Goal: Information Seeking & Learning: Check status

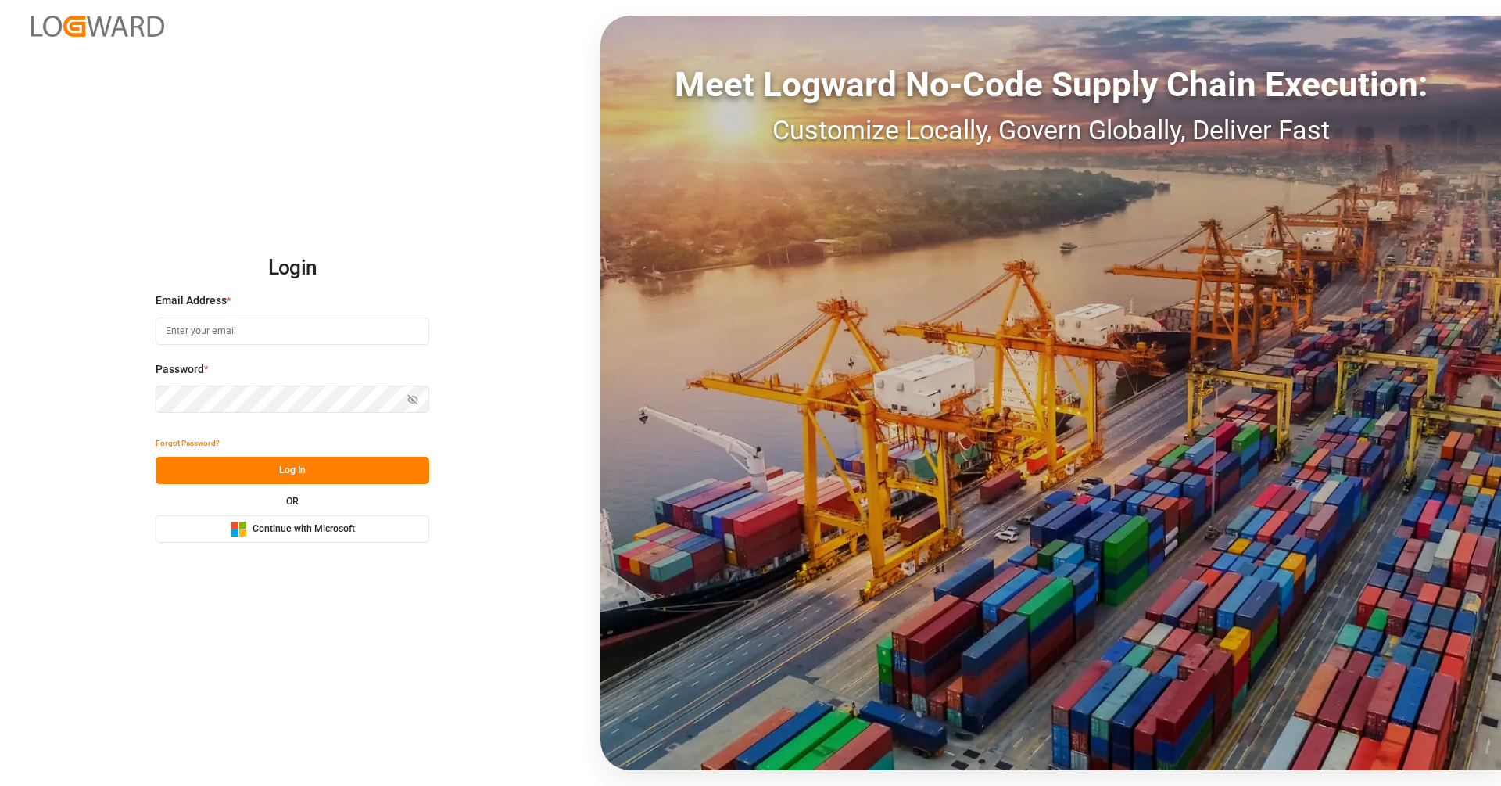
click at [217, 538] on button "Microsoft Logo Continue with Microsoft" at bounding box center [293, 528] width 274 height 27
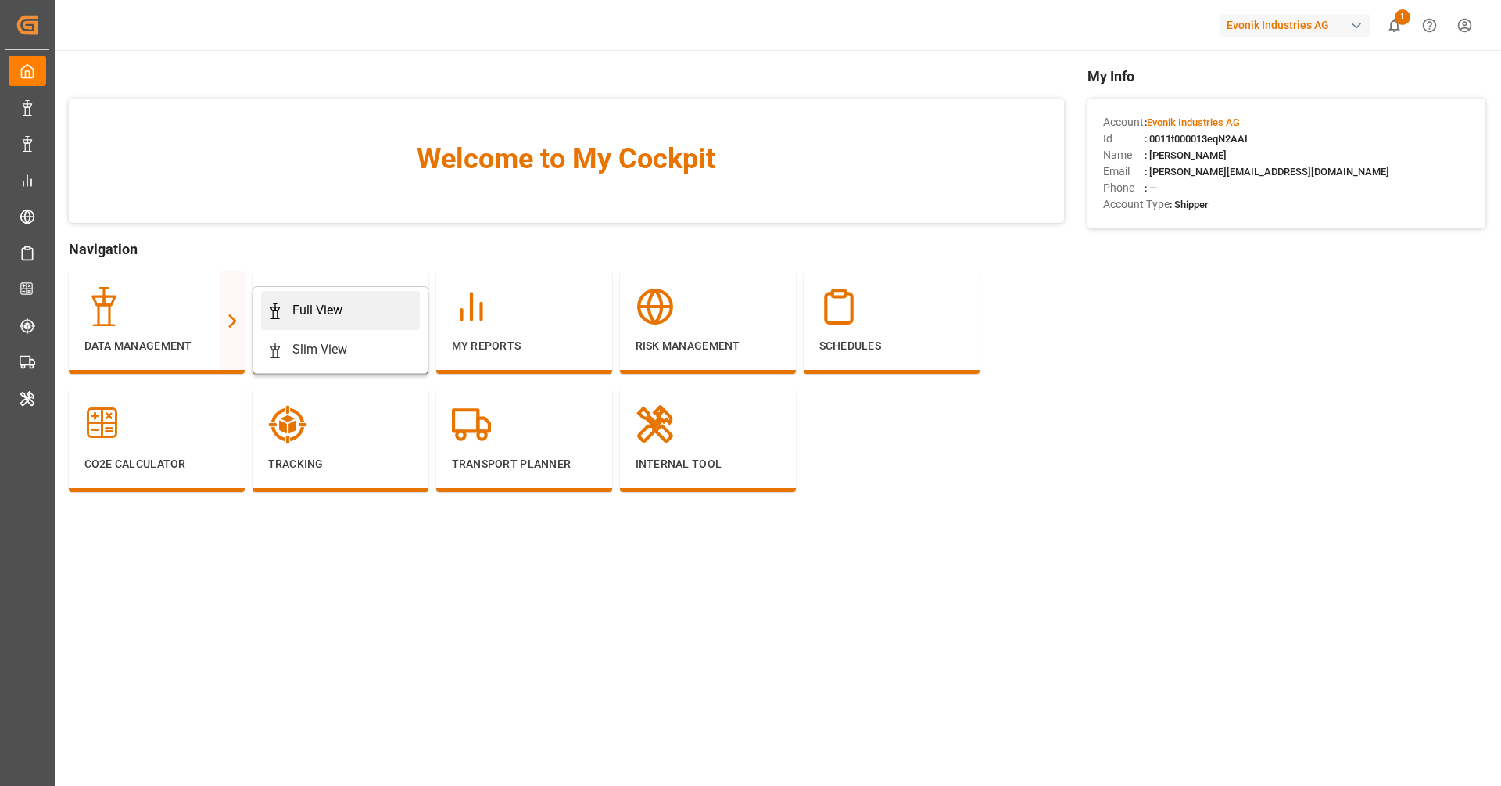
click at [281, 306] on icon at bounding box center [275, 311] width 16 height 16
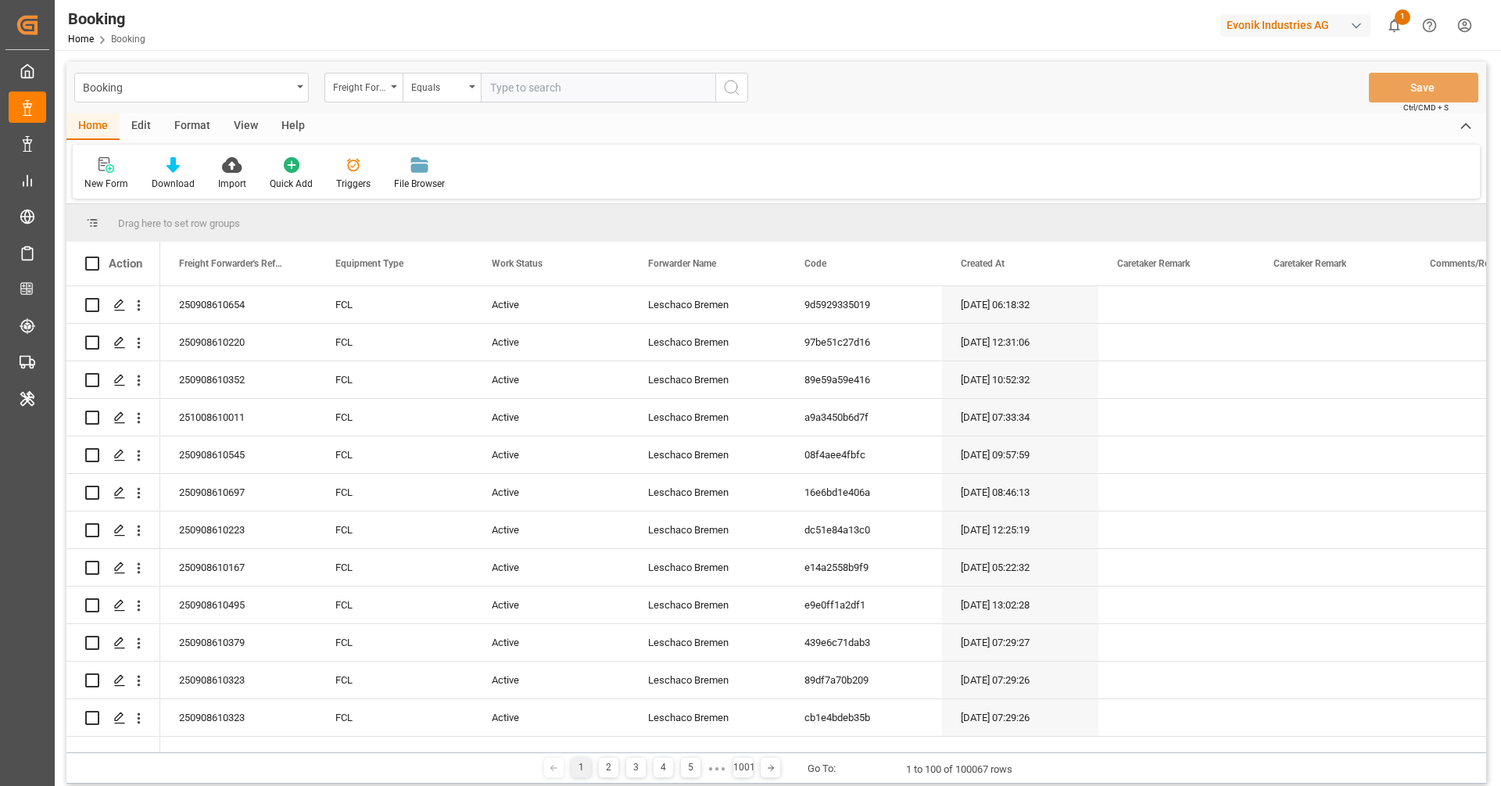
click at [194, 109] on div "Booking Freight Forwarder's Reference No. Equals Save Ctrl/CMD + S" at bounding box center [775, 88] width 1419 height 52
click at [193, 115] on div "Format" at bounding box center [192, 126] width 59 height 27
click at [93, 197] on div "Filter Rows Row Format" at bounding box center [776, 172] width 1407 height 54
click at [106, 183] on div "Filter Rows" at bounding box center [107, 184] width 46 height 14
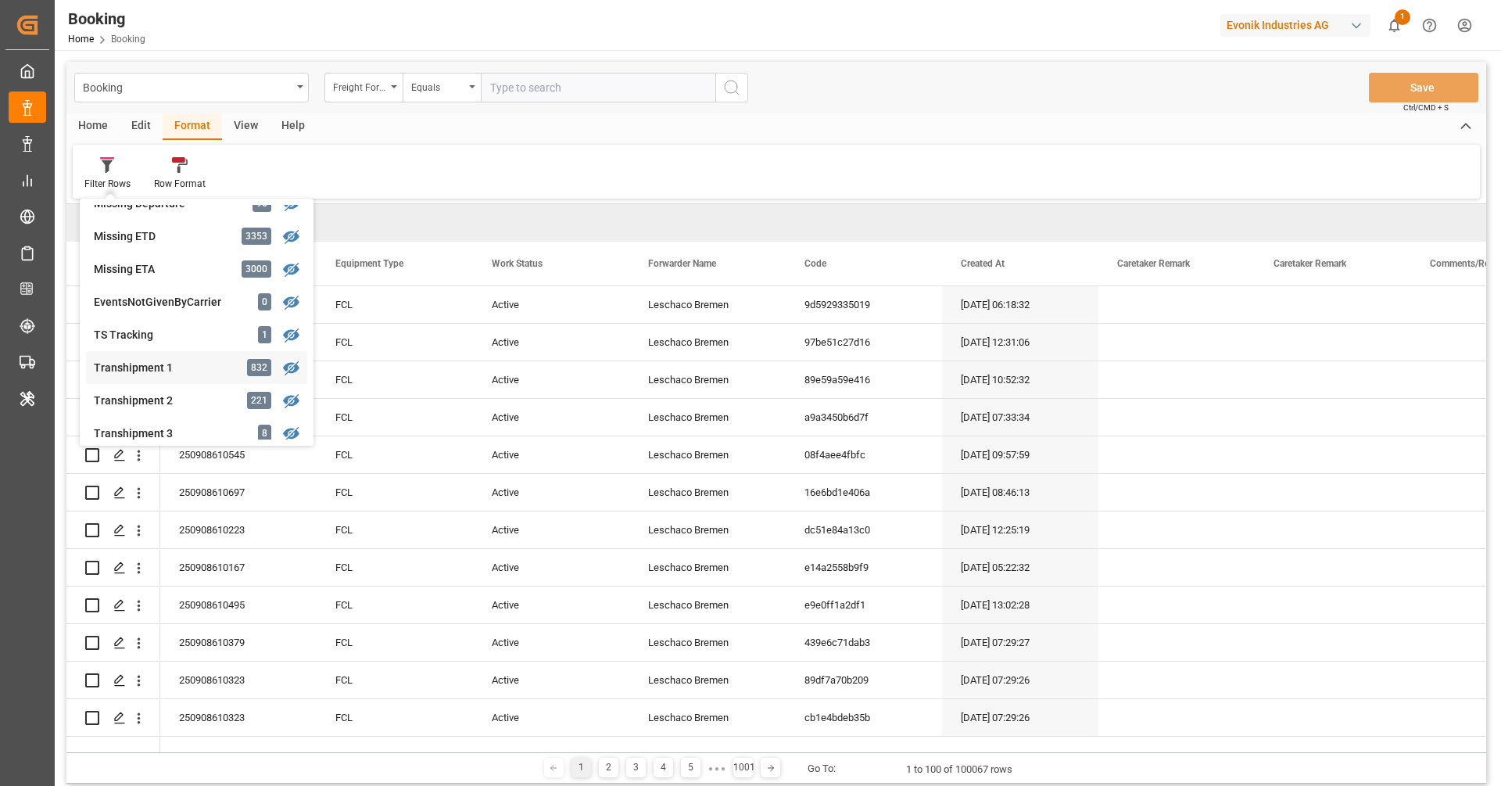
scroll to position [461, 0]
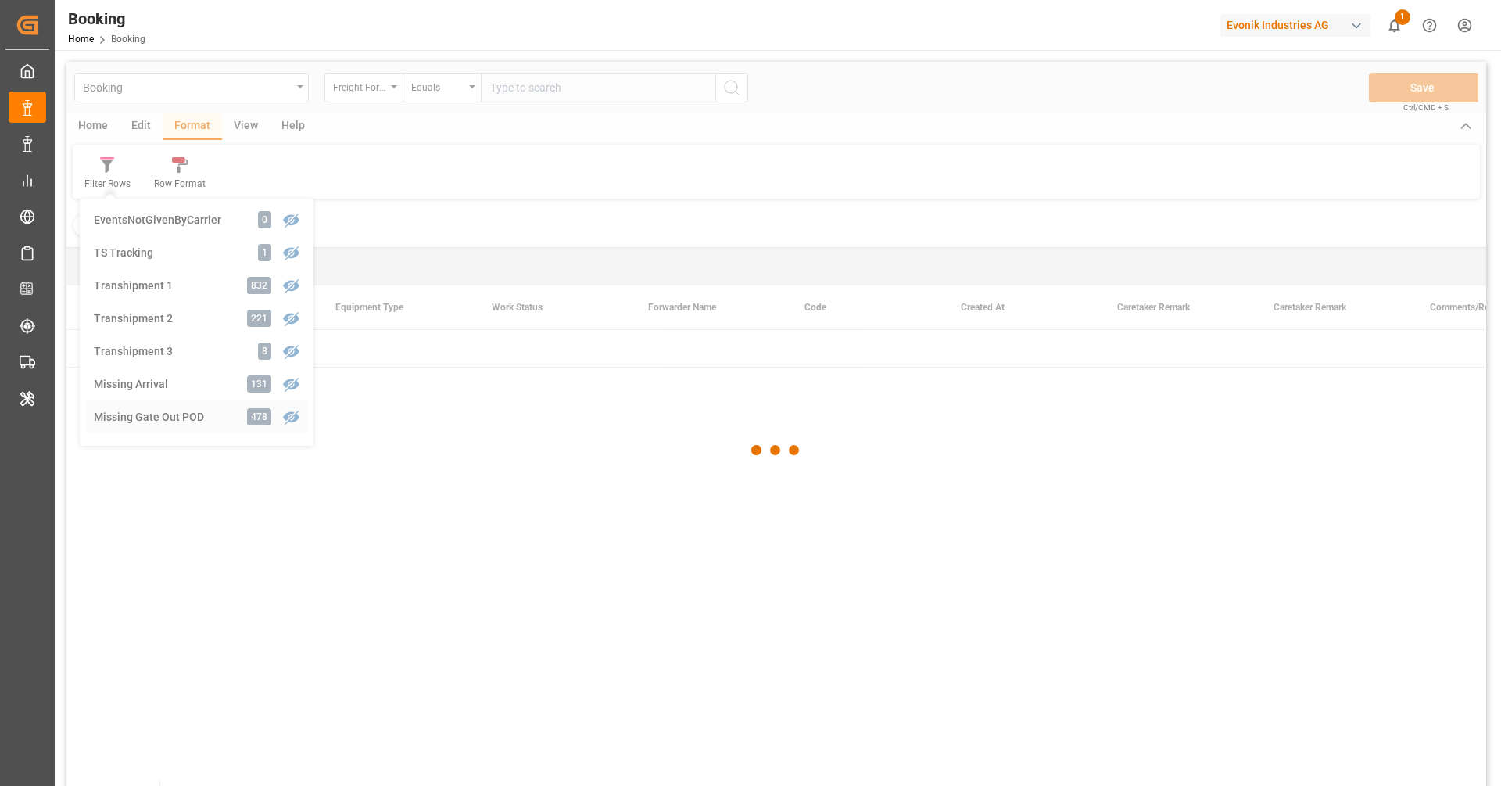
click at [172, 413] on div "Booking Freight Forwarder's Reference No. Equals Save Ctrl/CMD + S Home Edit Fo…" at bounding box center [775, 444] width 1419 height 765
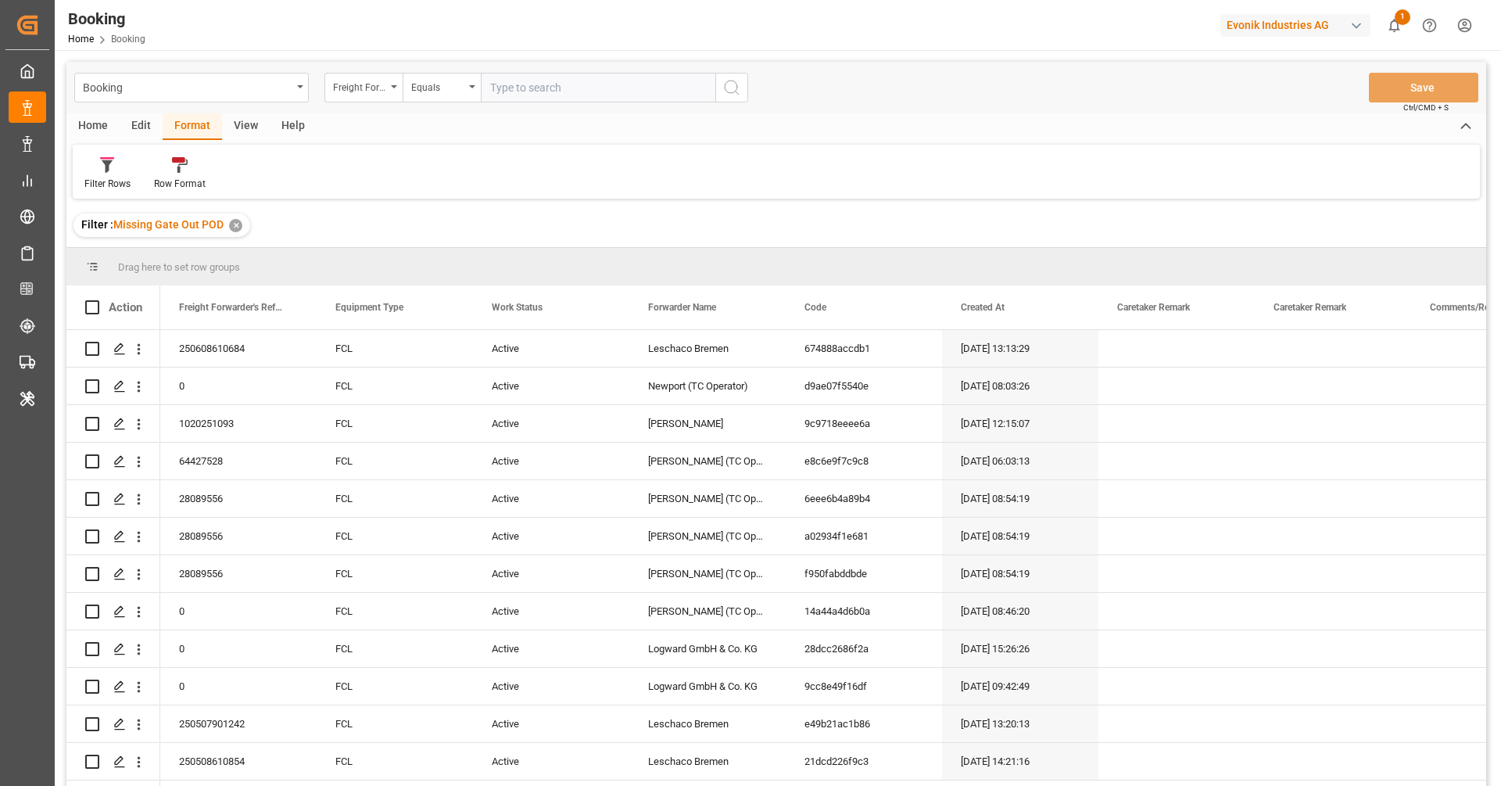
click at [231, 105] on div "Booking Freight Forwarder's Reference No. Equals Save Ctrl/CMD + S" at bounding box center [775, 88] width 1419 height 52
click at [241, 131] on div "View" at bounding box center [246, 126] width 48 height 27
click at [114, 170] on div at bounding box center [99, 164] width 30 height 16
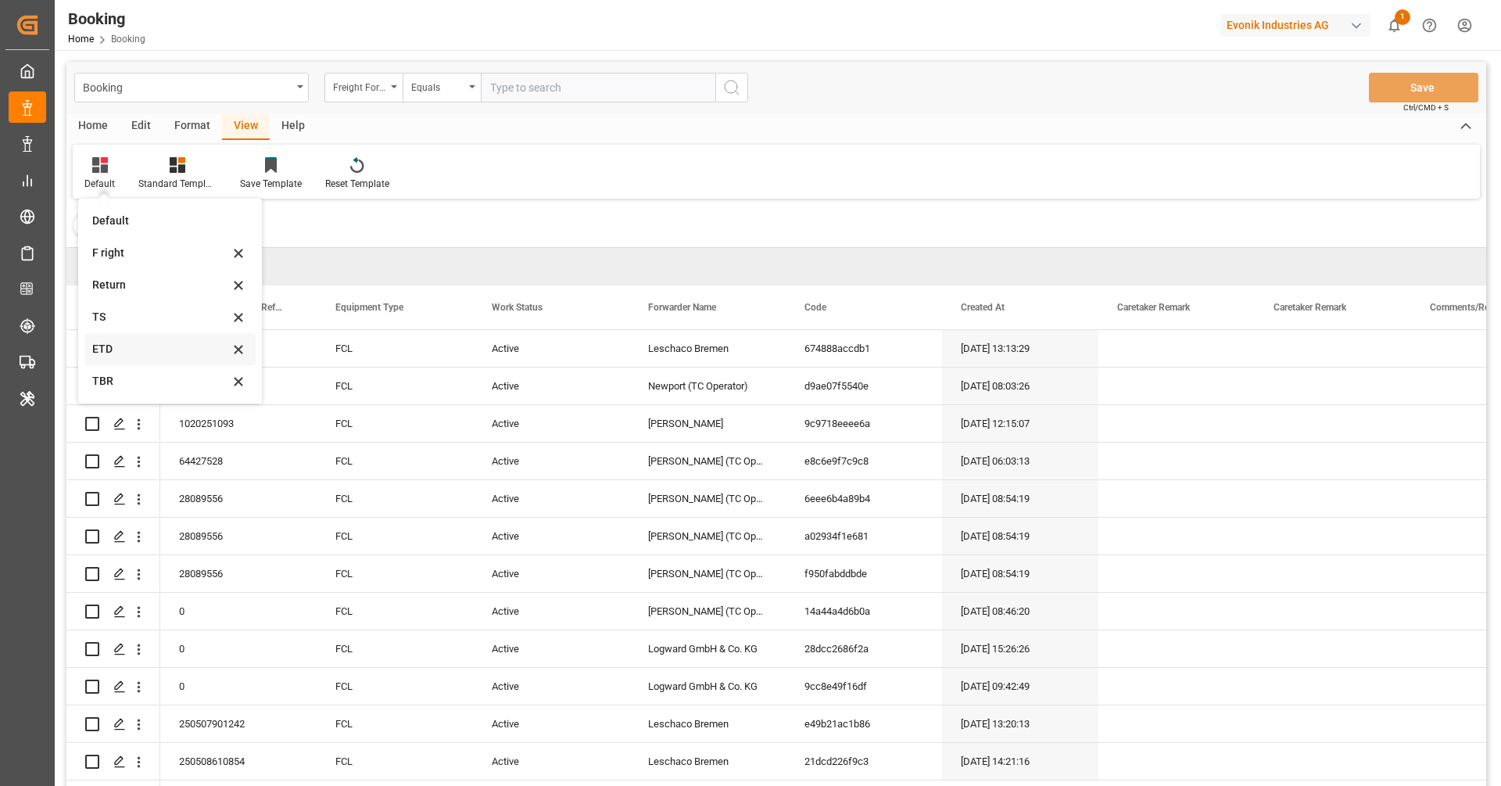
scroll to position [27, 0]
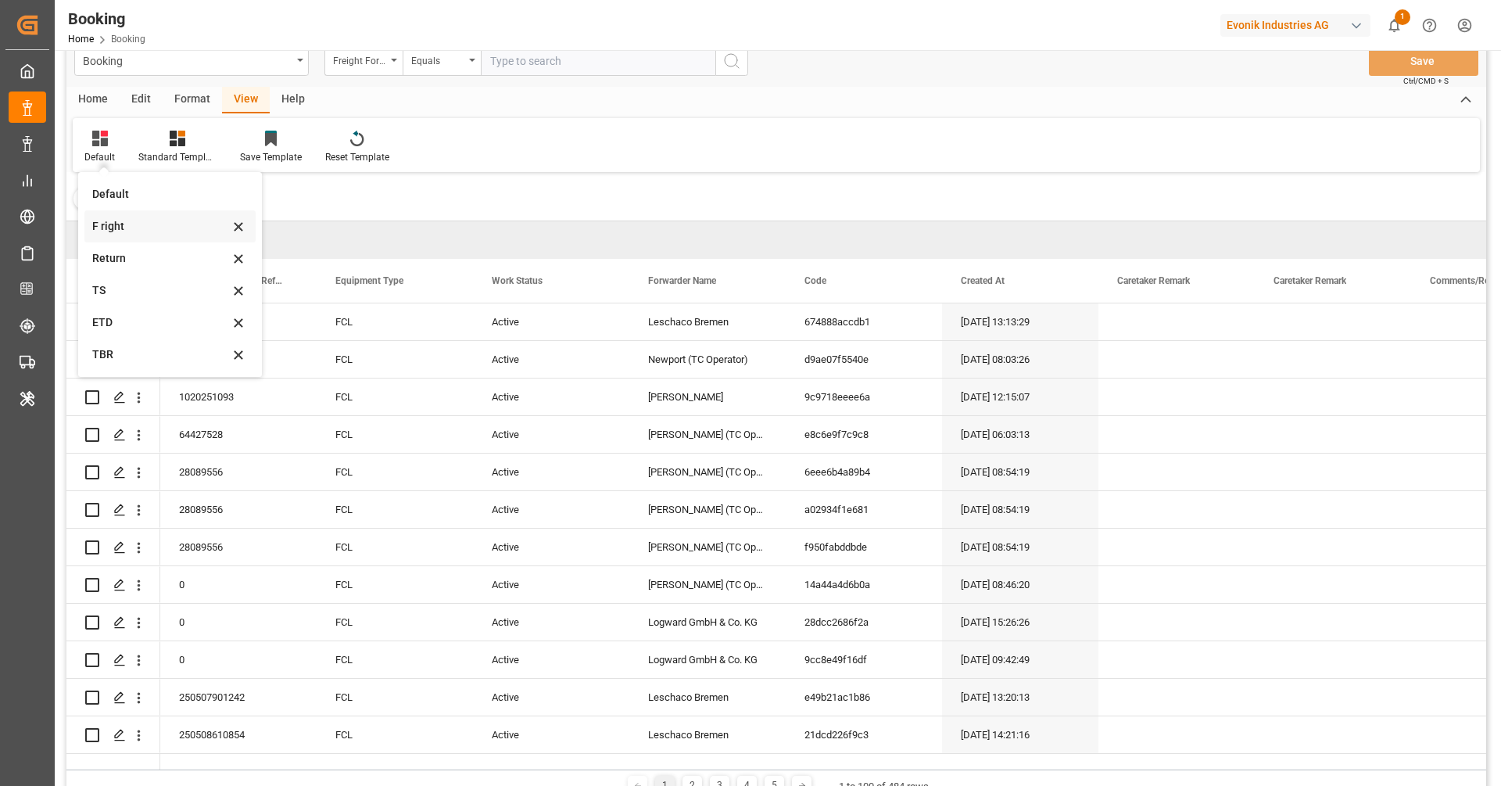
click at [138, 224] on div "F right" at bounding box center [160, 226] width 137 height 16
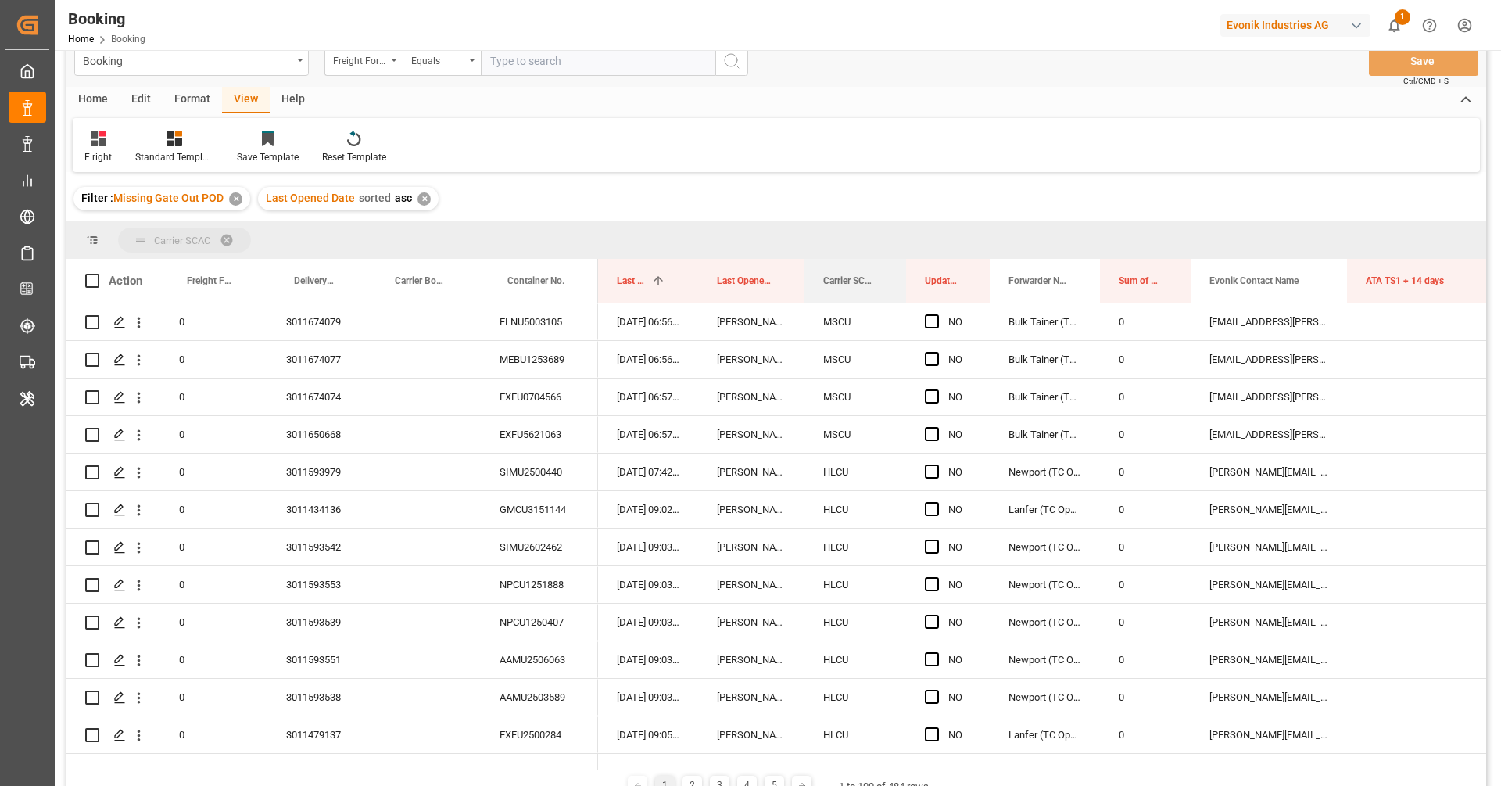
drag, startPoint x: 842, startPoint y: 278, endPoint x: 839, endPoint y: 236, distance: 42.3
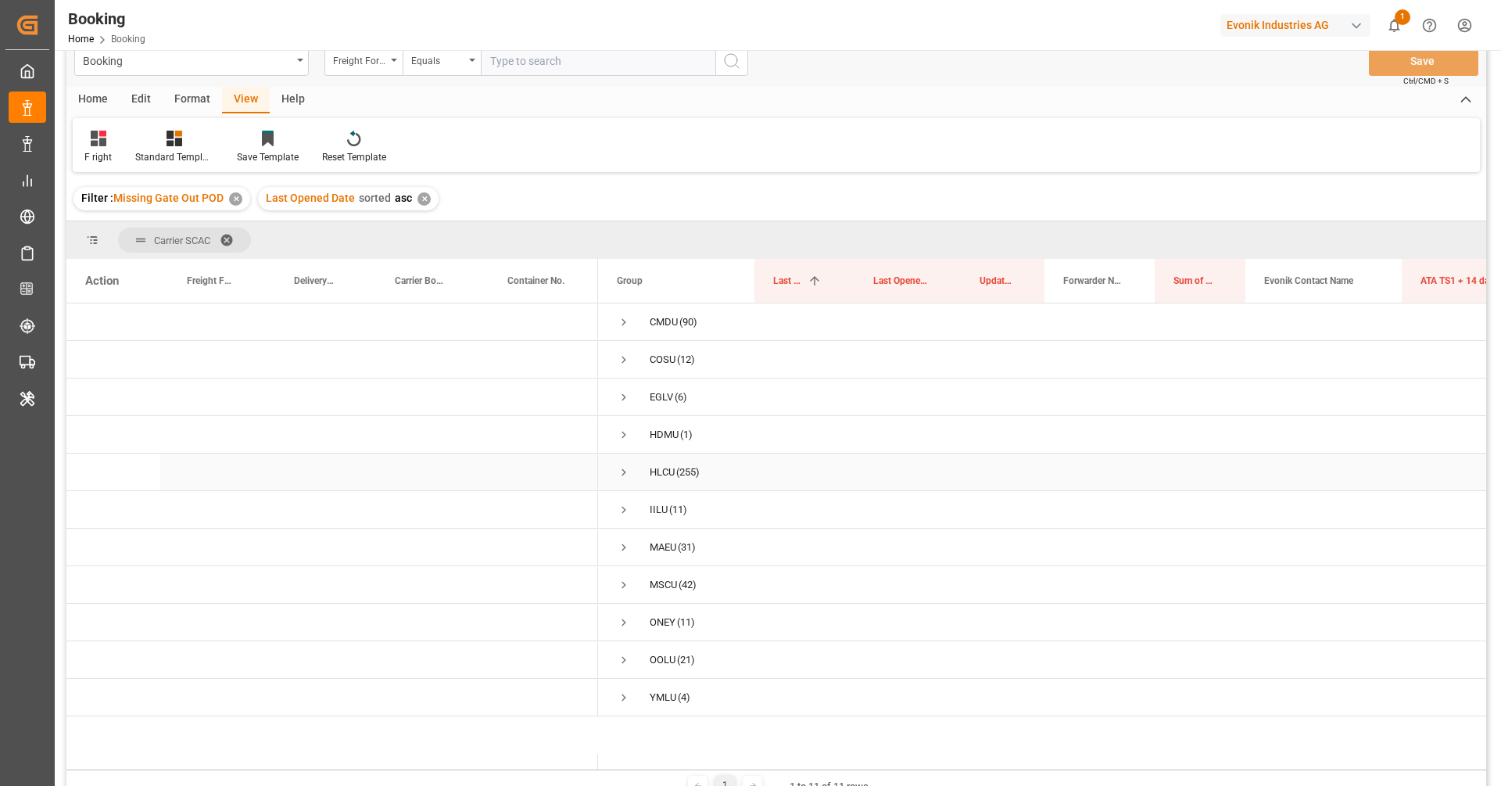
click at [737, 457] on div "HLCU (255)" at bounding box center [676, 471] width 156 height 37
click at [1249, 25] on div "Evonik Industries AG" at bounding box center [1295, 25] width 150 height 23
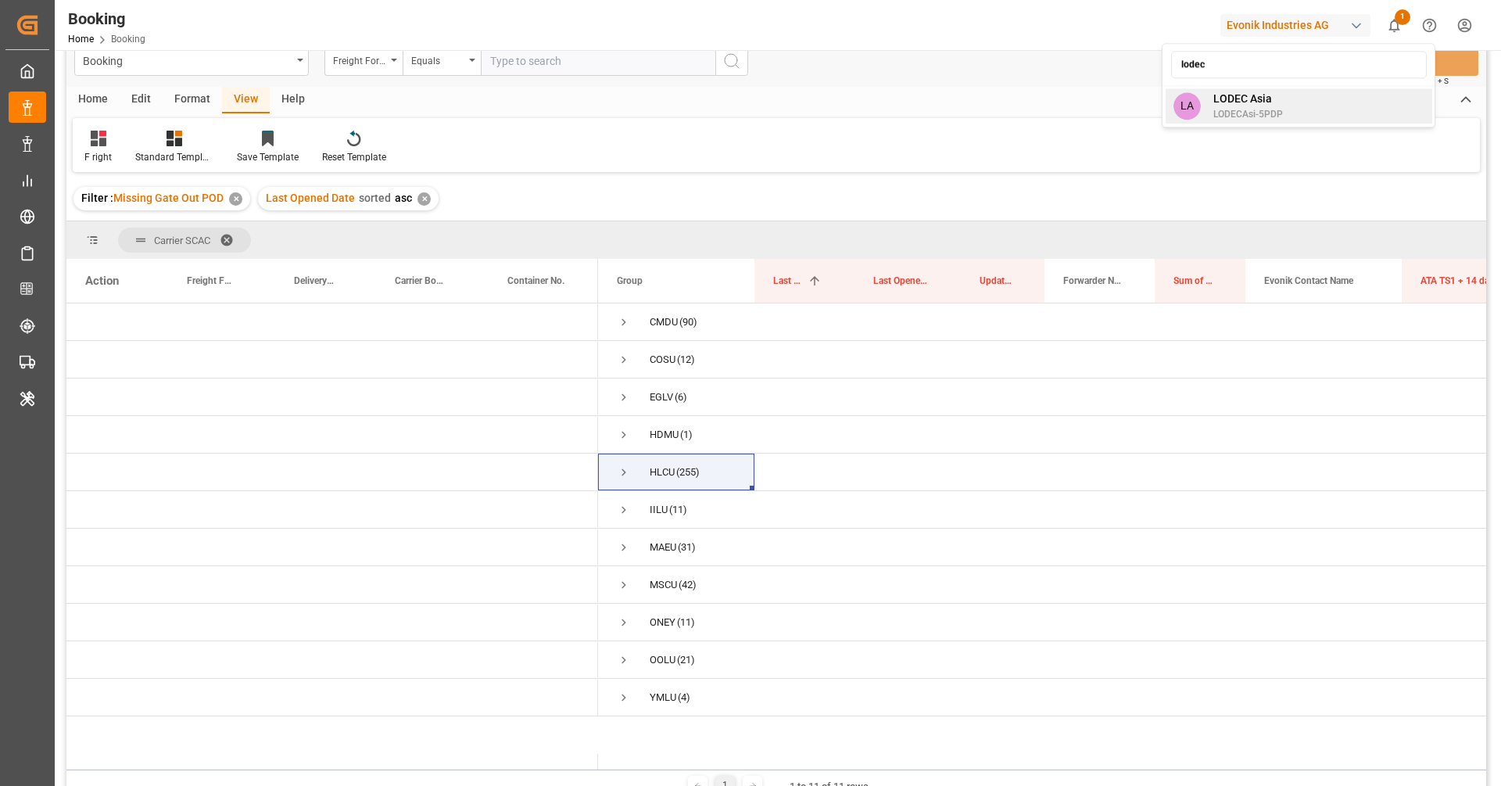
type input "lodec"
click at [1311, 118] on div "LA LODEC Asia LODECAsi-5PDP" at bounding box center [1298, 105] width 267 height 35
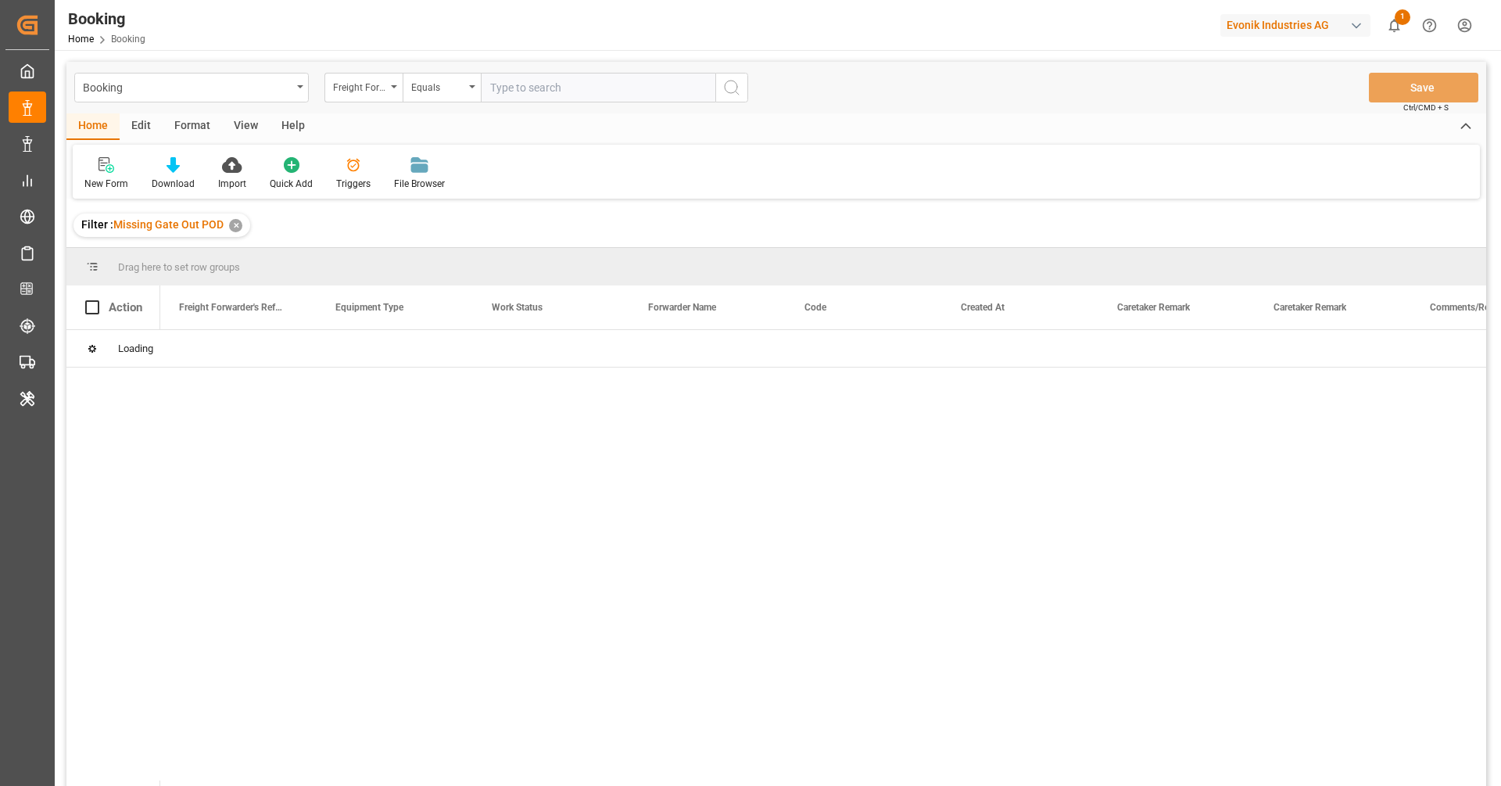
click at [191, 127] on div "Format" at bounding box center [192, 126] width 59 height 27
click at [95, 193] on div "Filter Rows Row Format" at bounding box center [776, 172] width 1407 height 54
click at [99, 190] on div "Filter Rows" at bounding box center [107, 184] width 46 height 14
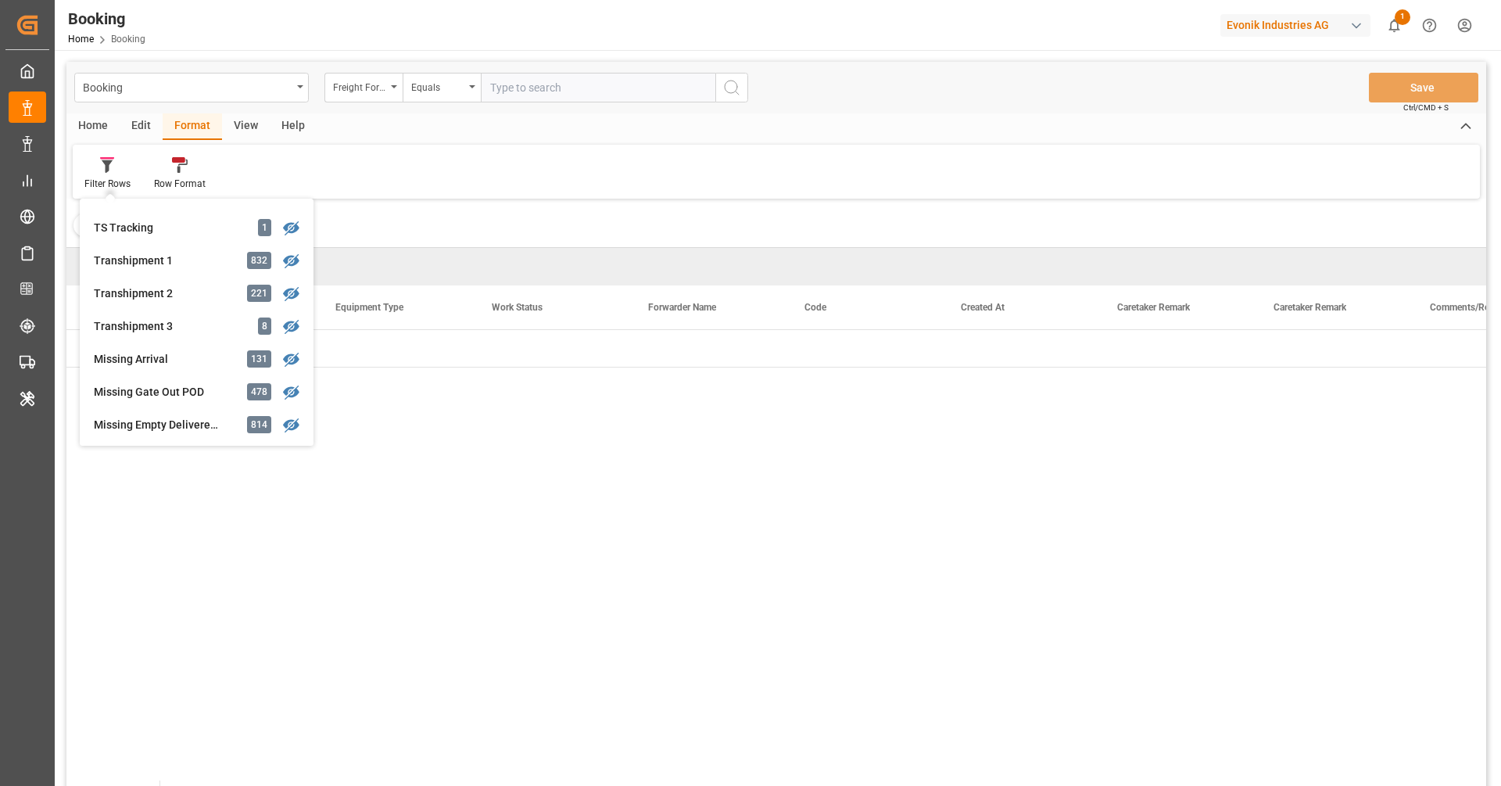
scroll to position [513, 0]
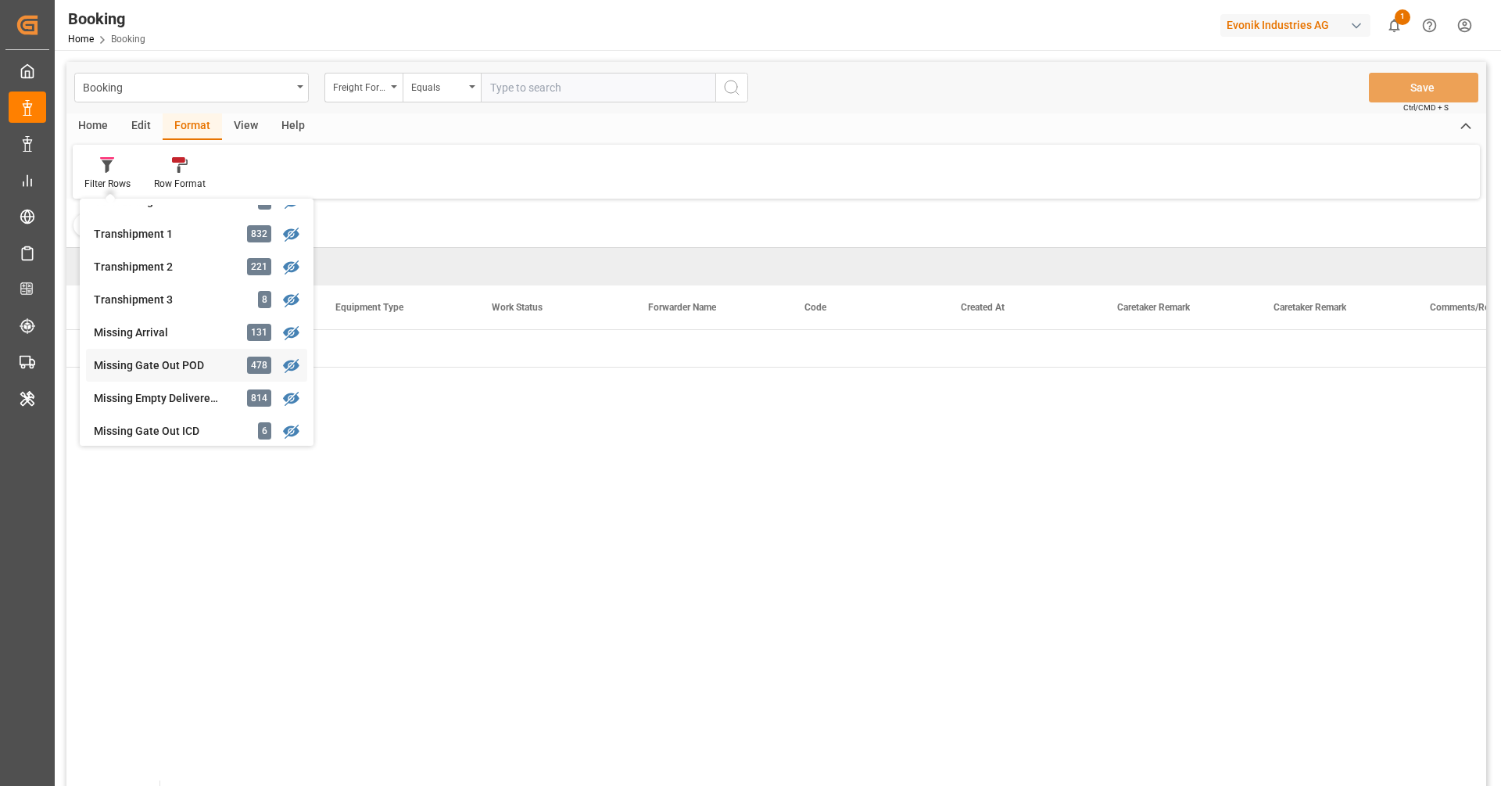
click at [164, 359] on div "Missing Gate Out POD" at bounding box center [162, 365] width 137 height 16
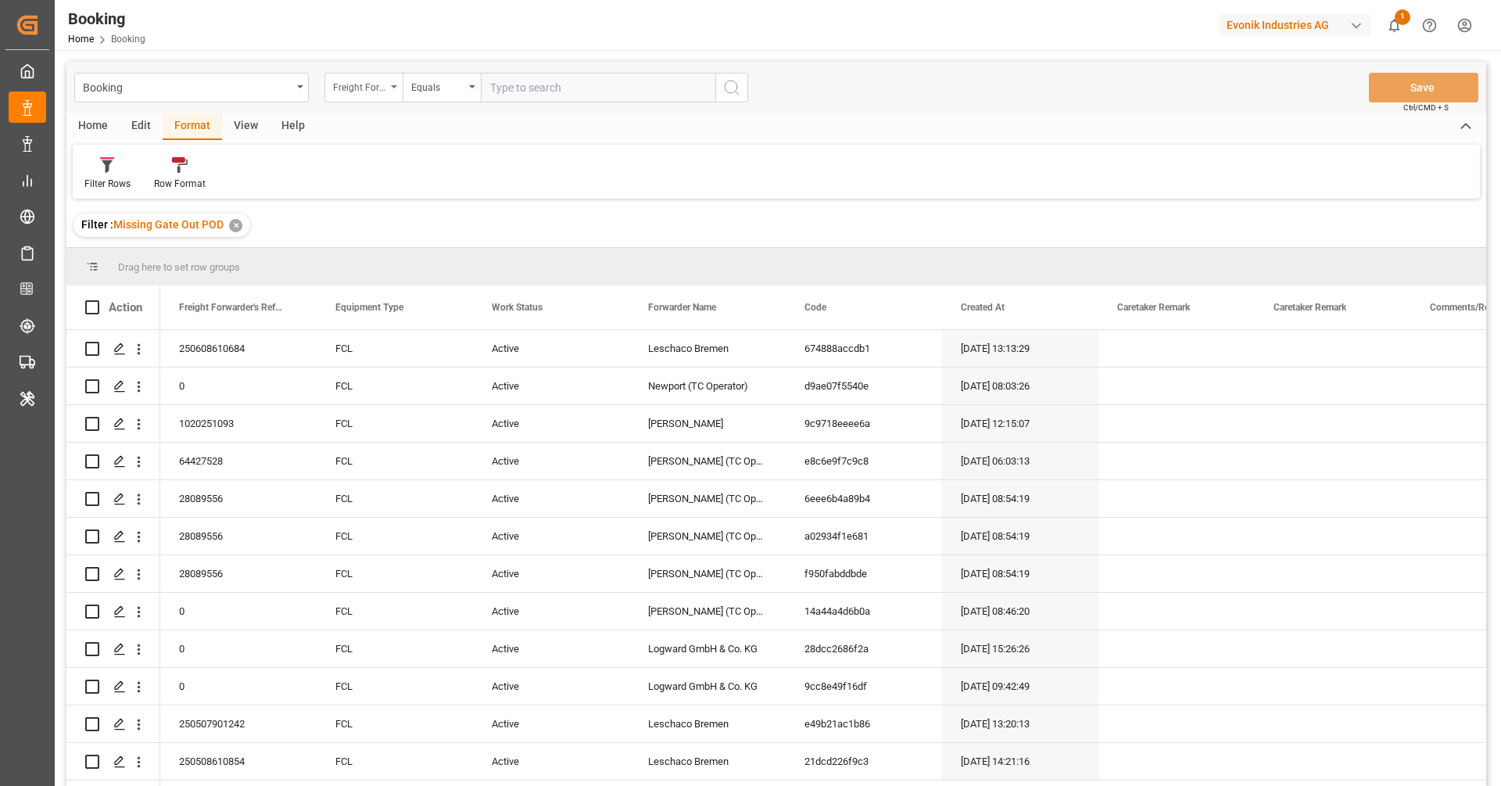
click at [383, 77] on div "Freight Forwarder's Reference No." at bounding box center [359, 86] width 53 height 18
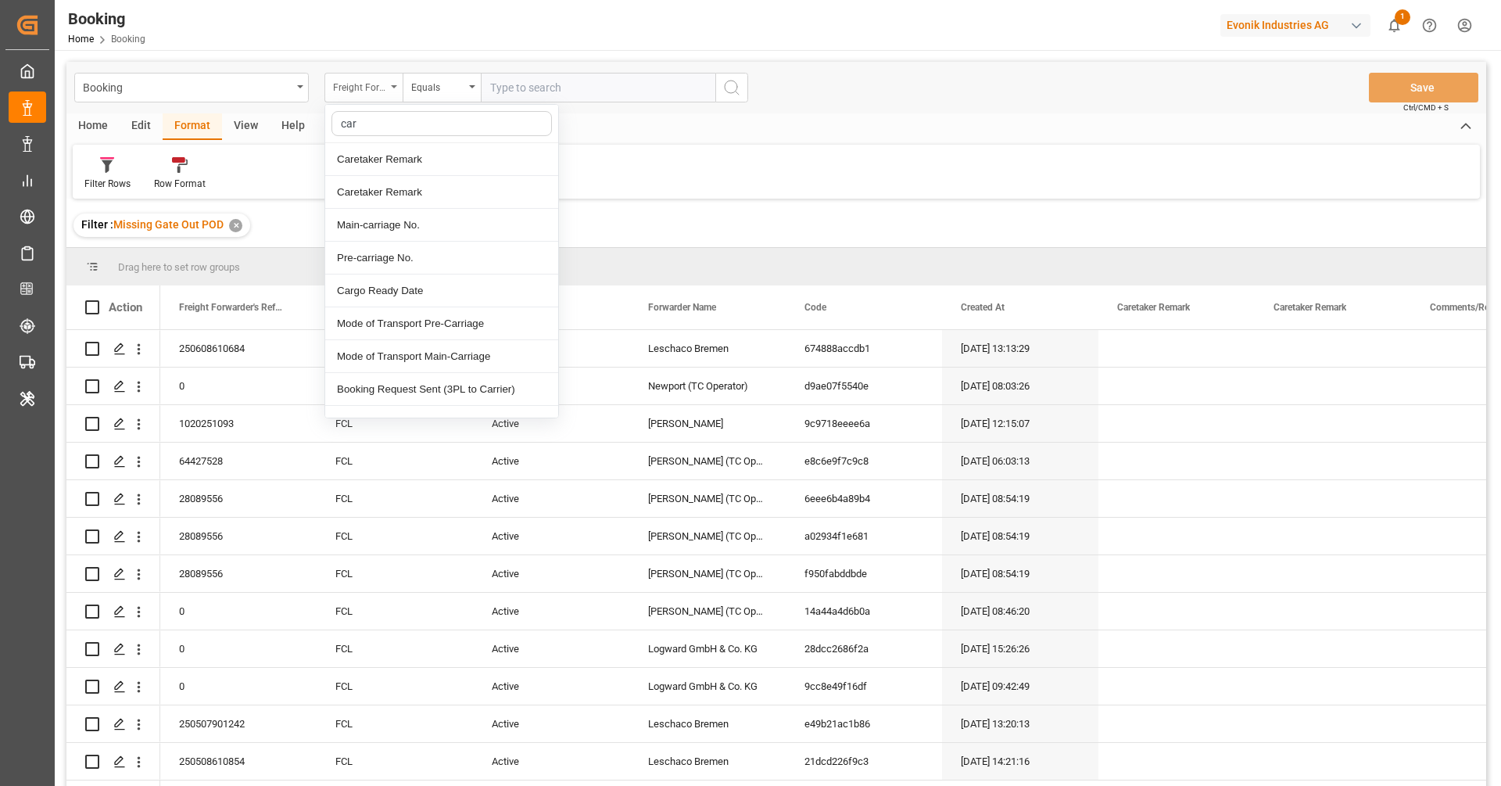
type input "[PERSON_NAME]"
click at [423, 318] on div "Carrier SCAC" at bounding box center [441, 323] width 233 height 33
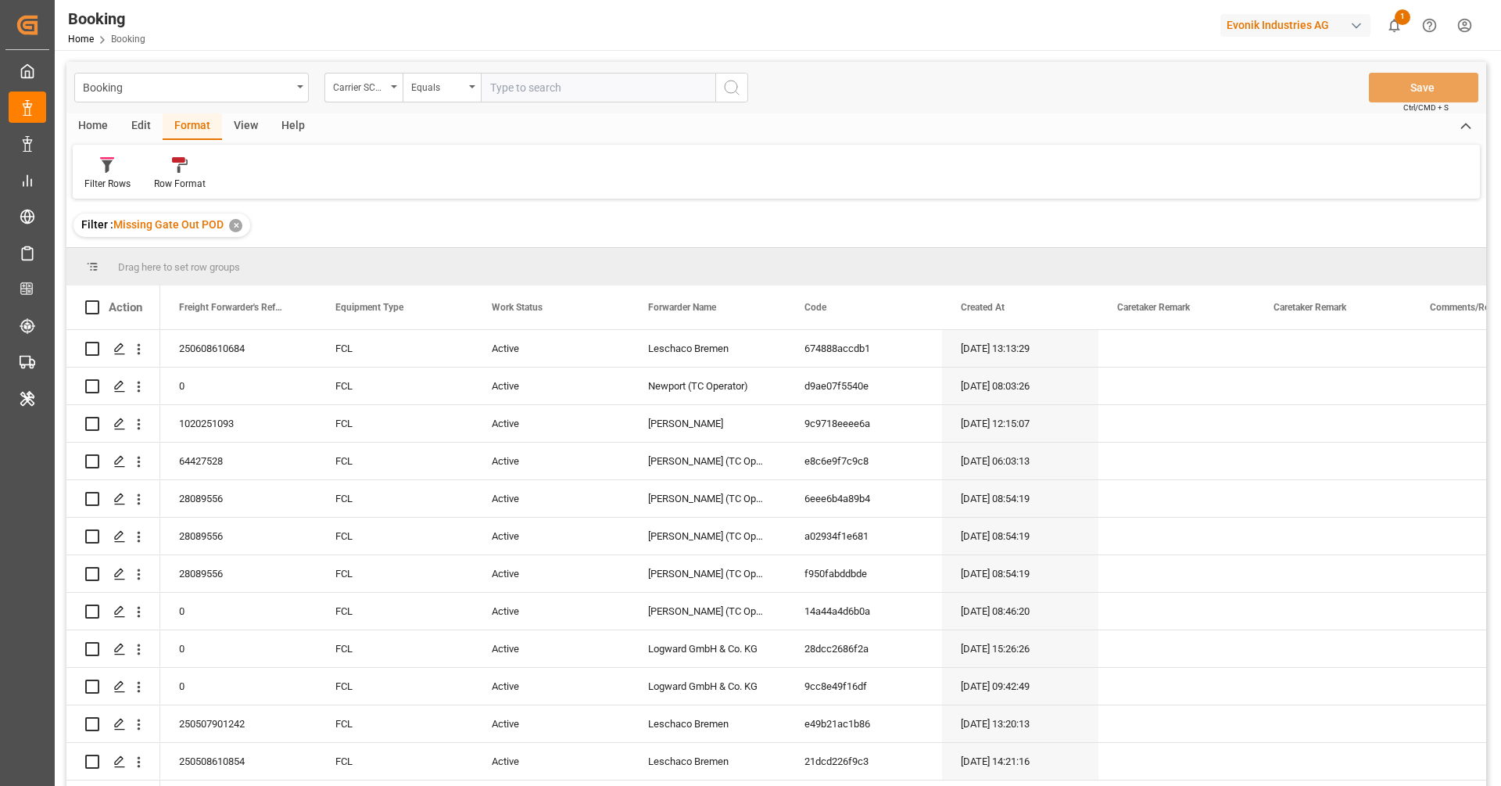
click at [532, 95] on input "text" at bounding box center [598, 88] width 234 height 30
paste input "HLCU"
type input "HLCU"
click at [728, 90] on icon "search button" at bounding box center [731, 87] width 19 height 19
click at [250, 122] on div "View" at bounding box center [246, 126] width 48 height 27
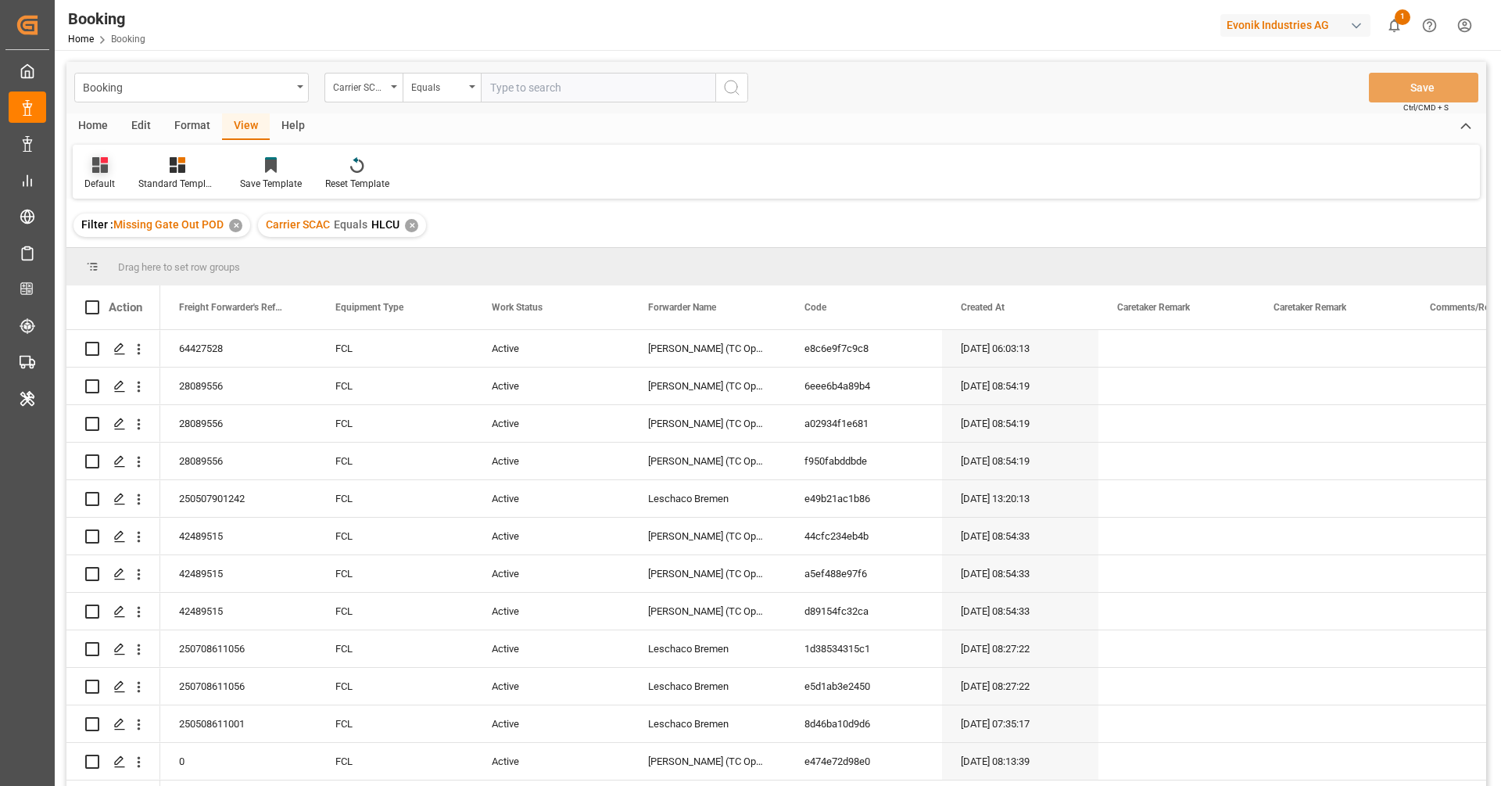
click at [101, 171] on icon at bounding box center [100, 165] width 16 height 16
drag, startPoint x: 134, startPoint y: 276, endPoint x: 694, endPoint y: 190, distance: 567.0
click at [134, 276] on div "Return" at bounding box center [169, 285] width 171 height 32
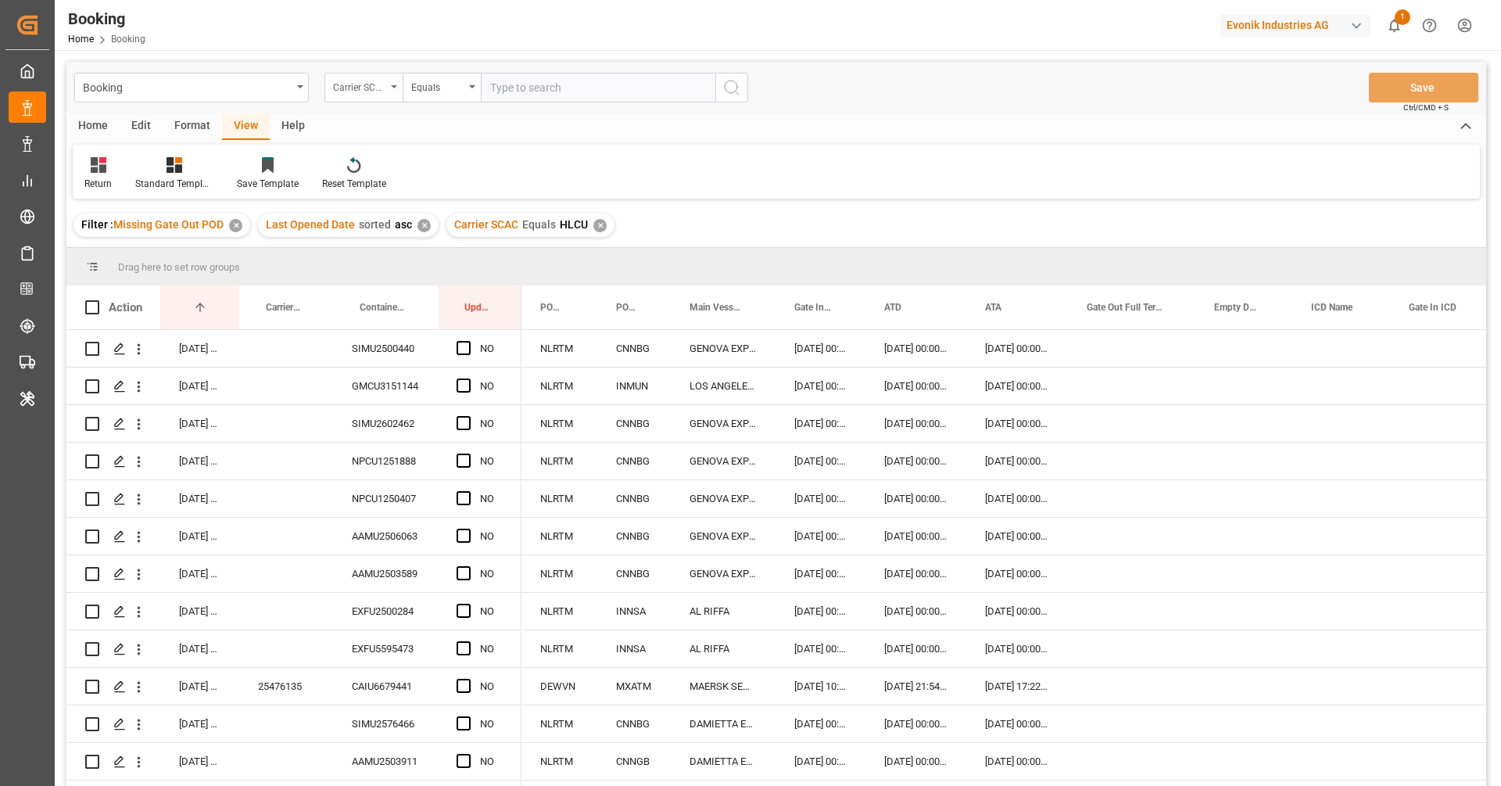
click at [392, 96] on div "Carrier SCAC" at bounding box center [363, 88] width 78 height 30
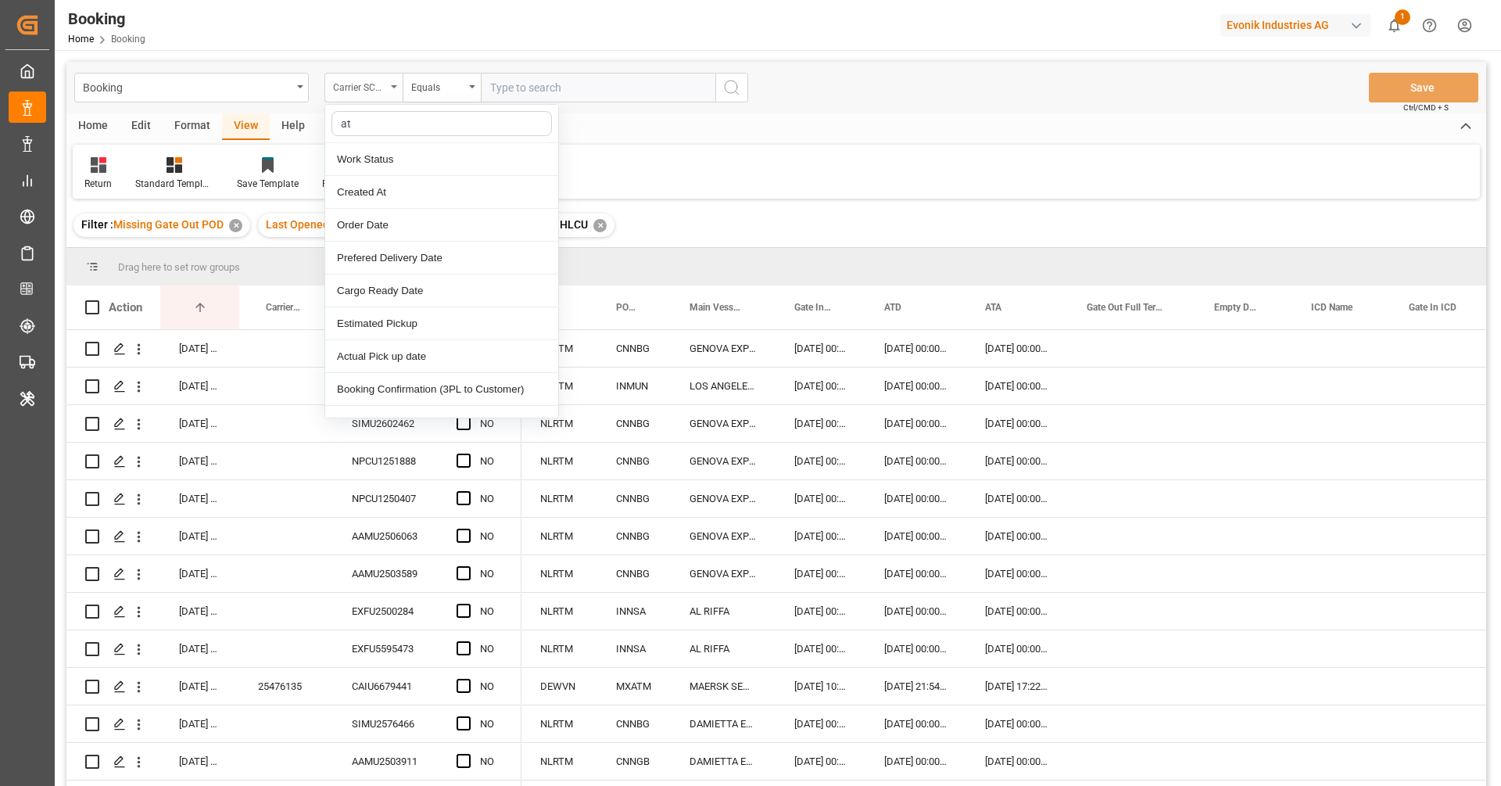
type input "ata"
click at [446, 156] on div "ATA" at bounding box center [441, 159] width 233 height 33
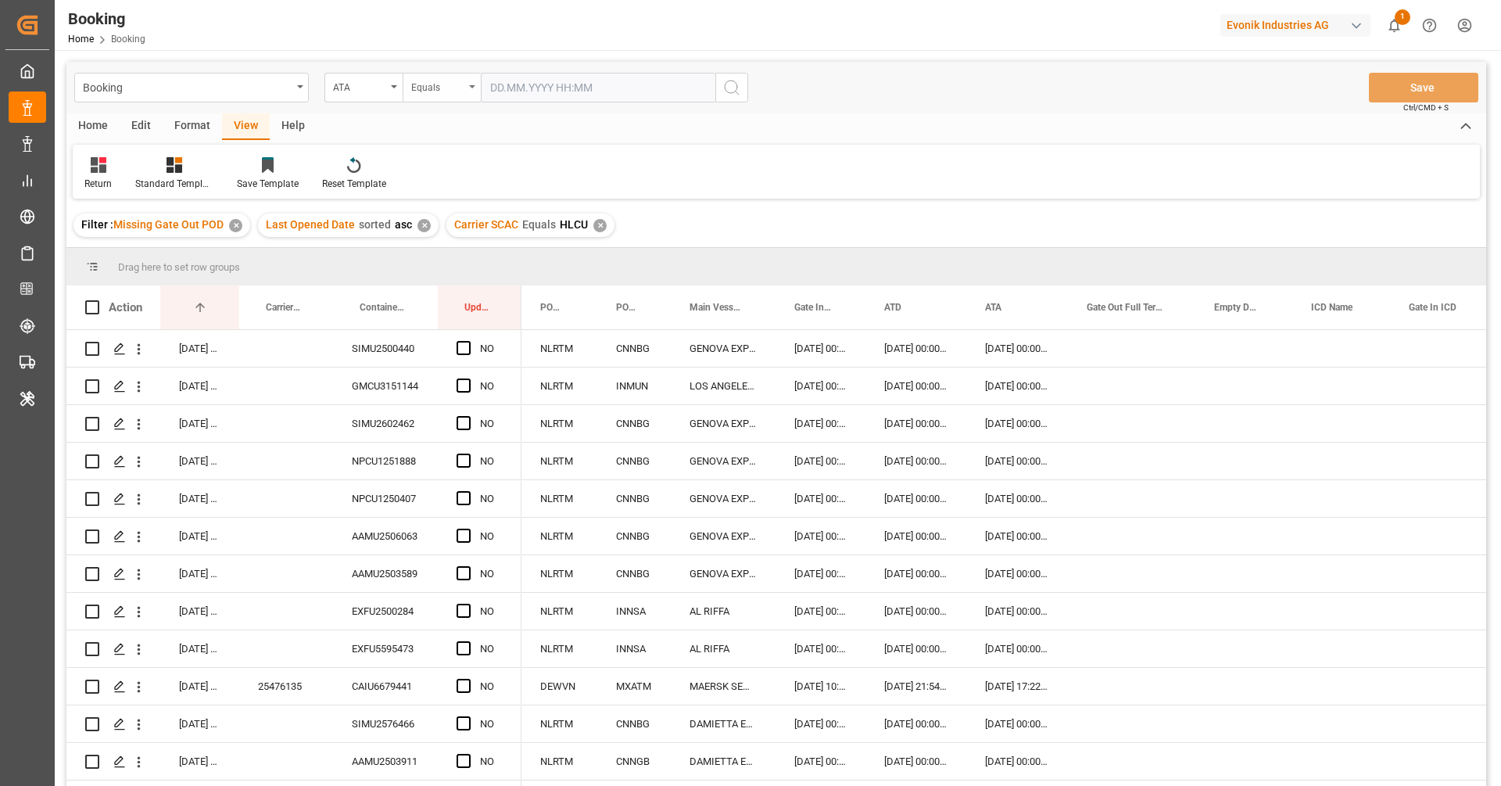
click at [452, 89] on div "Equals" at bounding box center [437, 86] width 53 height 18
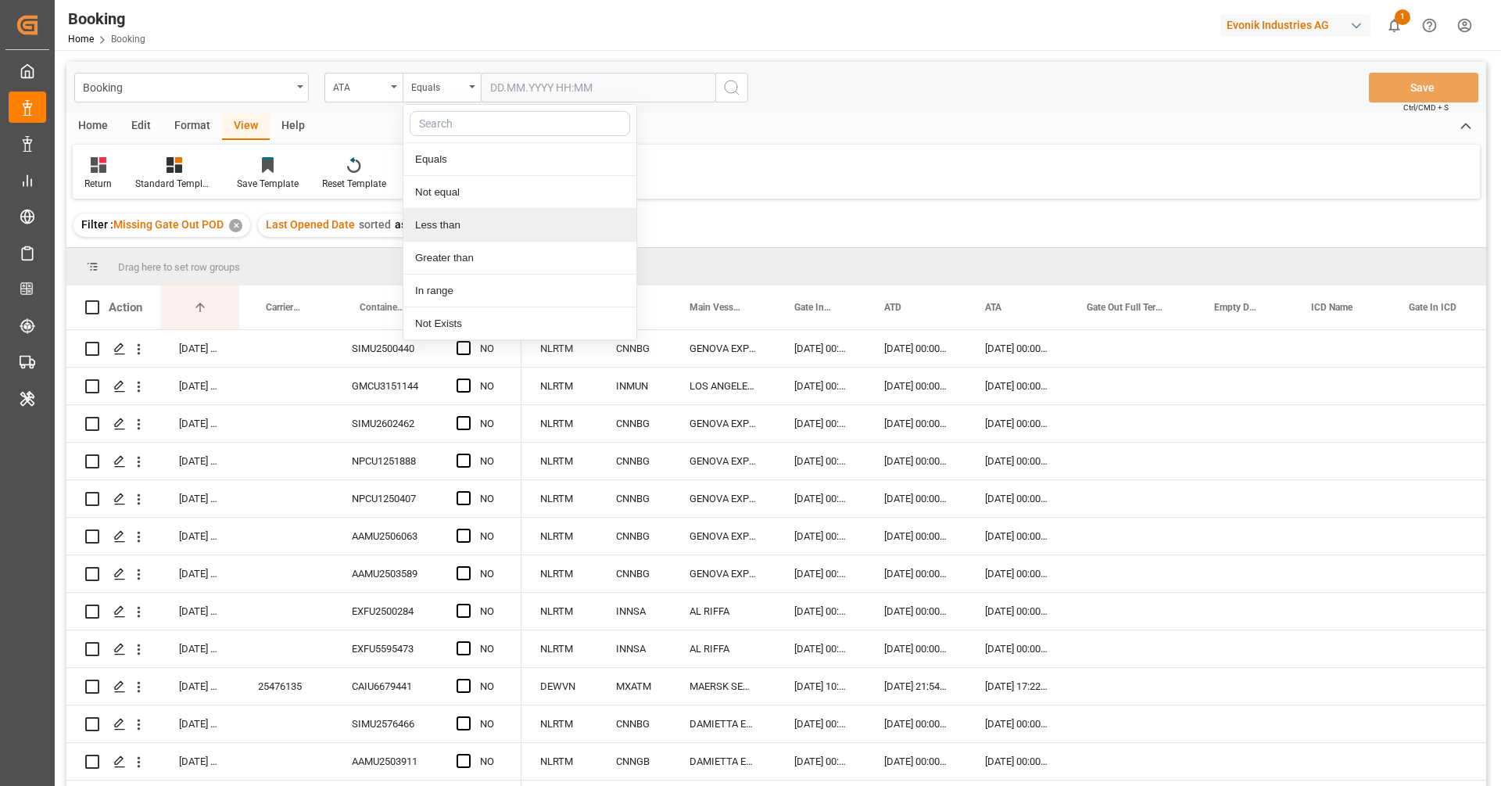
click at [471, 228] on div "Less than" at bounding box center [519, 225] width 233 height 33
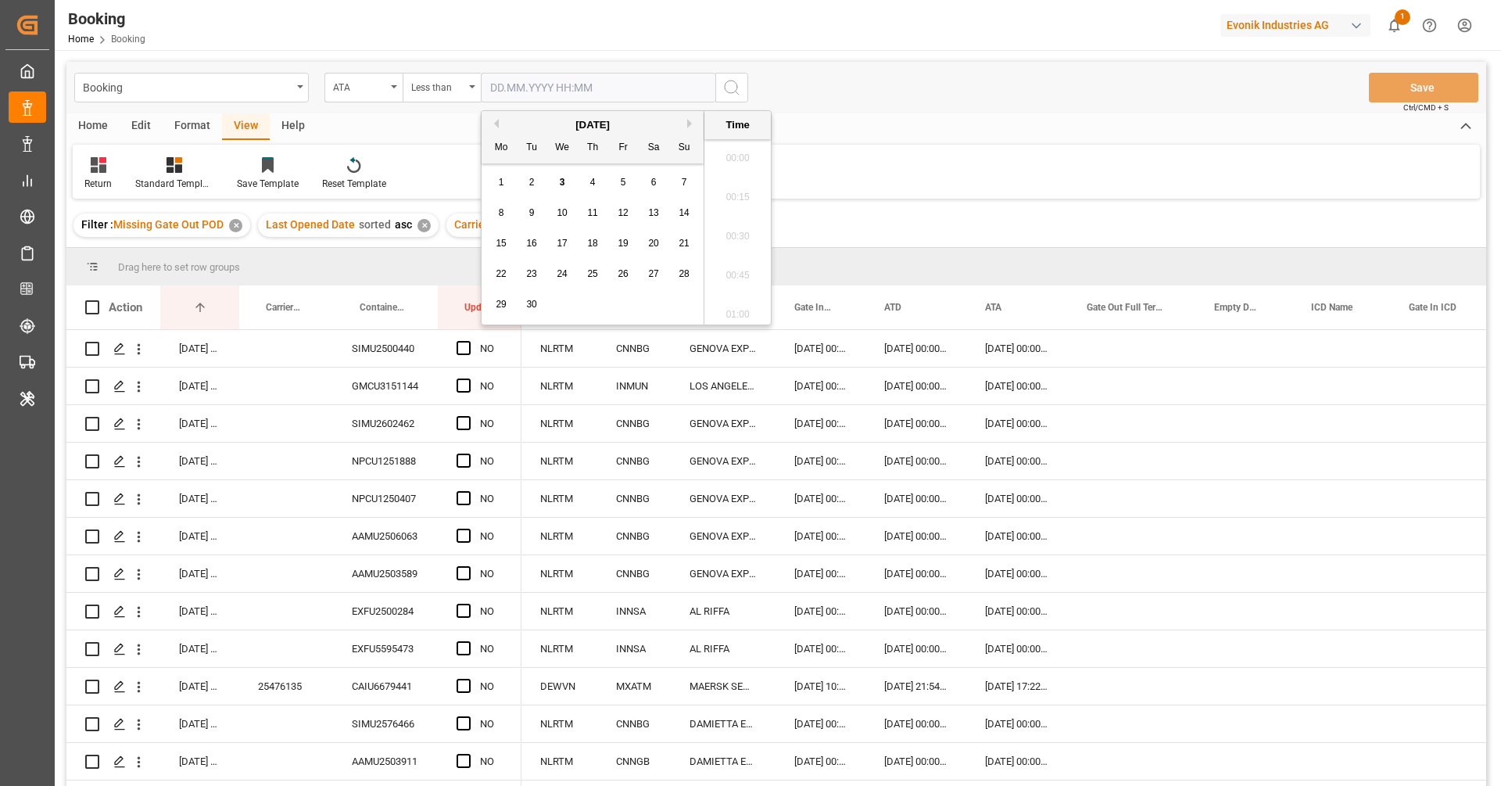
click at [585, 89] on input "text" at bounding box center [598, 88] width 234 height 30
click at [496, 126] on button "Previous Month" at bounding box center [493, 123] width 9 height 9
click at [623, 181] on span "1" at bounding box center [623, 182] width 5 height 11
click at [682, 299] on span "31" at bounding box center [683, 304] width 10 height 11
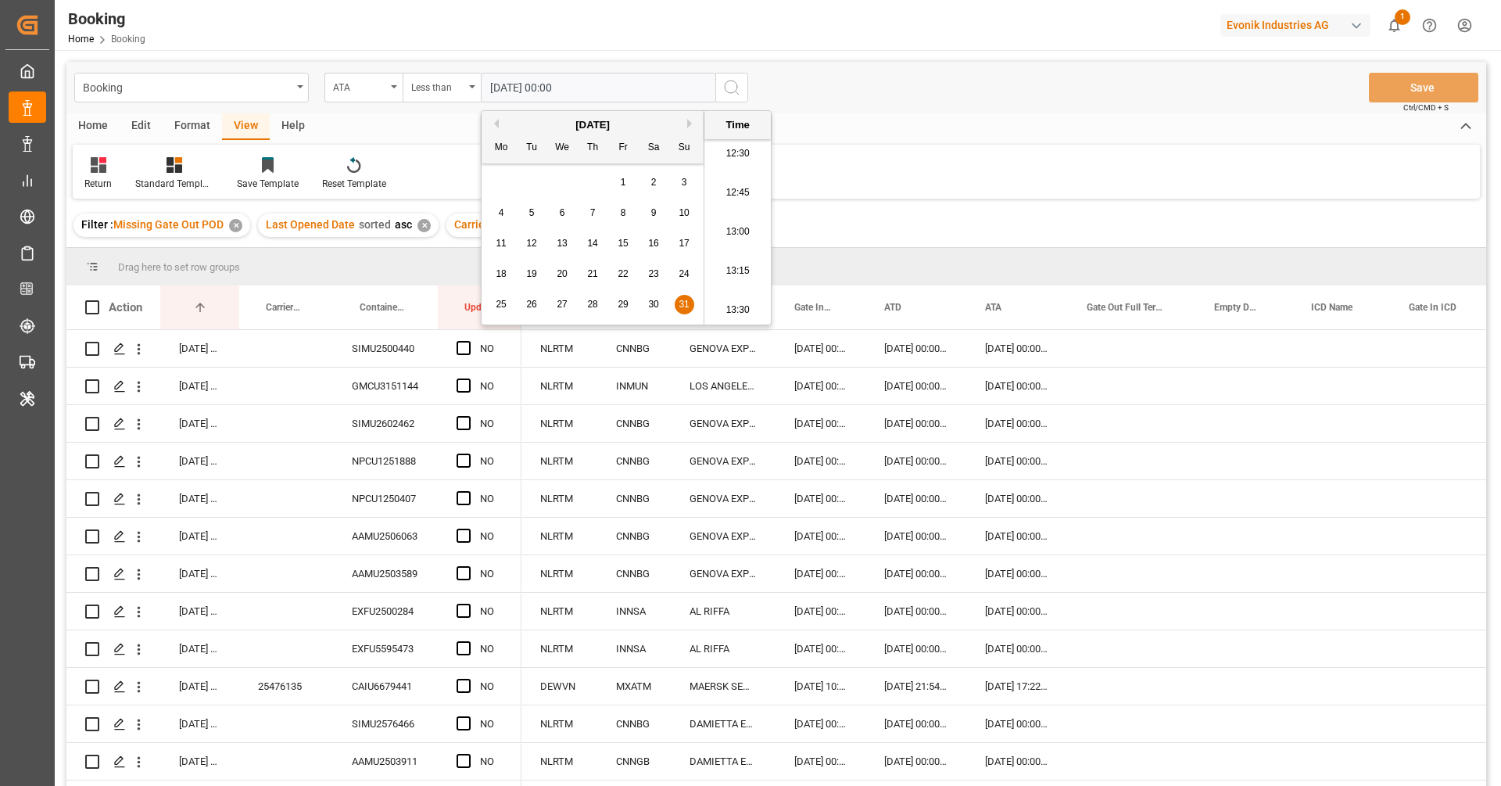
click at [571, 274] on div "20" at bounding box center [563, 274] width 20 height 19
type input "20.08.2025 00:00"
click at [735, 78] on icon "search button" at bounding box center [731, 87] width 19 height 19
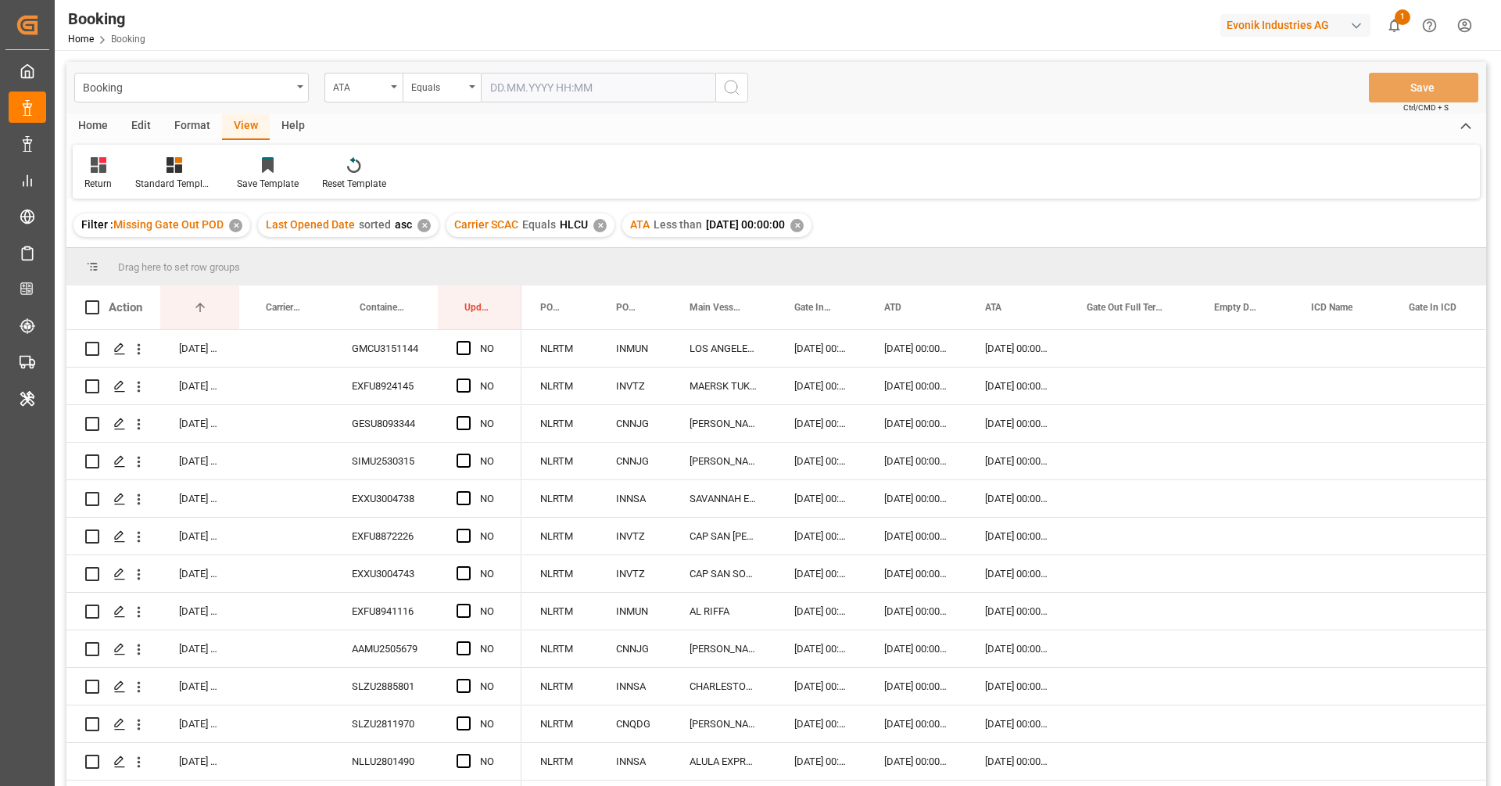
drag, startPoint x: 816, startPoint y: 224, endPoint x: 801, endPoint y: 222, distance: 15.0
click at [803, 224] on div "✕" at bounding box center [796, 225] width 13 height 13
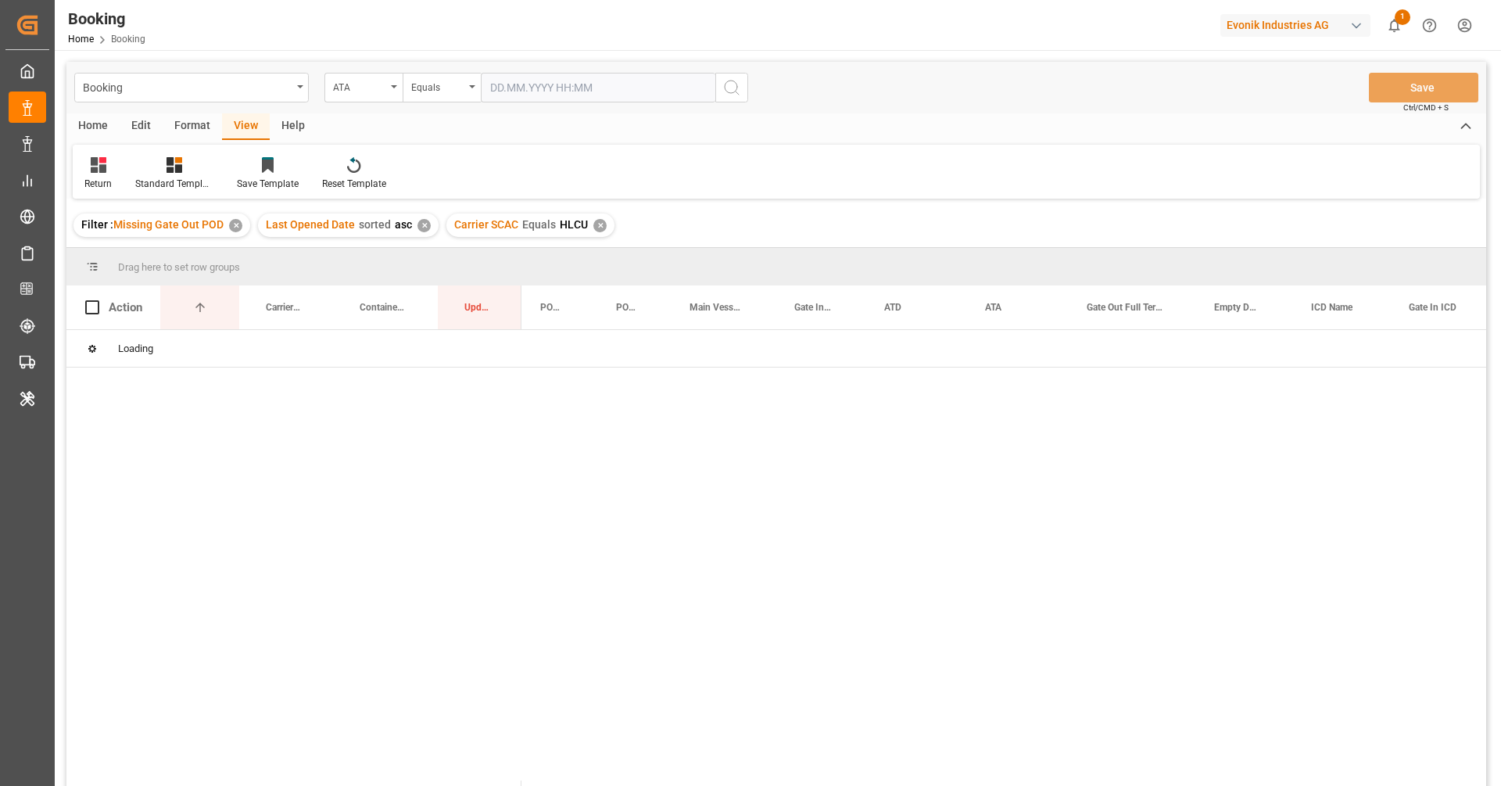
click at [442, 95] on div "Equals" at bounding box center [442, 88] width 78 height 30
click at [465, 309] on div "Equals Not equal Less than Greater than In range Not Exists" at bounding box center [520, 222] width 234 height 237
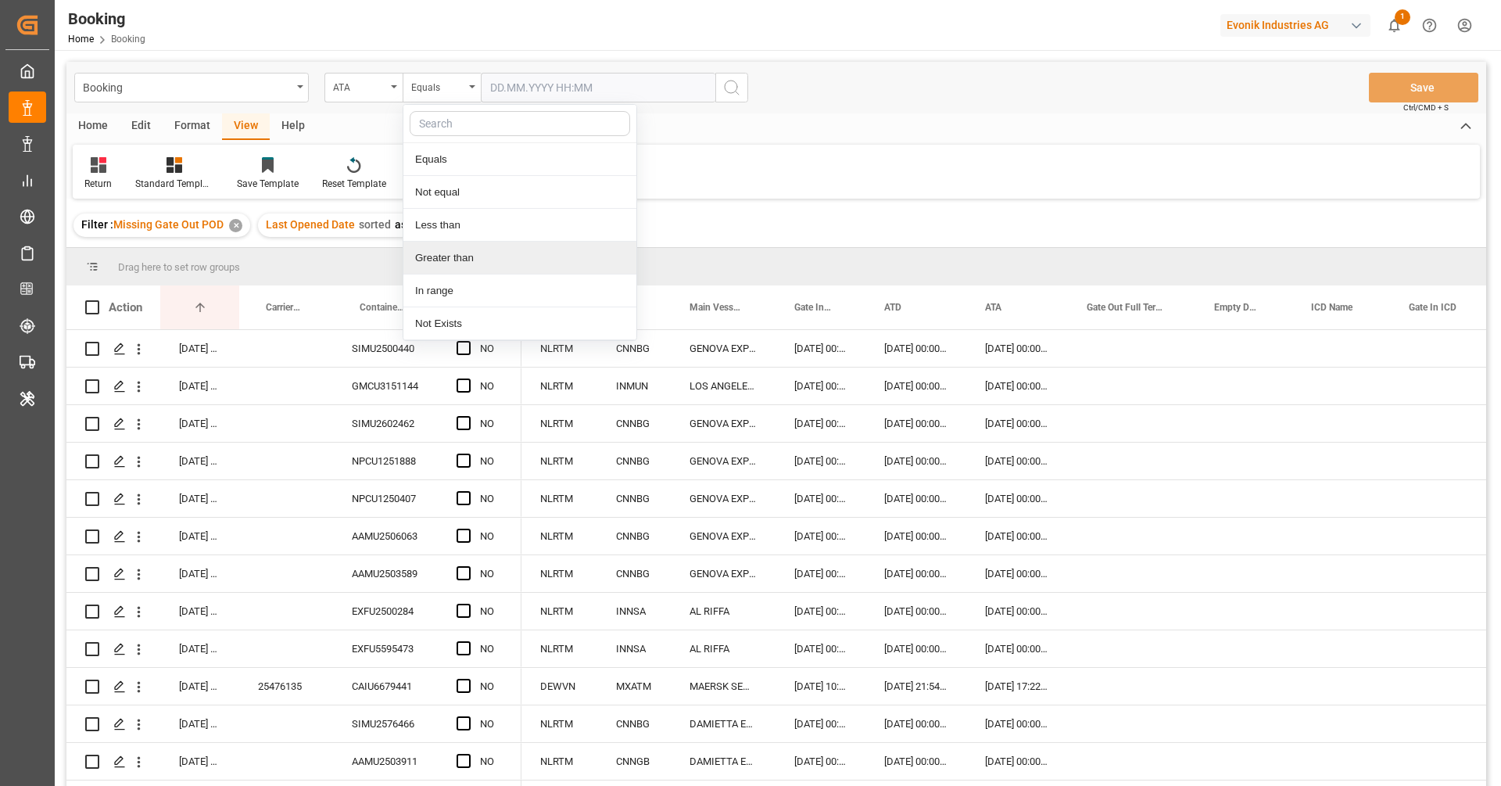
click at [468, 262] on div "Greater than" at bounding box center [519, 258] width 233 height 33
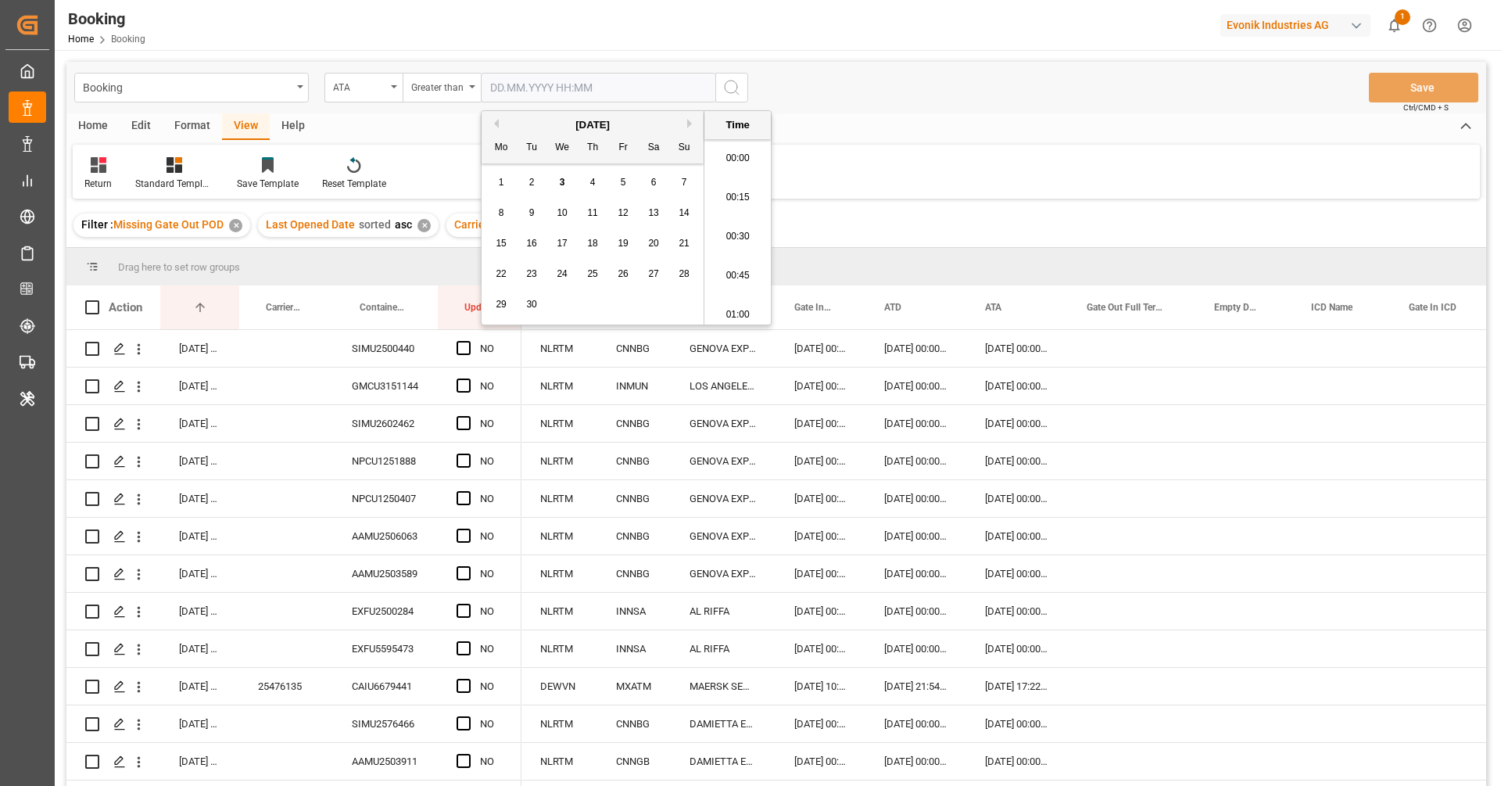
click at [548, 83] on input "text" at bounding box center [598, 88] width 234 height 30
click at [499, 124] on div "September 2025" at bounding box center [592, 125] width 222 height 16
click at [496, 125] on button "Previous Month" at bounding box center [493, 123] width 9 height 9
click at [571, 271] on div "20" at bounding box center [563, 274] width 20 height 19
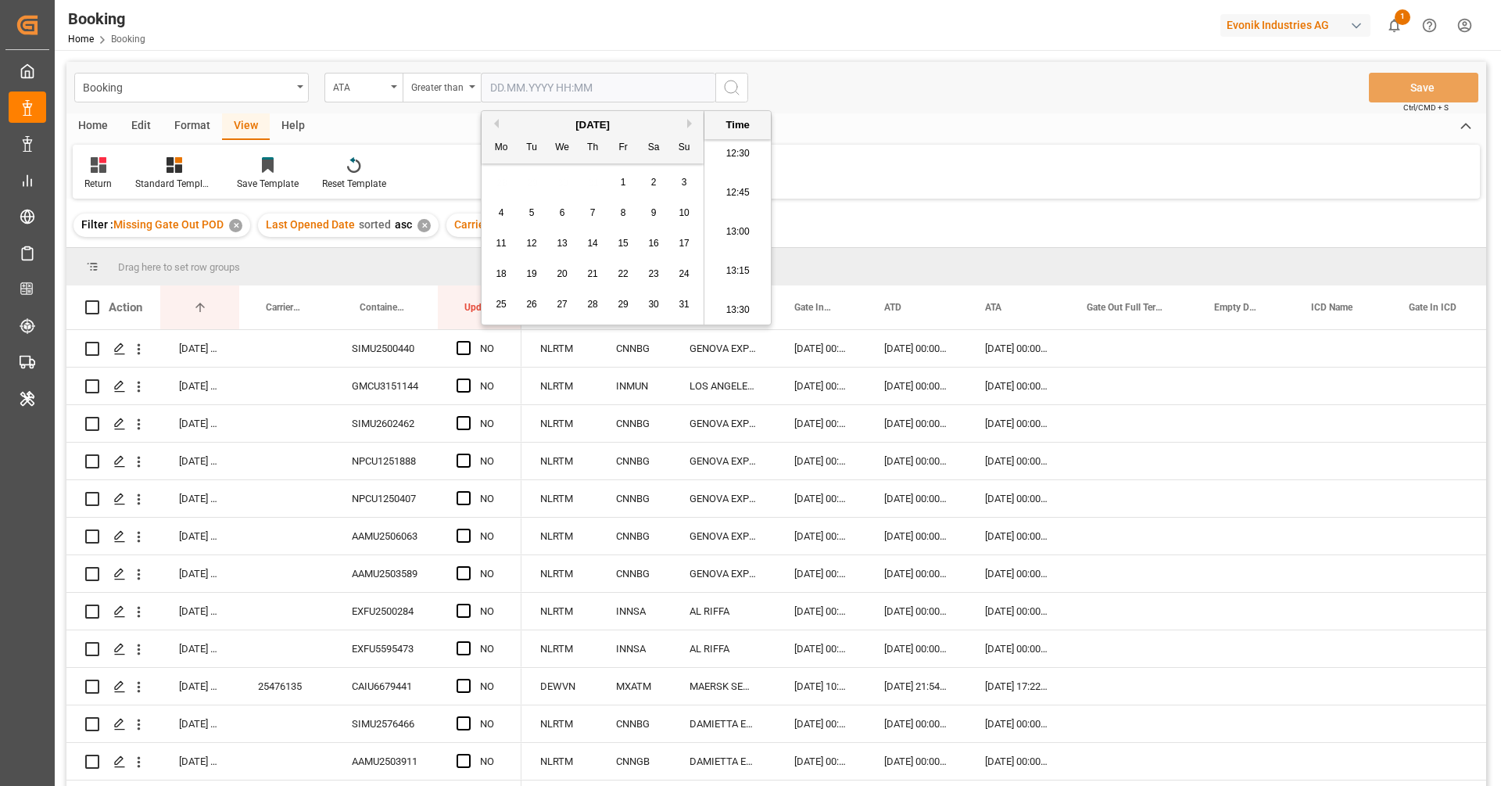
type input "20.08.2025 00:00"
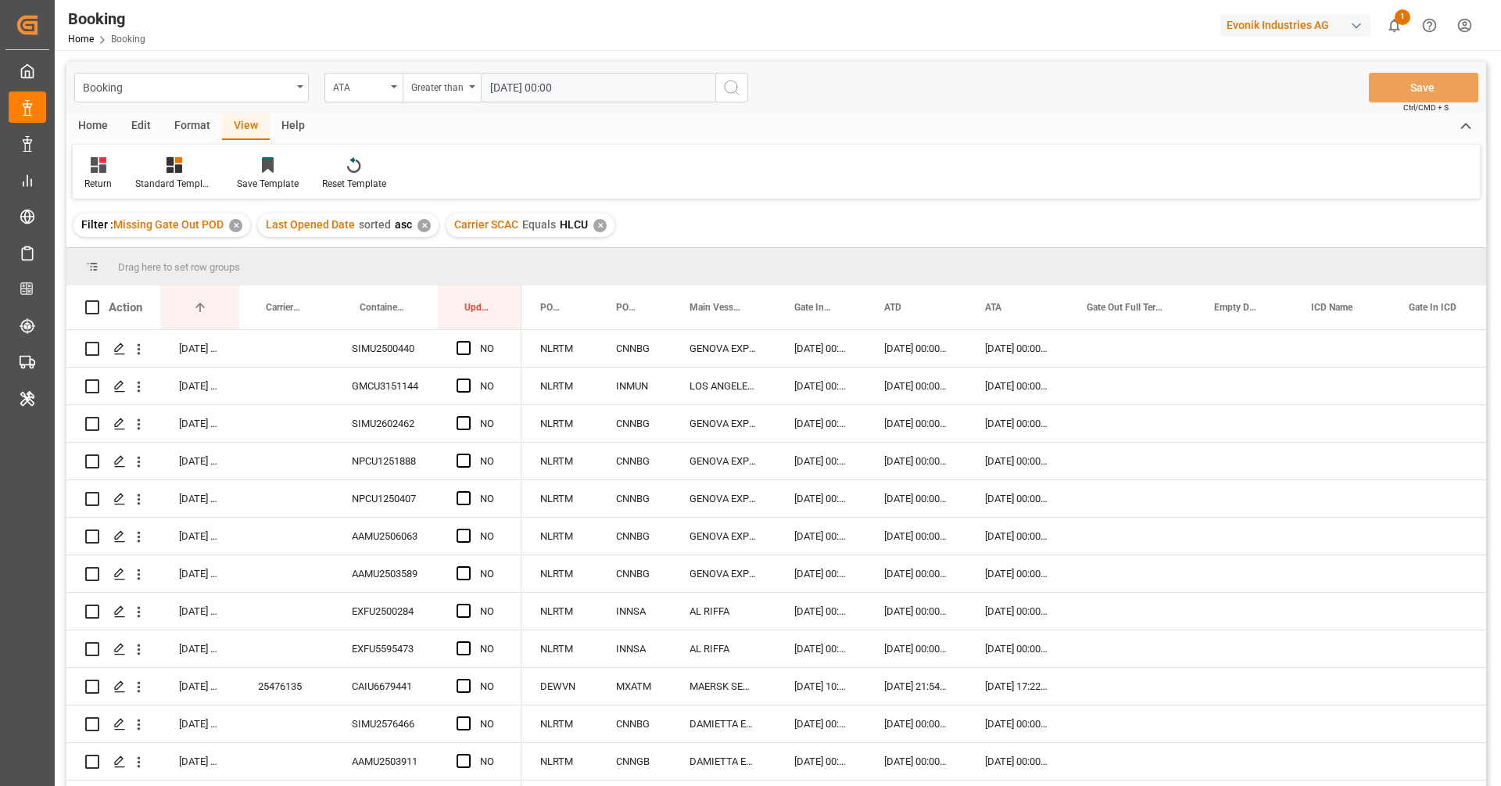
click at [743, 87] on button "search button" at bounding box center [731, 88] width 33 height 30
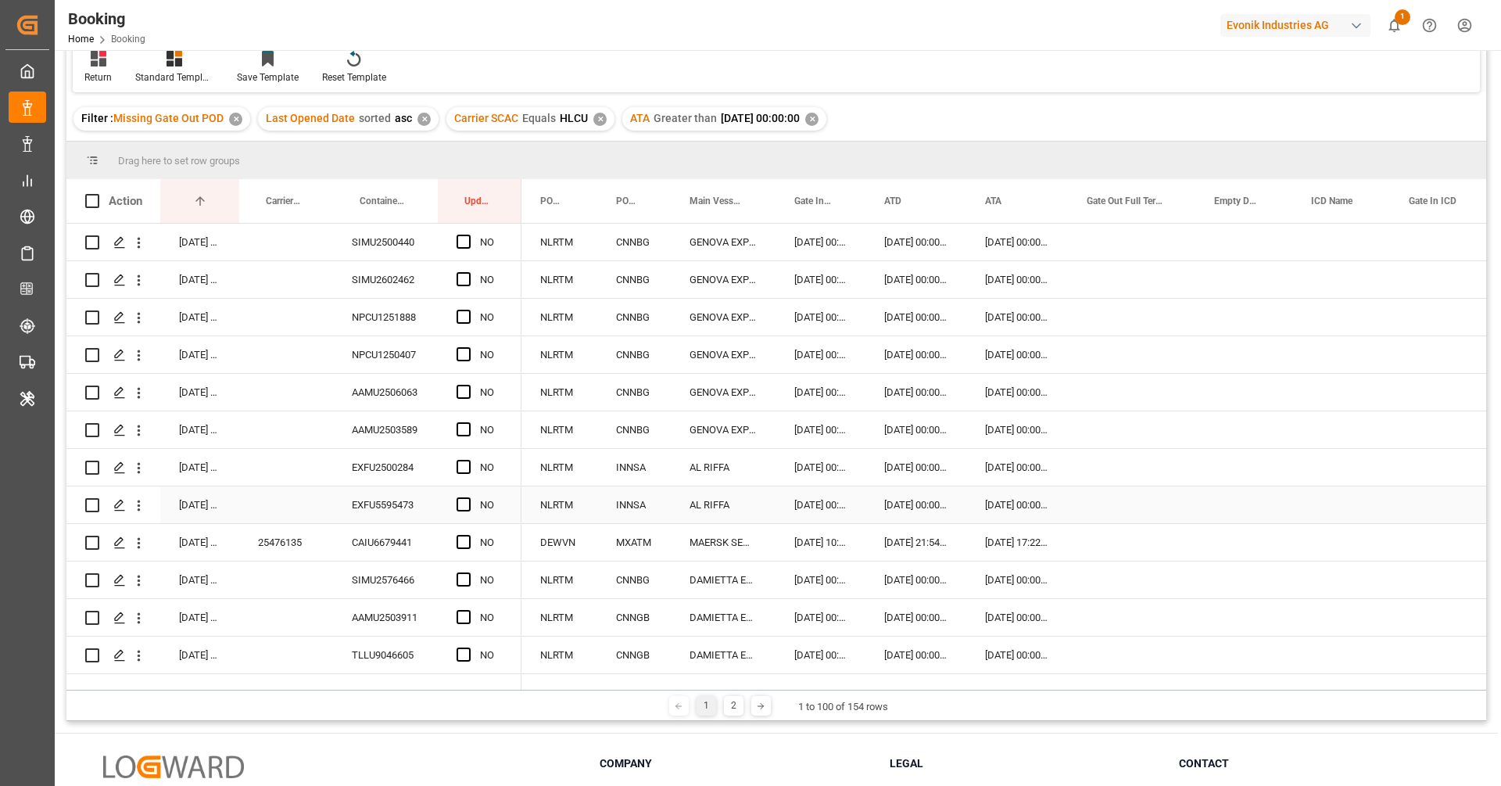
scroll to position [79, 0]
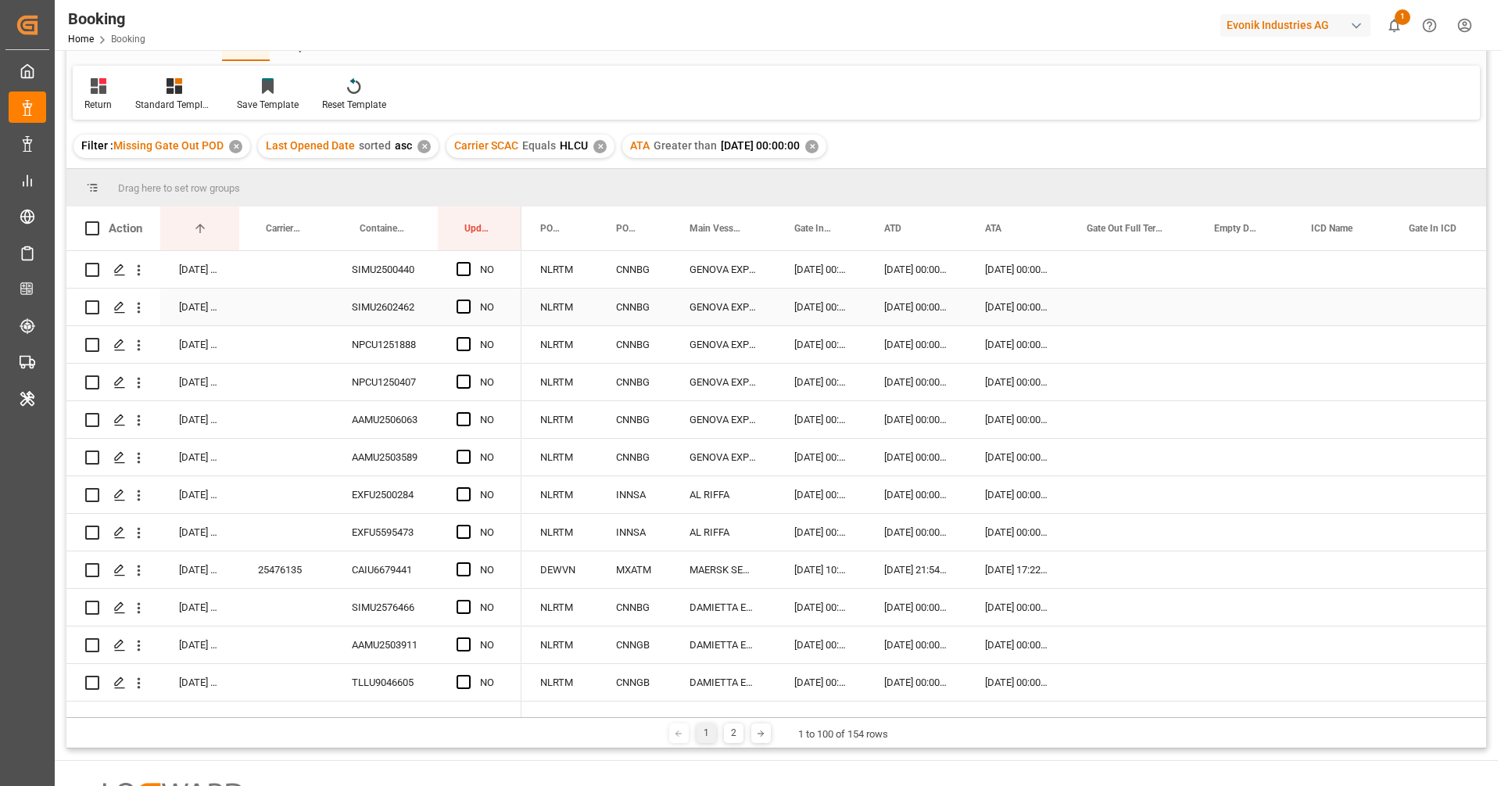
click at [407, 277] on div "SIMU2500440" at bounding box center [385, 269] width 105 height 37
click at [462, 267] on span "Press SPACE to select this row." at bounding box center [463, 269] width 14 height 14
click at [468, 262] on input "Press SPACE to select this row." at bounding box center [468, 262] width 0 height 0
click at [392, 324] on div "SIMU2602462" at bounding box center [385, 306] width 105 height 37
click at [463, 305] on span "Press SPACE to select this row." at bounding box center [463, 306] width 14 height 14
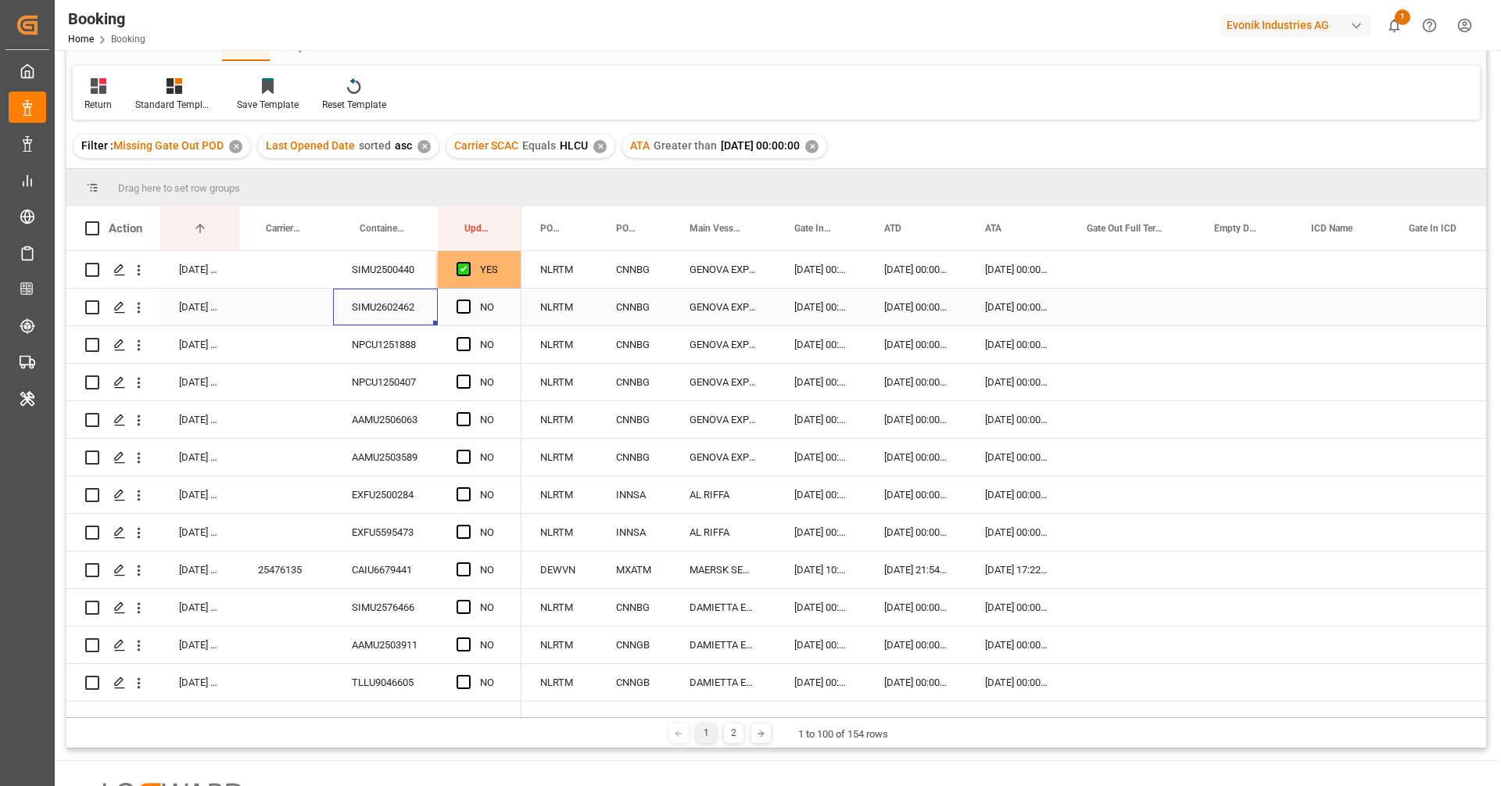
click at [468, 299] on input "Press SPACE to select this row." at bounding box center [468, 299] width 0 height 0
click at [403, 349] on div "NPCU1251888" at bounding box center [385, 344] width 105 height 37
click at [460, 344] on span "Press SPACE to select this row." at bounding box center [463, 344] width 14 height 14
click at [468, 337] on input "Press SPACE to select this row." at bounding box center [468, 337] width 0 height 0
click at [374, 393] on div "NPCU1250407" at bounding box center [385, 381] width 105 height 37
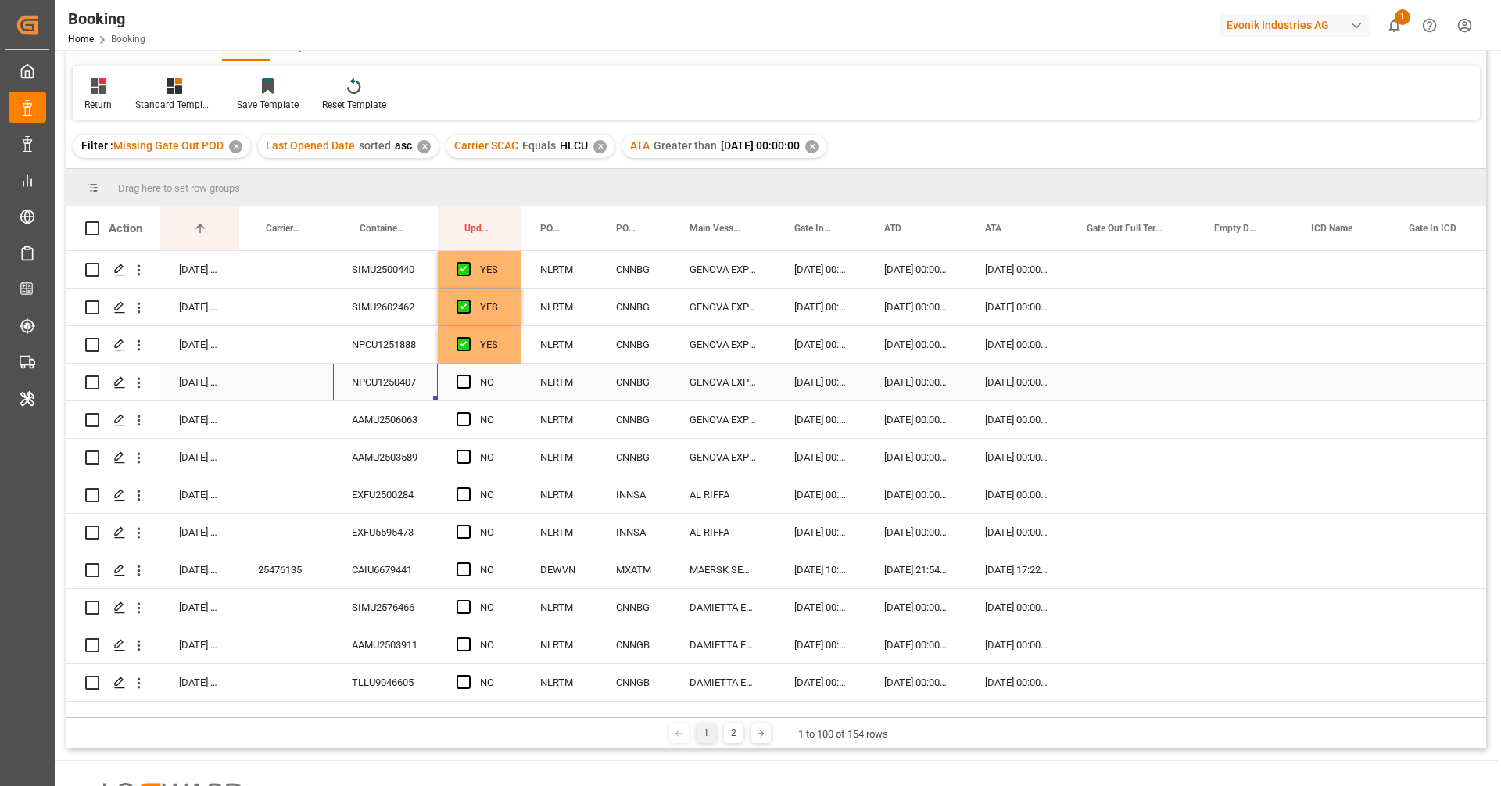
click at [471, 389] on div "Press SPACE to select this row." at bounding box center [467, 382] width 23 height 36
click at [467, 386] on span "Press SPACE to select this row." at bounding box center [463, 381] width 14 height 14
click at [468, 374] on input "Press SPACE to select this row." at bounding box center [468, 374] width 0 height 0
click at [404, 428] on div "AAMU2506063" at bounding box center [385, 419] width 105 height 37
click at [468, 417] on span "Press SPACE to select this row." at bounding box center [463, 419] width 14 height 14
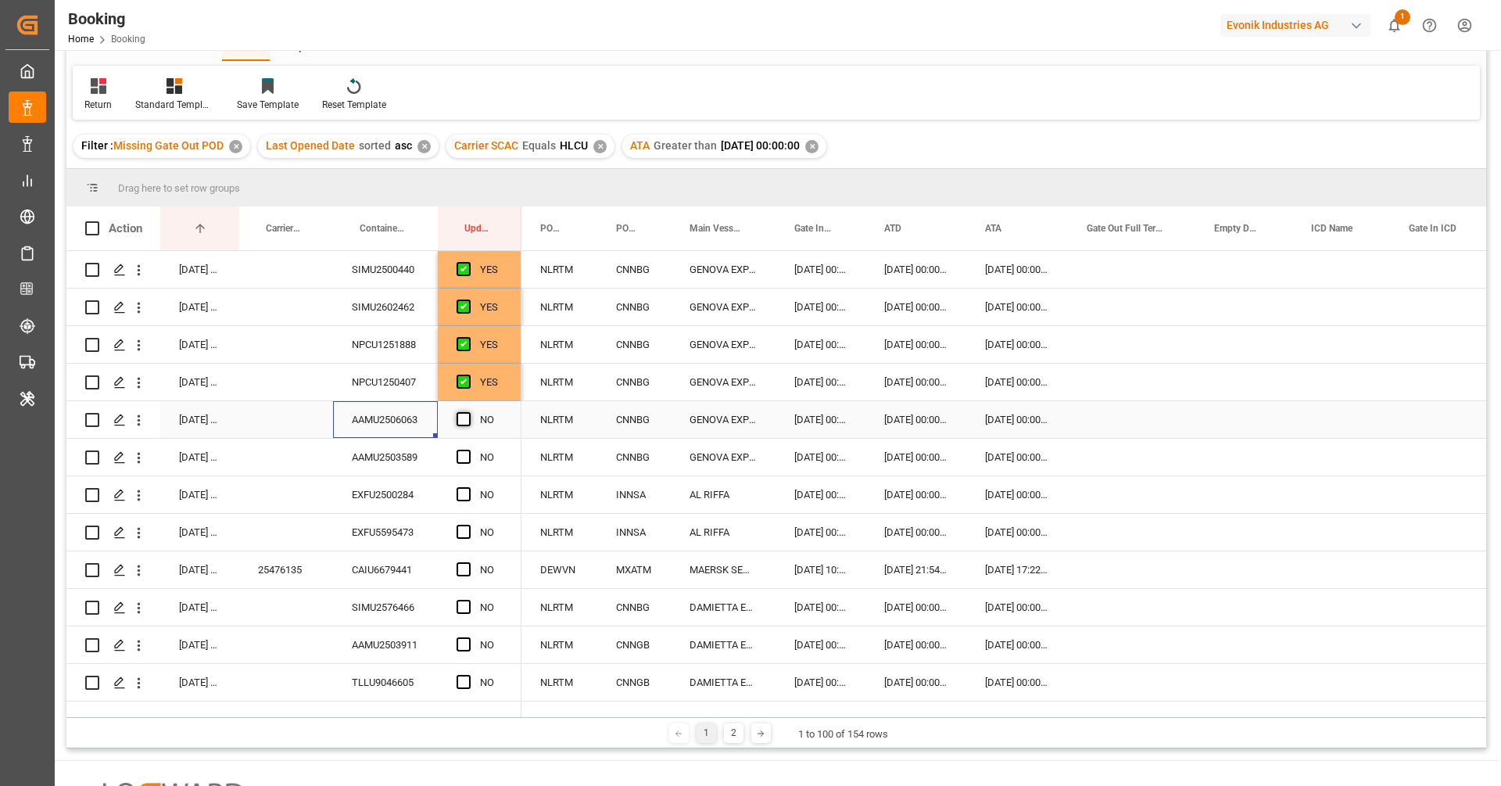
click at [468, 412] on input "Press SPACE to select this row." at bounding box center [468, 412] width 0 height 0
click at [392, 465] on div "AAMU2503589" at bounding box center [385, 456] width 105 height 37
click at [471, 454] on div "Press SPACE to select this row." at bounding box center [467, 457] width 23 height 36
click at [460, 459] on span "Press SPACE to select this row." at bounding box center [463, 456] width 14 height 14
click at [468, 449] on input "Press SPACE to select this row." at bounding box center [468, 449] width 0 height 0
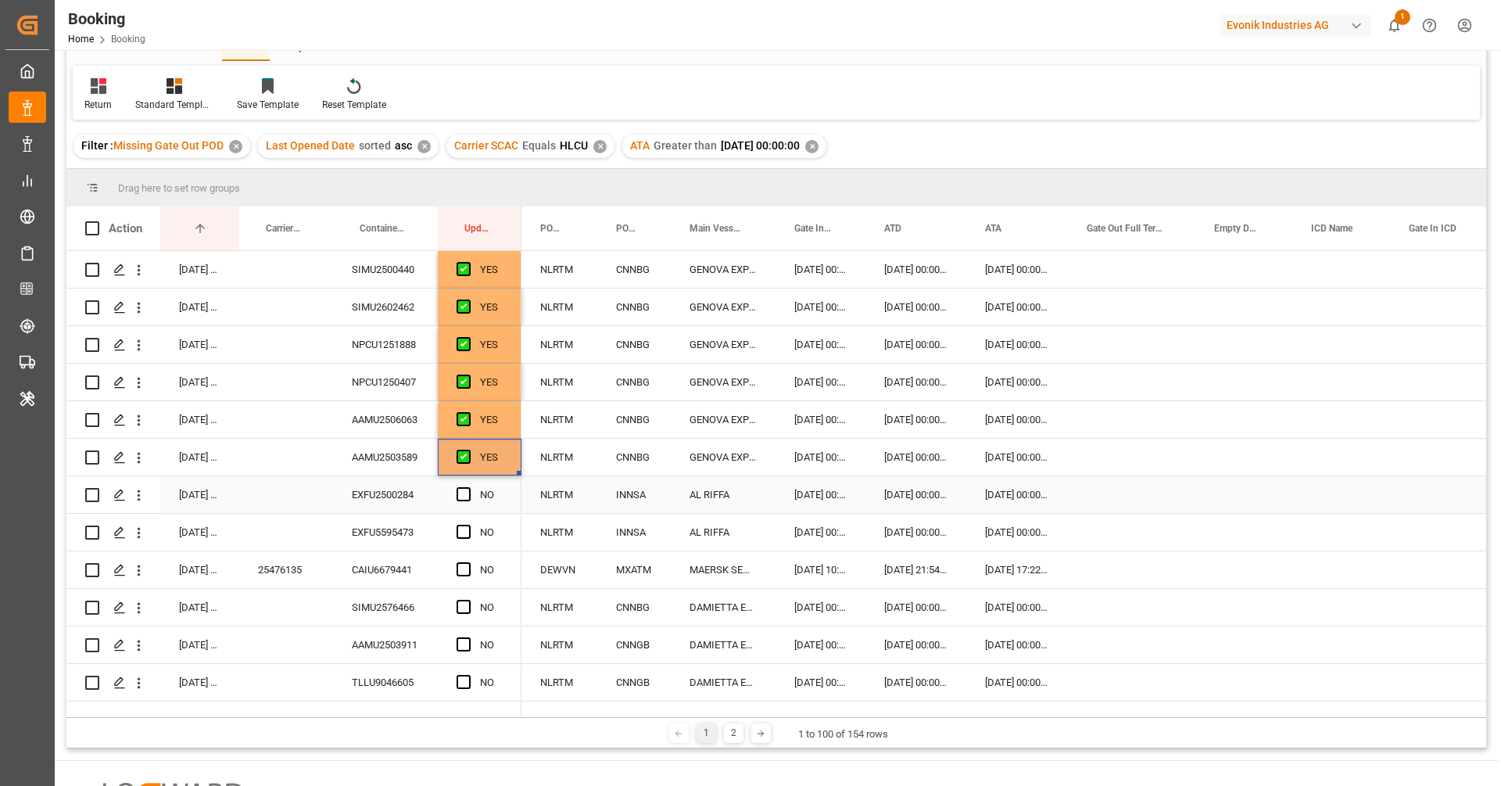
click at [387, 503] on div "EXFU2500284" at bounding box center [385, 494] width 105 height 37
click at [470, 488] on span "Press SPACE to select this row." at bounding box center [463, 494] width 14 height 14
click at [468, 487] on input "Press SPACE to select this row." at bounding box center [468, 487] width 0 height 0
click at [420, 526] on div "EXFU5595473" at bounding box center [385, 532] width 105 height 37
click at [463, 545] on div "Press SPACE to select this row." at bounding box center [467, 532] width 23 height 36
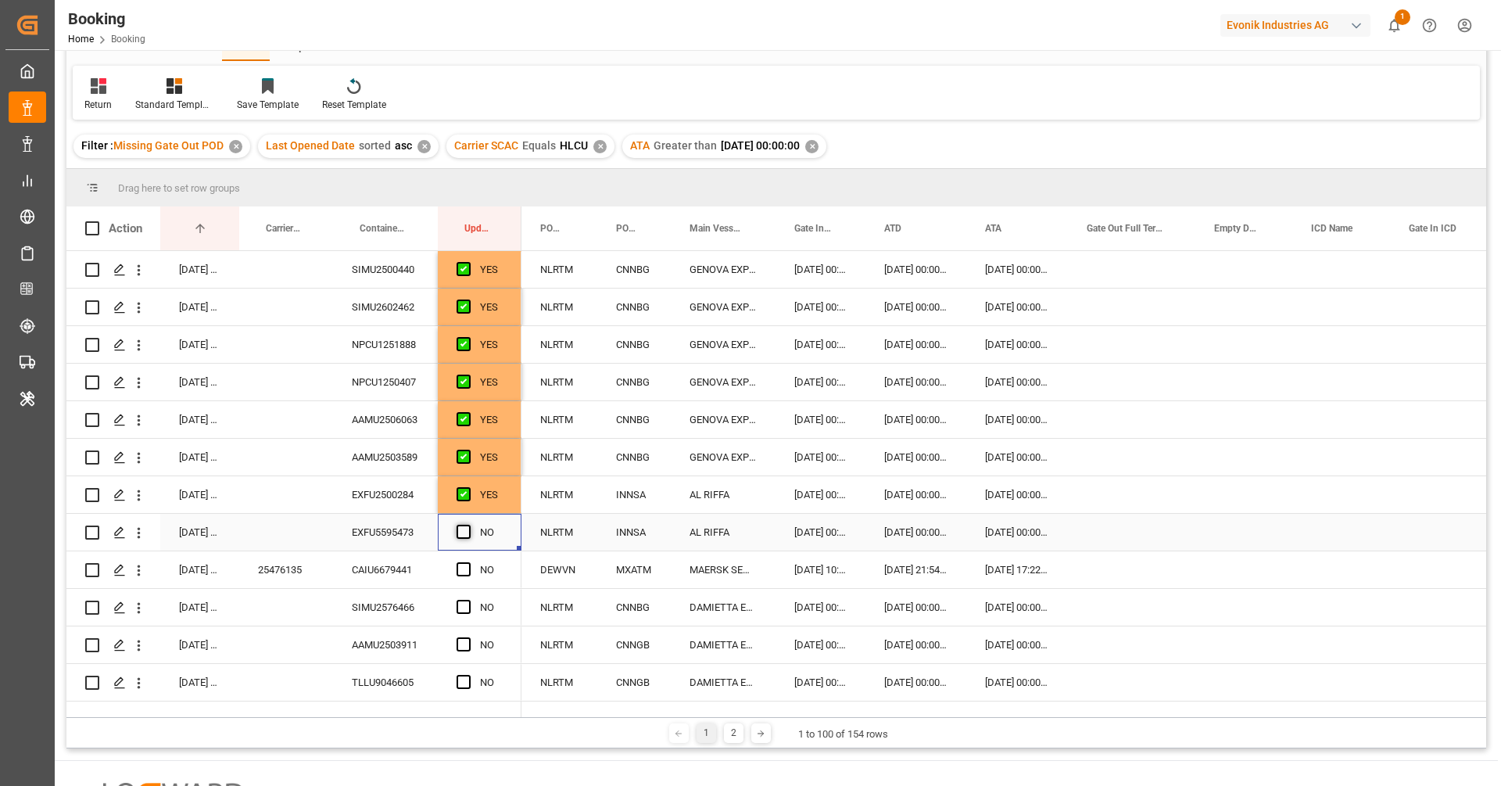
click at [463, 525] on span "Press SPACE to select this row." at bounding box center [463, 531] width 14 height 14
click at [468, 524] on input "Press SPACE to select this row." at bounding box center [468, 524] width 0 height 0
click at [323, 573] on div "25476135" at bounding box center [286, 569] width 94 height 37
click at [464, 567] on span "Press SPACE to select this row." at bounding box center [463, 569] width 14 height 14
click at [468, 562] on input "Press SPACE to select this row." at bounding box center [468, 562] width 0 height 0
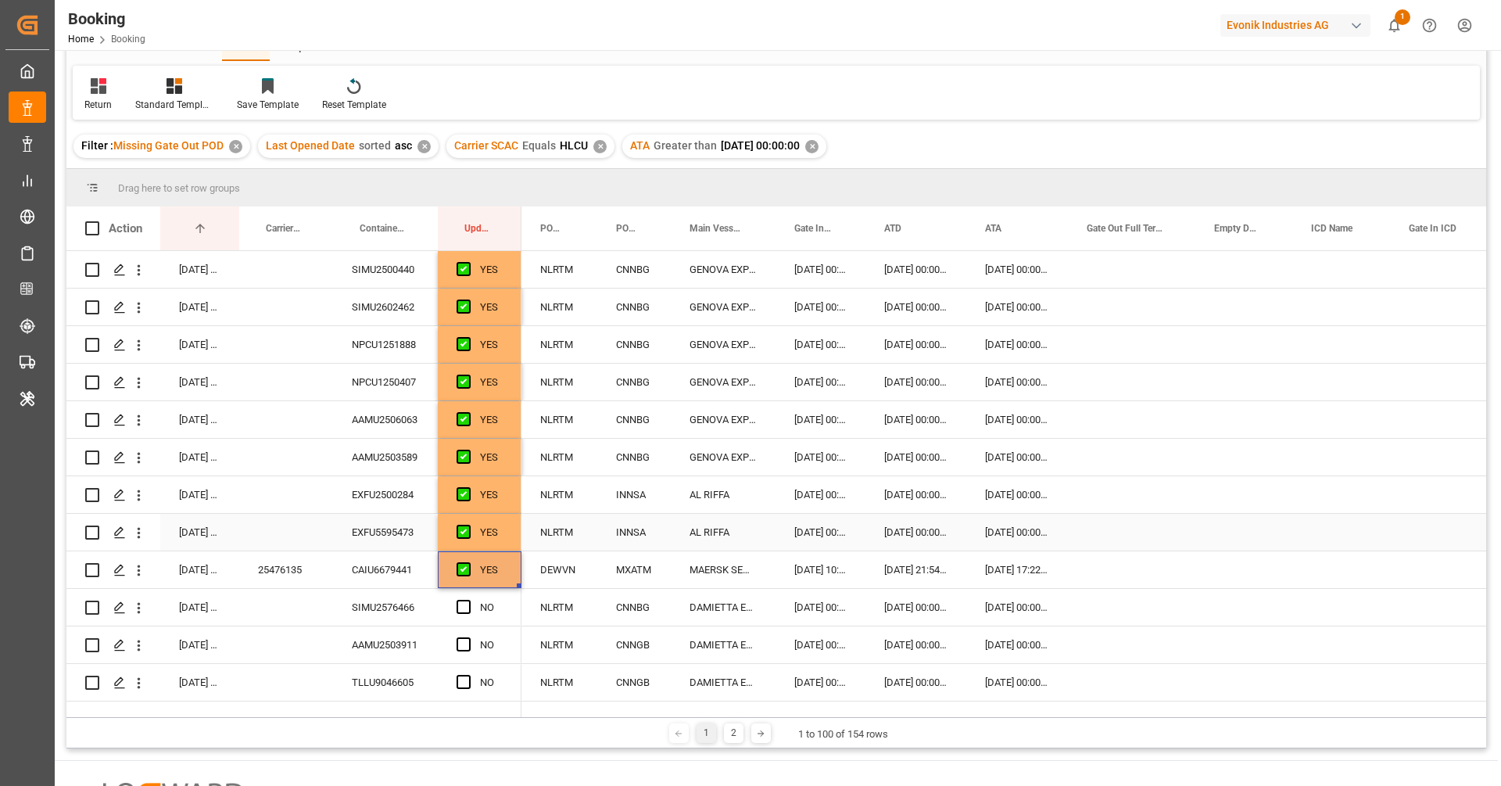
scroll to position [174, 0]
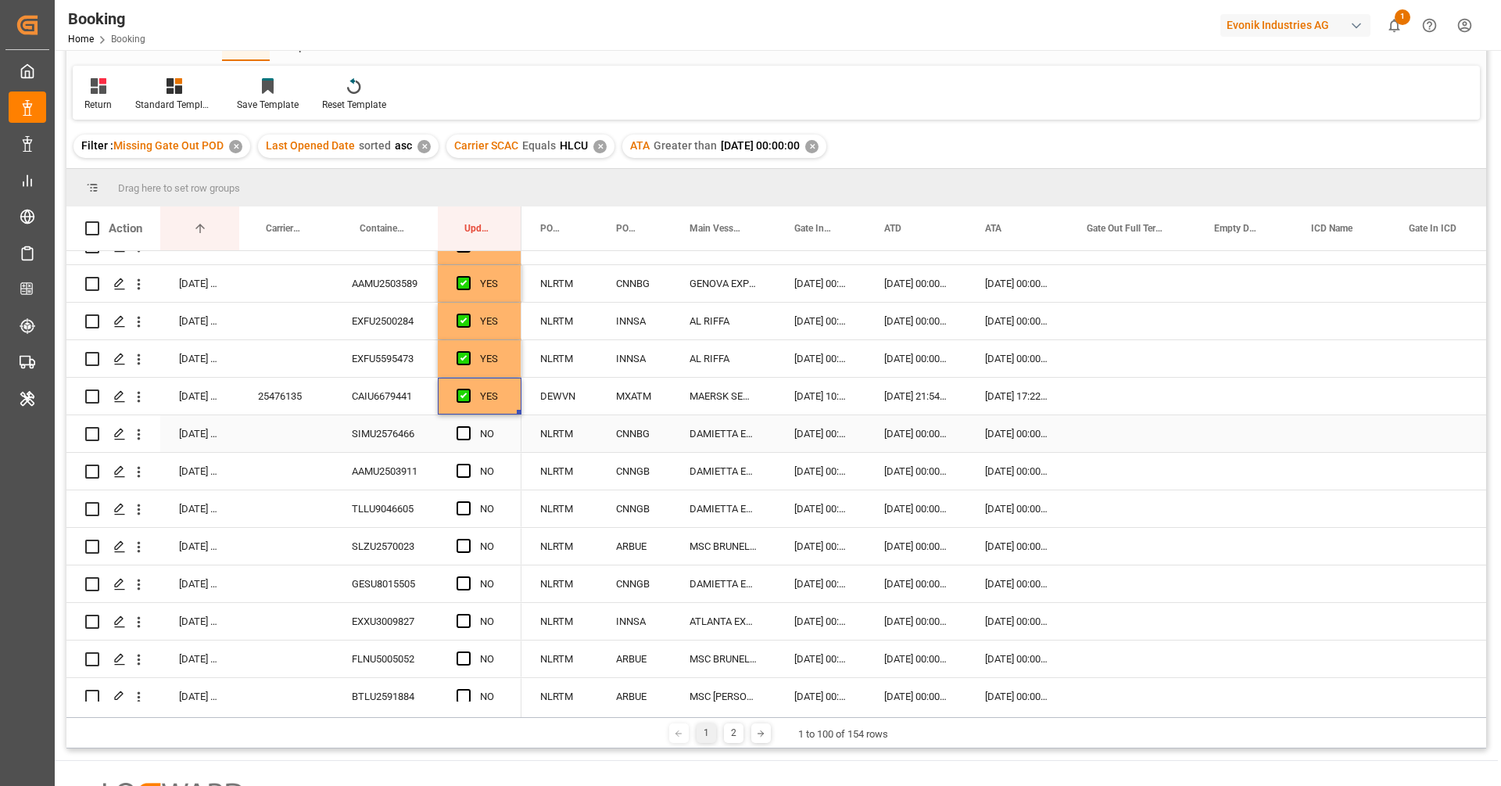
click at [360, 430] on div "SIMU2576466" at bounding box center [385, 433] width 105 height 37
click at [465, 431] on span "Press SPACE to select this row." at bounding box center [463, 433] width 14 height 14
click at [468, 426] on input "Press SPACE to select this row." at bounding box center [468, 426] width 0 height 0
click at [354, 484] on div "AAMU2503911" at bounding box center [385, 471] width 105 height 37
click at [469, 471] on span "Press SPACE to select this row." at bounding box center [463, 470] width 14 height 14
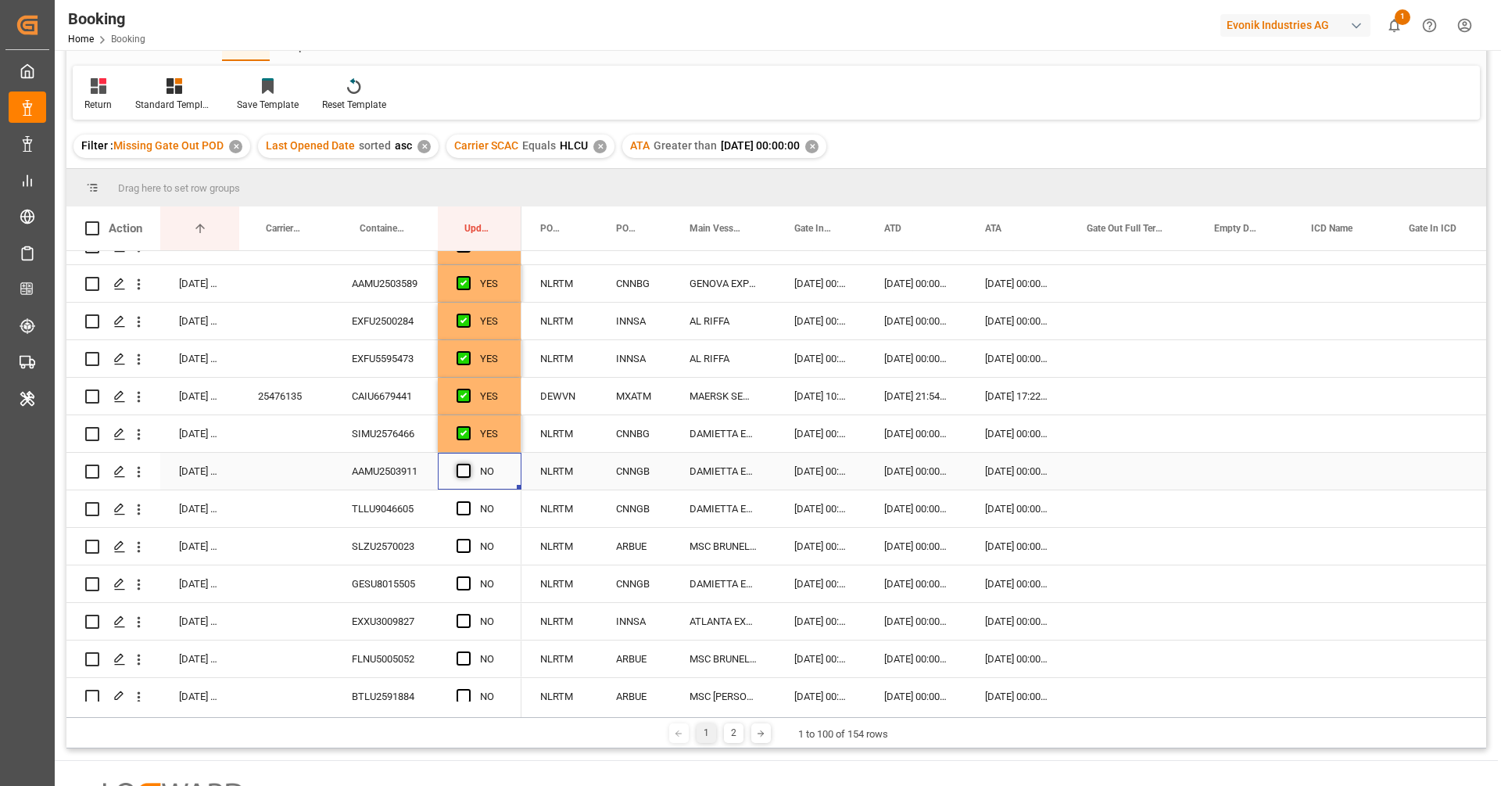
click at [468, 463] on input "Press SPACE to select this row." at bounding box center [468, 463] width 0 height 0
click at [367, 520] on div "TLLU9046605" at bounding box center [385, 508] width 105 height 37
click at [463, 503] on span "Press SPACE to select this row." at bounding box center [463, 508] width 14 height 14
click at [468, 501] on input "Press SPACE to select this row." at bounding box center [468, 501] width 0 height 0
click at [396, 539] on div "SLZU2570023" at bounding box center [385, 546] width 105 height 37
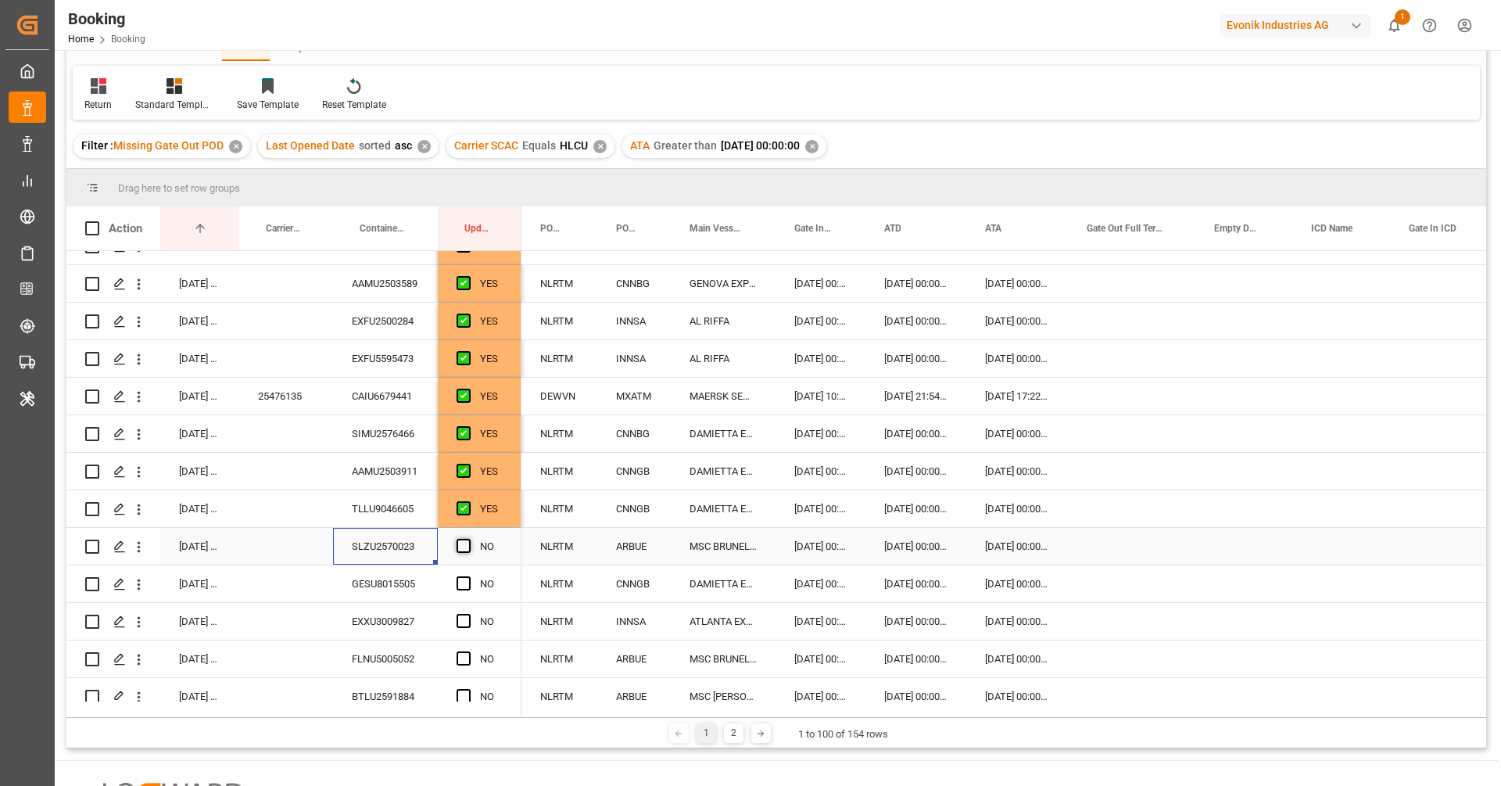
click at [469, 543] on span "Press SPACE to select this row." at bounding box center [463, 546] width 14 height 14
click at [468, 539] on input "Press SPACE to select this row." at bounding box center [468, 539] width 0 height 0
click at [413, 579] on div "GESU8015505" at bounding box center [385, 583] width 105 height 37
click at [465, 577] on span "Press SPACE to select this row." at bounding box center [463, 583] width 14 height 14
click at [468, 576] on input "Press SPACE to select this row." at bounding box center [468, 576] width 0 height 0
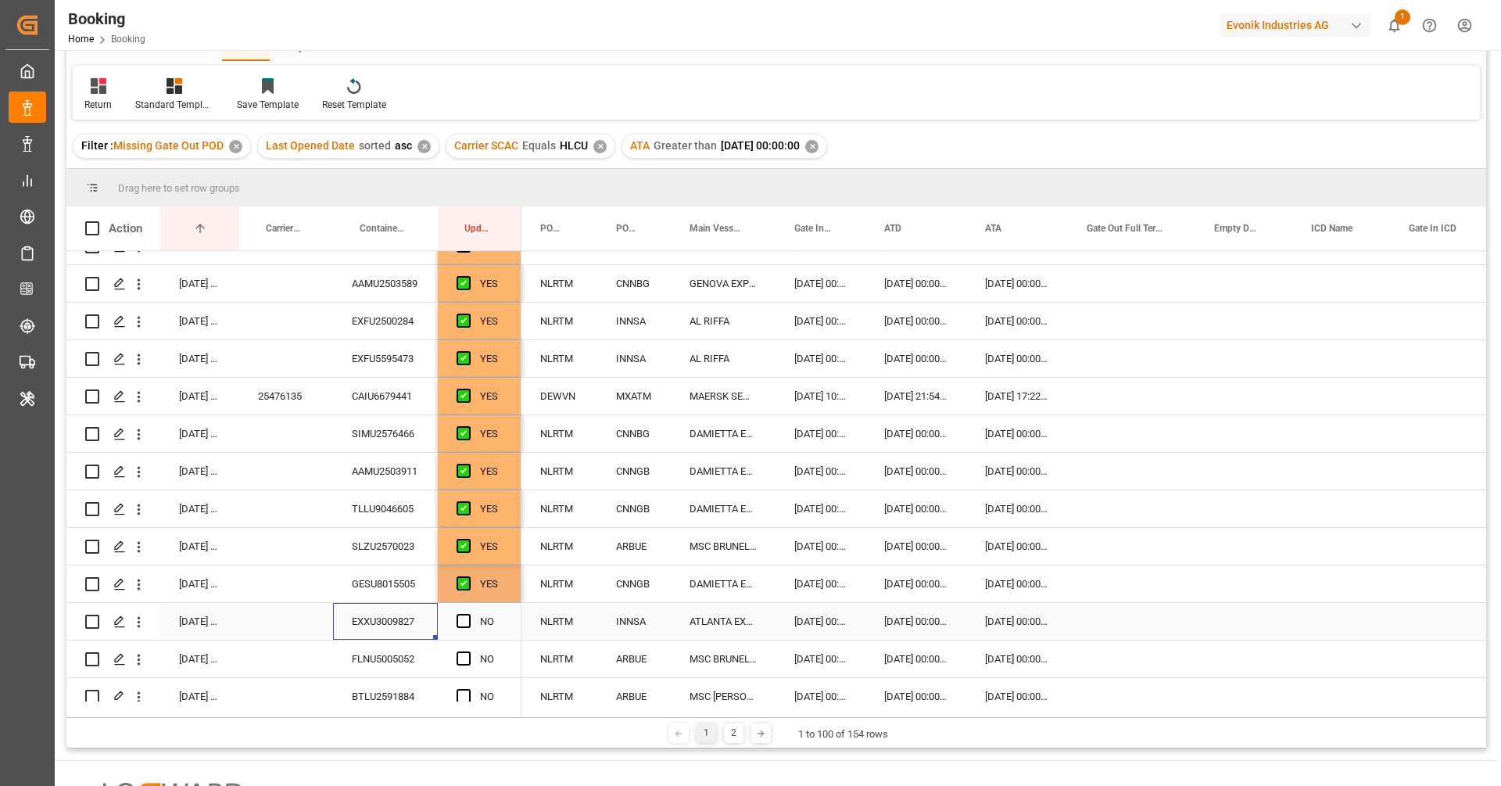
click at [375, 632] on div "EXXU3009827" at bounding box center [385, 621] width 105 height 37
click at [467, 622] on span "Press SPACE to select this row." at bounding box center [463, 621] width 14 height 14
click at [468, 614] on input "Press SPACE to select this row." at bounding box center [468, 614] width 0 height 0
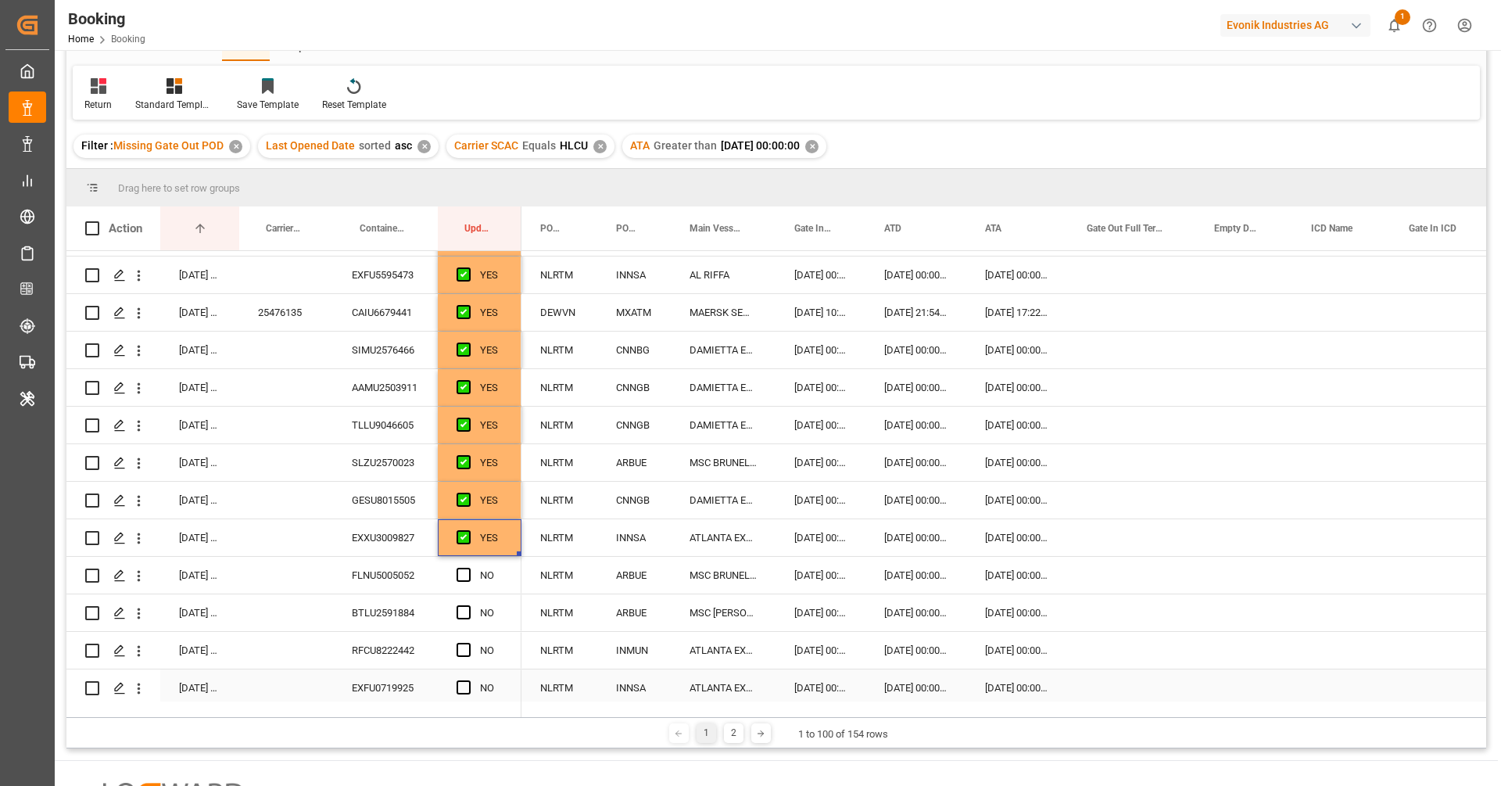
scroll to position [480, 0]
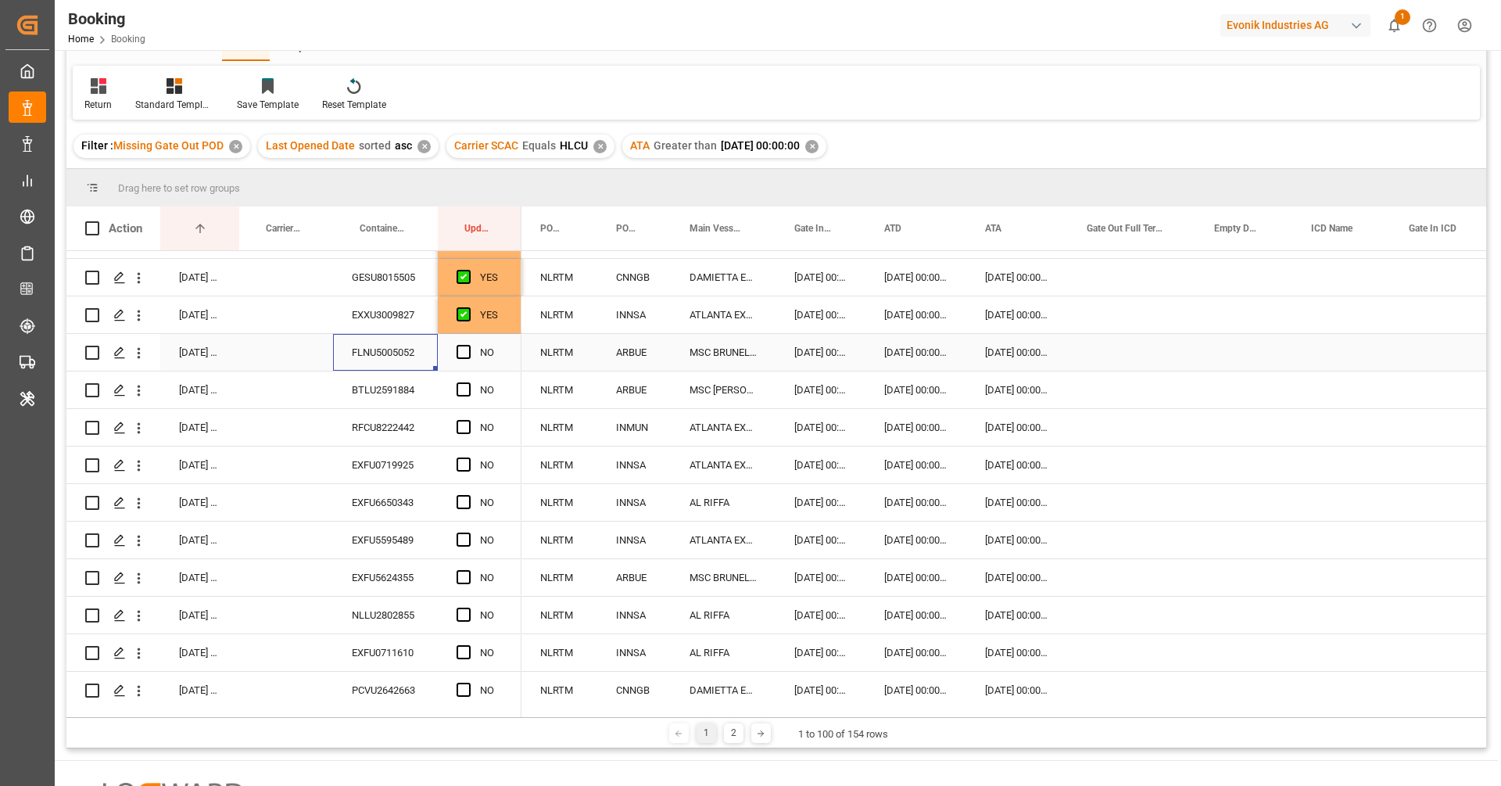
click at [392, 363] on div "FLNU5005052" at bounding box center [385, 352] width 105 height 37
click at [461, 345] on span "Press SPACE to select this row." at bounding box center [463, 352] width 14 height 14
click at [468, 345] on input "Press SPACE to select this row." at bounding box center [468, 345] width 0 height 0
click at [417, 363] on div "FLNU5005052" at bounding box center [385, 352] width 105 height 37
click at [412, 380] on div "BTLU2591884" at bounding box center [385, 389] width 105 height 37
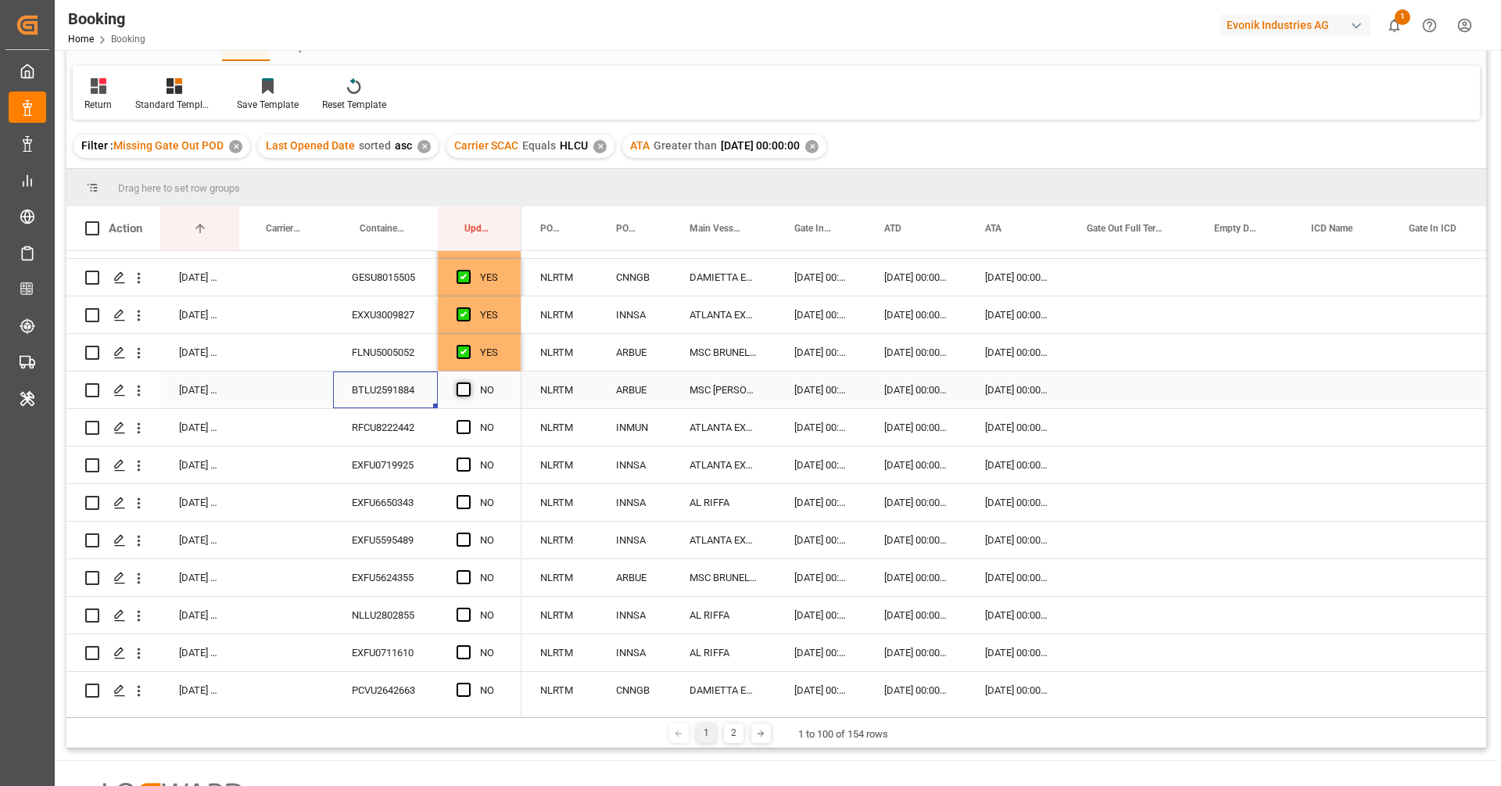
click at [459, 388] on span "Press SPACE to select this row." at bounding box center [463, 389] width 14 height 14
click at [468, 382] on input "Press SPACE to select this row." at bounding box center [468, 382] width 0 height 0
click at [392, 435] on div "RFCU8222442" at bounding box center [385, 427] width 105 height 37
click at [467, 432] on div "Press SPACE to select this row." at bounding box center [467, 428] width 23 height 36
click at [460, 429] on span "Press SPACE to select this row." at bounding box center [463, 427] width 14 height 14
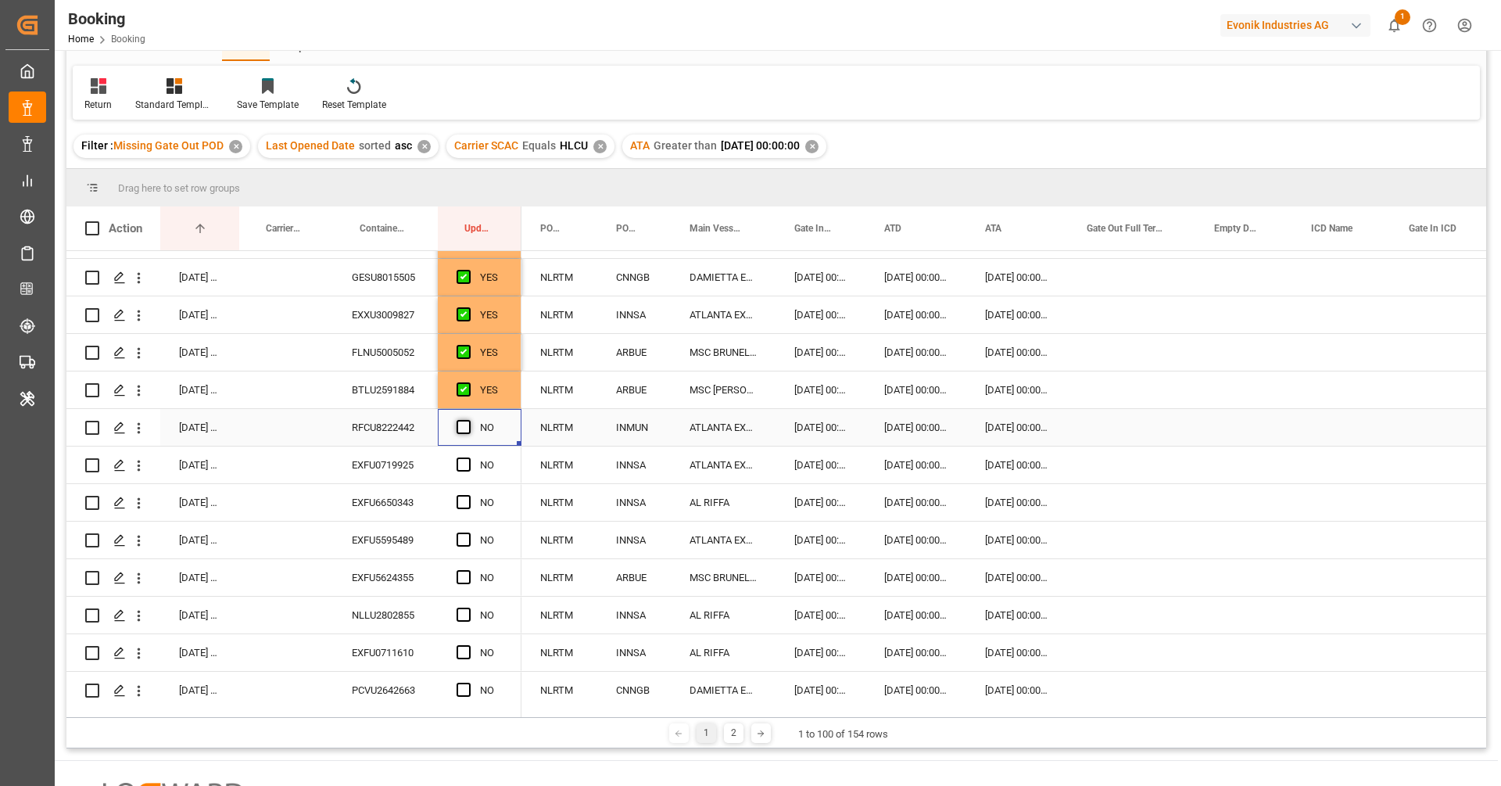
click at [468, 420] on input "Press SPACE to select this row." at bounding box center [468, 420] width 0 height 0
click at [416, 463] on div "EXFU0719925" at bounding box center [385, 464] width 105 height 37
click at [462, 458] on span "Press SPACE to select this row." at bounding box center [463, 464] width 14 height 14
click at [468, 457] on input "Press SPACE to select this row." at bounding box center [468, 457] width 0 height 0
click at [387, 510] on div "EXFU6650343" at bounding box center [385, 502] width 105 height 37
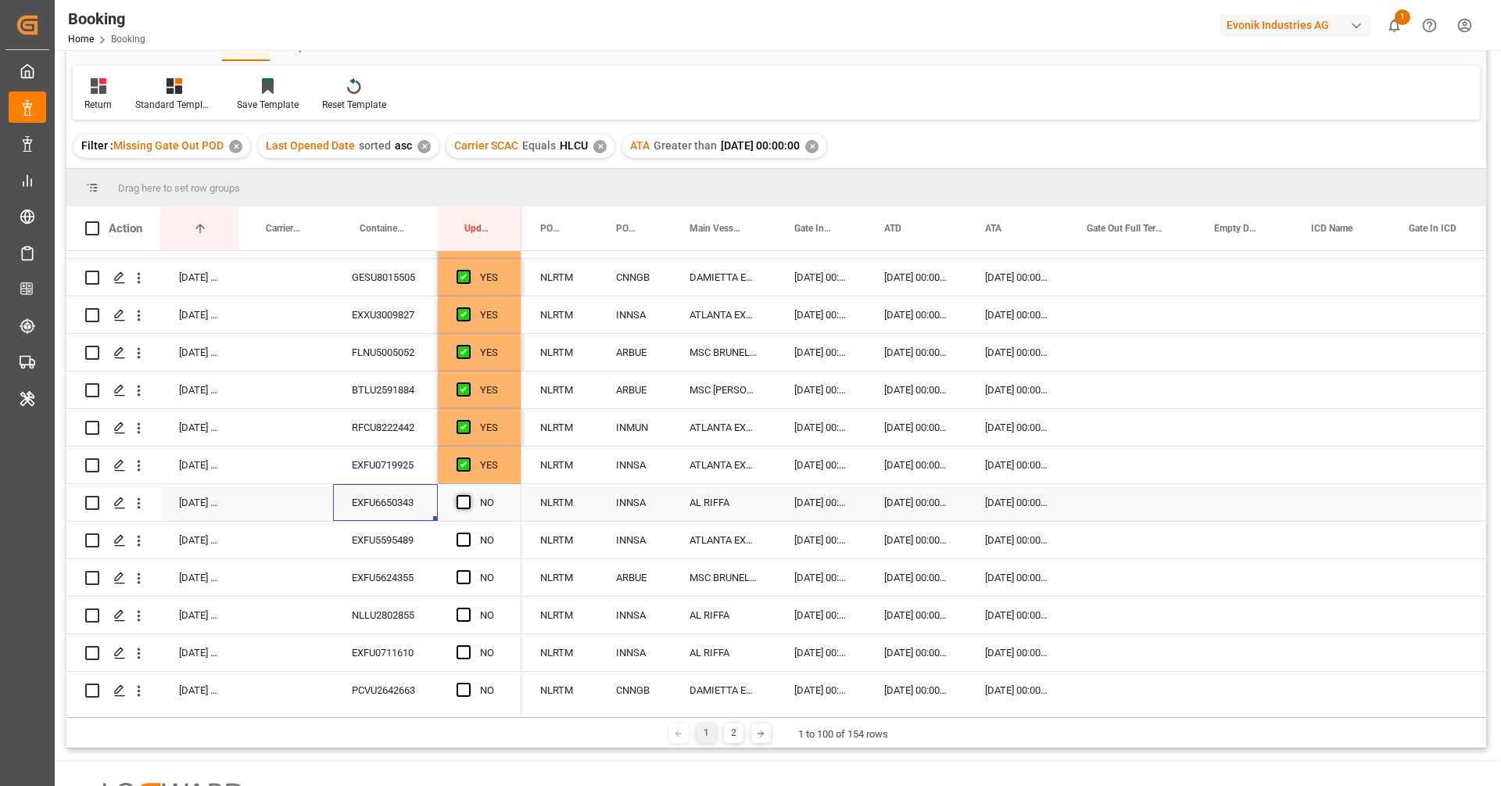
click at [463, 501] on span "Press SPACE to select this row." at bounding box center [463, 502] width 14 height 14
click at [468, 495] on input "Press SPACE to select this row." at bounding box center [468, 495] width 0 height 0
click at [410, 534] on div "EXFU5595489" at bounding box center [385, 539] width 105 height 37
click at [469, 529] on div "Press SPACE to select this row." at bounding box center [467, 540] width 23 height 36
click at [468, 540] on span "Press SPACE to select this row." at bounding box center [463, 539] width 14 height 14
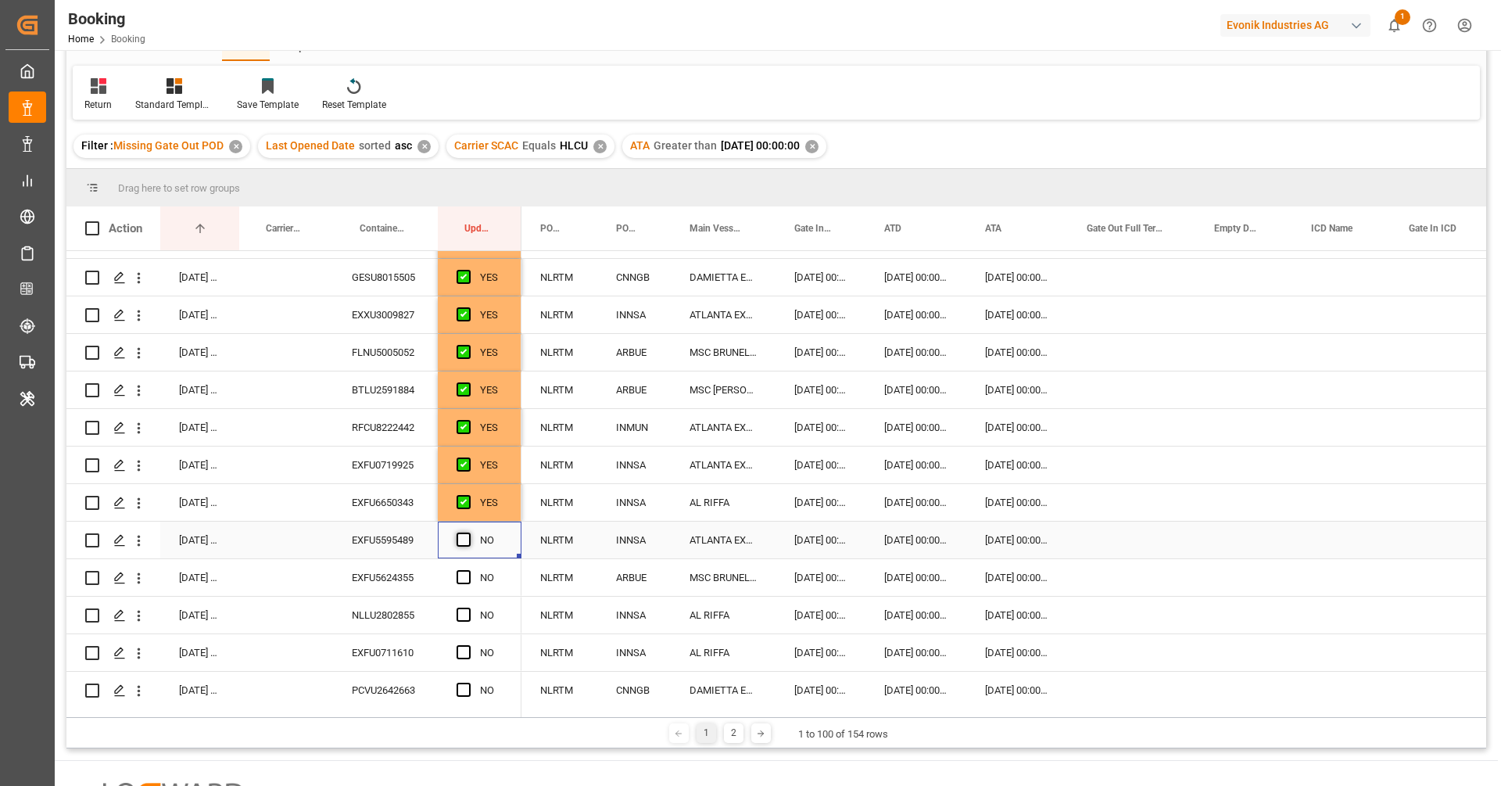
click at [468, 532] on input "Press SPACE to select this row." at bounding box center [468, 532] width 0 height 0
click at [407, 573] on div "EXFU5624355" at bounding box center [385, 577] width 105 height 37
click at [460, 580] on span "Press SPACE to select this row." at bounding box center [463, 577] width 14 height 14
click at [468, 570] on input "Press SPACE to select this row." at bounding box center [468, 570] width 0 height 0
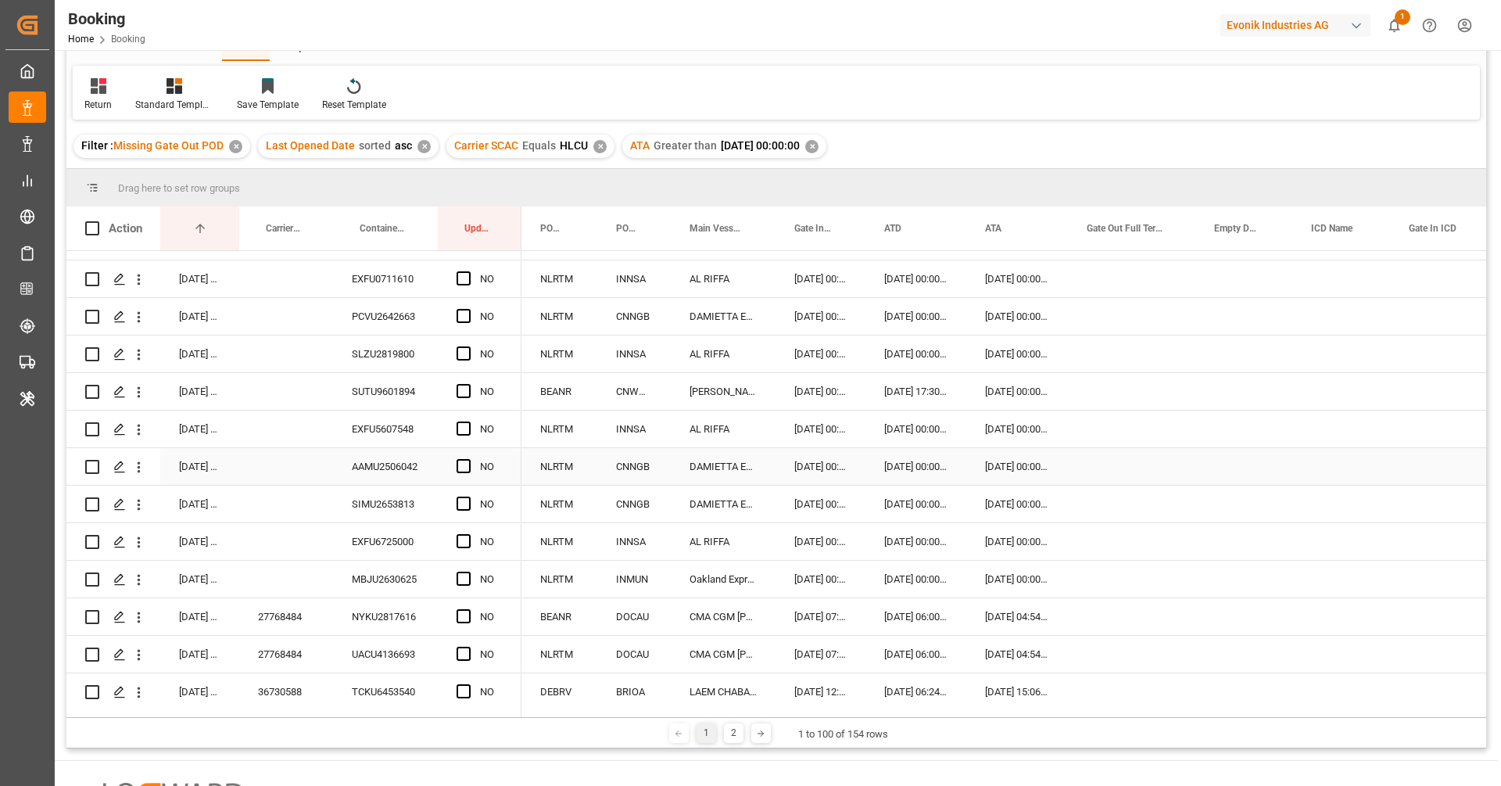
scroll to position [797, 0]
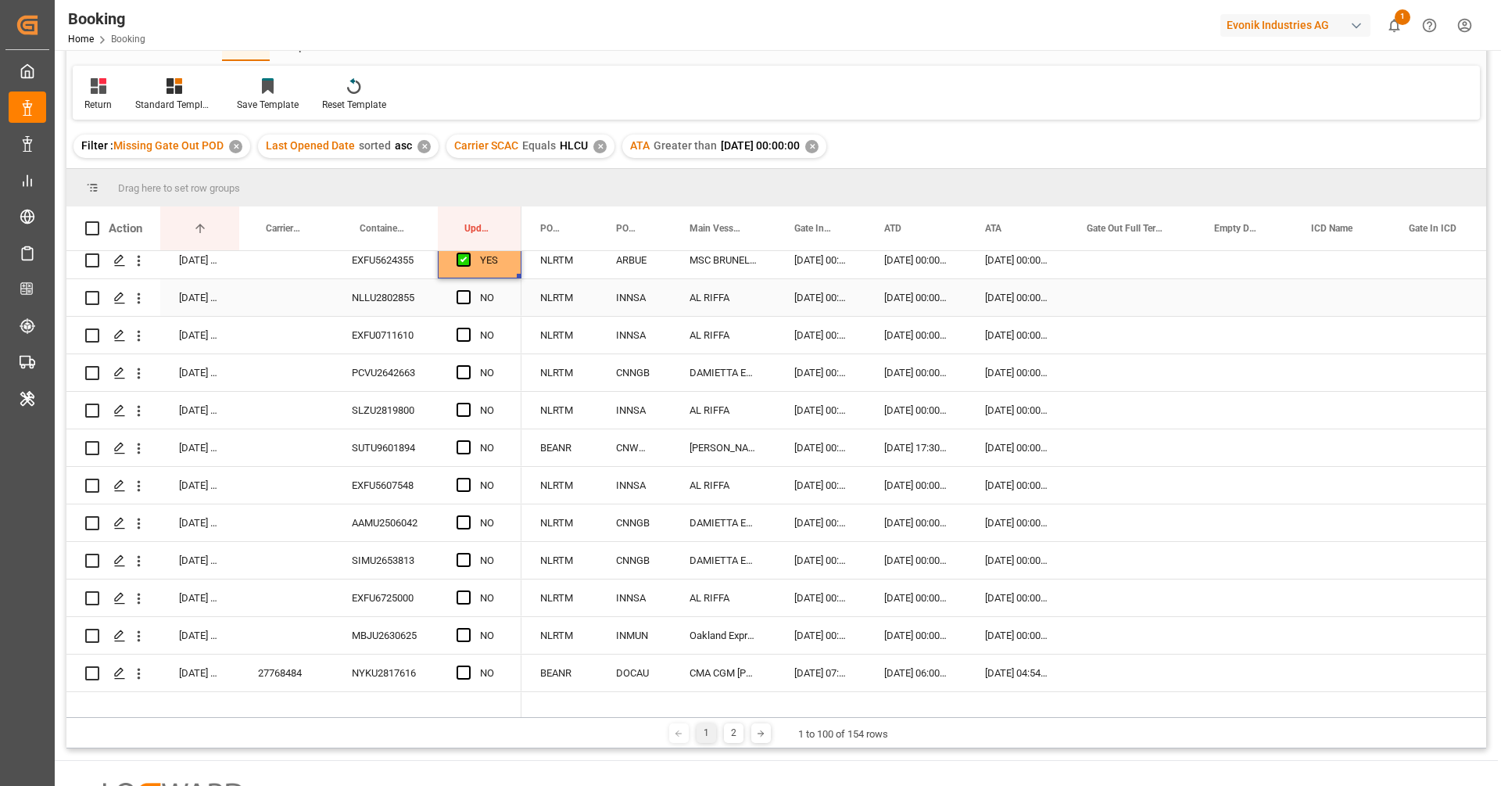
click at [401, 303] on div "NLLU2802855" at bounding box center [385, 297] width 105 height 37
click at [465, 298] on span "Press SPACE to select this row." at bounding box center [463, 297] width 14 height 14
click at [468, 290] on input "Press SPACE to select this row." at bounding box center [468, 290] width 0 height 0
click at [467, 338] on span "Press SPACE to select this row." at bounding box center [463, 334] width 14 height 14
click at [468, 327] on input "Press SPACE to select this row." at bounding box center [468, 327] width 0 height 0
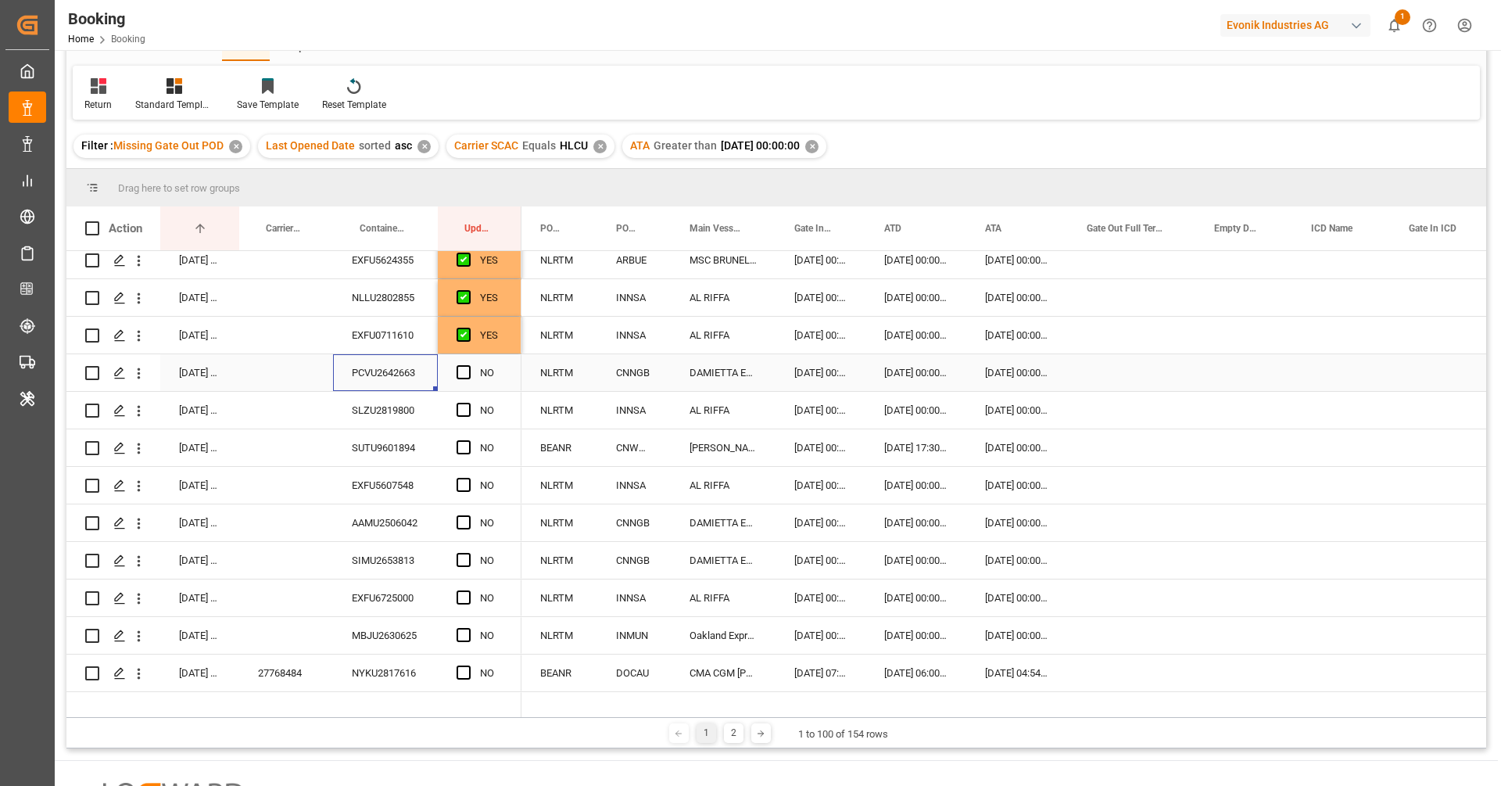
click at [419, 370] on div "PCVU2642663" at bounding box center [385, 372] width 105 height 37
click at [468, 368] on span "Press SPACE to select this row." at bounding box center [463, 372] width 14 height 14
click at [468, 365] on input "Press SPACE to select this row." at bounding box center [468, 365] width 0 height 0
click at [376, 425] on div "SLZU2819800" at bounding box center [385, 410] width 105 height 37
click at [463, 407] on span "Press SPACE to select this row." at bounding box center [463, 410] width 14 height 14
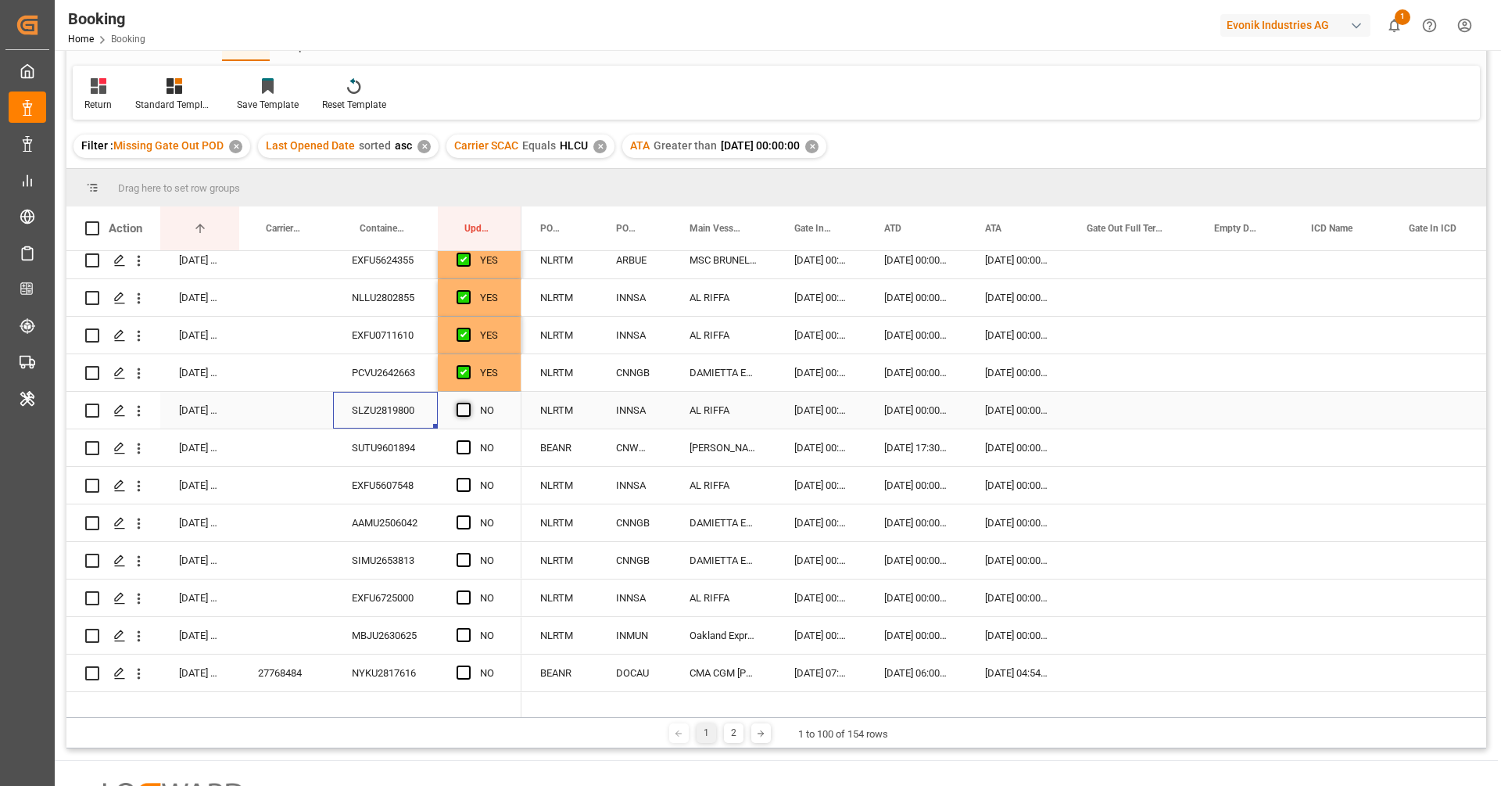
click at [468, 403] on input "Press SPACE to select this row." at bounding box center [468, 403] width 0 height 0
click at [371, 446] on div "SUTU9601894" at bounding box center [385, 447] width 105 height 37
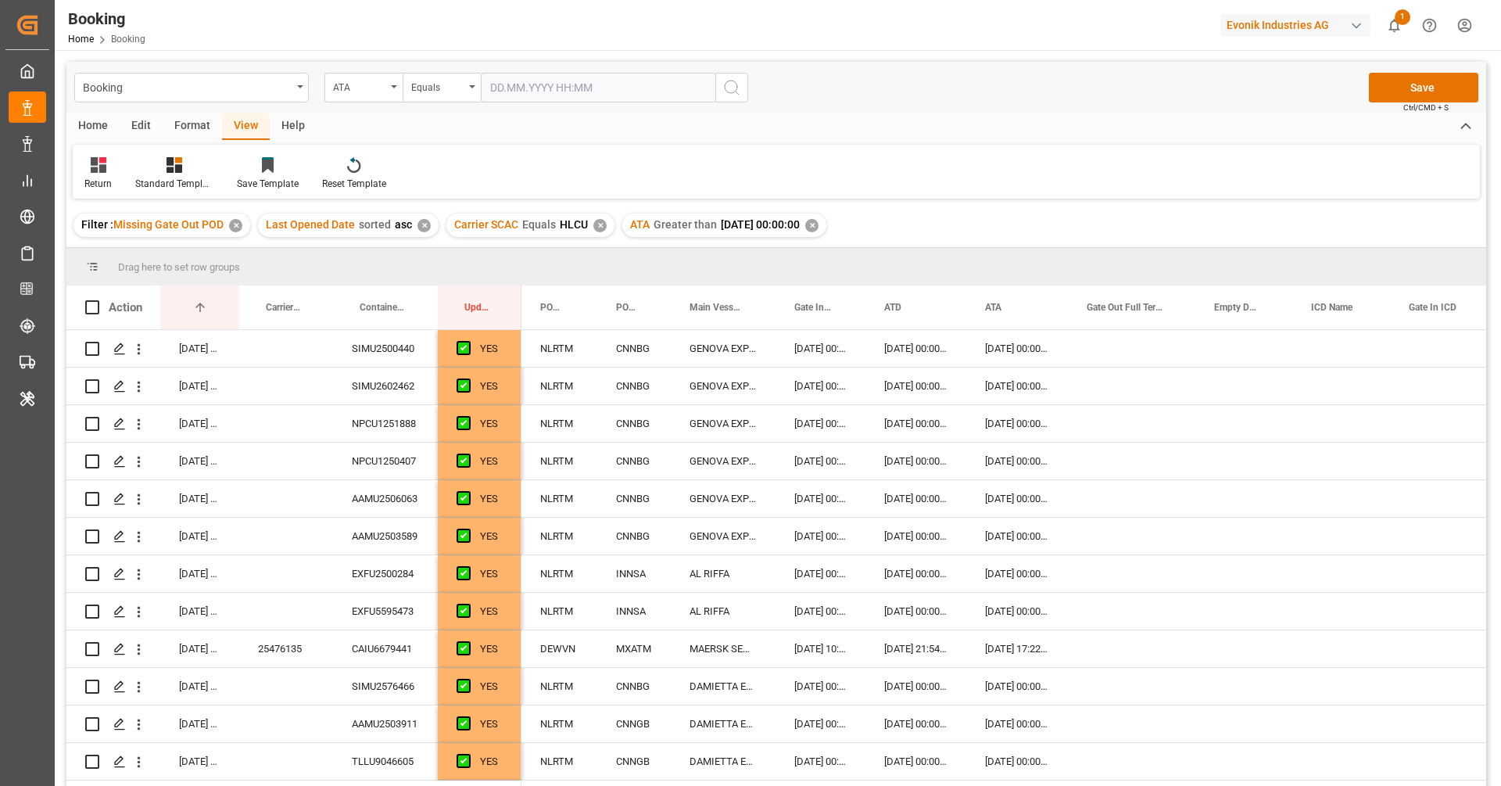
scroll to position [797, 0]
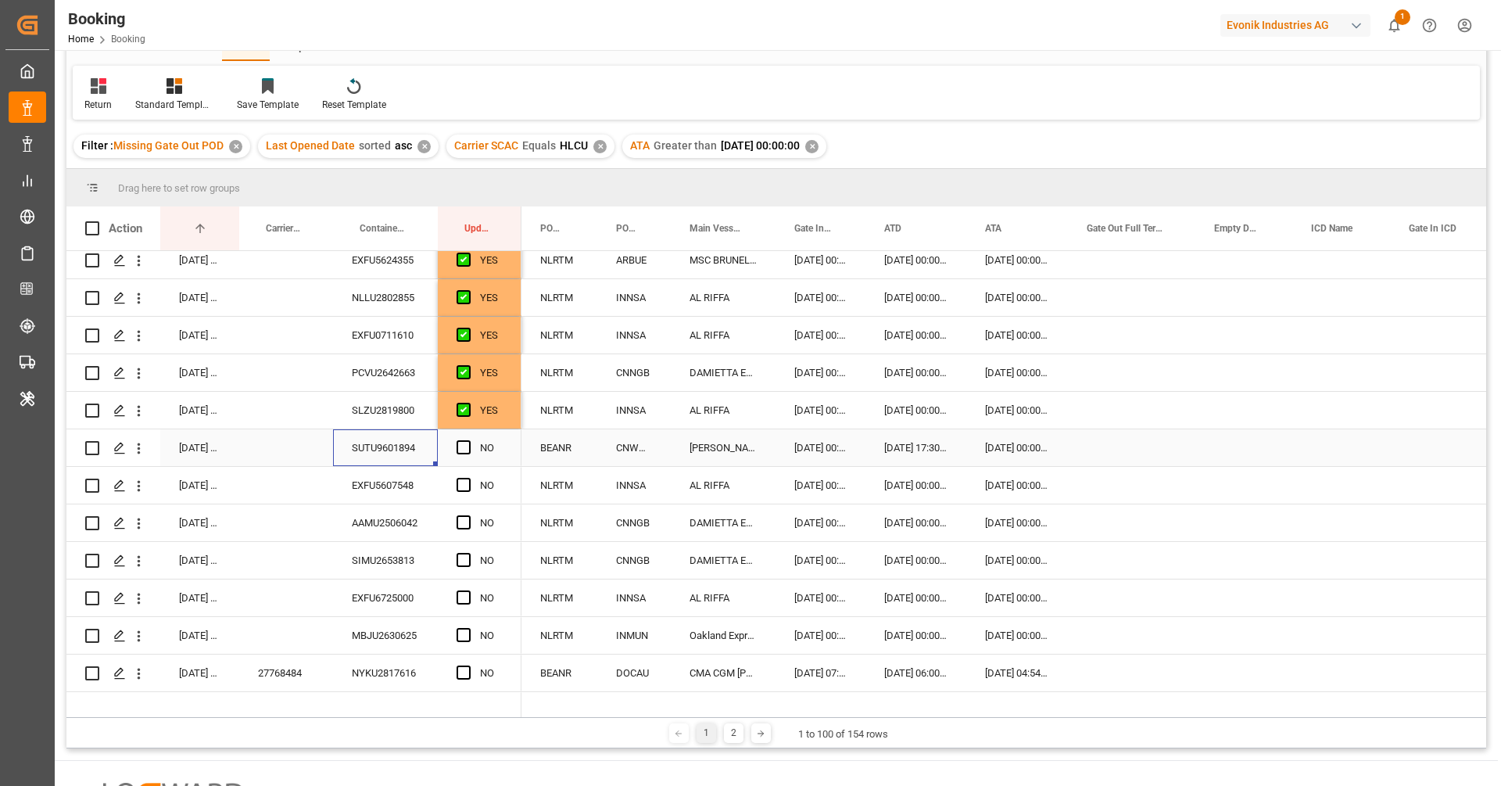
click at [635, 447] on div "CNWHG" at bounding box center [633, 447] width 73 height 37
click at [138, 456] on button "open menu" at bounding box center [139, 448] width 16 height 30
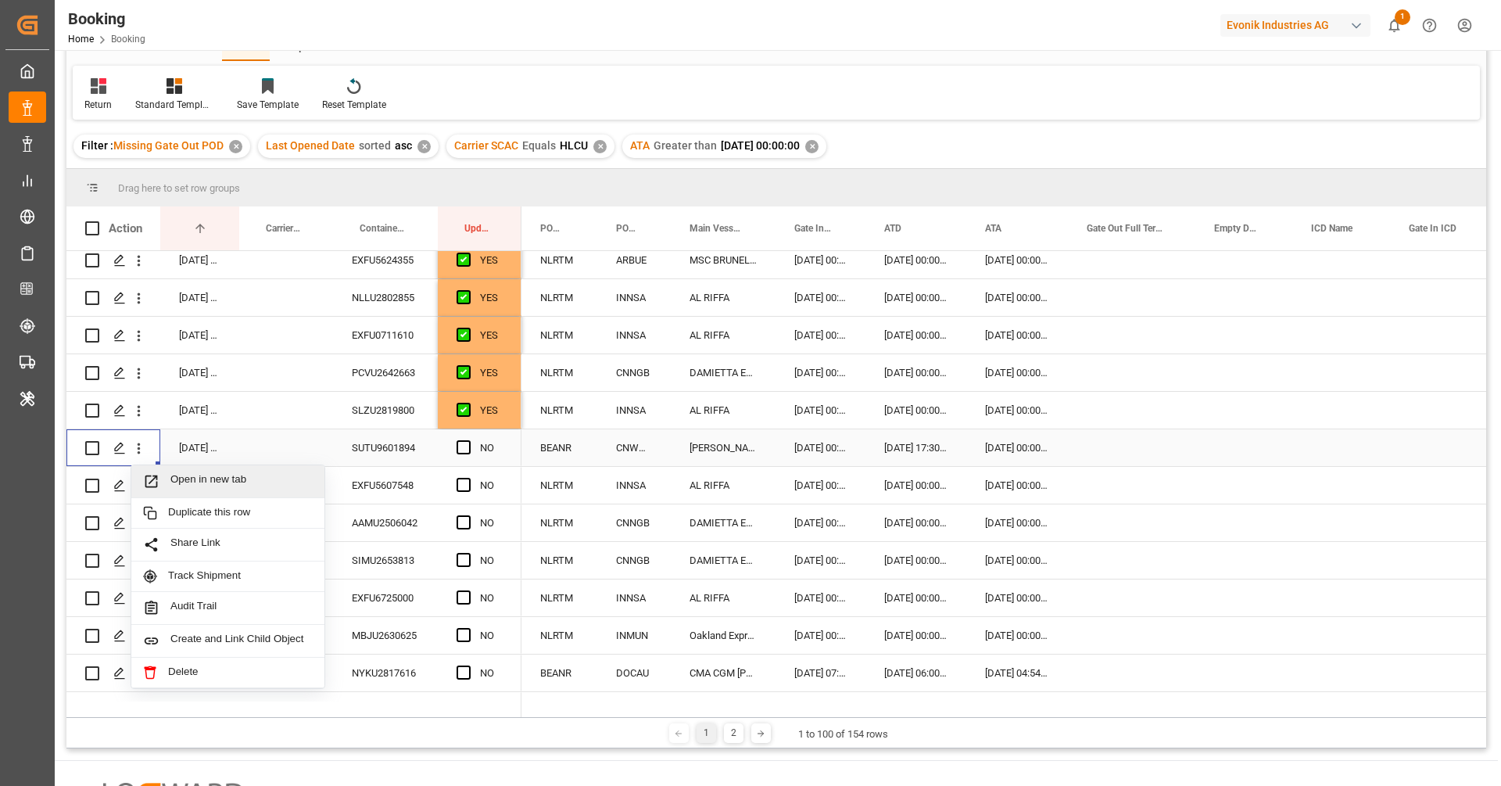
click at [183, 489] on div "Open in new tab" at bounding box center [227, 481] width 193 height 33
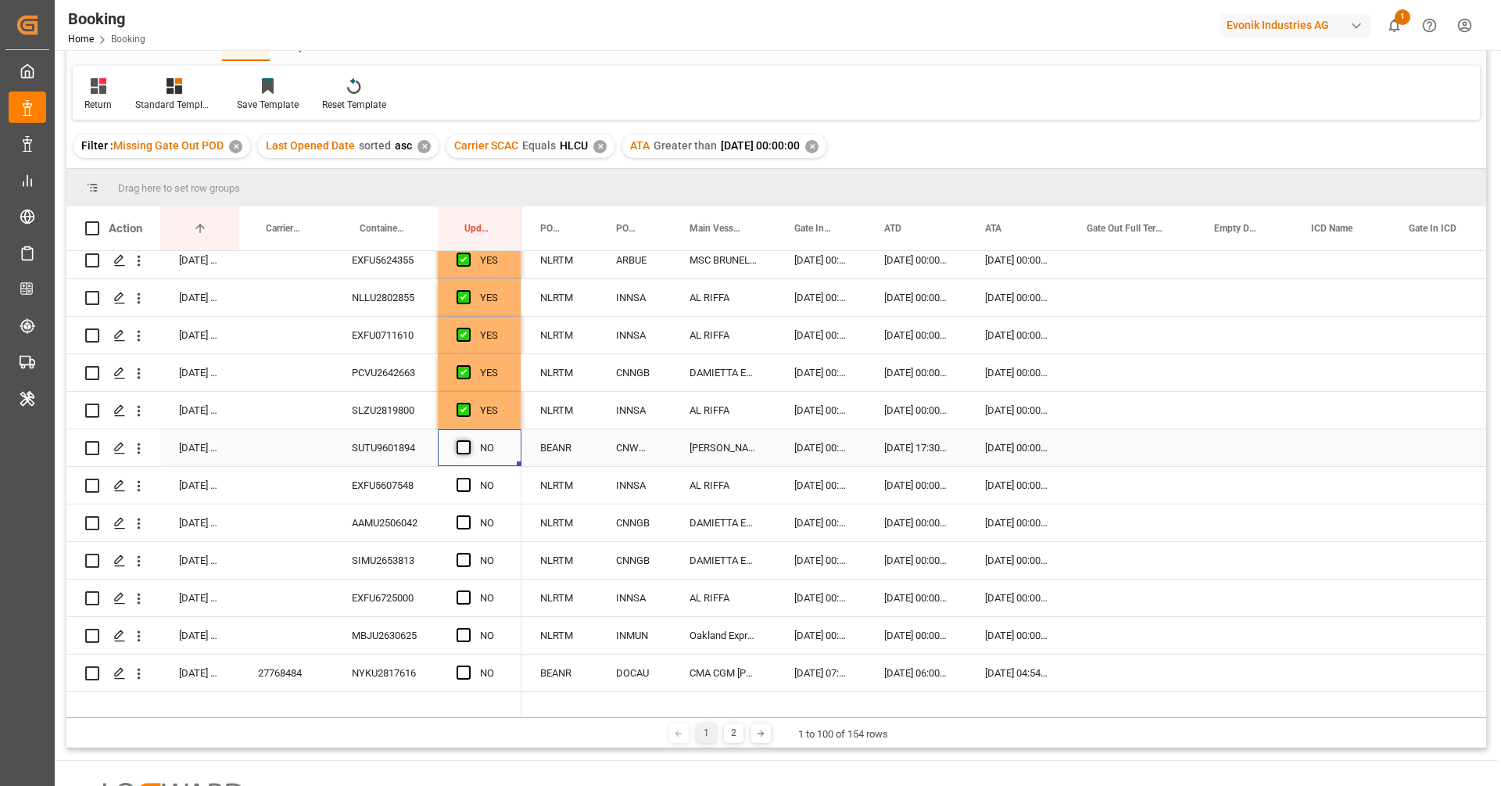
click at [467, 448] on span "Press SPACE to select this row." at bounding box center [463, 447] width 14 height 14
click at [468, 440] on input "Press SPACE to select this row." at bounding box center [468, 440] width 0 height 0
click at [414, 491] on div "EXFU5607548" at bounding box center [385, 485] width 105 height 37
click at [460, 486] on span "Press SPACE to select this row." at bounding box center [463, 485] width 14 height 14
click at [468, 478] on input "Press SPACE to select this row." at bounding box center [468, 478] width 0 height 0
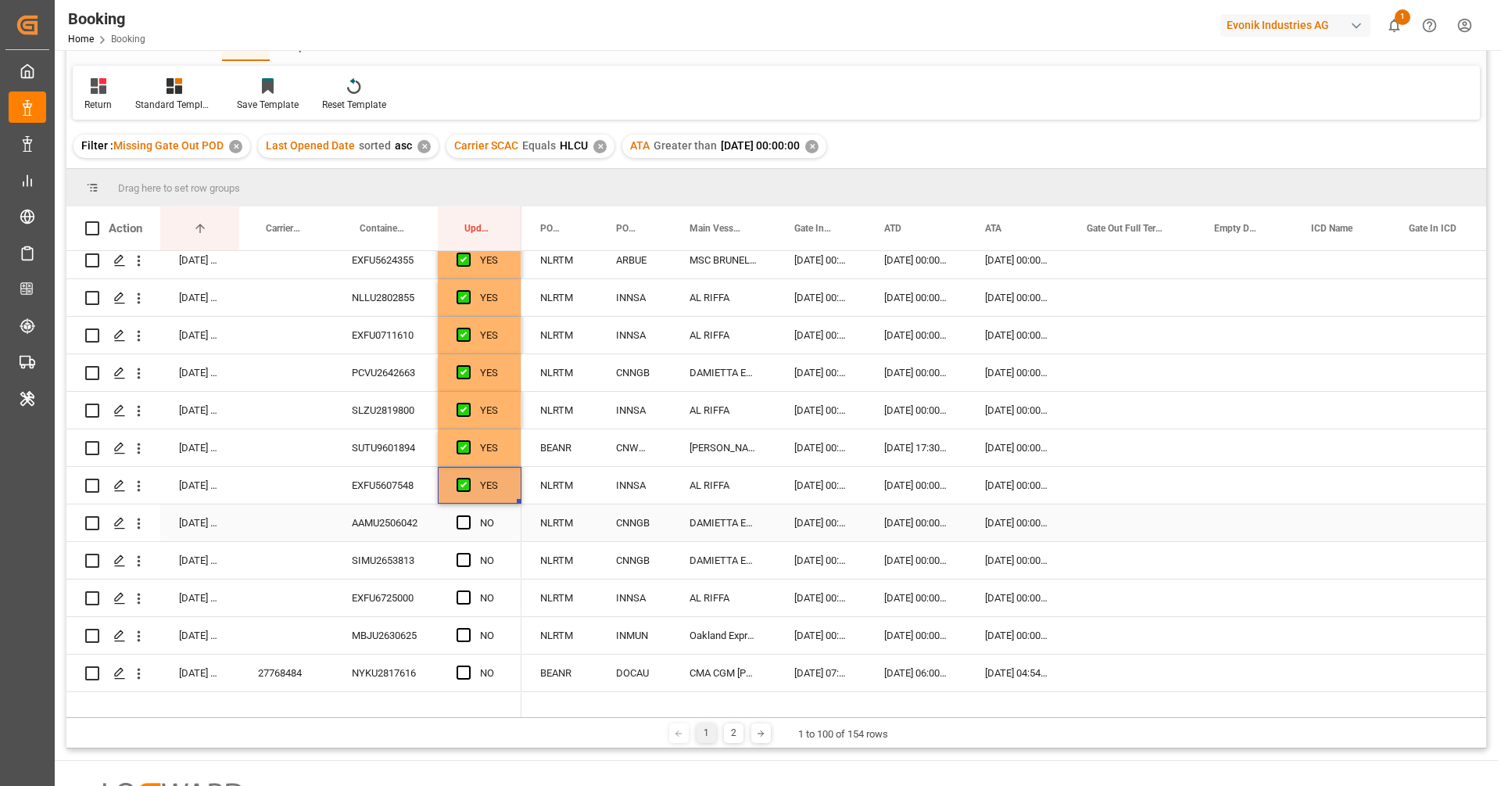
click at [385, 521] on div "AAMU2506042" at bounding box center [385, 522] width 105 height 37
click at [467, 524] on span "Press SPACE to select this row." at bounding box center [463, 522] width 14 height 14
click at [468, 515] on input "Press SPACE to select this row." at bounding box center [468, 515] width 0 height 0
click at [418, 554] on div "SIMU2653813" at bounding box center [385, 560] width 105 height 37
click at [468, 556] on span "Press SPACE to select this row." at bounding box center [463, 560] width 14 height 14
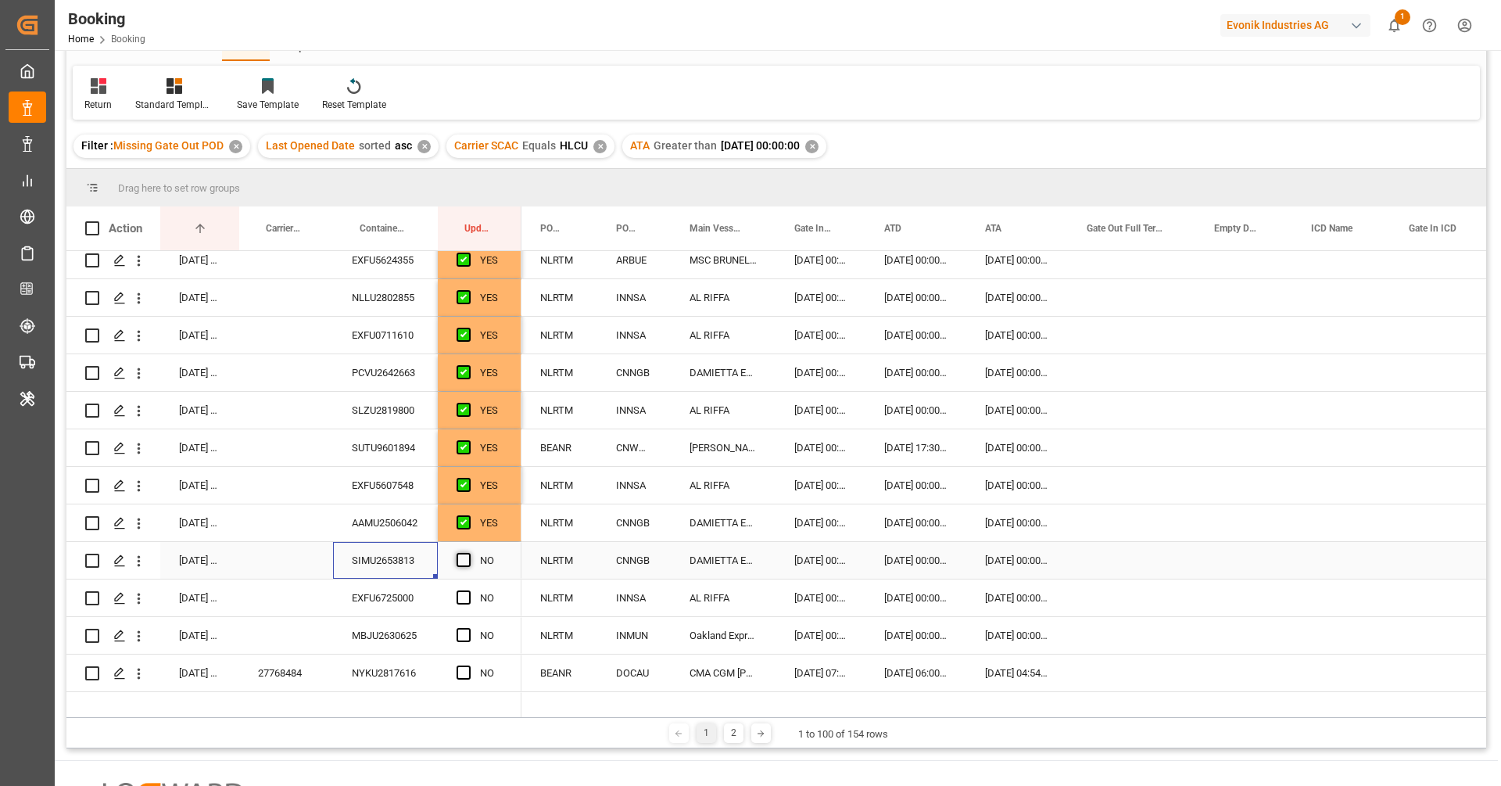
click at [468, 553] on input "Press SPACE to select this row." at bounding box center [468, 553] width 0 height 0
click at [576, 429] on div "BEANR" at bounding box center [559, 447] width 76 height 37
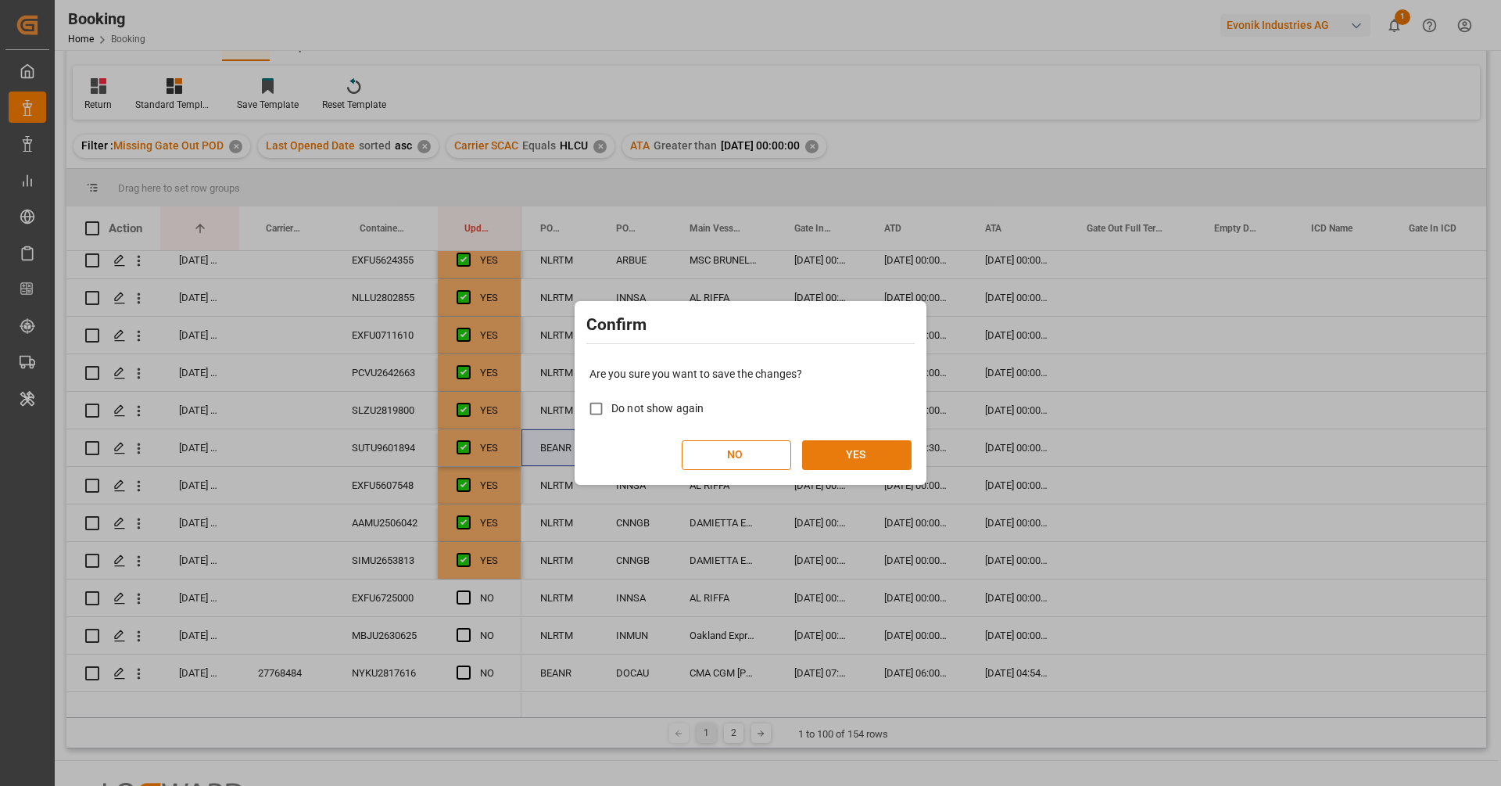
click at [837, 468] on button "YES" at bounding box center [856, 455] width 109 height 30
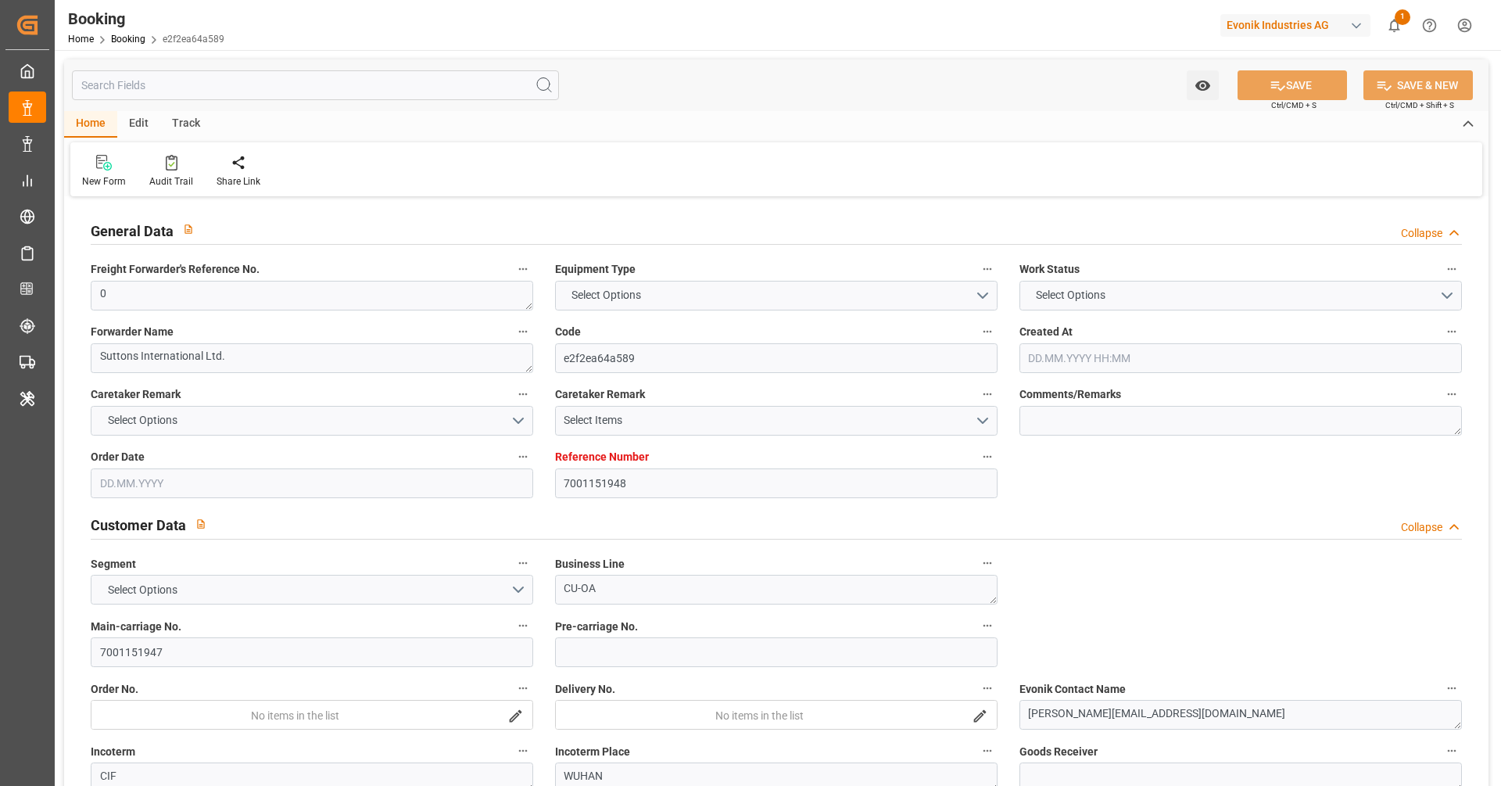
type input "7001151948"
type input "9275763"
type input "Hapag Lloyd"
type input "Hapag Lloyd Aktiengesellschaft"
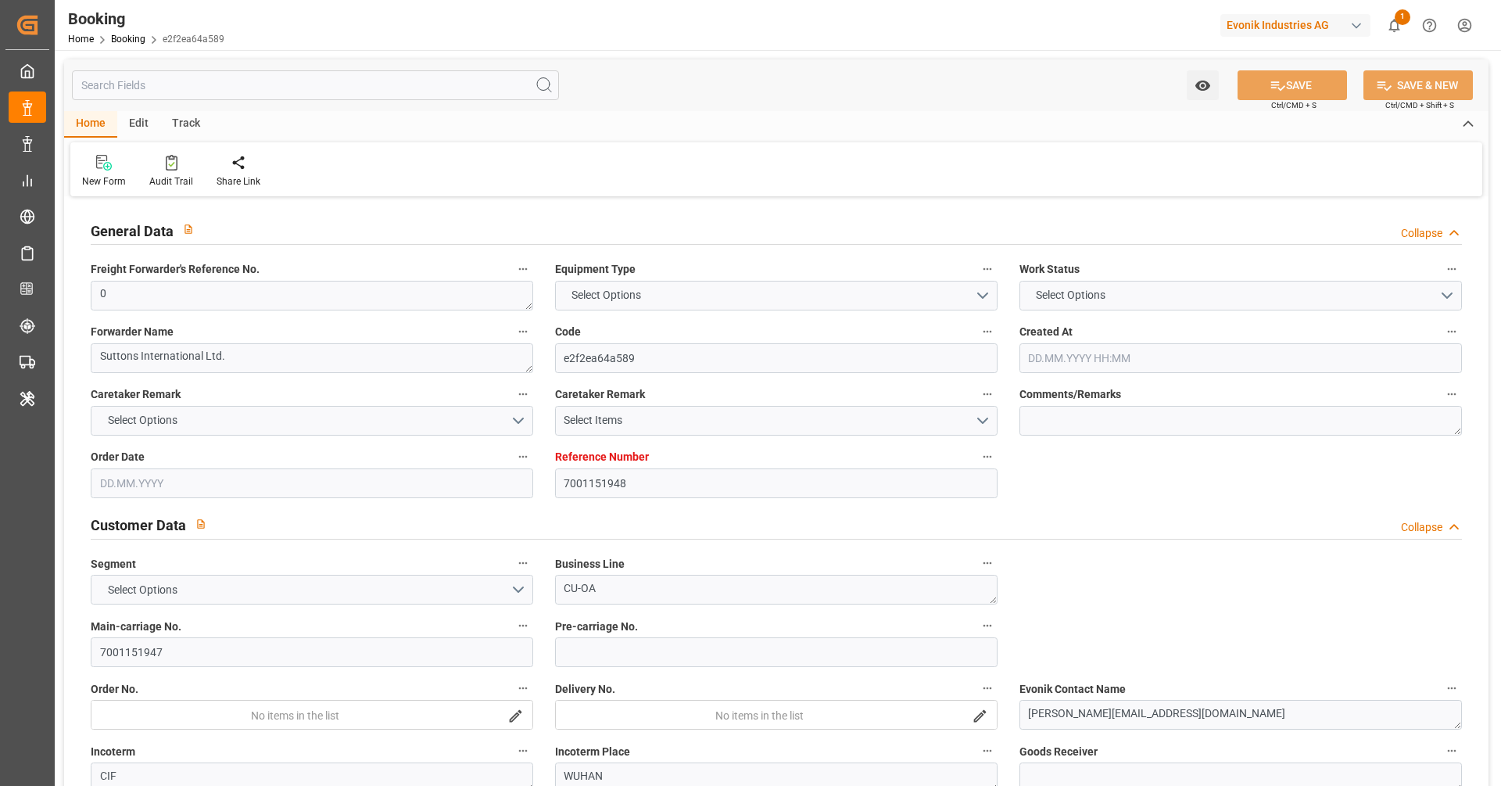
type input "BEANR"
type input "CNWHG"
type input "62"
type input "MAPTM"
type input "CNSGH"
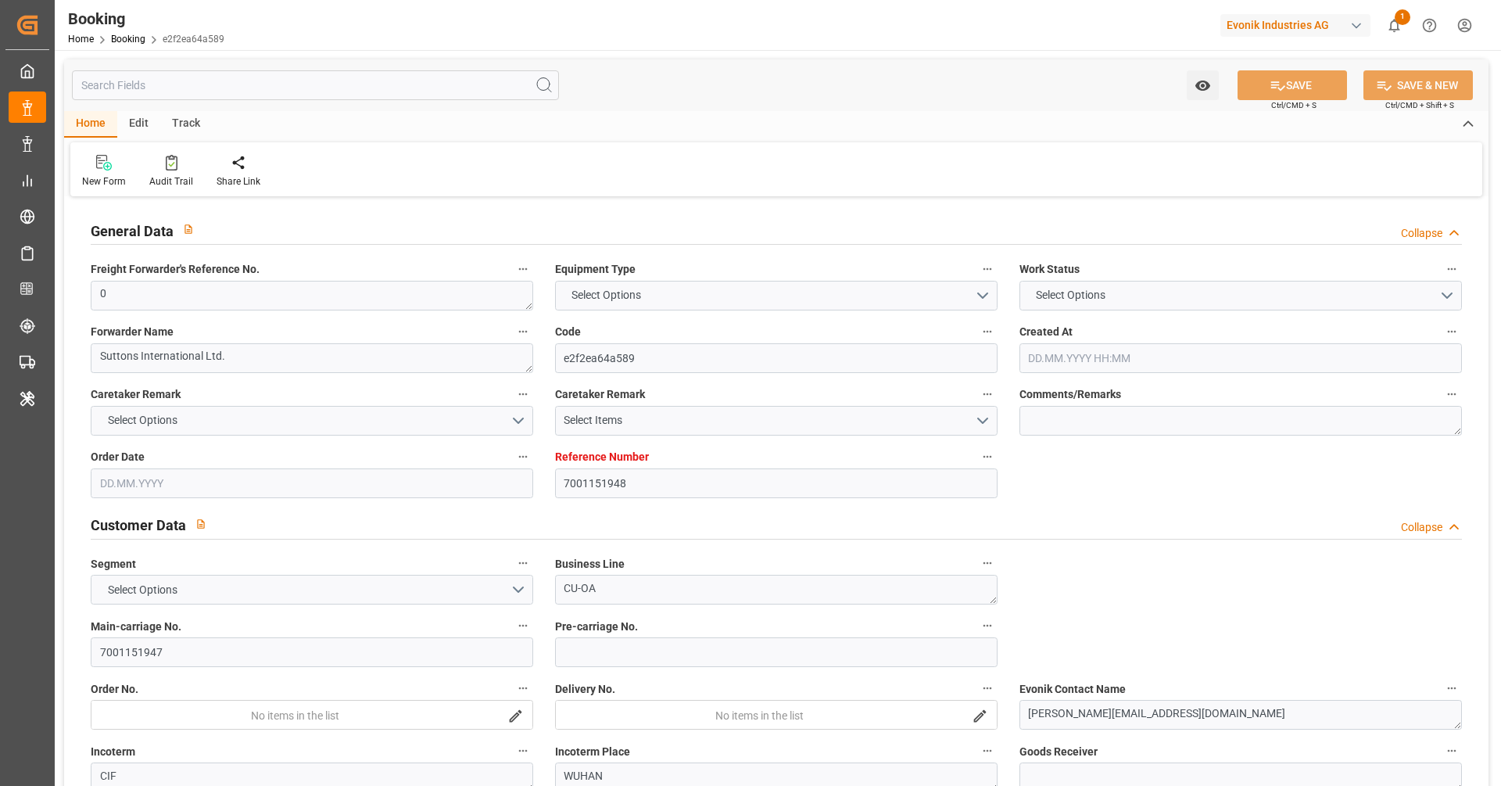
type input "0"
type input "-35"
type input "25.04.2025 11:56"
type input "25.04.2025"
type input "28.07.2025"
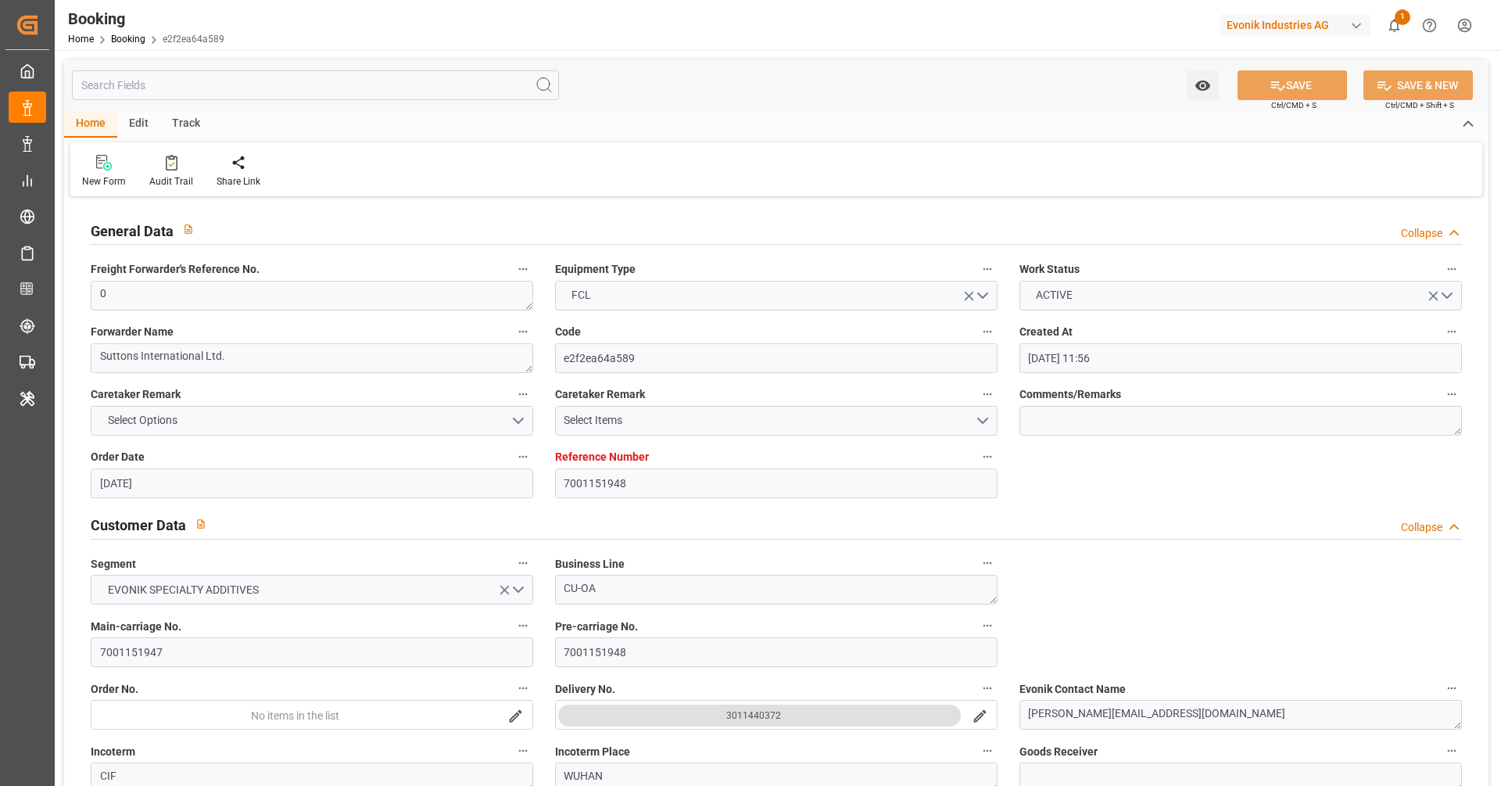
type input "28.05.2025"
type input "28.05.2025 00:00"
type input "23.06.2025 00:00"
type input "14.06.2025 00:00"
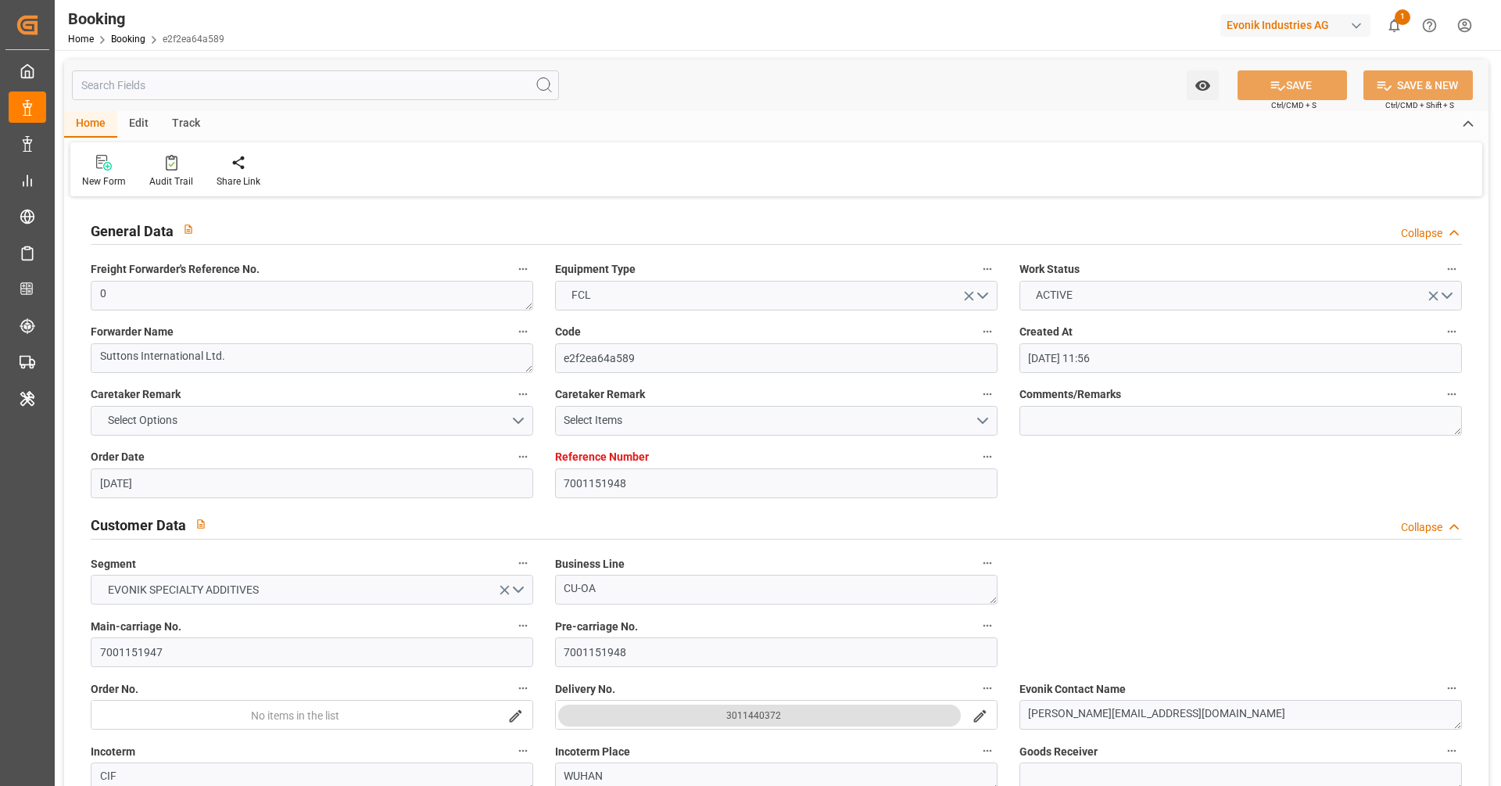
type input "23.06.2025 17:30"
type input "20.06.2025 00:00"
type input "24.08.2025 00:00"
type input "28.07.2025 00:00"
type input "28.07.2025"
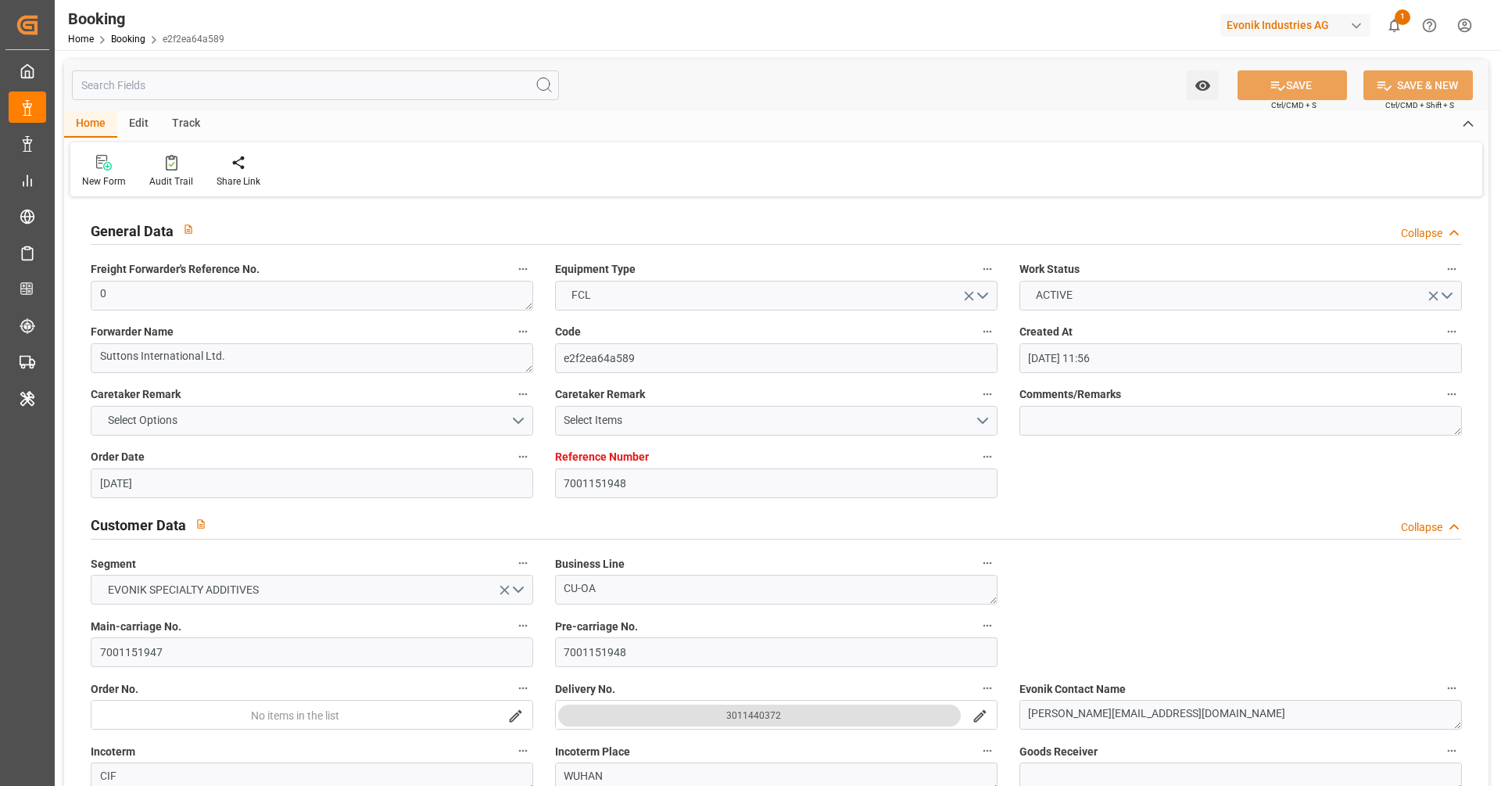
type input "24.08.2025 00:00"
type input "27.06.2025 00:00"
type input "02.07.2025 00:00"
type input "27.06.2025 00:00"
type input "02.07.2025 00:00"
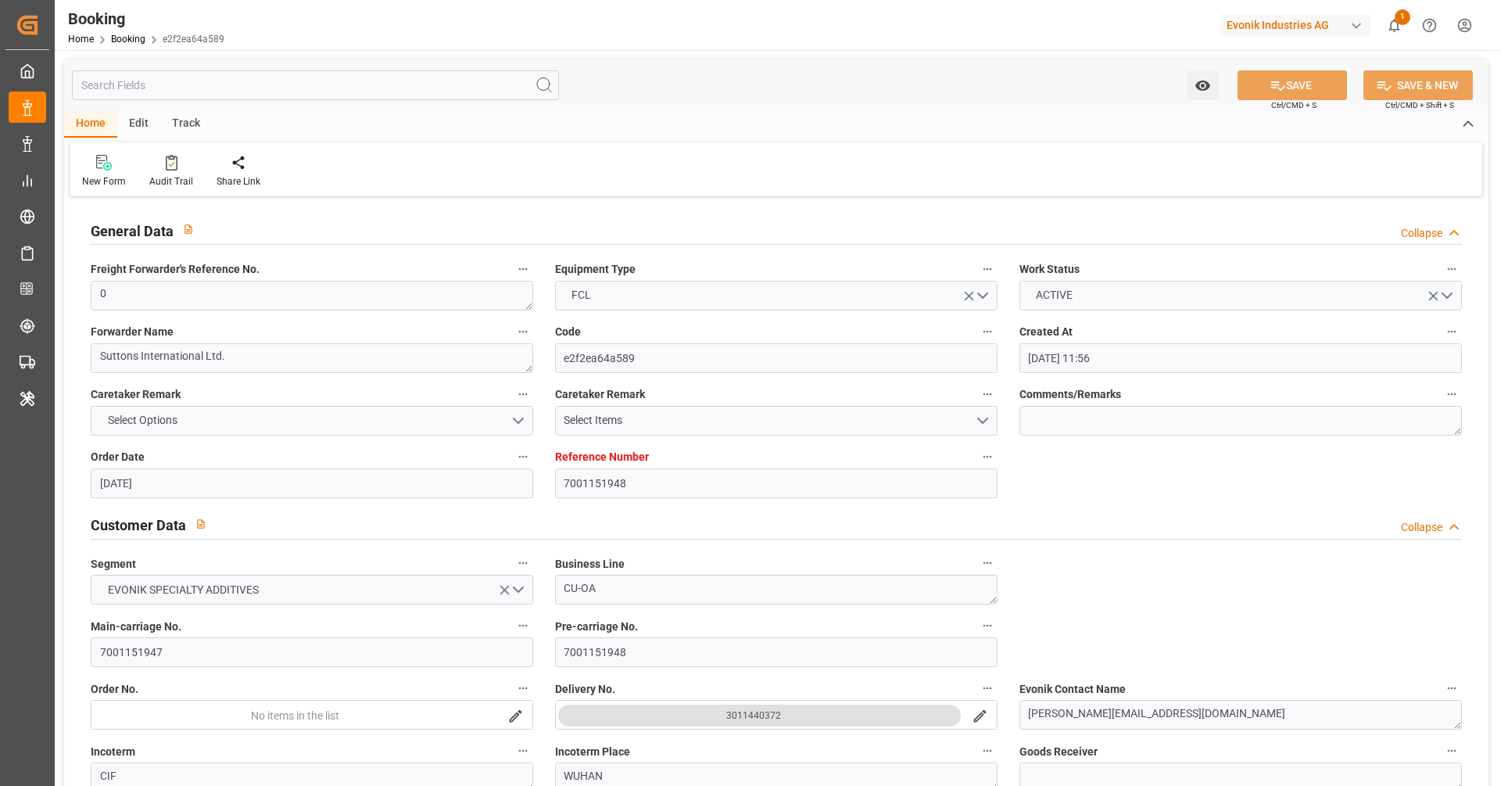
type input "02.07.2025 00:00"
type input "10.08.2025 00:00"
type input "05.08.2025 00:00"
type input "10.08.2025 00:00"
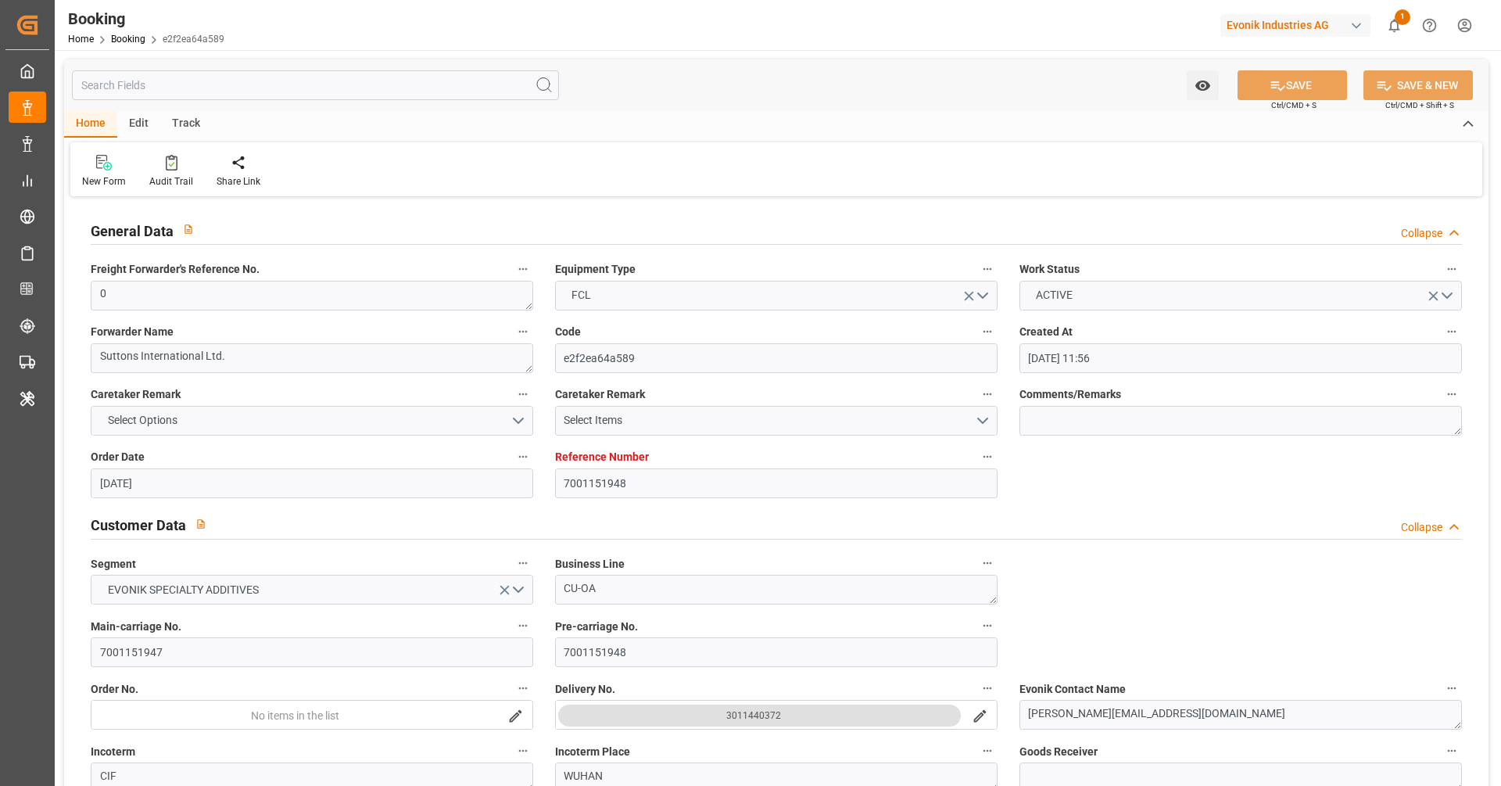
type input "18.08.2025 00:00"
type input "07.08.2025 00:00"
type input "16.08.2025 00:00"
type input "04.07.2025"
type input "02.09.2025 09:21"
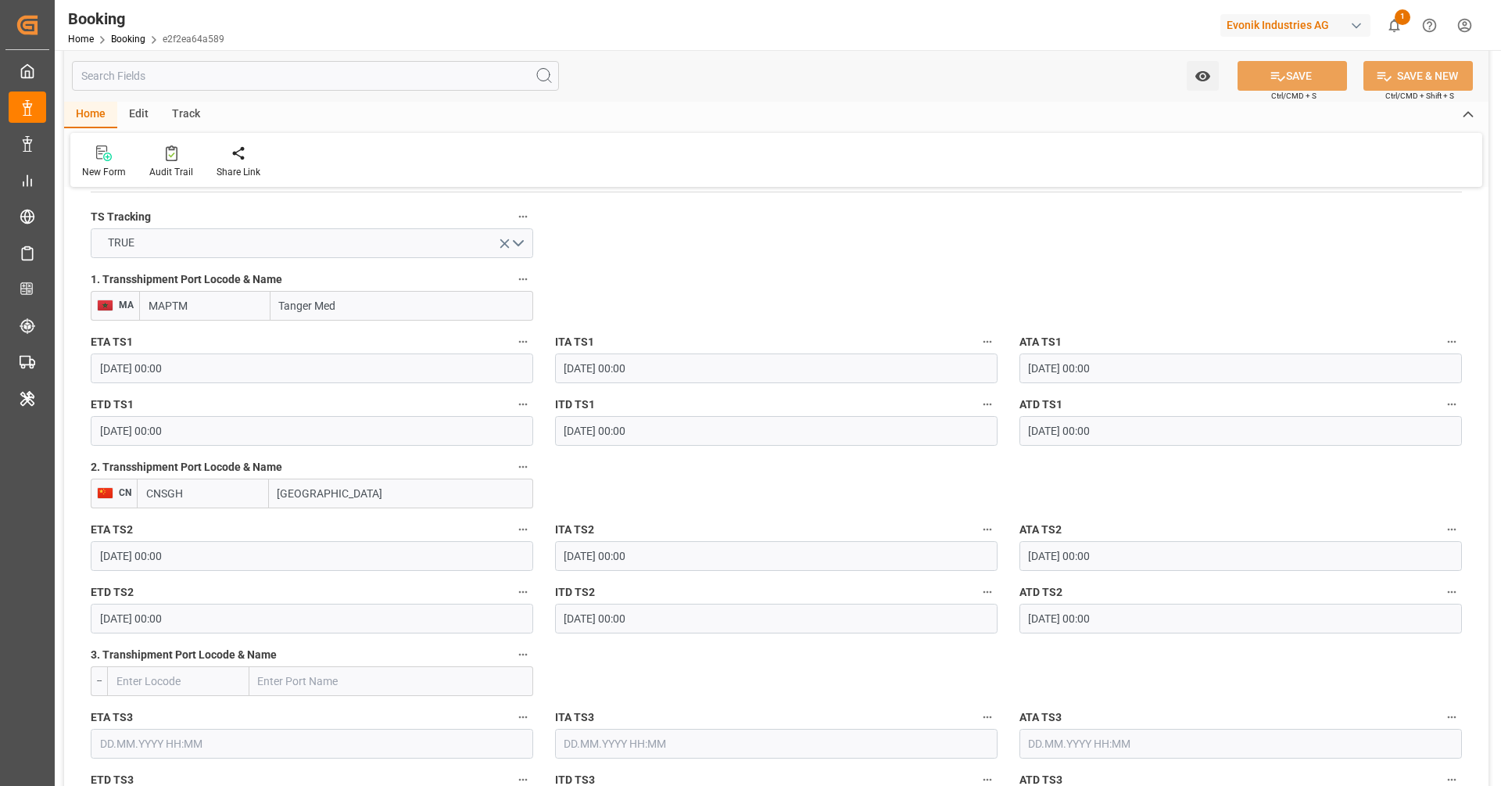
scroll to position [1710, 0]
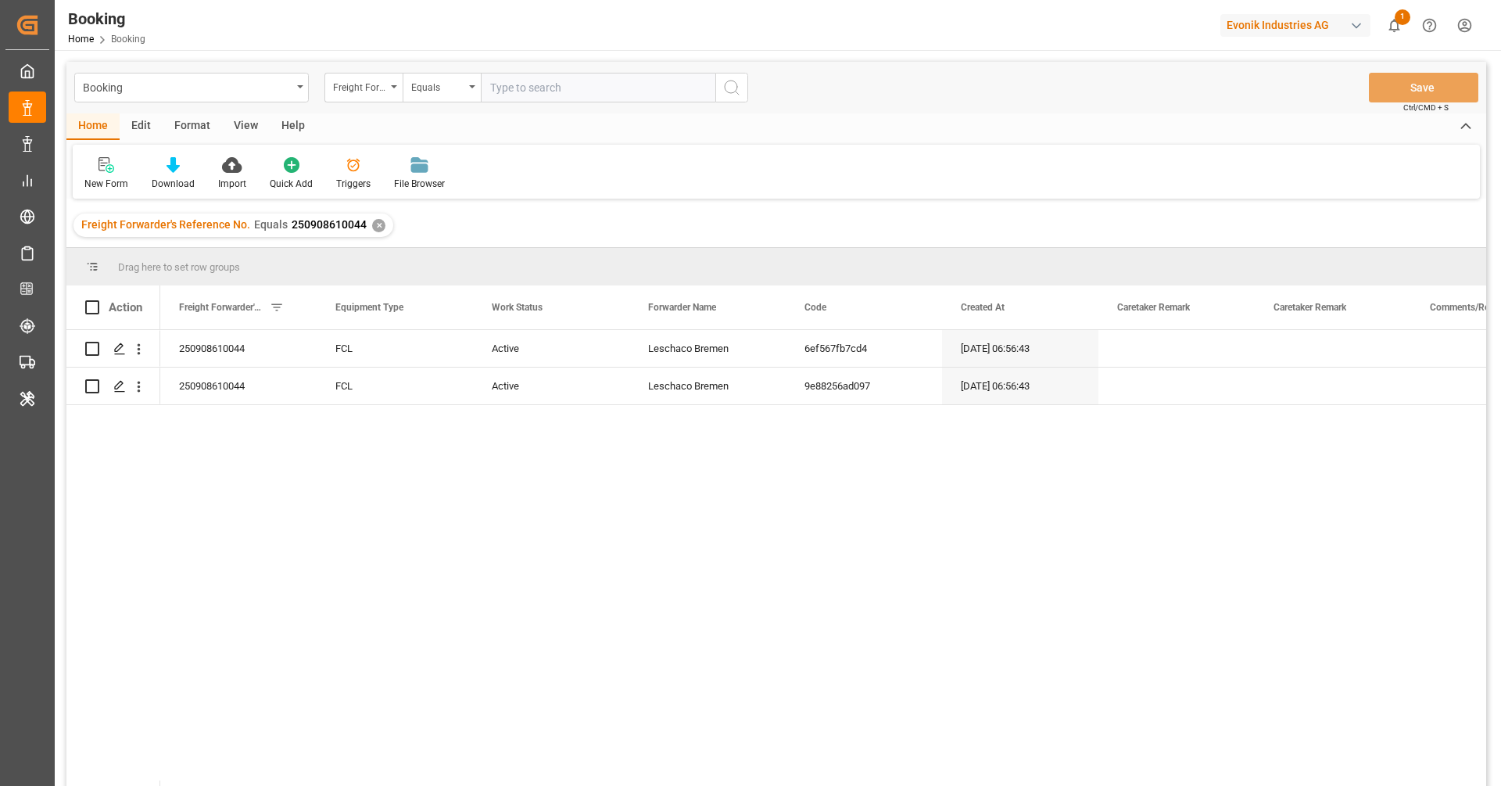
click at [539, 496] on div "250908610044 FCL Active Leschaco Bremen 6ef567fb7cd4 [DATE] 06:56:43 31.07.2025…" at bounding box center [823, 563] width 1326 height 466
click at [238, 358] on div "250908610044" at bounding box center [238, 348] width 156 height 37
click at [242, 130] on div "View" at bounding box center [246, 126] width 48 height 27
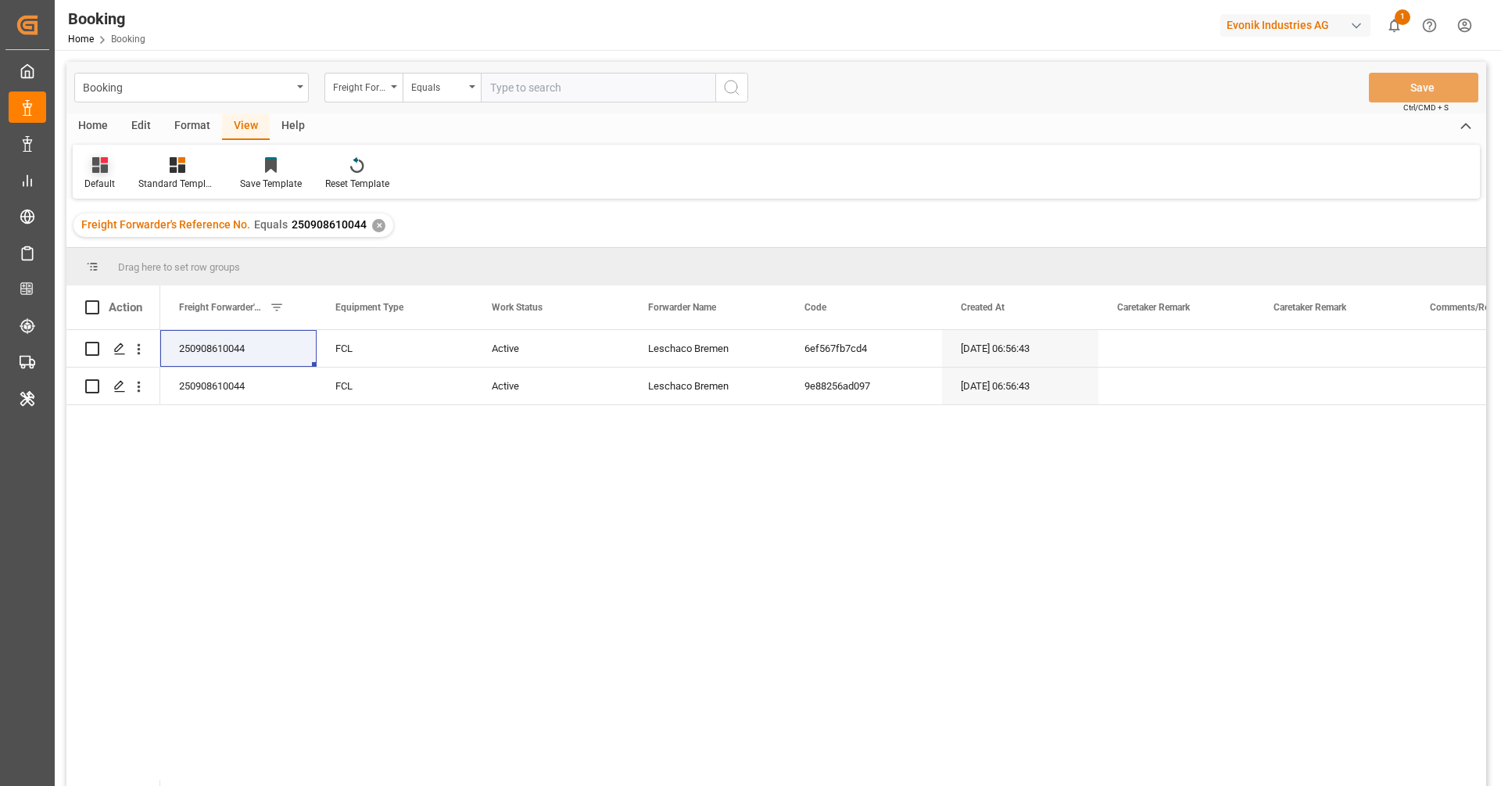
click at [92, 182] on div "Default" at bounding box center [99, 184] width 30 height 14
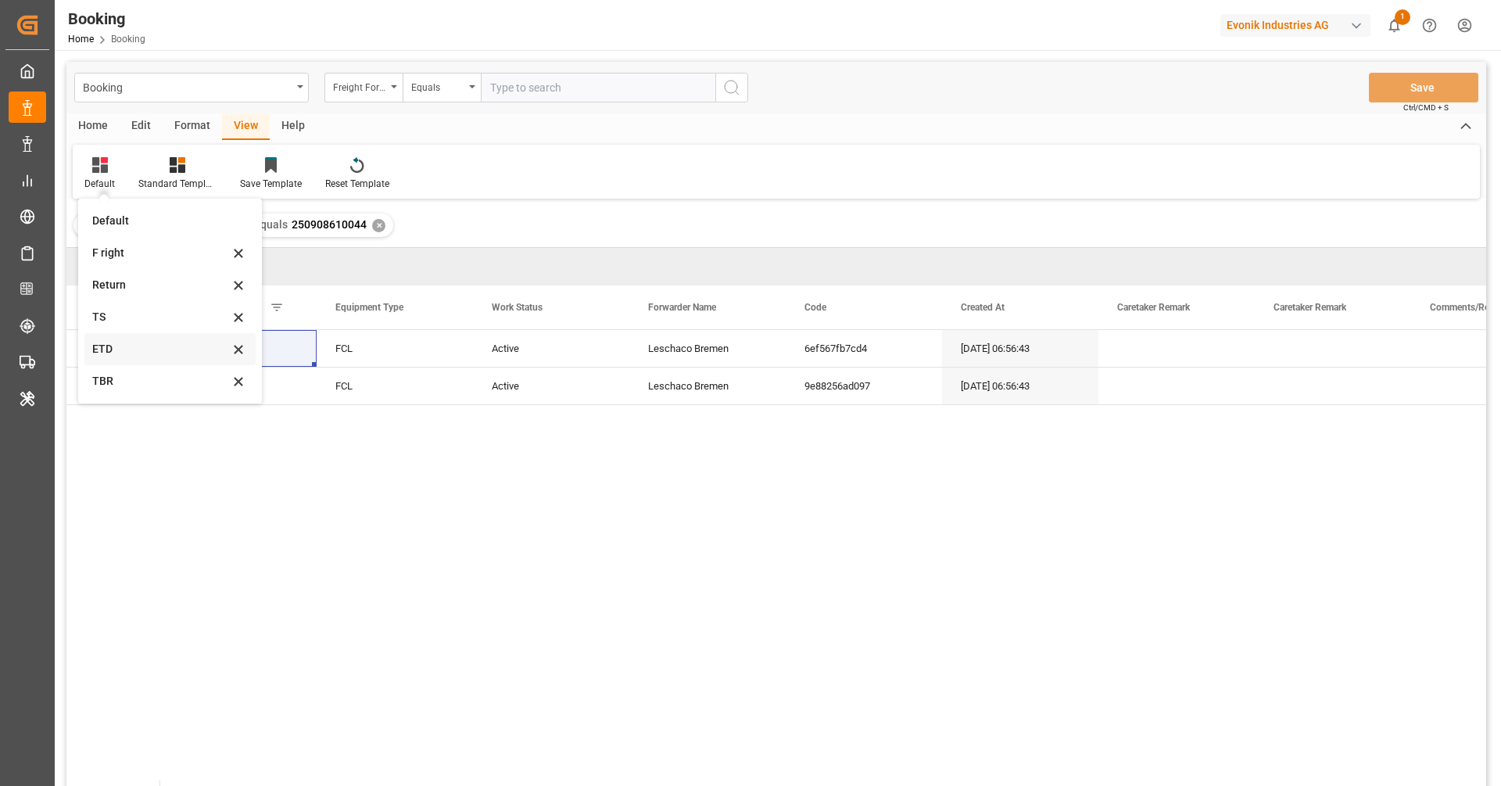
click at [109, 354] on div "ETD" at bounding box center [160, 349] width 137 height 16
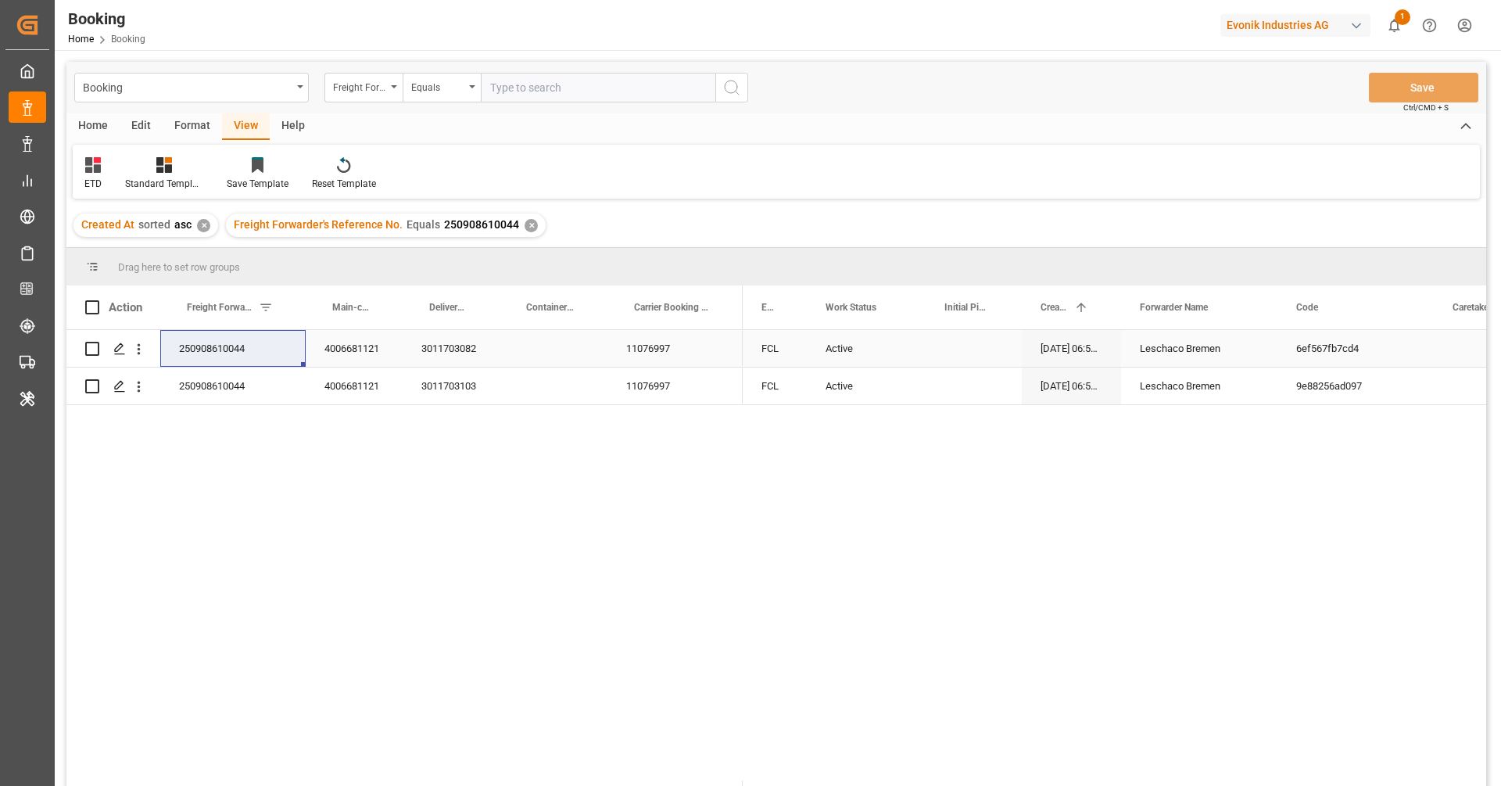
click at [657, 364] on div "11076997" at bounding box center [674, 348] width 135 height 37
click at [727, 471] on div "250908610044 4006681121 3011703082 11076997 250908610044 4006681121 3011703103 …" at bounding box center [775, 555] width 1419 height 450
click at [673, 364] on div "11076997" at bounding box center [674, 348] width 135 height 37
click at [252, 360] on div "250908610044" at bounding box center [232, 348] width 145 height 37
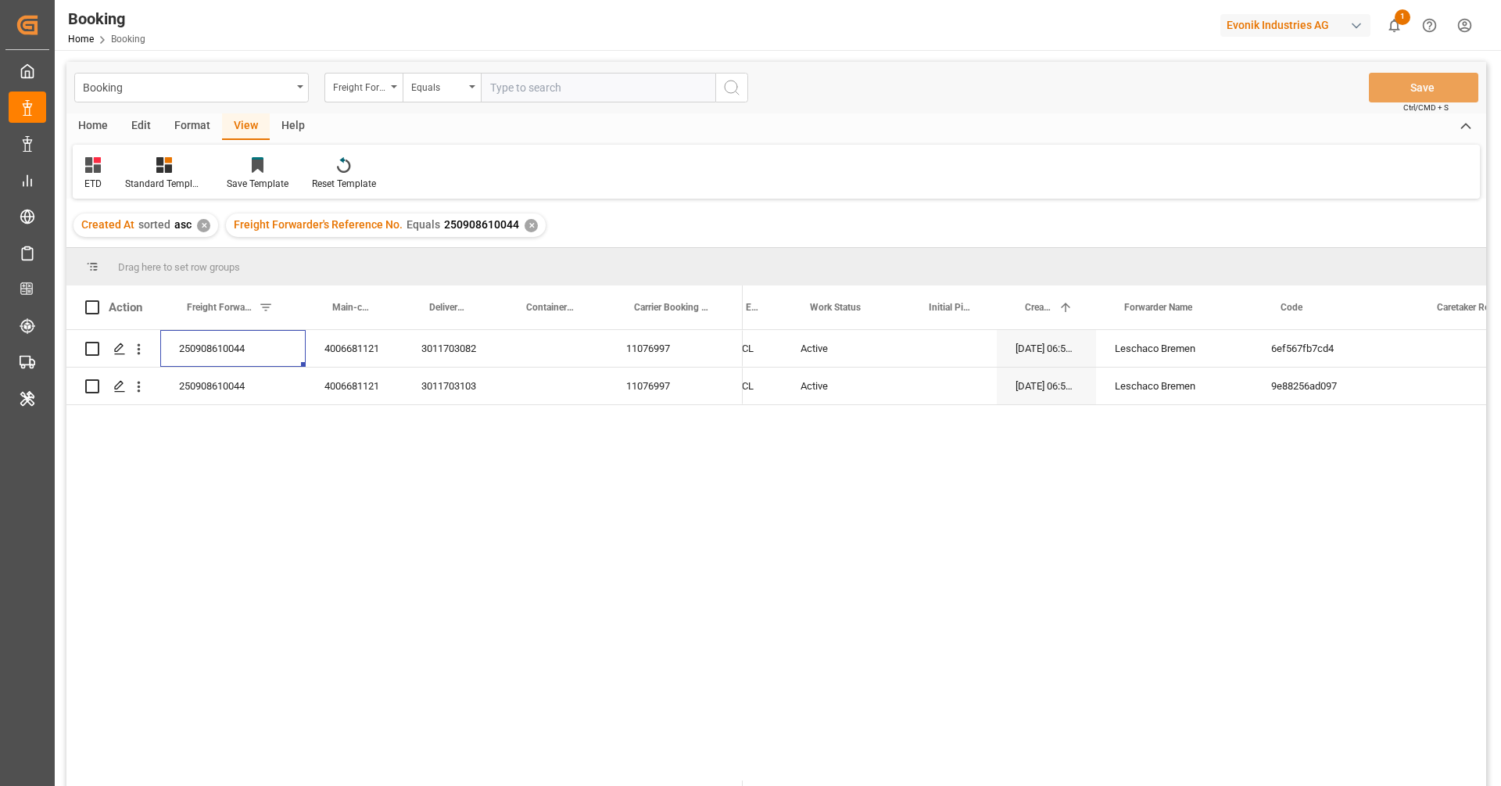
scroll to position [0, 10]
click at [683, 352] on div "11076997" at bounding box center [674, 348] width 135 height 37
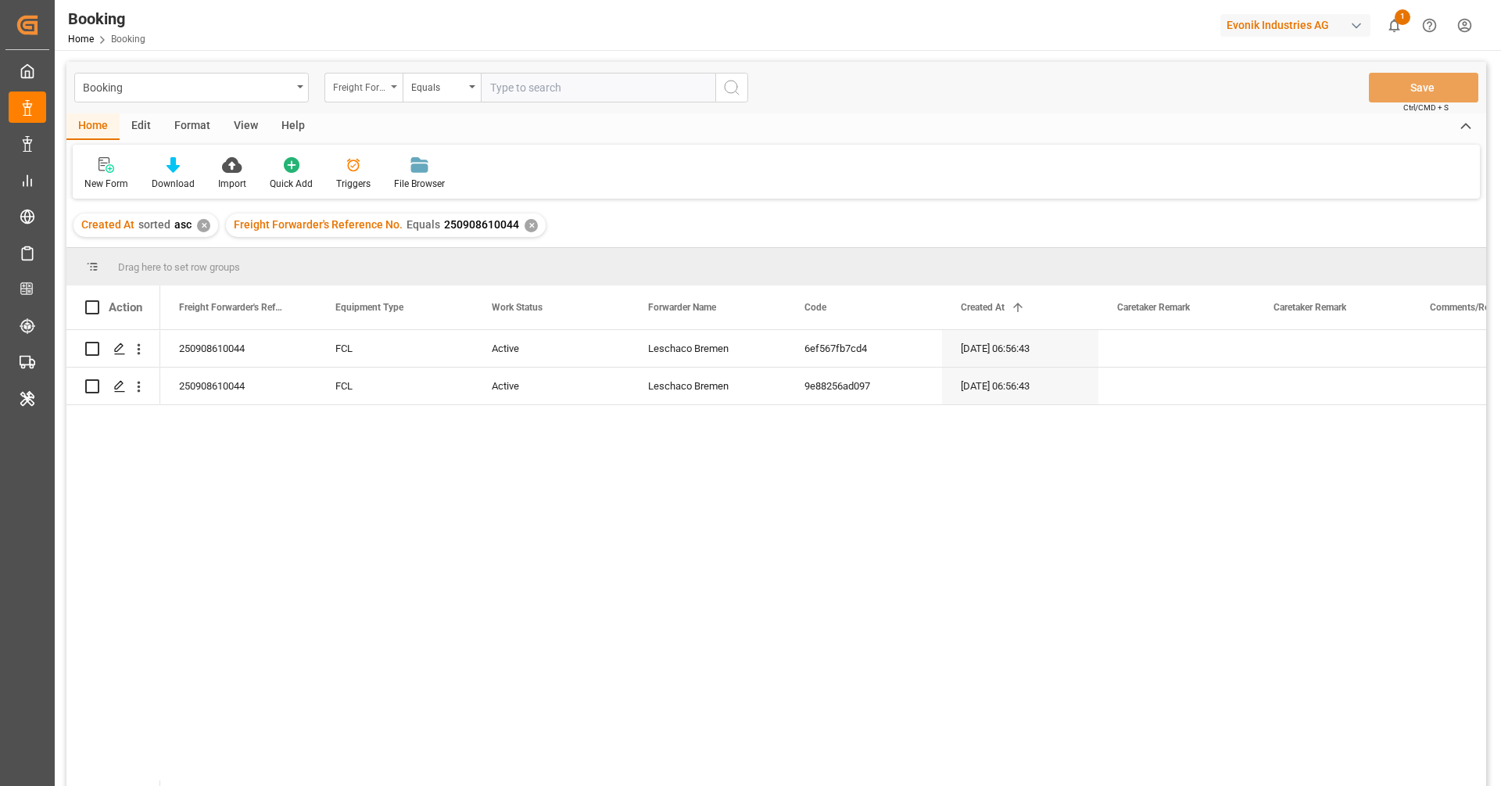
click at [370, 95] on div "Freight Forwarder's Reference No." at bounding box center [363, 88] width 78 height 30
type input "deliv"
click at [438, 162] on div "Delivery No." at bounding box center [441, 159] width 233 height 33
click at [512, 88] on input "text" at bounding box center [598, 88] width 234 height 30
paste input "3011703112"
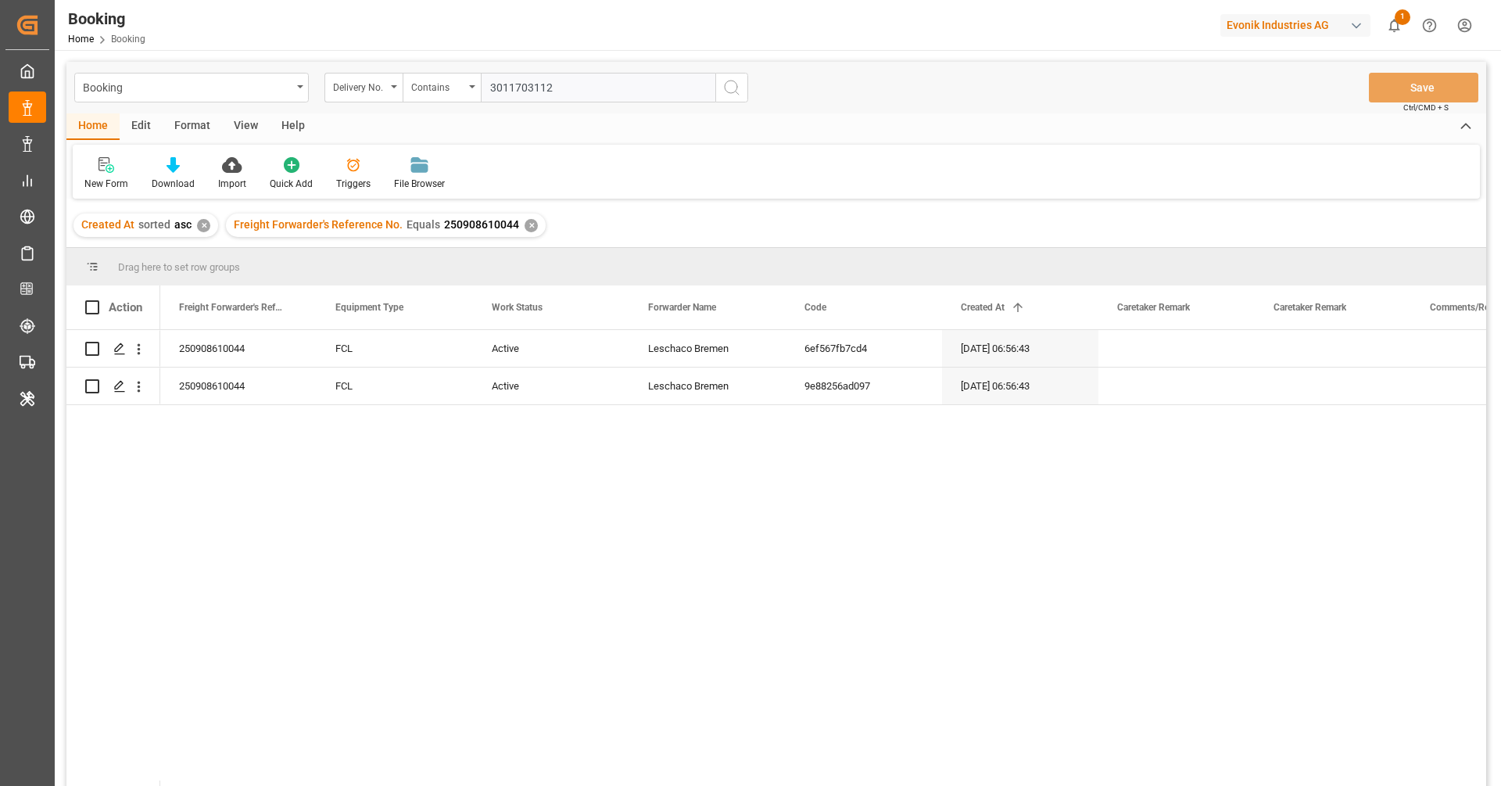
type input "3011703112"
click at [732, 97] on button "search button" at bounding box center [731, 88] width 33 height 30
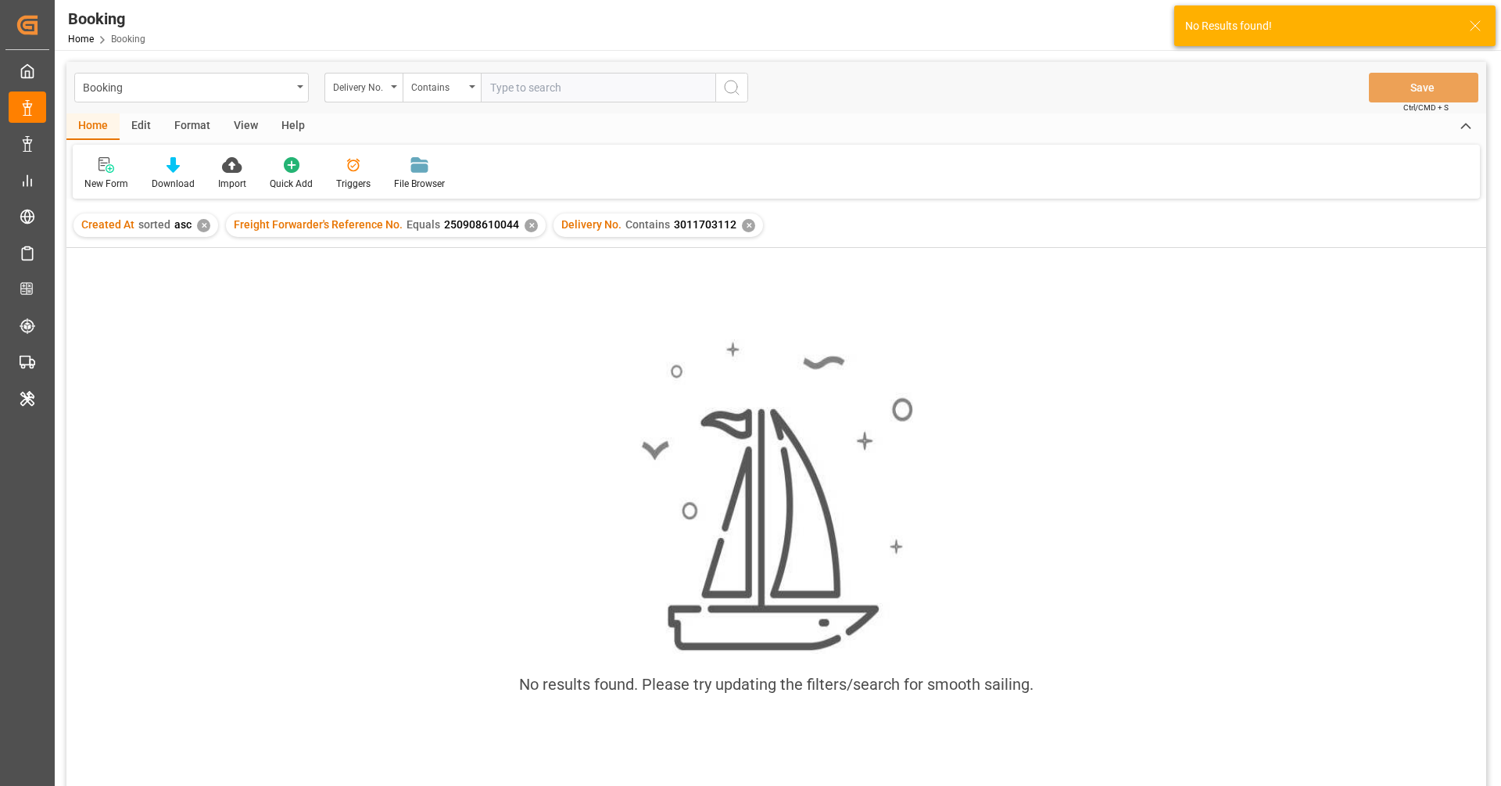
click at [531, 228] on div "✕" at bounding box center [530, 225] width 13 height 13
click at [201, 227] on div "✕" at bounding box center [203, 225] width 13 height 13
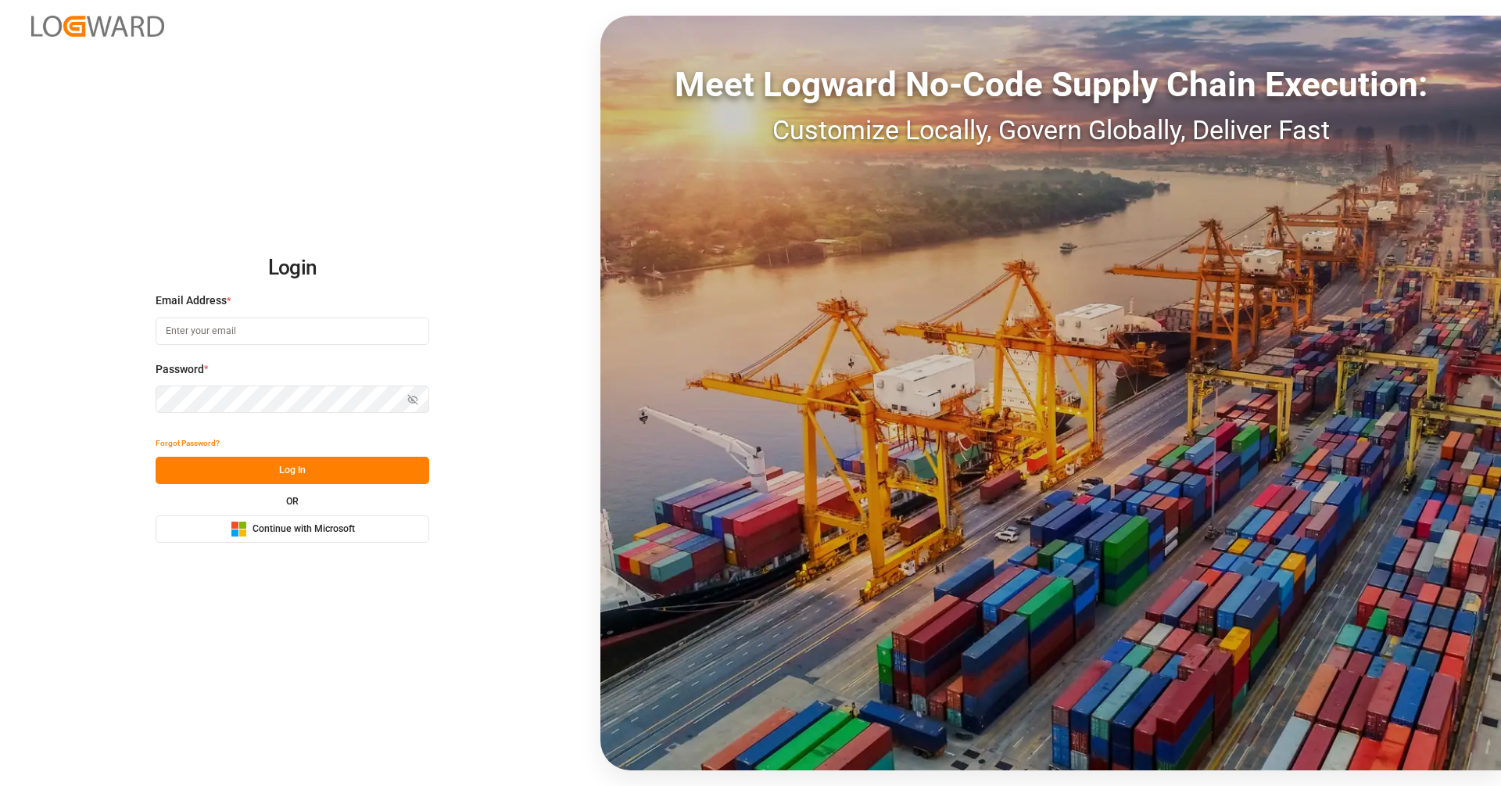
click at [335, 535] on div "Microsoft Logo Continue with Microsoft" at bounding box center [293, 529] width 124 height 16
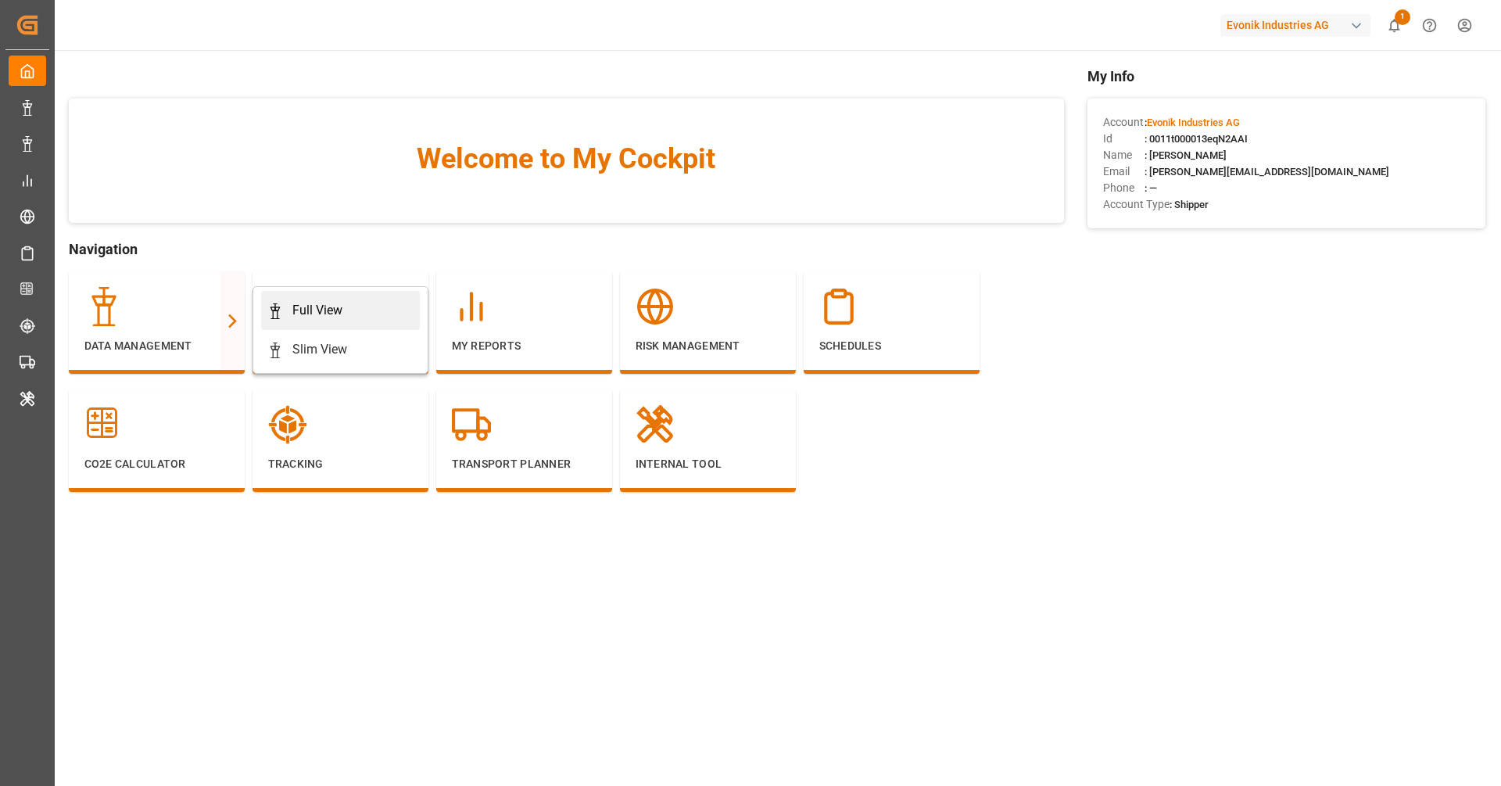
click at [313, 319] on div "Full View" at bounding box center [317, 310] width 50 height 19
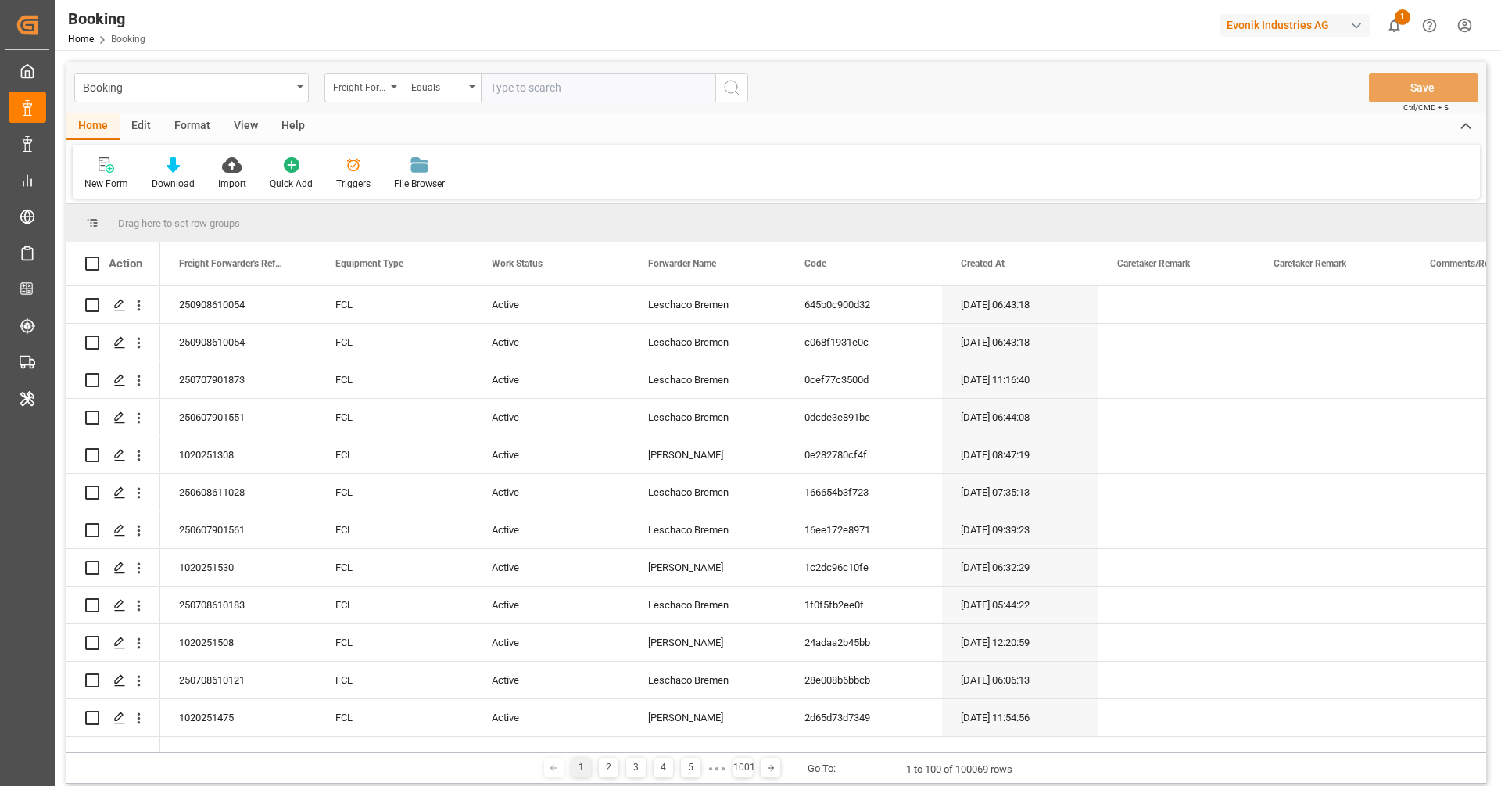
scroll to position [26, 0]
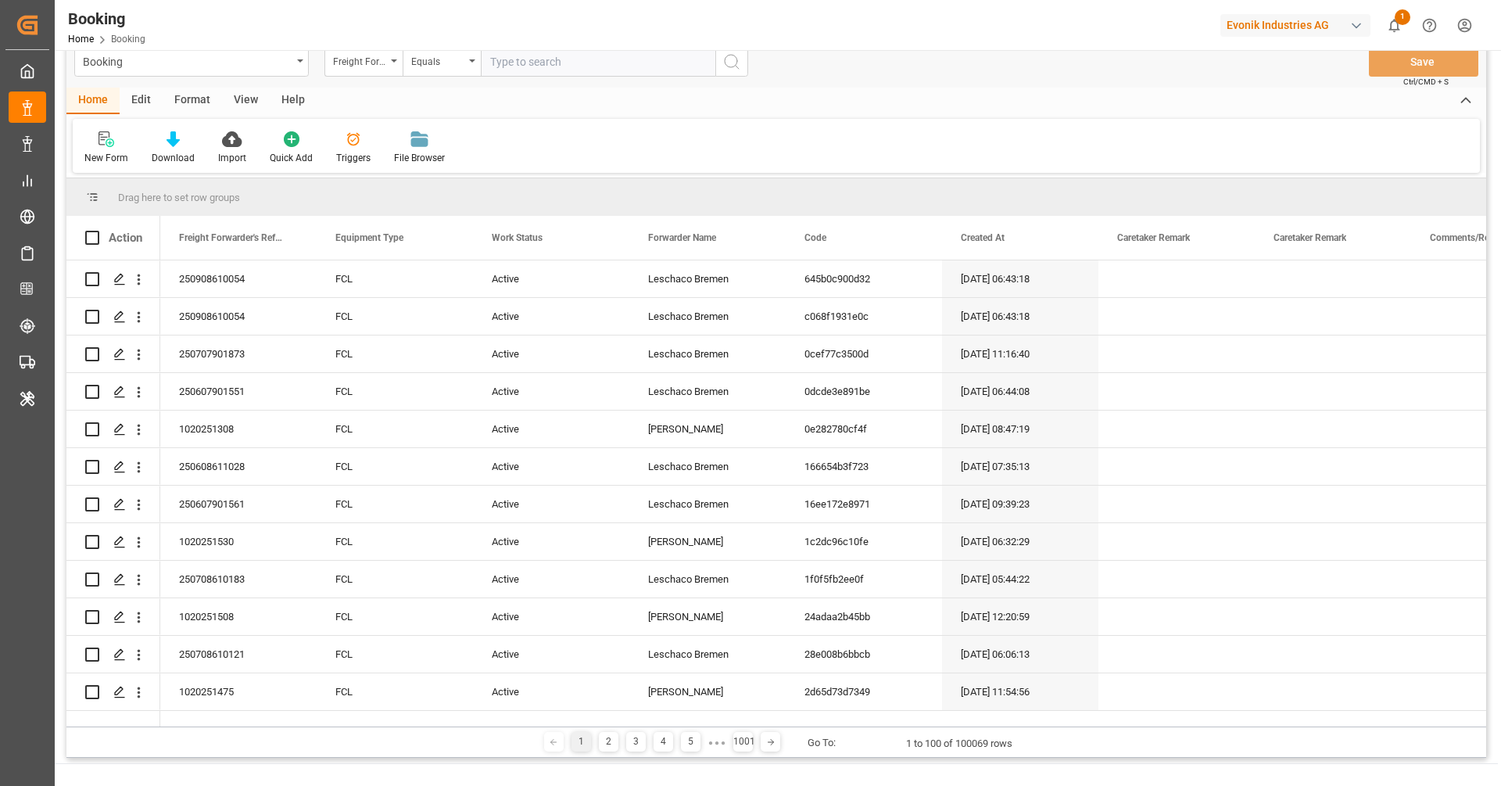
click at [755, 146] on div "New Form Download Import Quick Add Triggers File Browser" at bounding box center [776, 146] width 1407 height 54
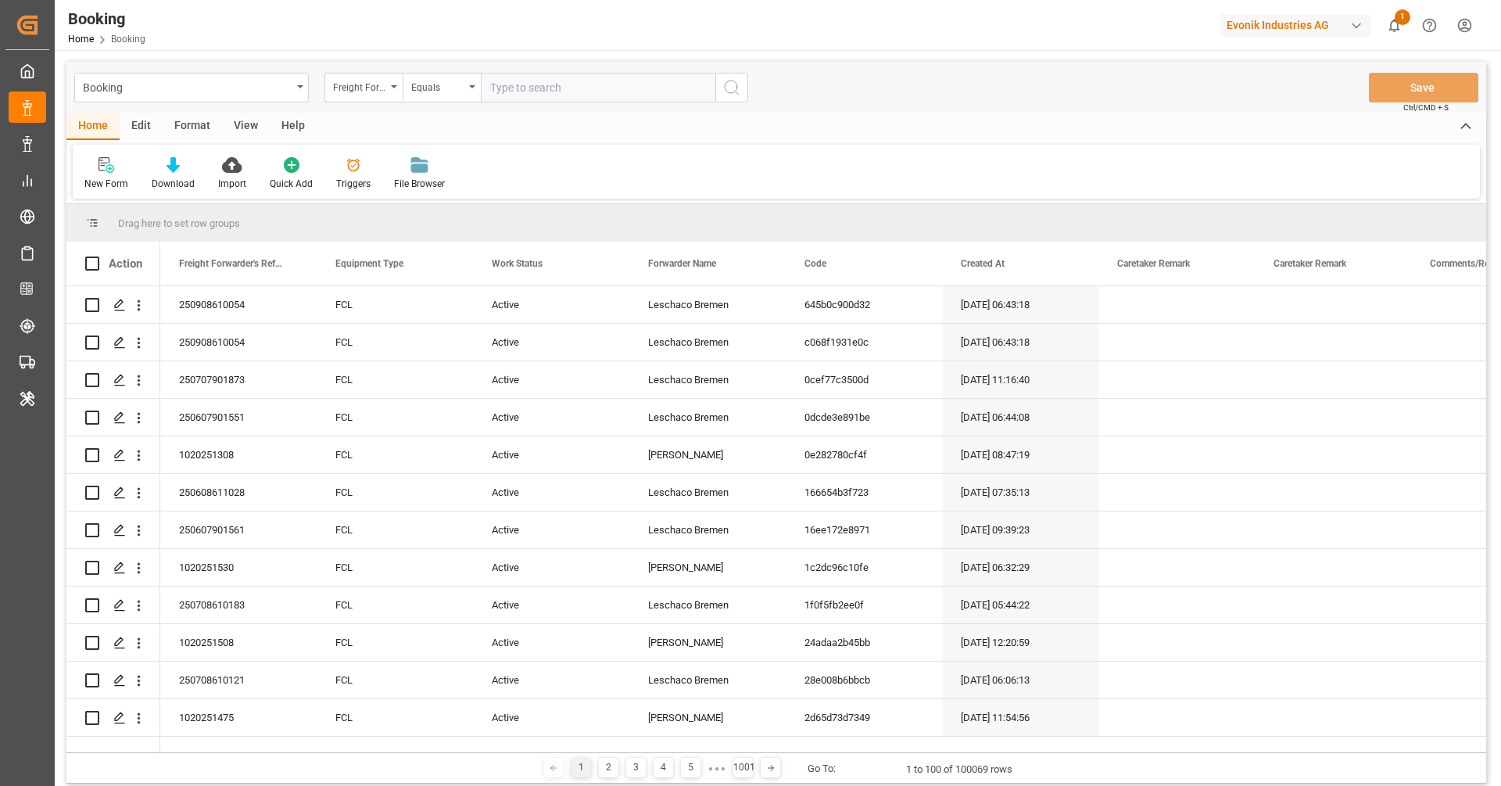
scroll to position [13, 0]
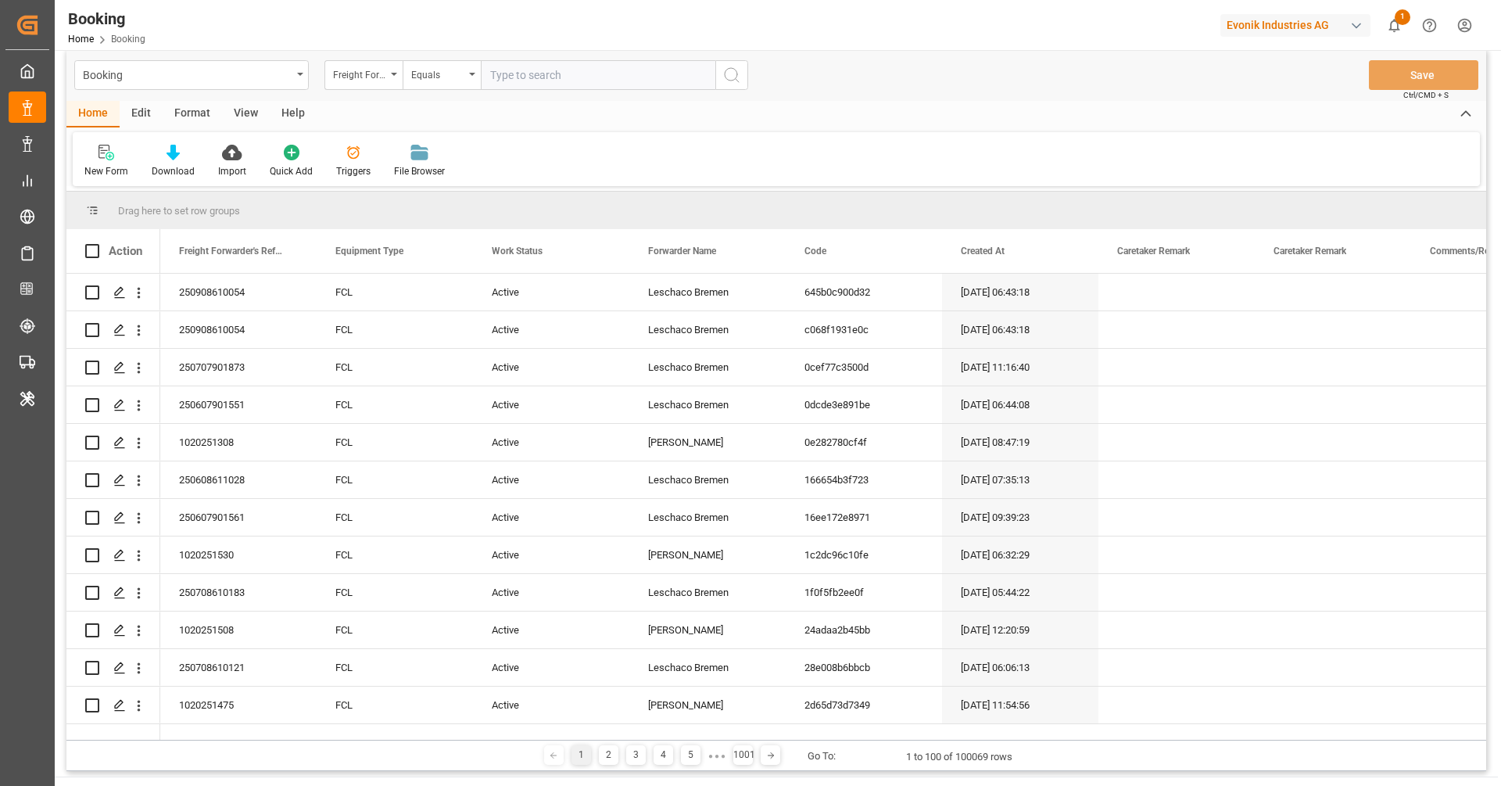
click at [776, 145] on div "New Form Download Import Quick Add Triggers File Browser" at bounding box center [776, 159] width 1407 height 54
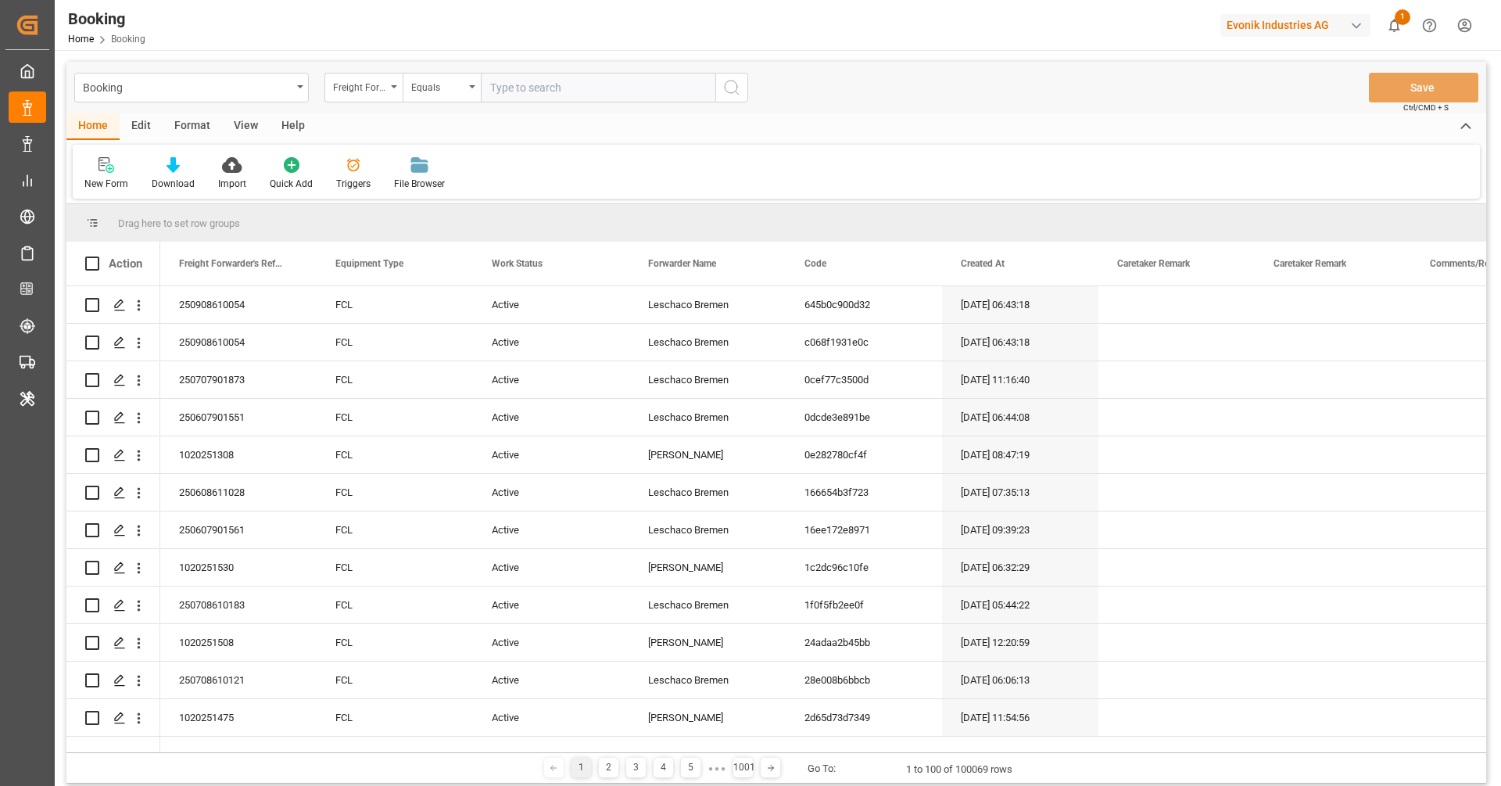
click at [600, 157] on div "New Form Download Import Quick Add Triggers File Browser" at bounding box center [776, 172] width 1407 height 54
click at [797, 170] on div "New Form Download Import Quick Add Triggers File Browser" at bounding box center [776, 172] width 1407 height 54
click at [206, 167] on div "Import" at bounding box center [232, 173] width 52 height 34
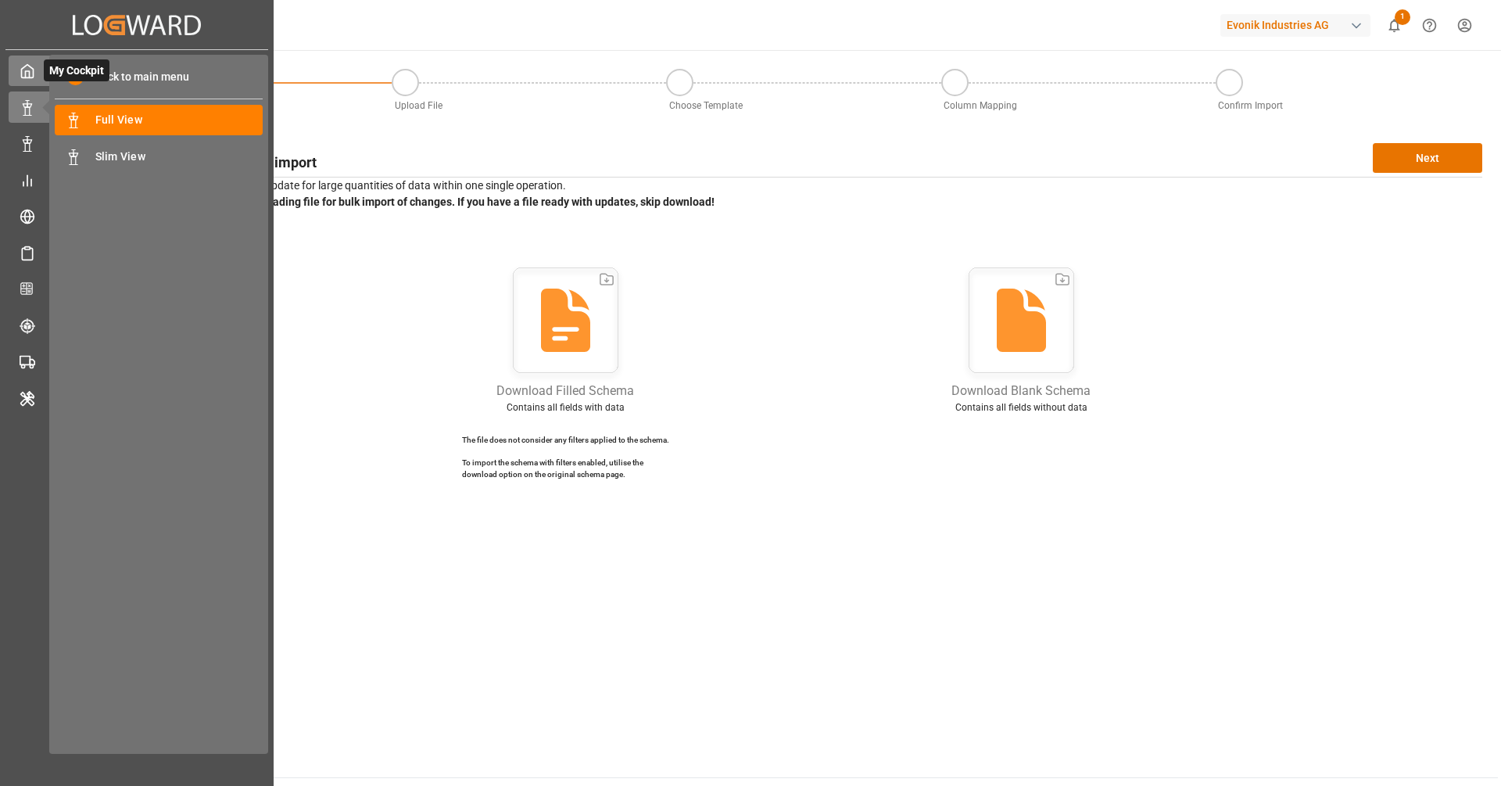
click at [22, 78] on icon at bounding box center [28, 71] width 16 height 16
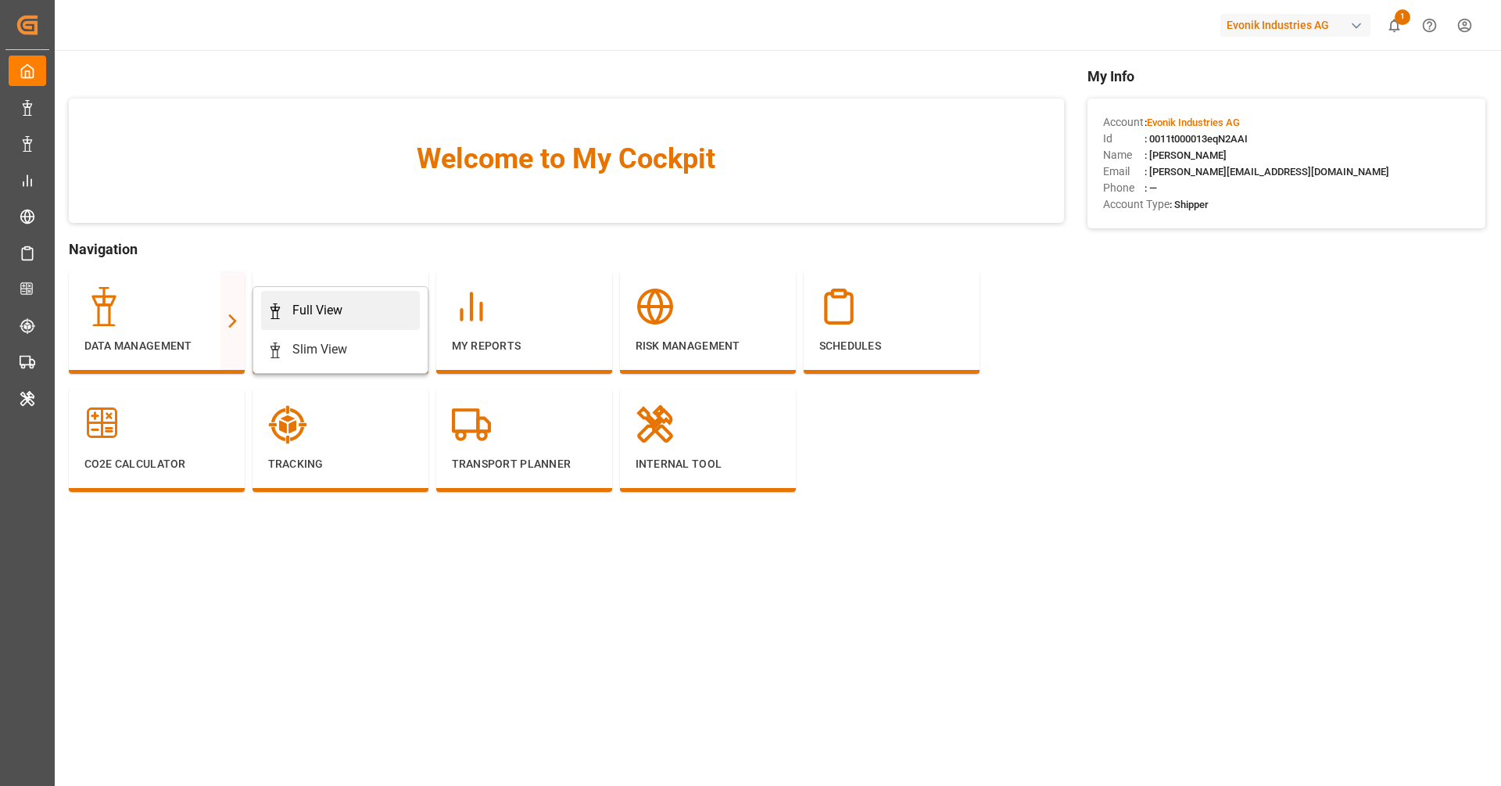
click at [275, 315] on icon at bounding box center [275, 311] width 16 height 16
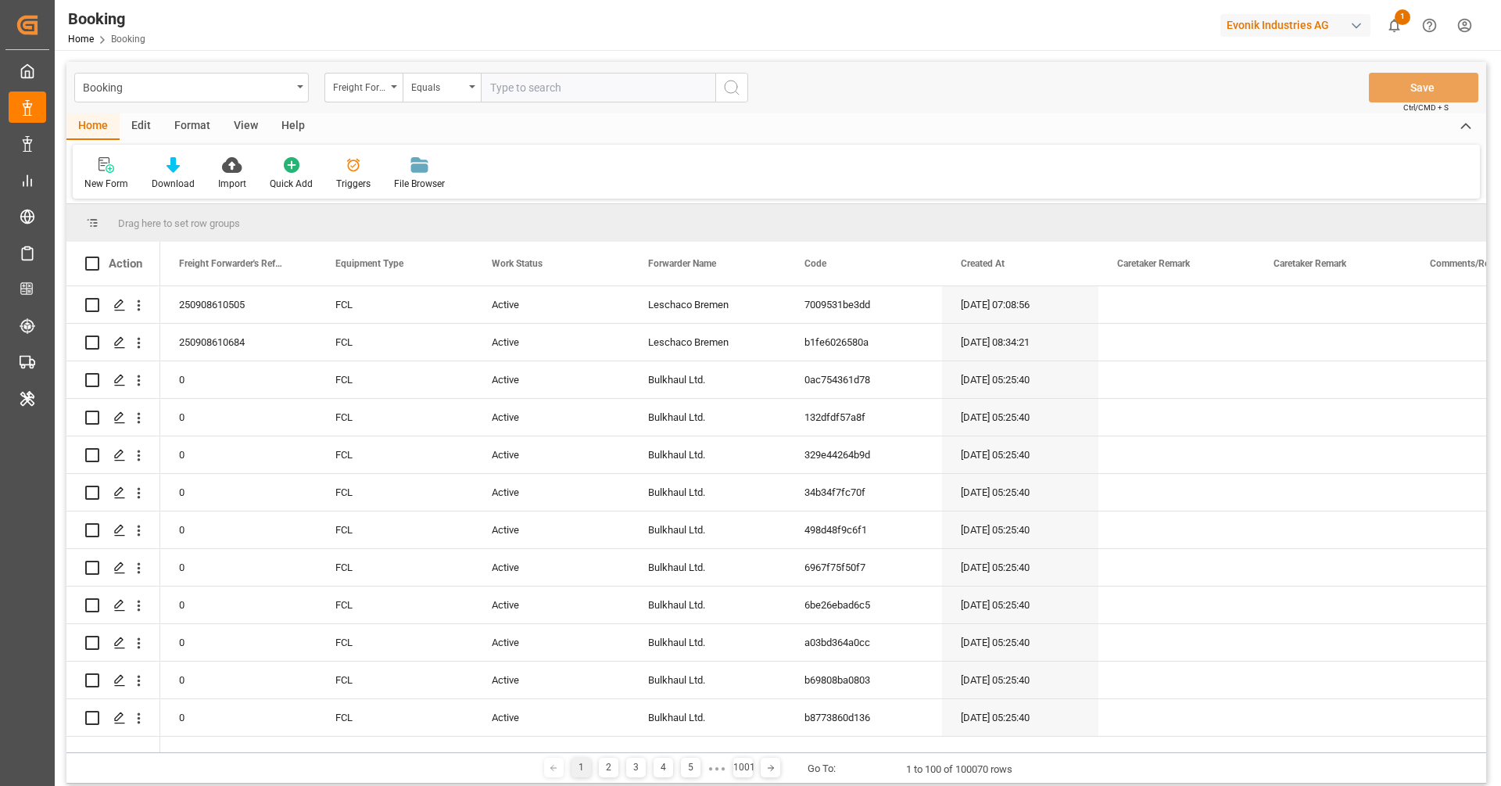
click at [181, 136] on div "Format" at bounding box center [192, 126] width 59 height 27
click at [119, 170] on div at bounding box center [107, 164] width 46 height 16
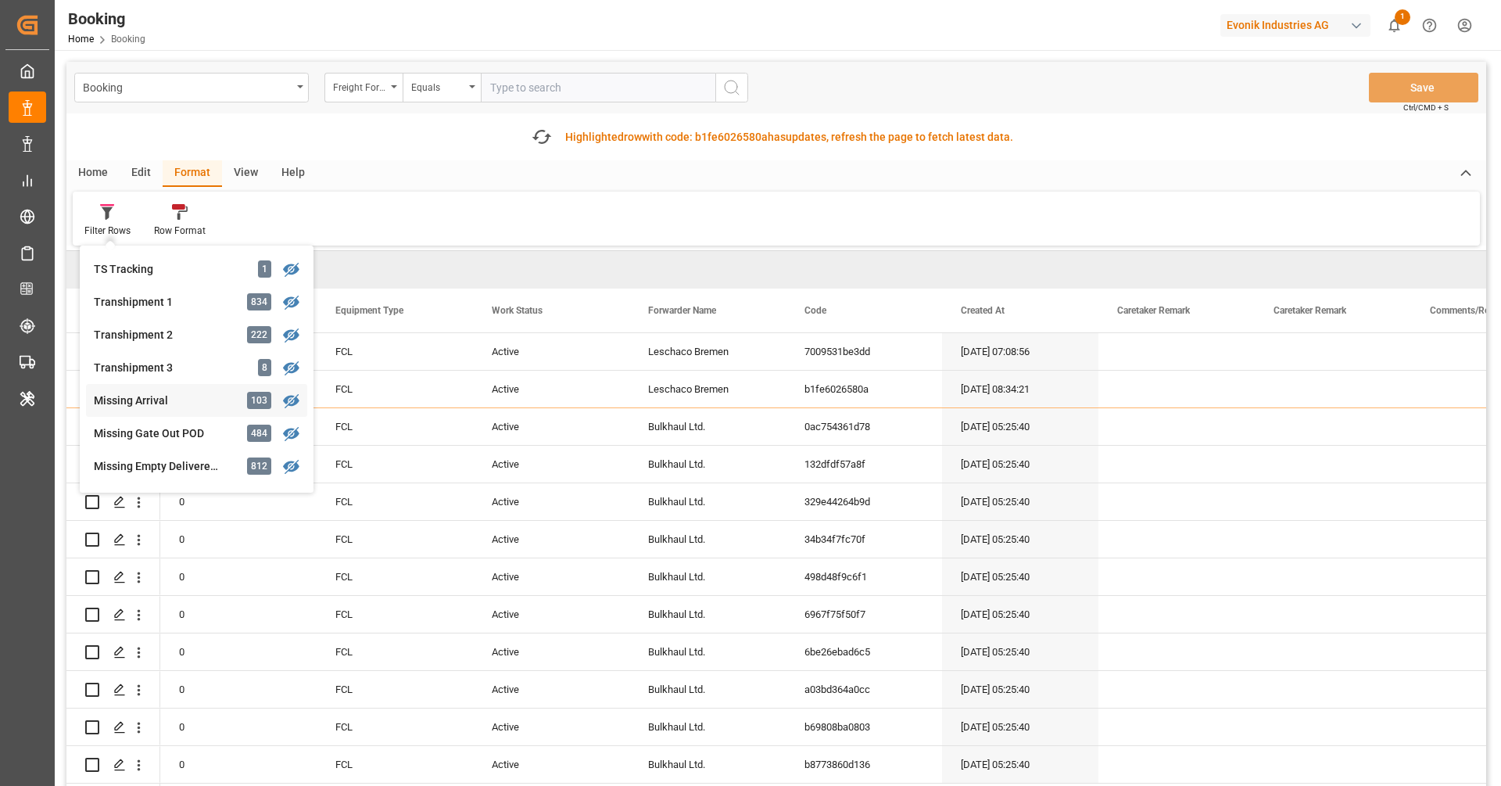
scroll to position [545, 0]
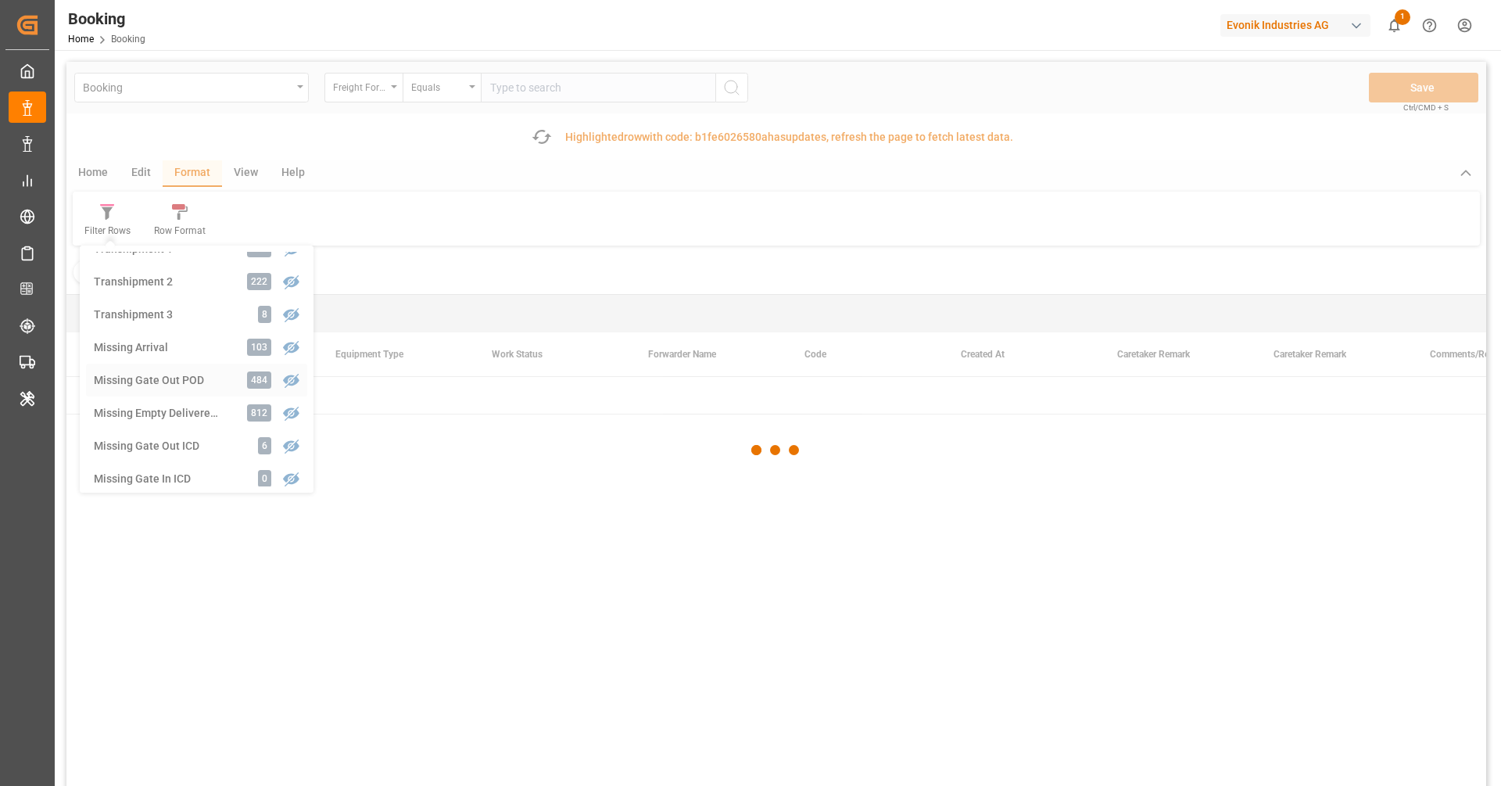
click at [143, 380] on div "Booking Freight Forwarder's Reference No. Equals Save Ctrl/CMD + S Fetch latest…" at bounding box center [775, 468] width 1419 height 812
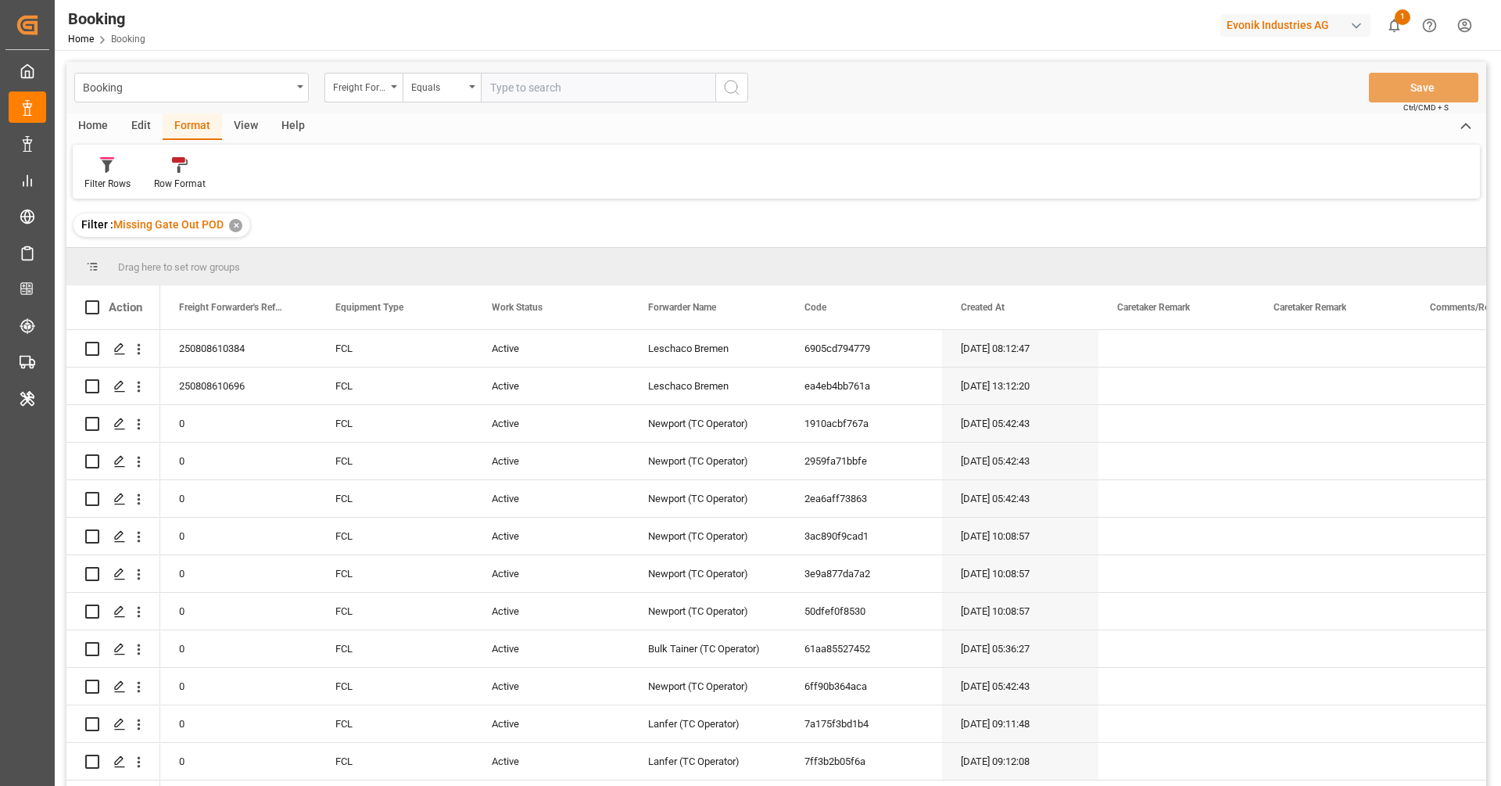
click at [238, 116] on div "View" at bounding box center [246, 126] width 48 height 27
click at [102, 174] on div "Default" at bounding box center [100, 173] width 54 height 34
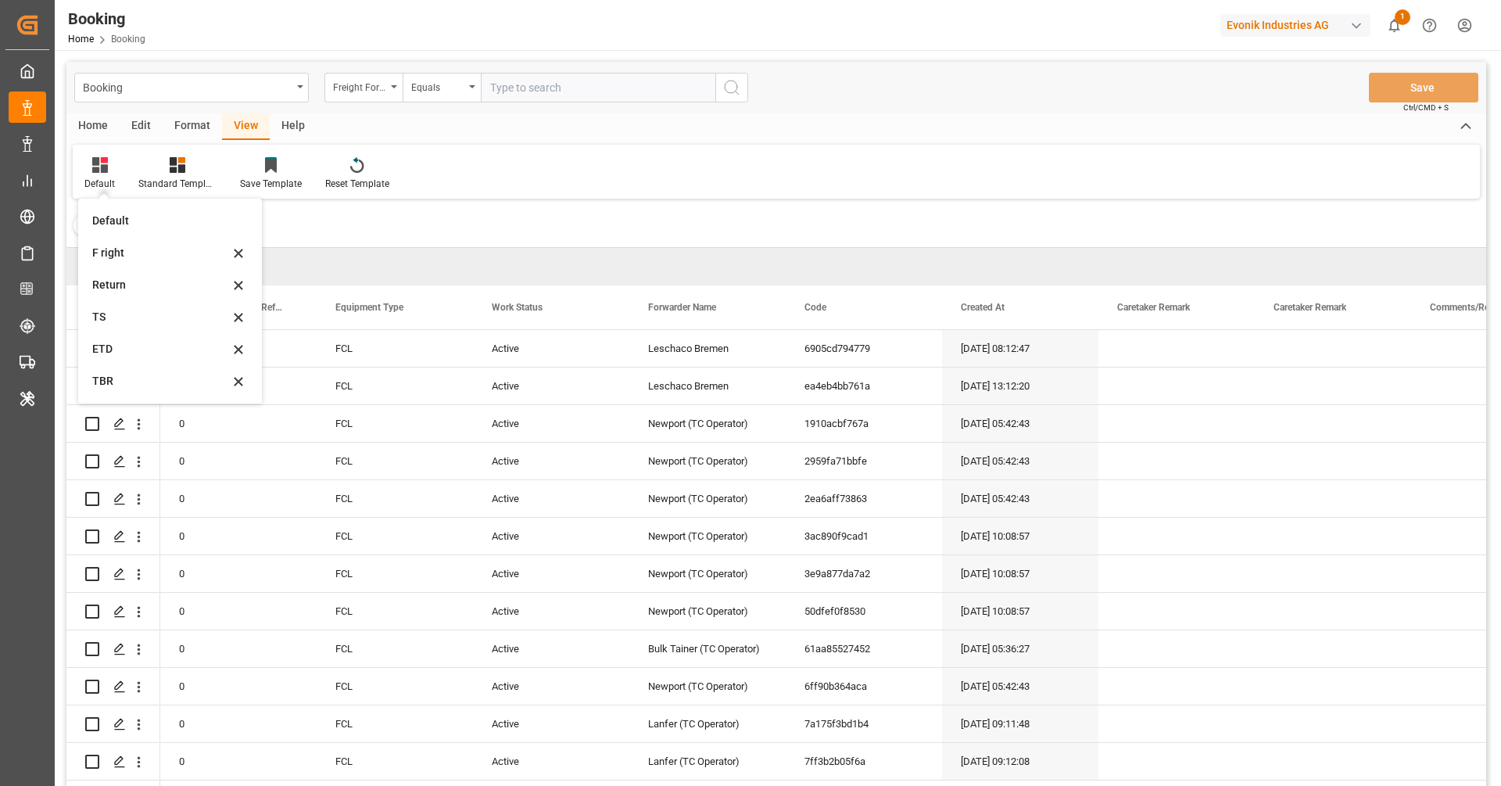
click at [396, 223] on div "Filter : Missing Gate Out POD ✕" at bounding box center [775, 225] width 1419 height 44
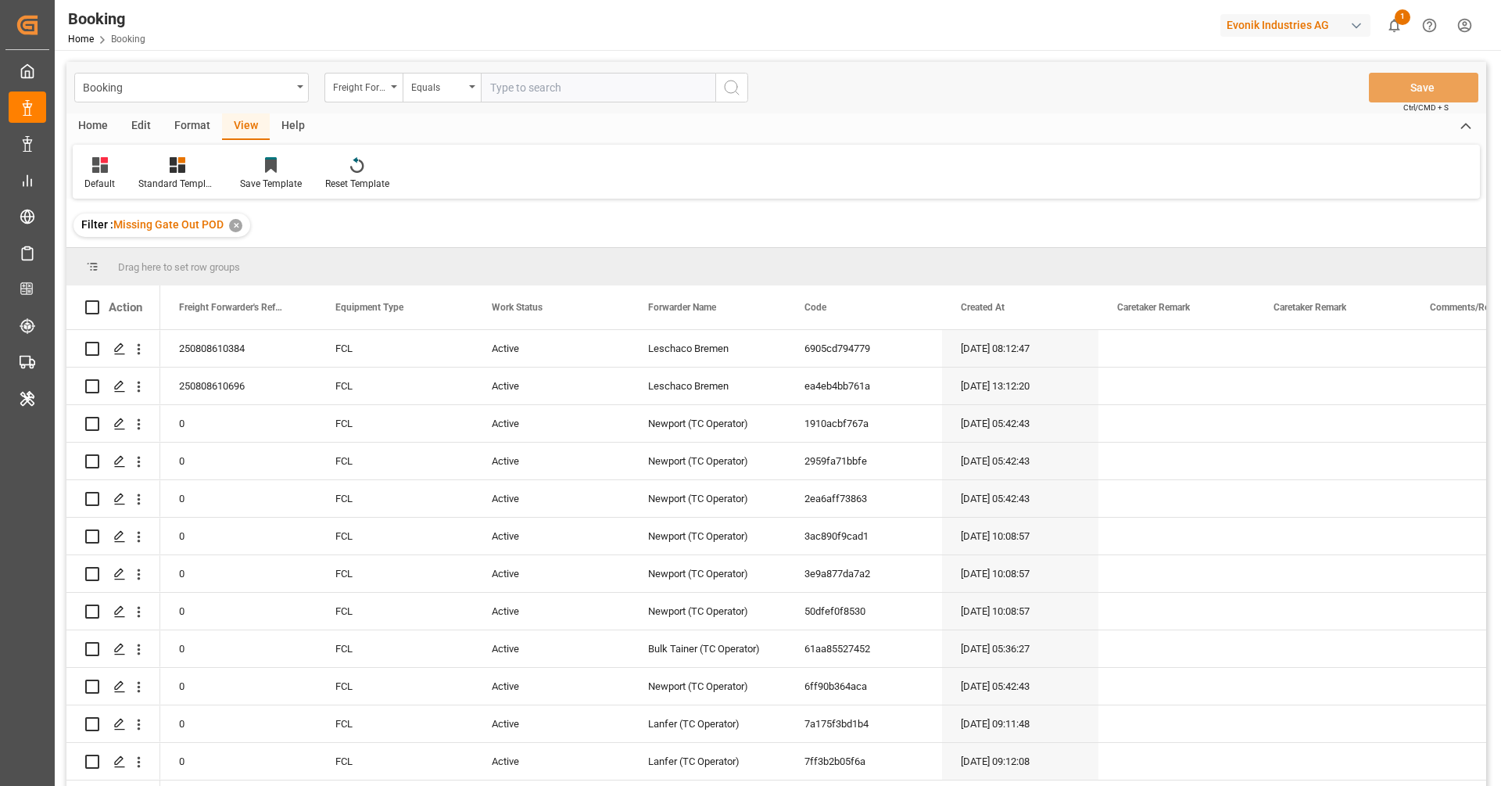
click at [873, 166] on div "Default Standard Templates Save Template Reset Template" at bounding box center [776, 172] width 1407 height 54
click at [205, 129] on div "Format" at bounding box center [192, 126] width 59 height 27
click at [108, 170] on icon at bounding box center [107, 166] width 11 height 13
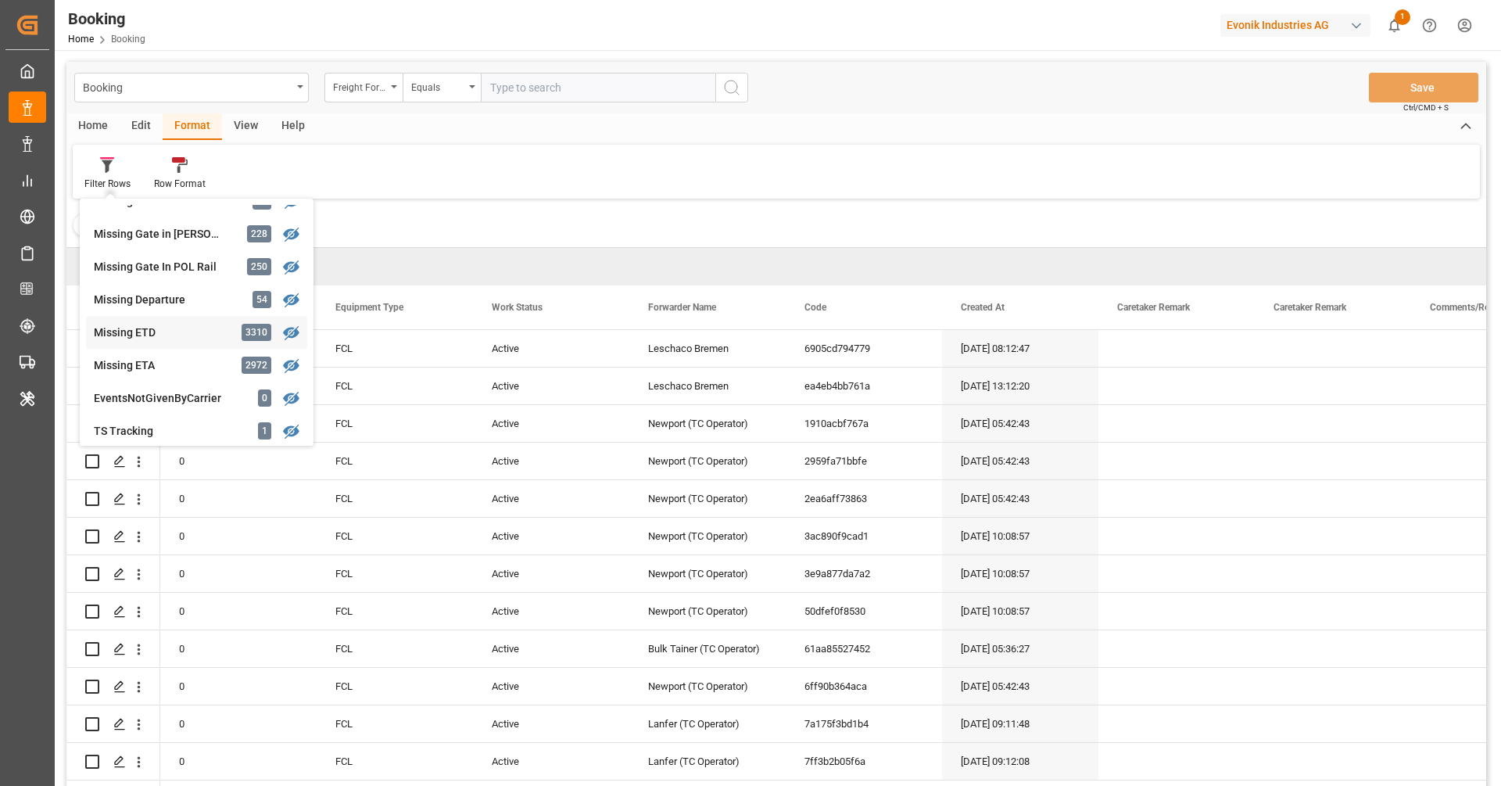
scroll to position [297, 0]
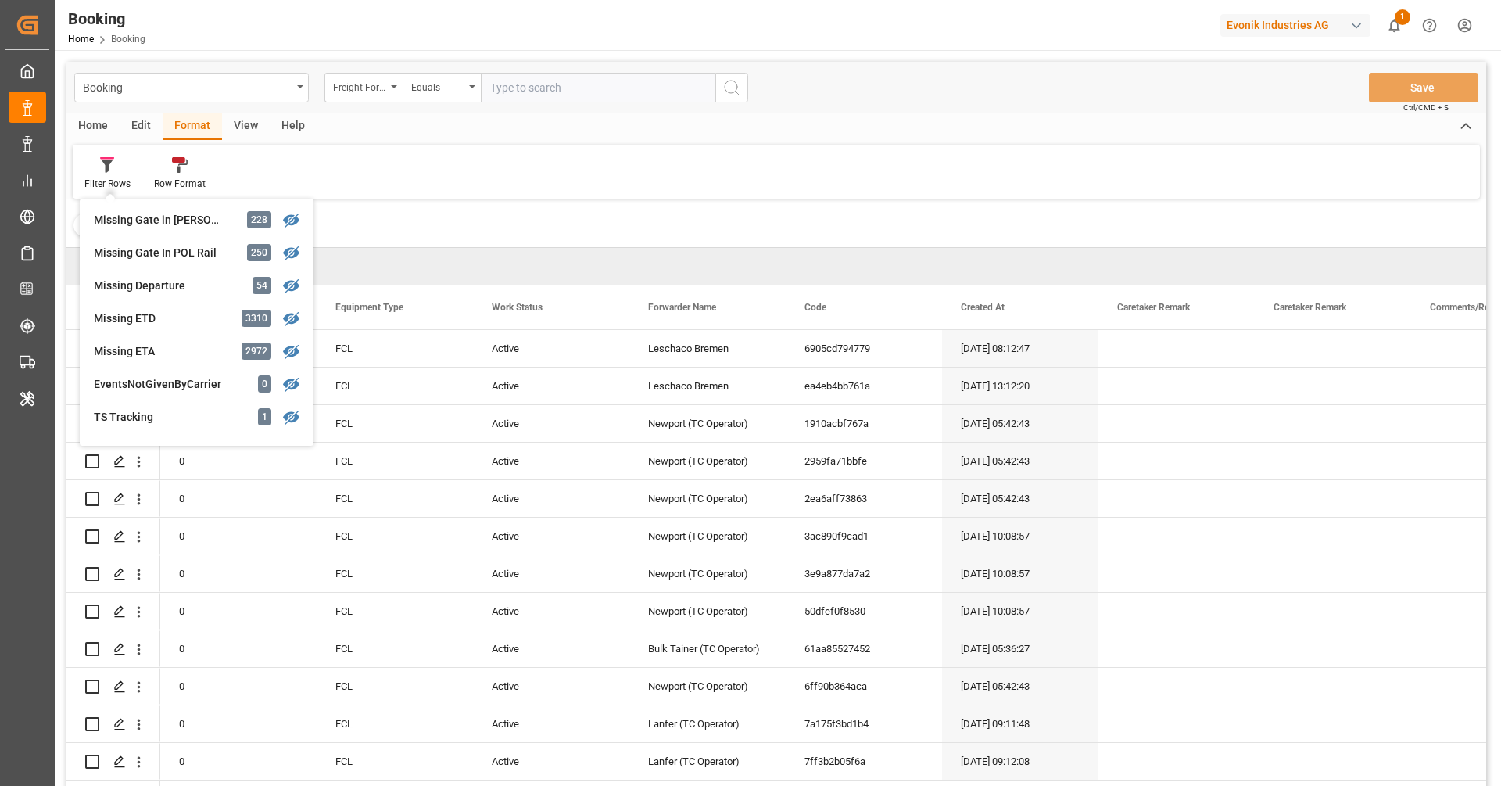
click at [414, 227] on div "Filter : Missing Gate Out POD ✕" at bounding box center [775, 225] width 1419 height 44
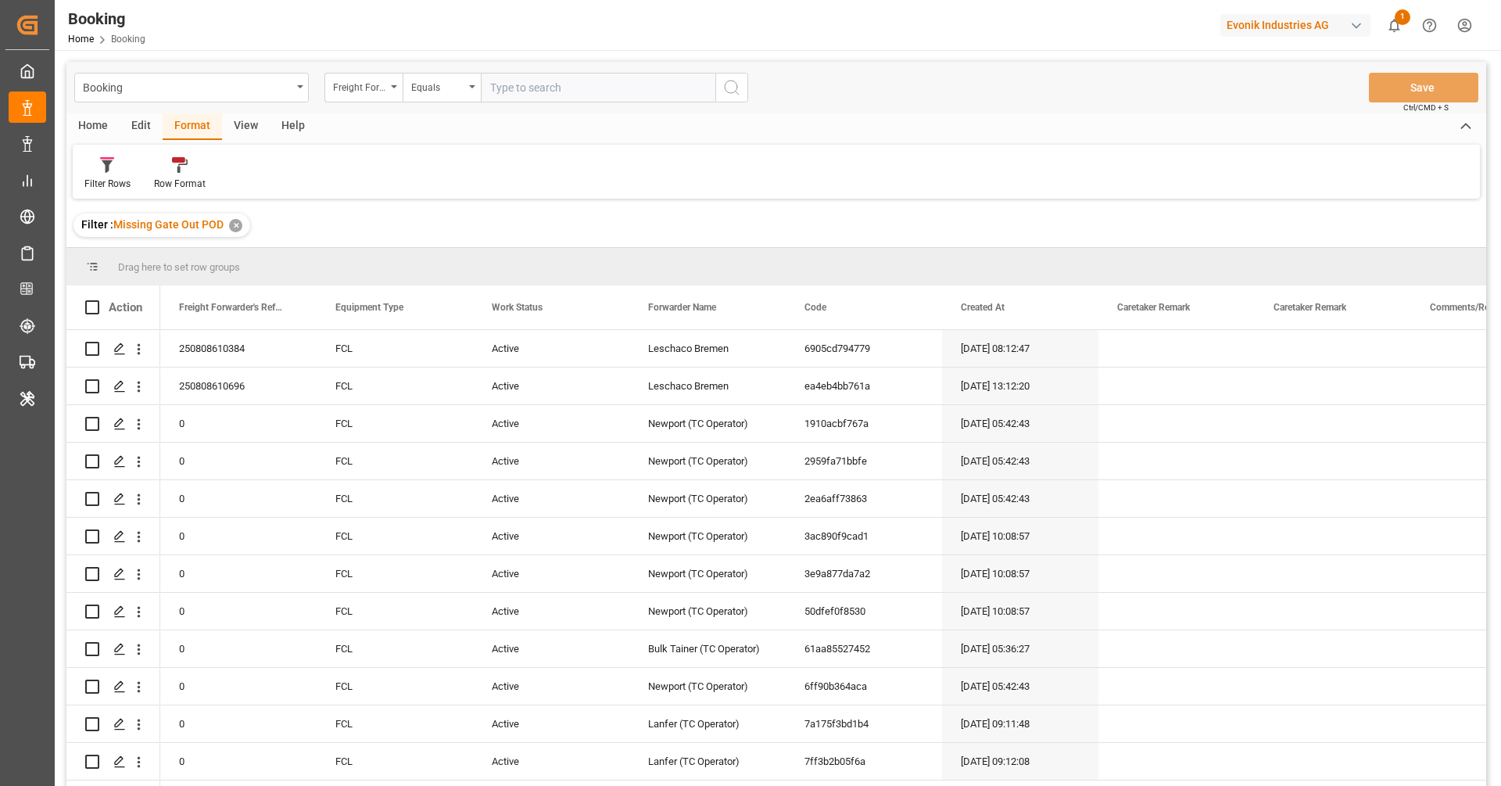
click at [235, 131] on div "View" at bounding box center [246, 126] width 48 height 27
click at [92, 172] on icon at bounding box center [100, 165] width 16 height 16
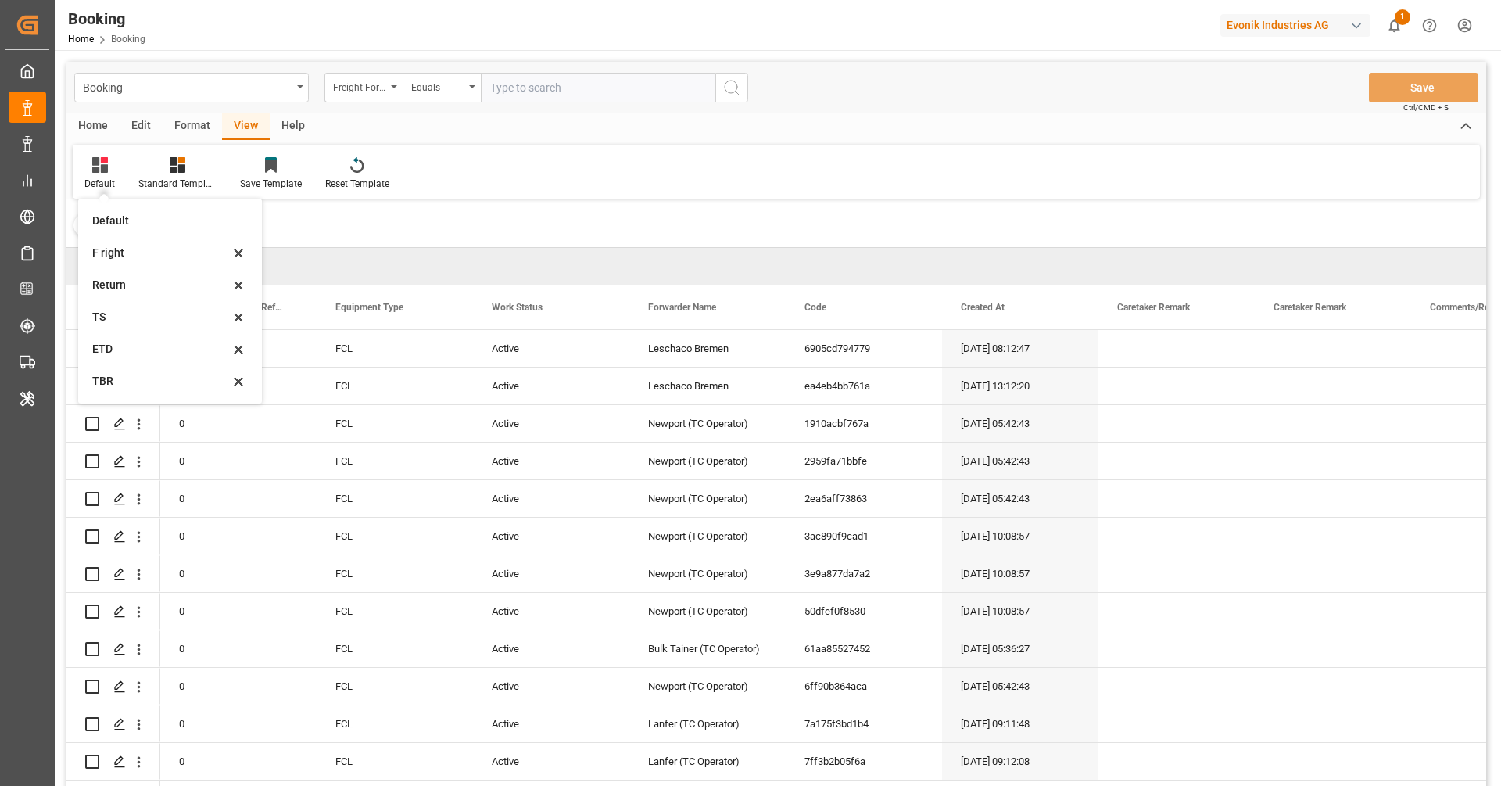
click at [388, 220] on div "Filter : Missing Gate Out POD ✕" at bounding box center [775, 225] width 1419 height 44
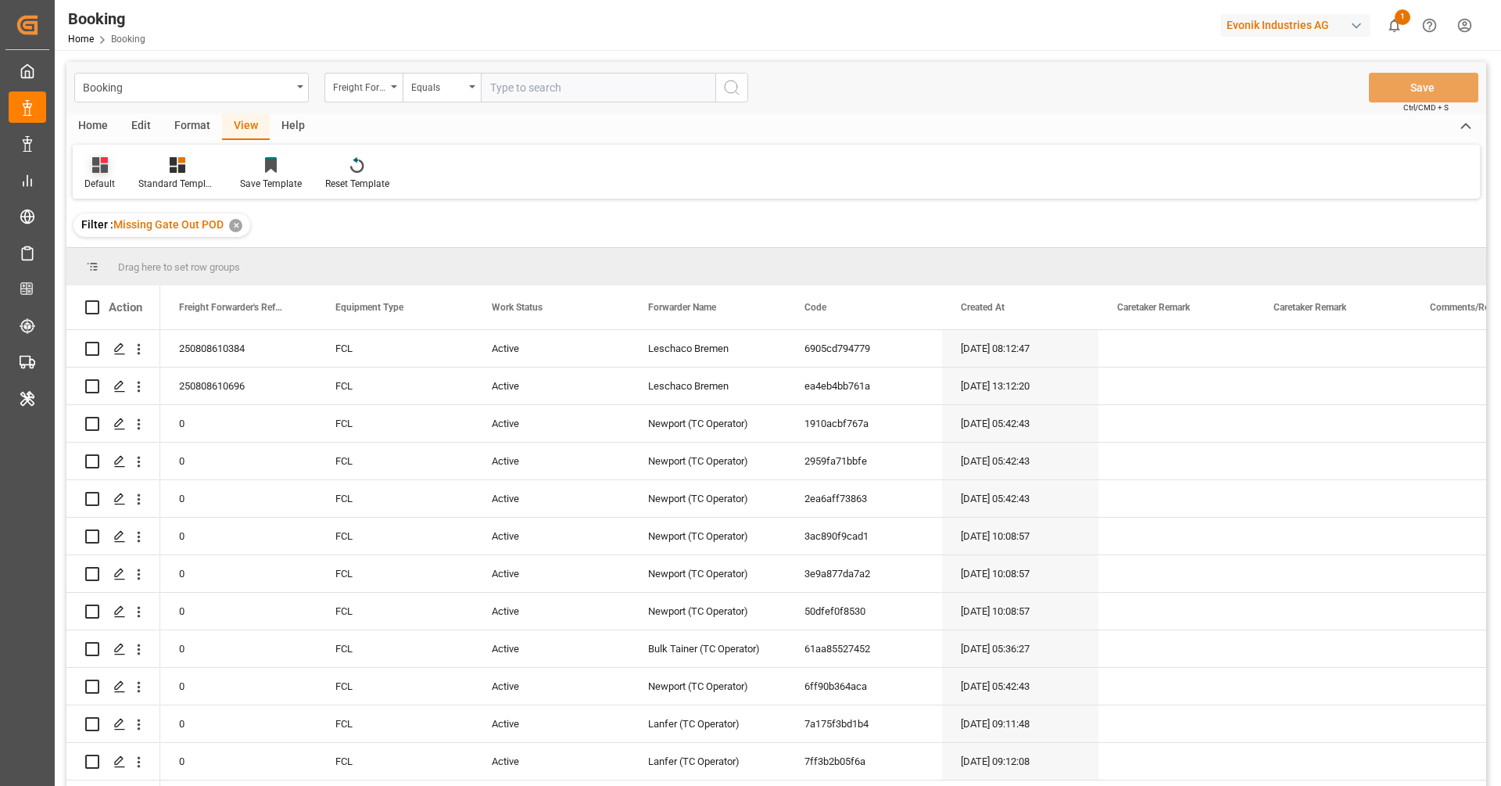
click at [95, 171] on icon at bounding box center [100, 165] width 16 height 16
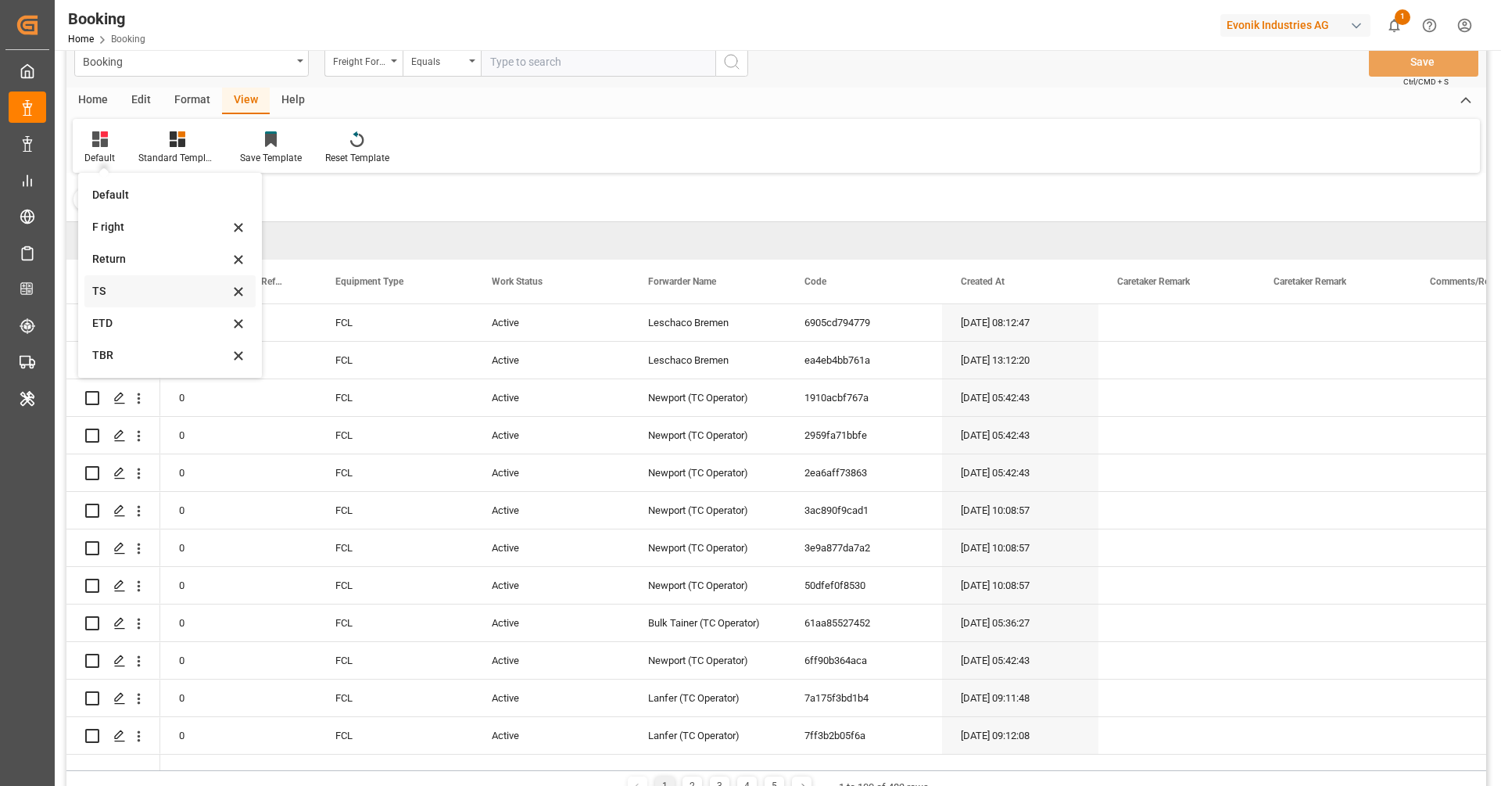
scroll to position [0, 0]
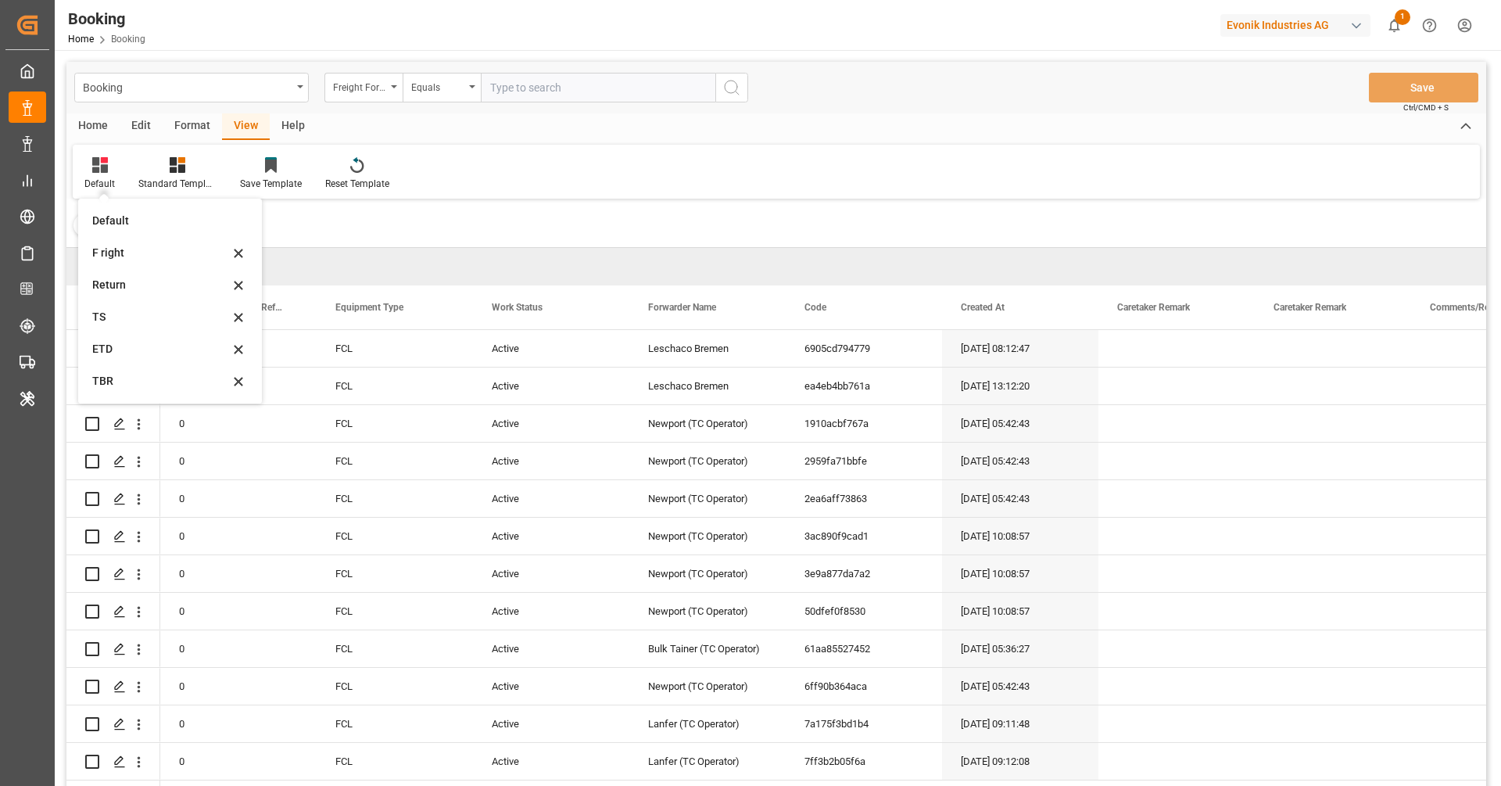
click at [350, 228] on div "Filter : Missing Gate Out POD ✕" at bounding box center [775, 225] width 1419 height 44
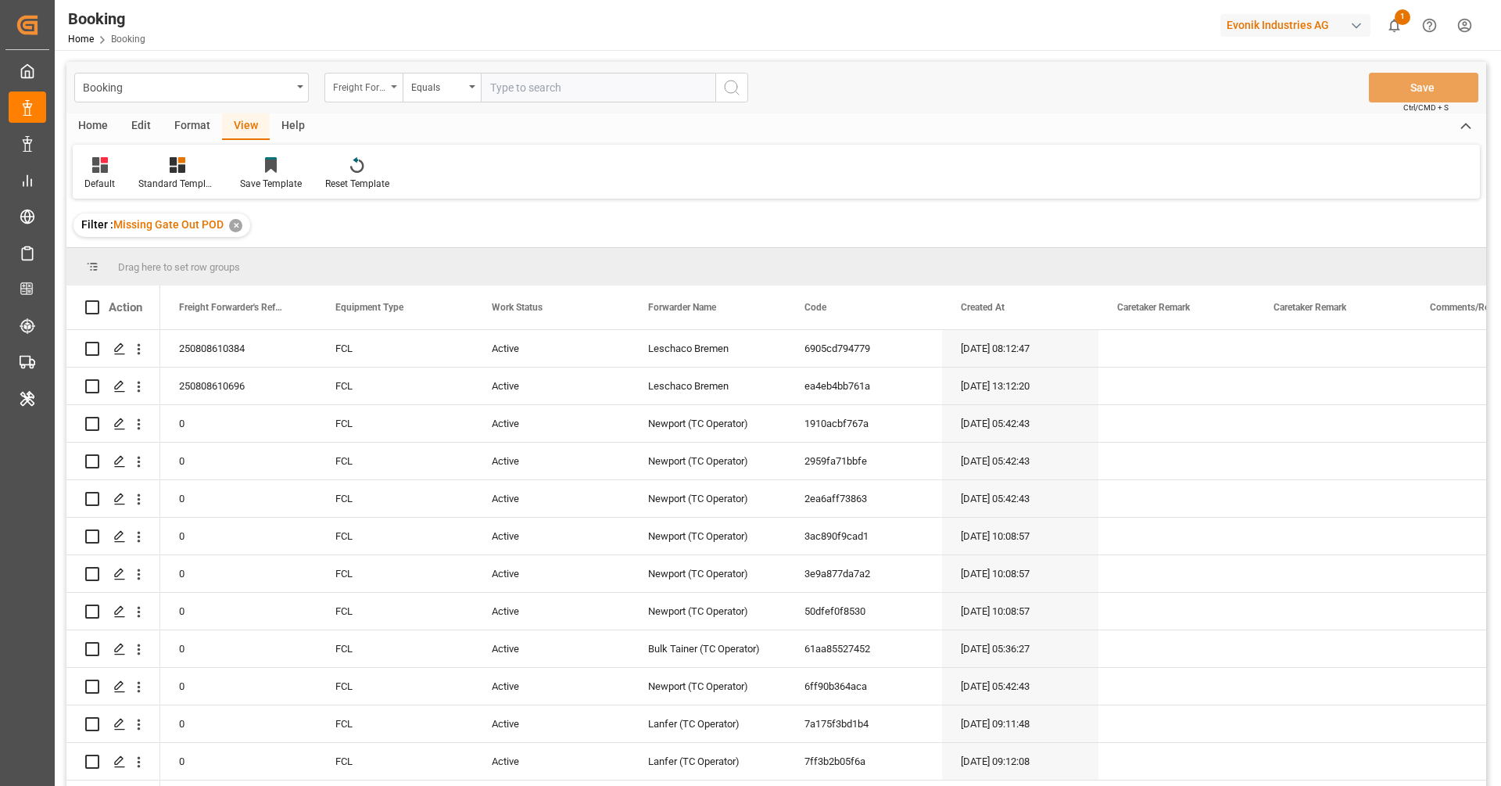
click at [378, 92] on div "Freight Forwarder's Reference No." at bounding box center [359, 86] width 53 height 18
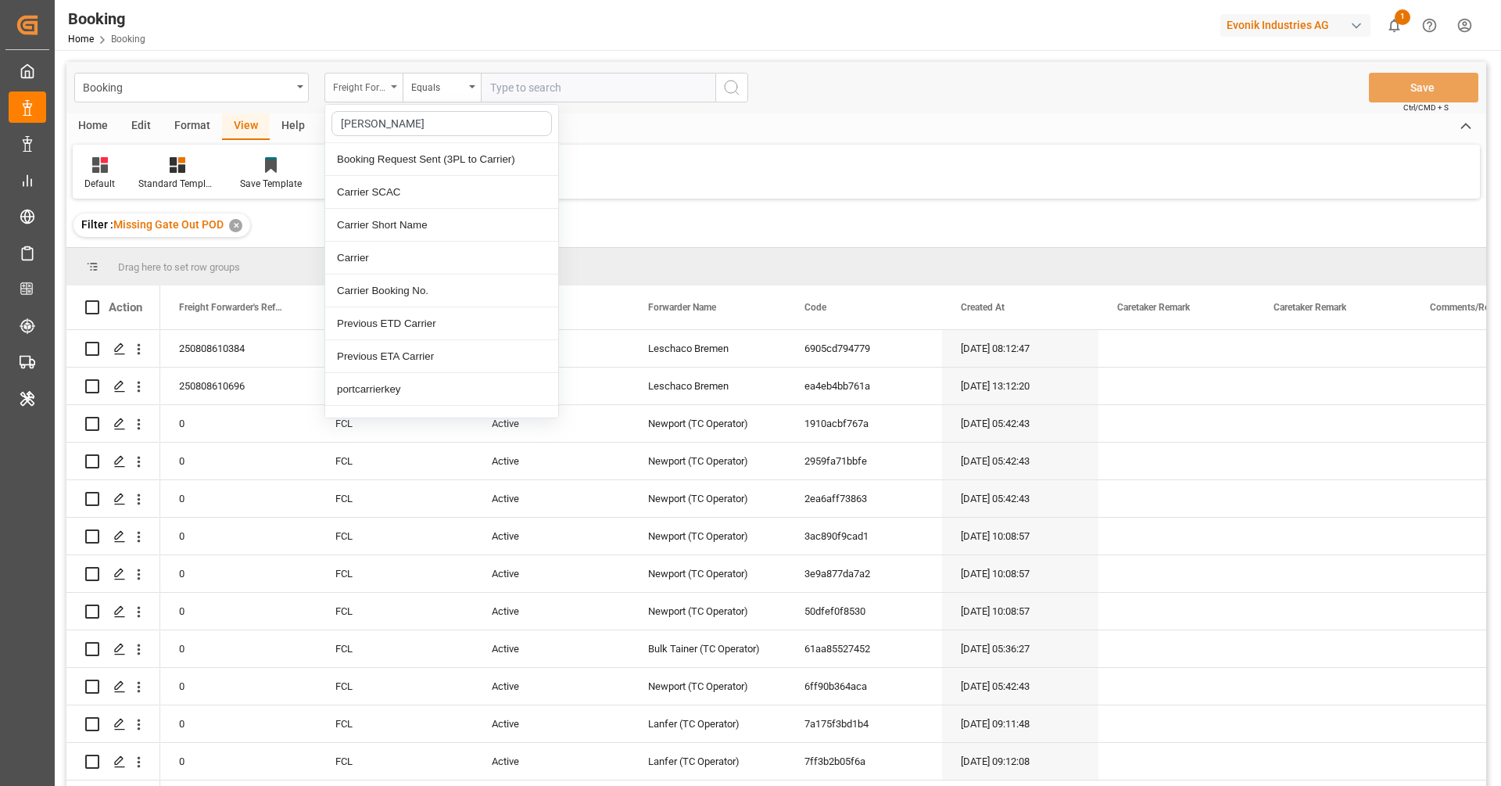
type input "carrier"
click at [449, 181] on div "Carrier SCAC" at bounding box center [441, 192] width 233 height 33
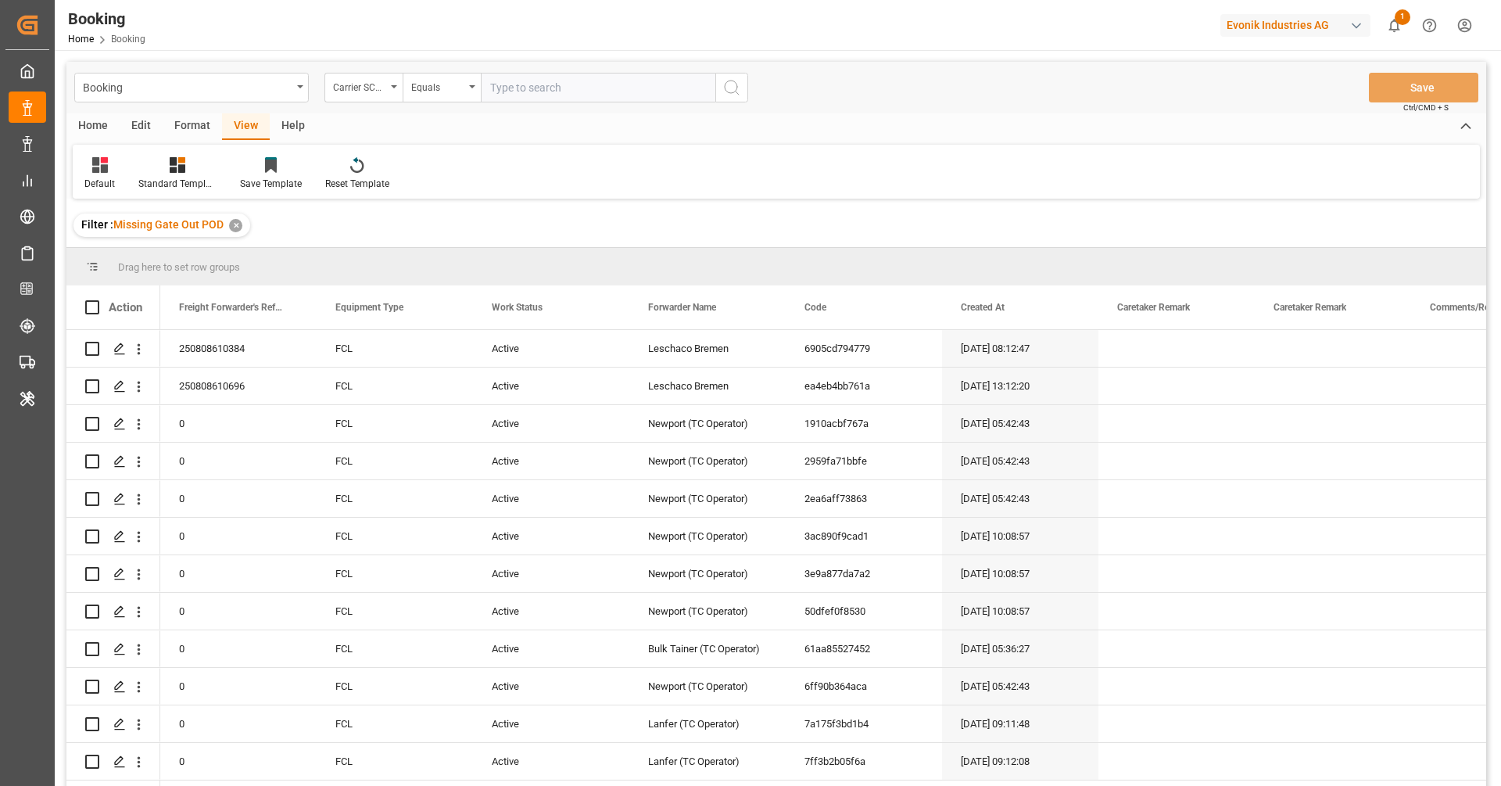
click at [497, 97] on input "text" at bounding box center [598, 88] width 234 height 30
type input "hlcu"
click at [733, 91] on icon "search button" at bounding box center [731, 87] width 19 height 19
click at [211, 127] on div "Format" at bounding box center [192, 126] width 59 height 27
click at [146, 126] on div "Edit" at bounding box center [141, 126] width 43 height 27
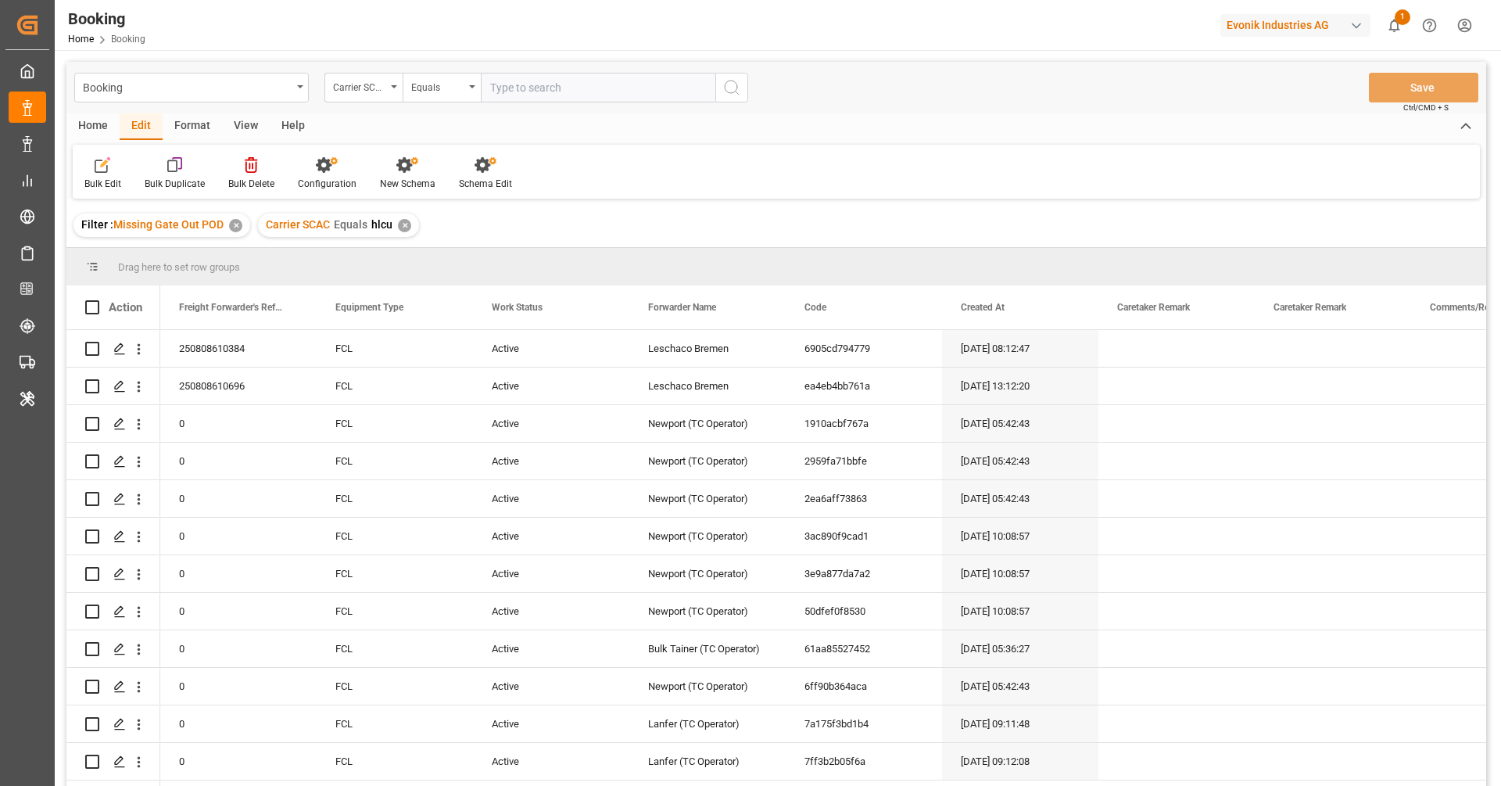
click at [96, 128] on div "Home" at bounding box center [92, 126] width 53 height 27
click at [203, 134] on div "Format" at bounding box center [192, 126] width 59 height 27
click at [582, 149] on div "Filter Rows Row Format" at bounding box center [776, 172] width 1407 height 54
click at [651, 162] on div "Filter Rows Row Format" at bounding box center [776, 172] width 1407 height 54
click at [252, 136] on div "View" at bounding box center [246, 126] width 48 height 27
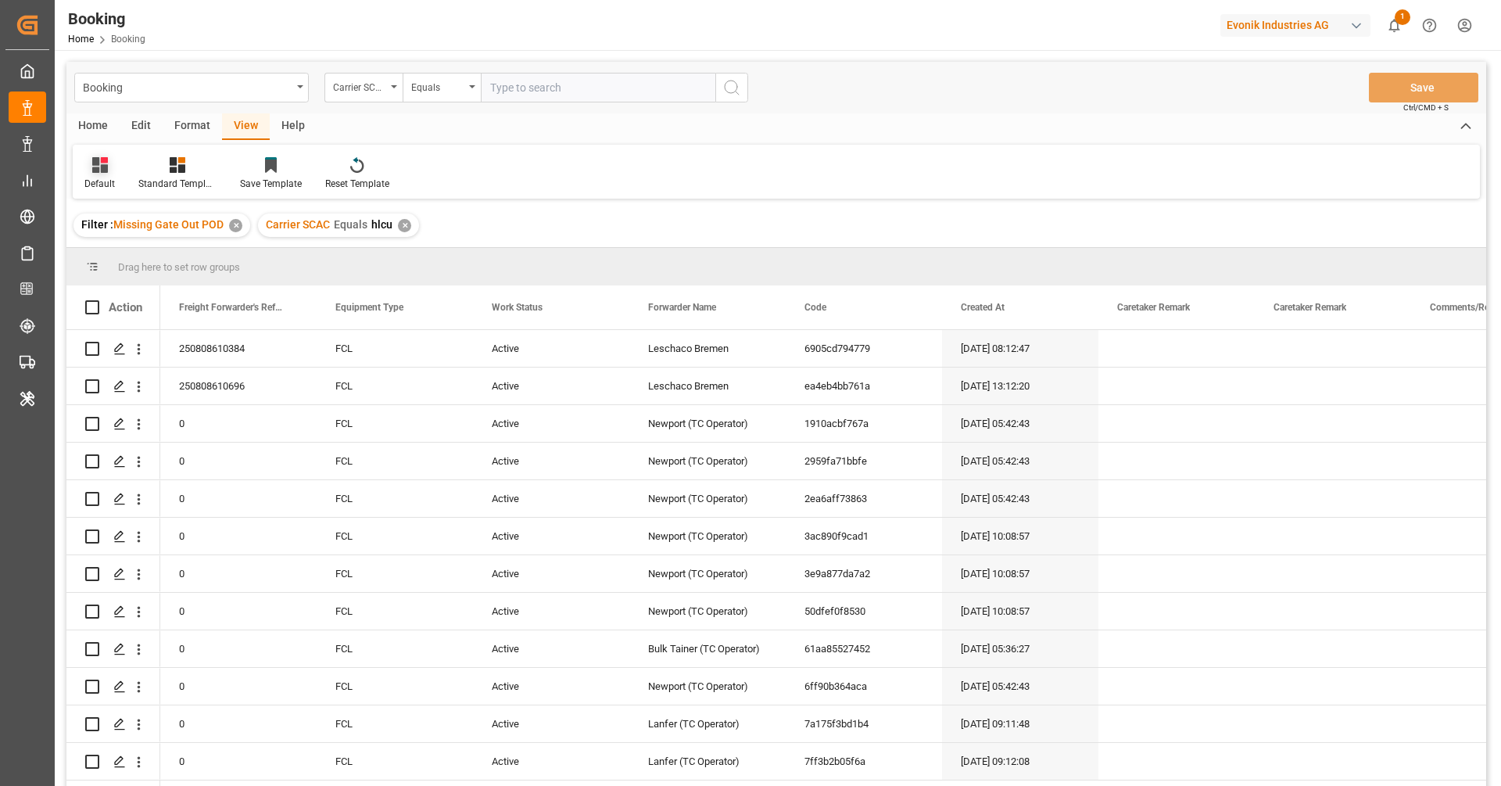
click at [111, 177] on div "Default" at bounding box center [99, 184] width 30 height 14
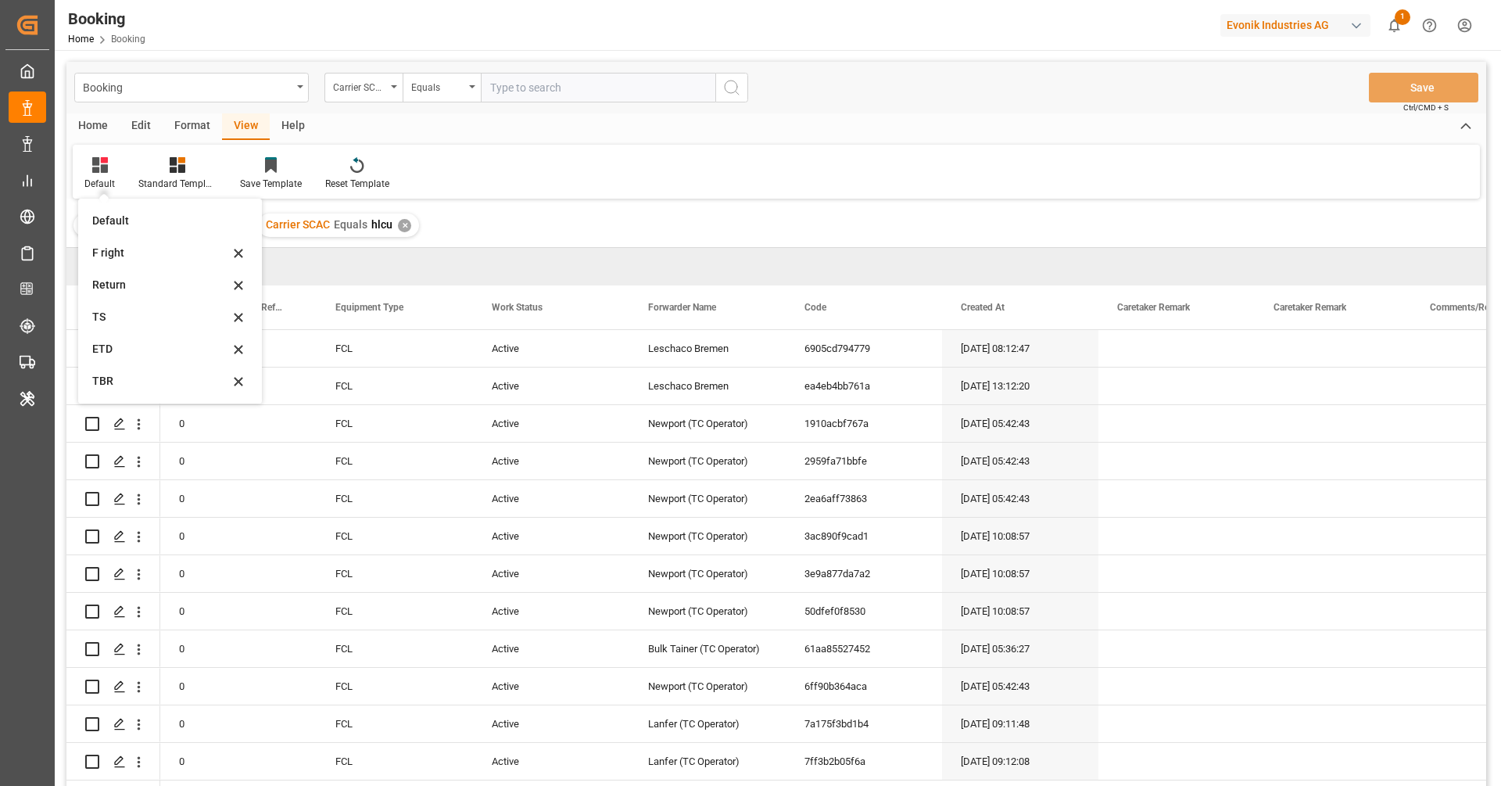
click at [662, 192] on div "Default Default F right Return TS ETD TBR Standard Templates Save Template Rese…" at bounding box center [776, 172] width 1407 height 54
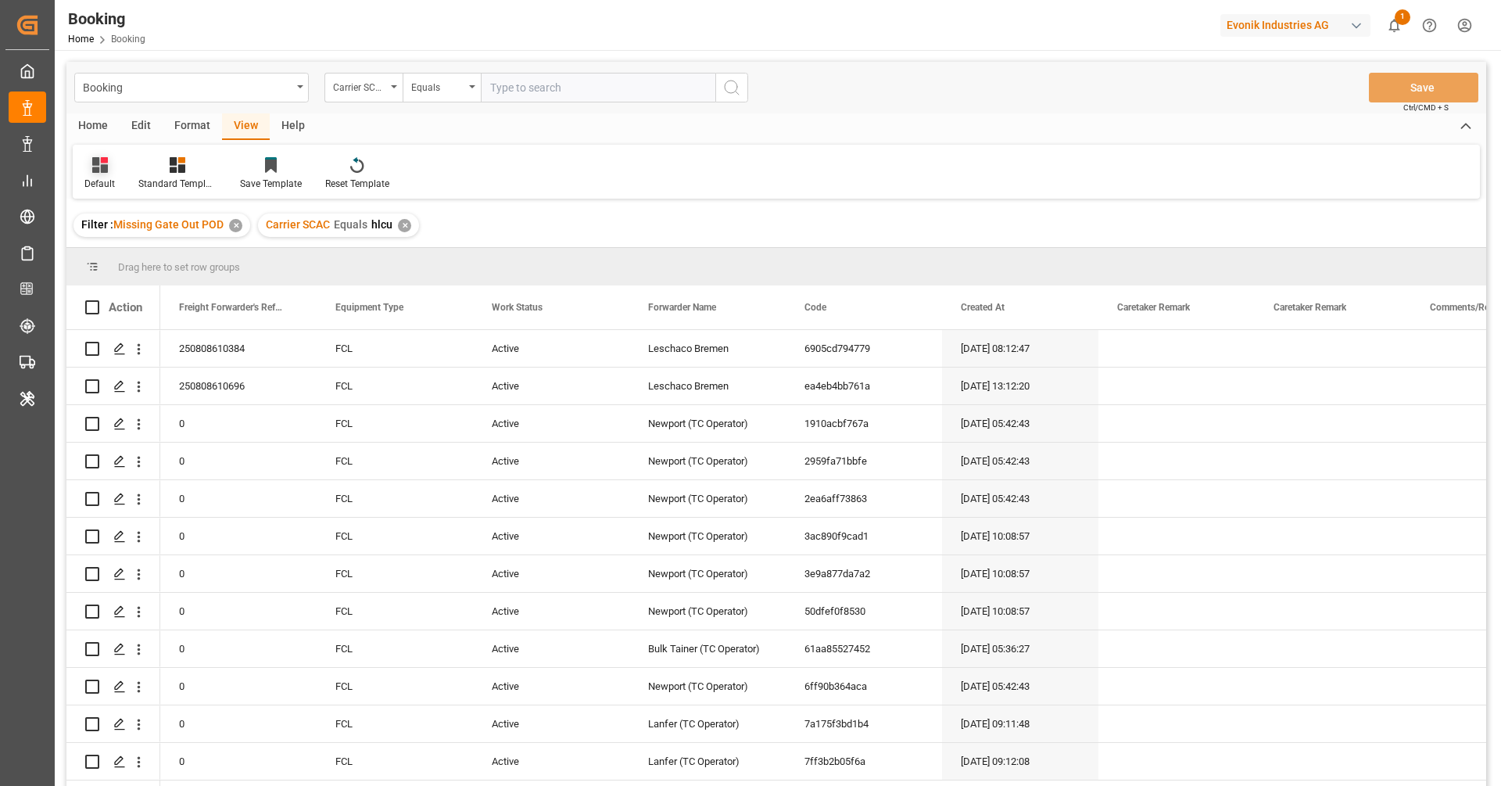
click at [102, 177] on div "Default" at bounding box center [99, 184] width 30 height 14
click at [141, 290] on div "Return" at bounding box center [160, 285] width 137 height 16
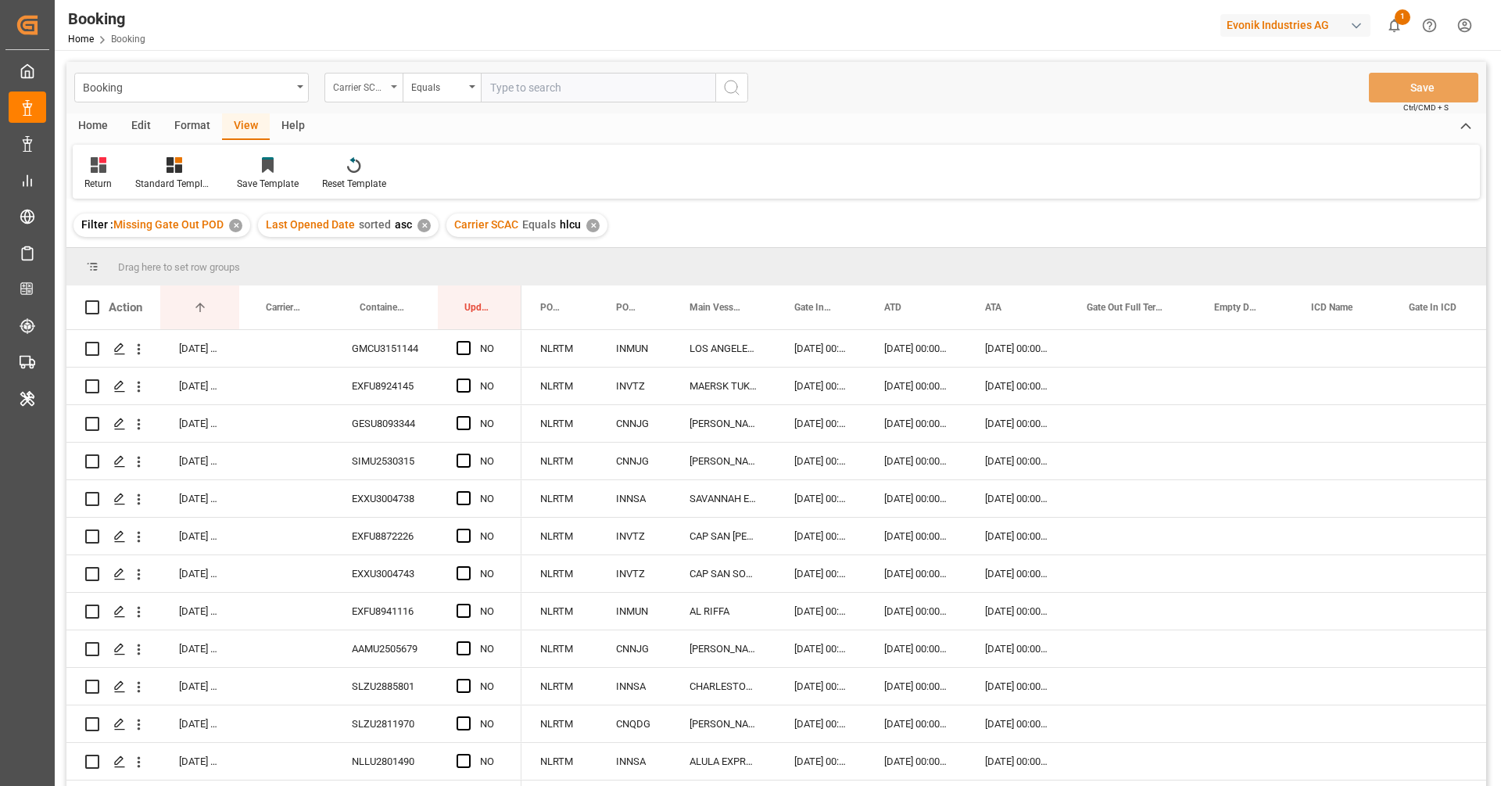
click at [367, 95] on div "Carrier SCAC" at bounding box center [363, 88] width 78 height 30
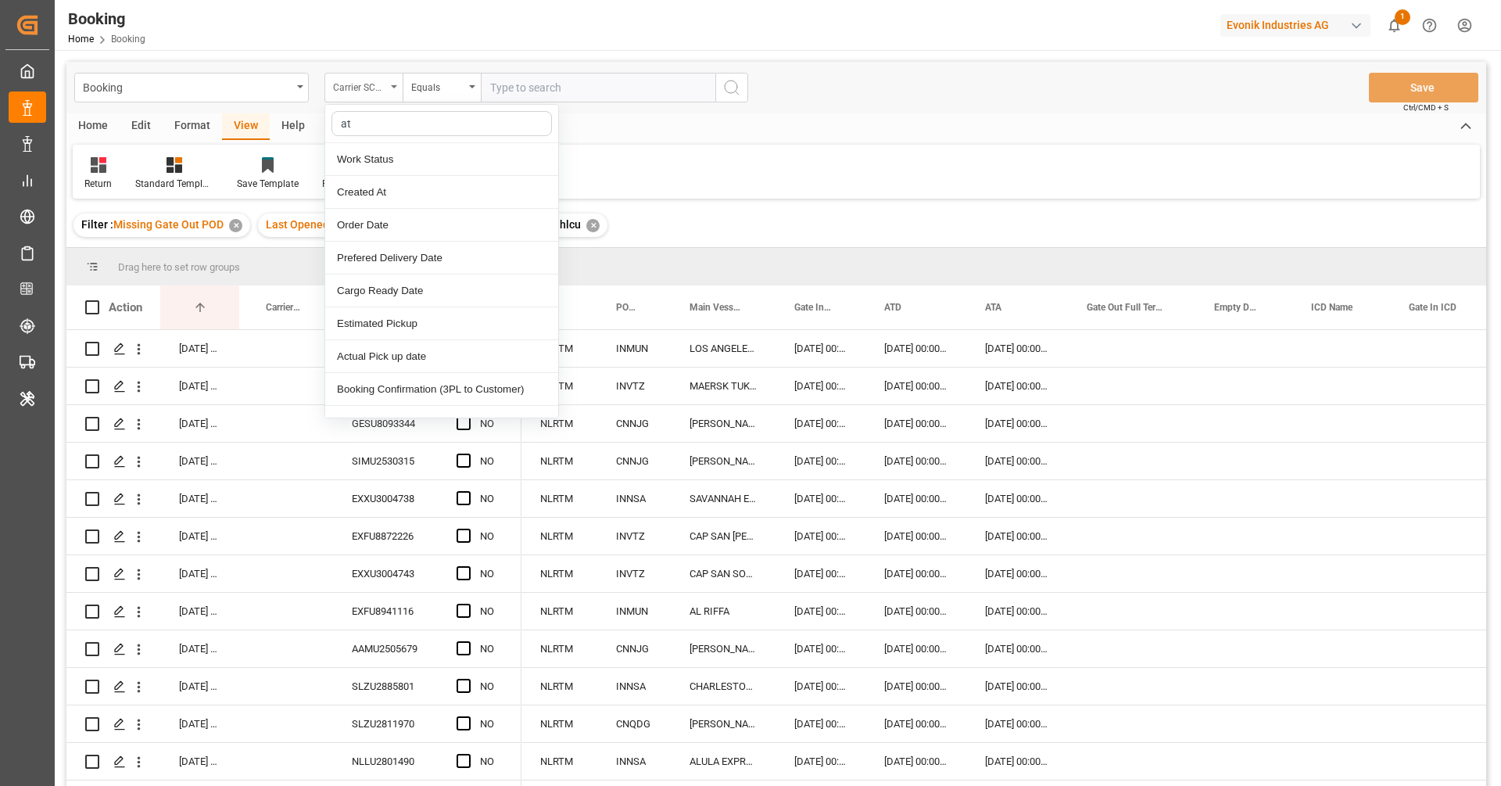
type input "ata"
click at [380, 157] on div "ATA" at bounding box center [441, 159] width 233 height 33
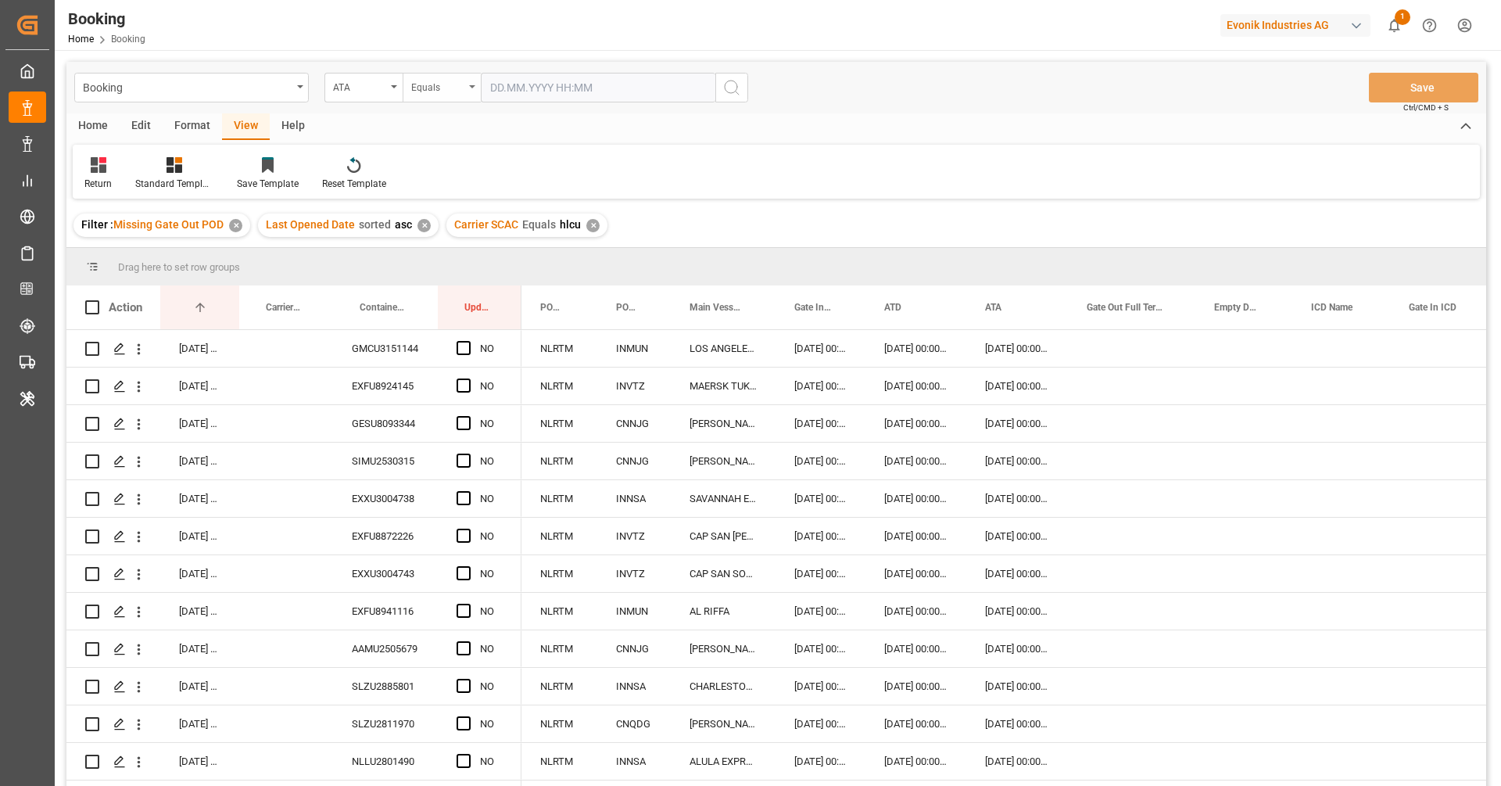
click at [432, 94] on div "Equals" at bounding box center [437, 86] width 53 height 18
click at [467, 249] on div "Greater than" at bounding box center [519, 258] width 233 height 33
click at [522, 88] on input "text" at bounding box center [598, 88] width 234 height 30
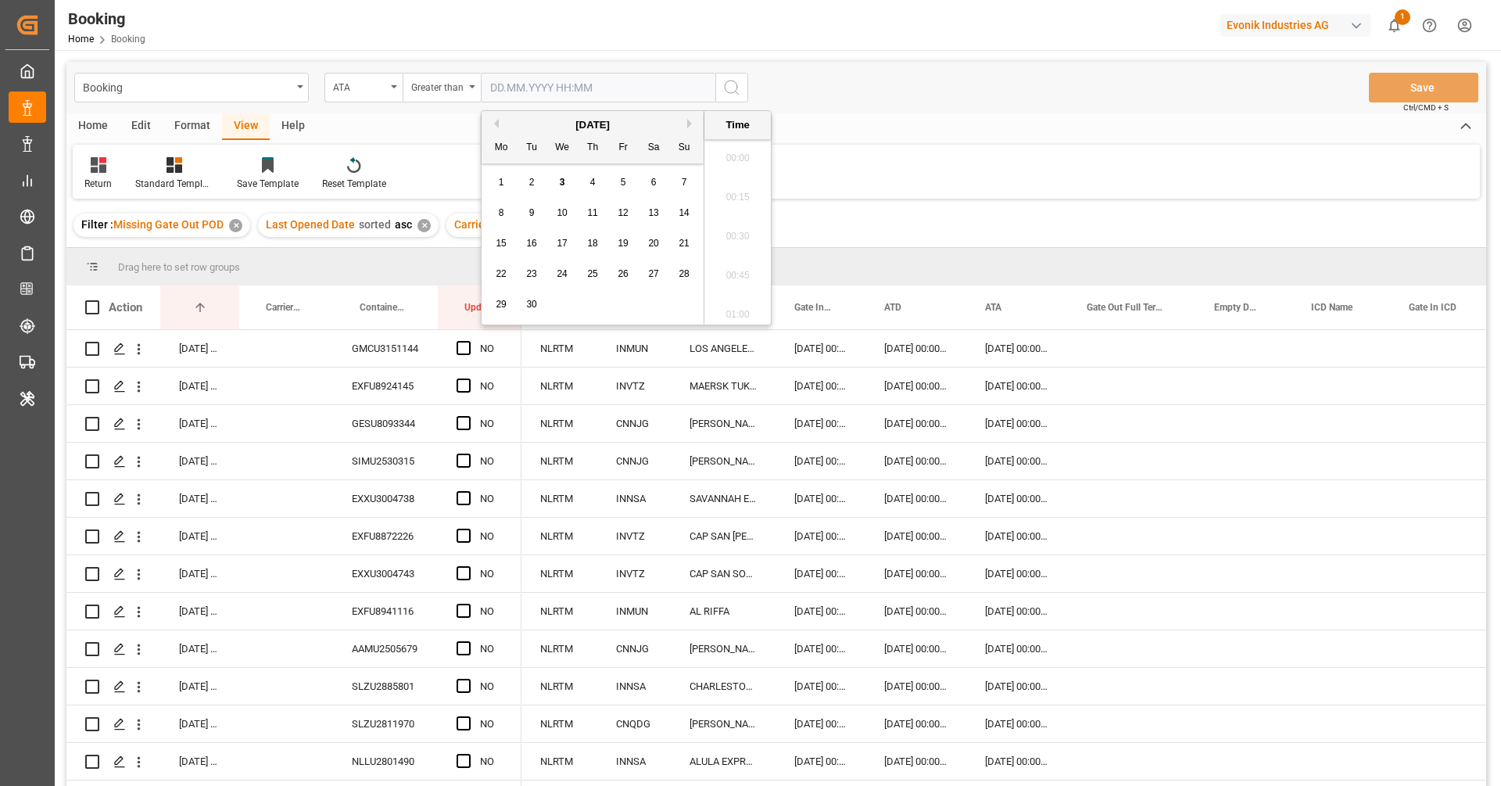
scroll to position [2076, 0]
click at [496, 120] on button "Previous Month" at bounding box center [493, 123] width 9 height 9
click at [569, 271] on div "20" at bounding box center [563, 274] width 20 height 19
type input "20.08.2025 00:00"
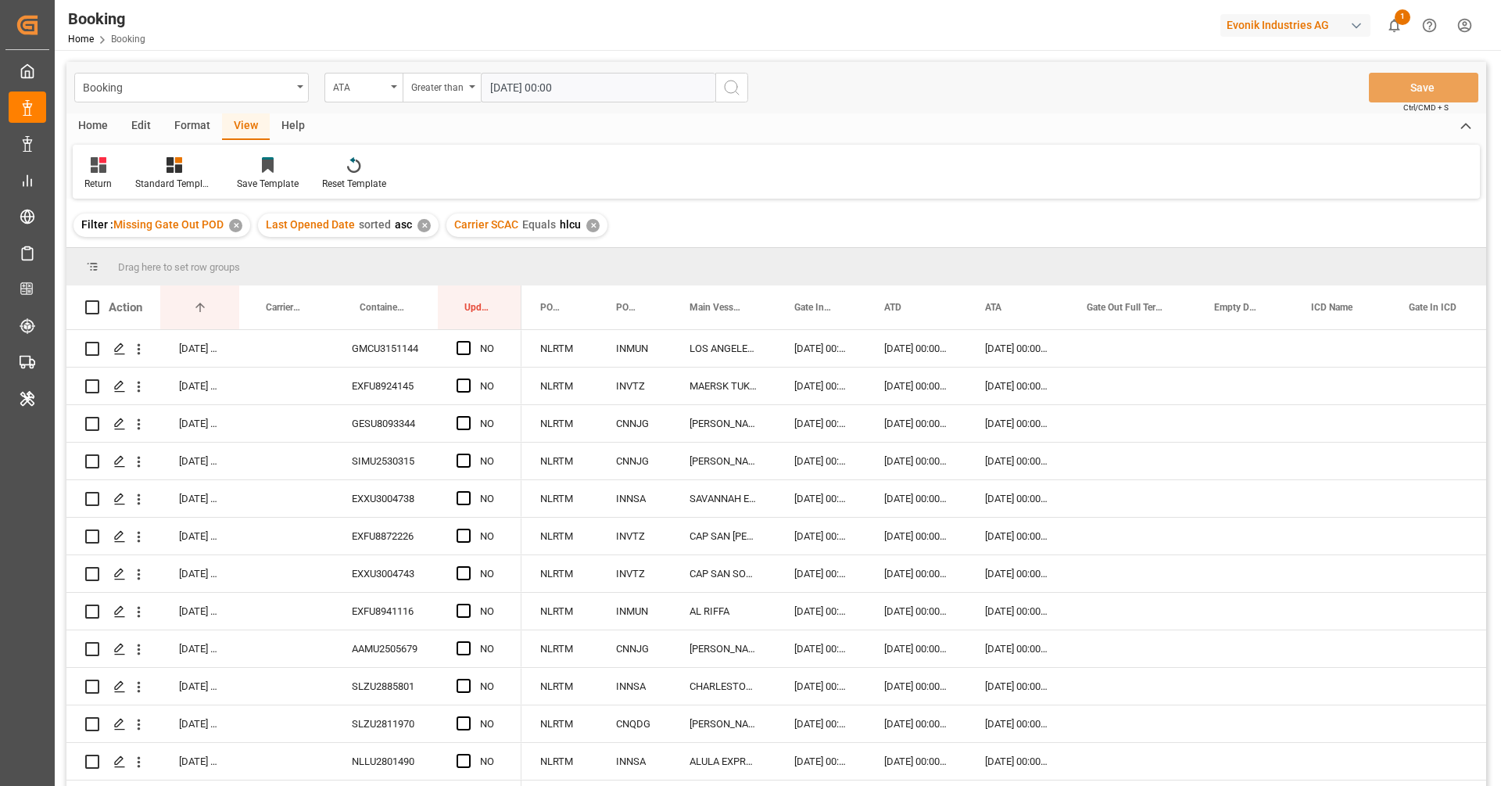
click at [737, 92] on line "search button" at bounding box center [736, 92] width 3 height 3
click at [395, 345] on div "EXFU6725000" at bounding box center [385, 348] width 105 height 37
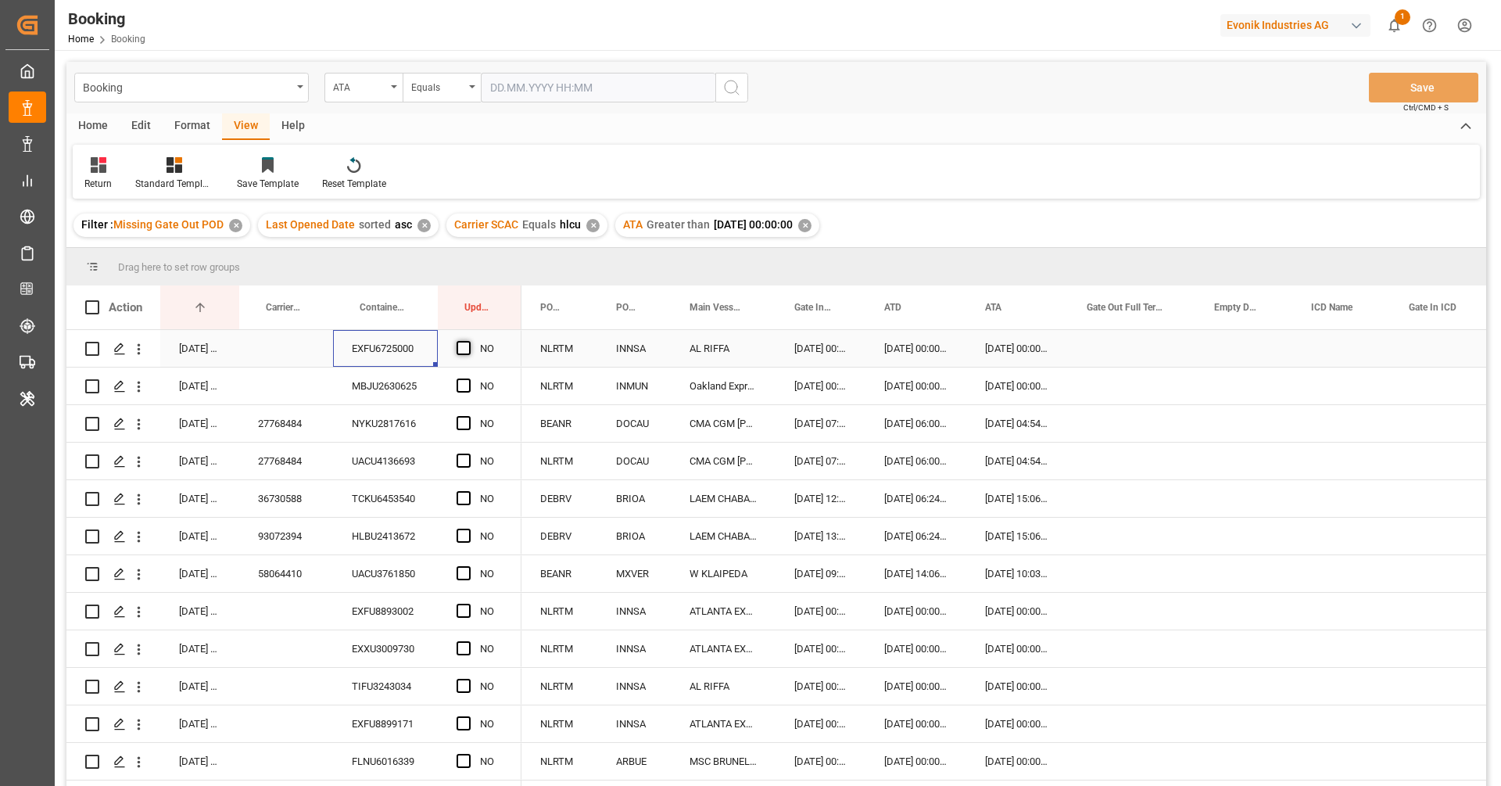
click at [460, 349] on span "Press SPACE to select this row." at bounding box center [463, 348] width 14 height 14
click at [468, 341] on input "Press SPACE to select this row." at bounding box center [468, 341] width 0 height 0
click at [406, 389] on div "MBJU2630625" at bounding box center [385, 385] width 105 height 37
click at [460, 388] on span "Press SPACE to select this row." at bounding box center [463, 385] width 14 height 14
click at [468, 378] on input "Press SPACE to select this row." at bounding box center [468, 378] width 0 height 0
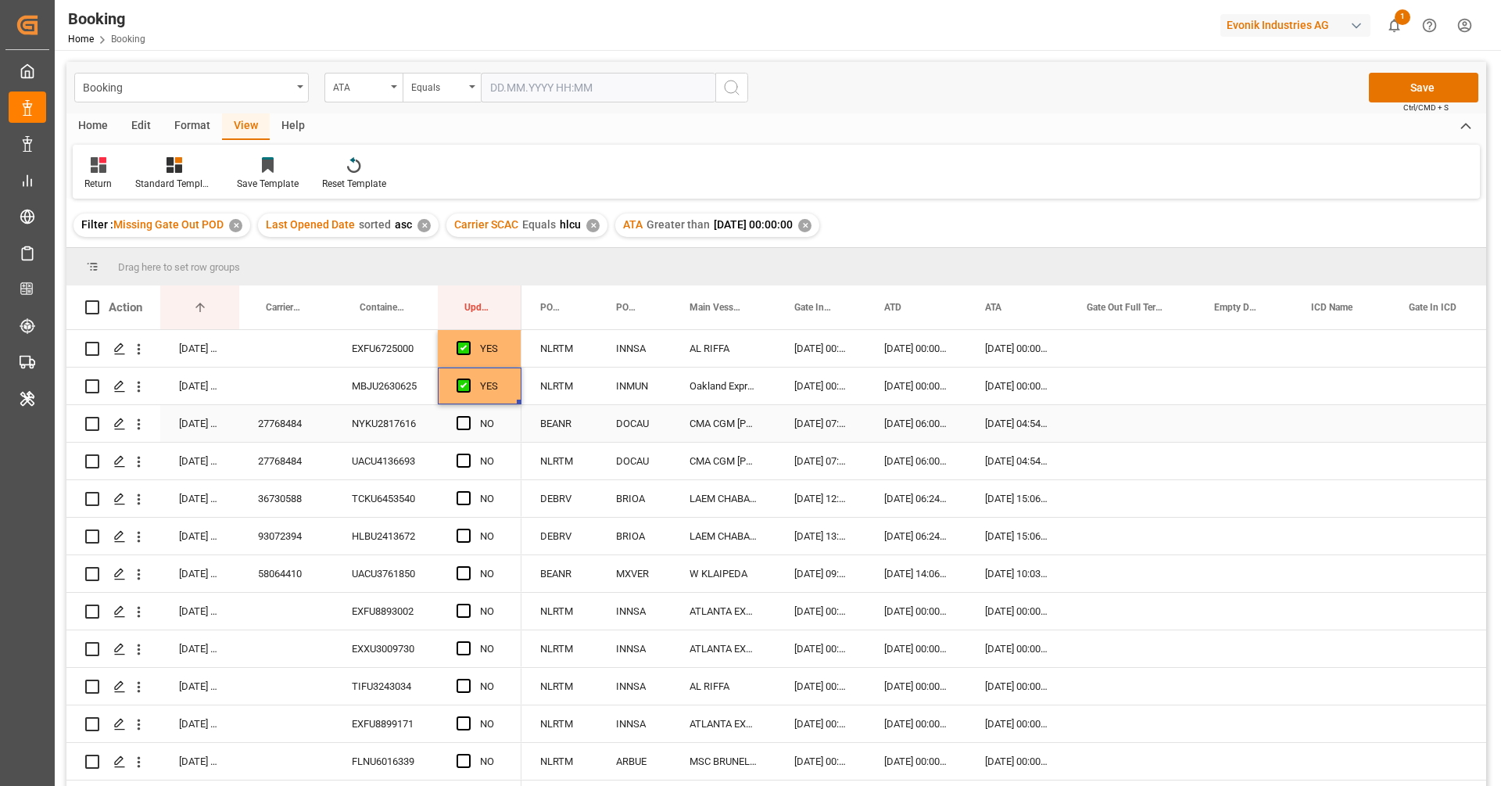
click at [311, 426] on div "27768484" at bounding box center [286, 423] width 94 height 37
click at [464, 422] on span "Press SPACE to select this row." at bounding box center [463, 423] width 14 height 14
click at [468, 416] on input "Press SPACE to select this row." at bounding box center [468, 416] width 0 height 0
click at [464, 459] on span "Press SPACE to select this row." at bounding box center [463, 460] width 14 height 14
click at [468, 453] on input "Press SPACE to select this row." at bounding box center [468, 453] width 0 height 0
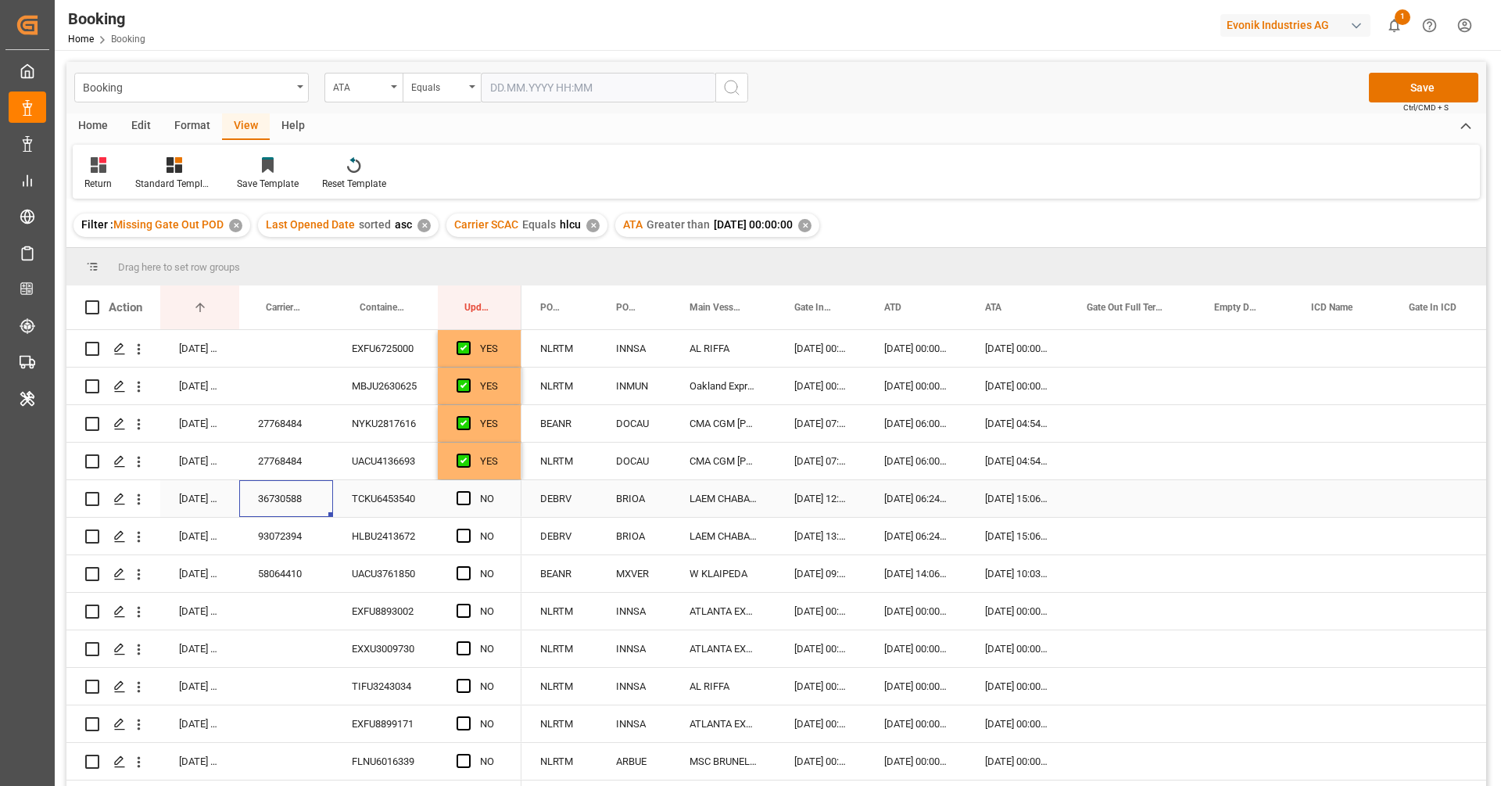
click at [299, 506] on div "36730588" at bounding box center [286, 498] width 94 height 37
click at [461, 497] on span "Press SPACE to select this row." at bounding box center [463, 498] width 14 height 14
click at [468, 491] on input "Press SPACE to select this row." at bounding box center [468, 491] width 0 height 0
click at [282, 539] on div "93072394" at bounding box center [286, 535] width 94 height 37
click at [465, 528] on span "Press SPACE to select this row." at bounding box center [463, 535] width 14 height 14
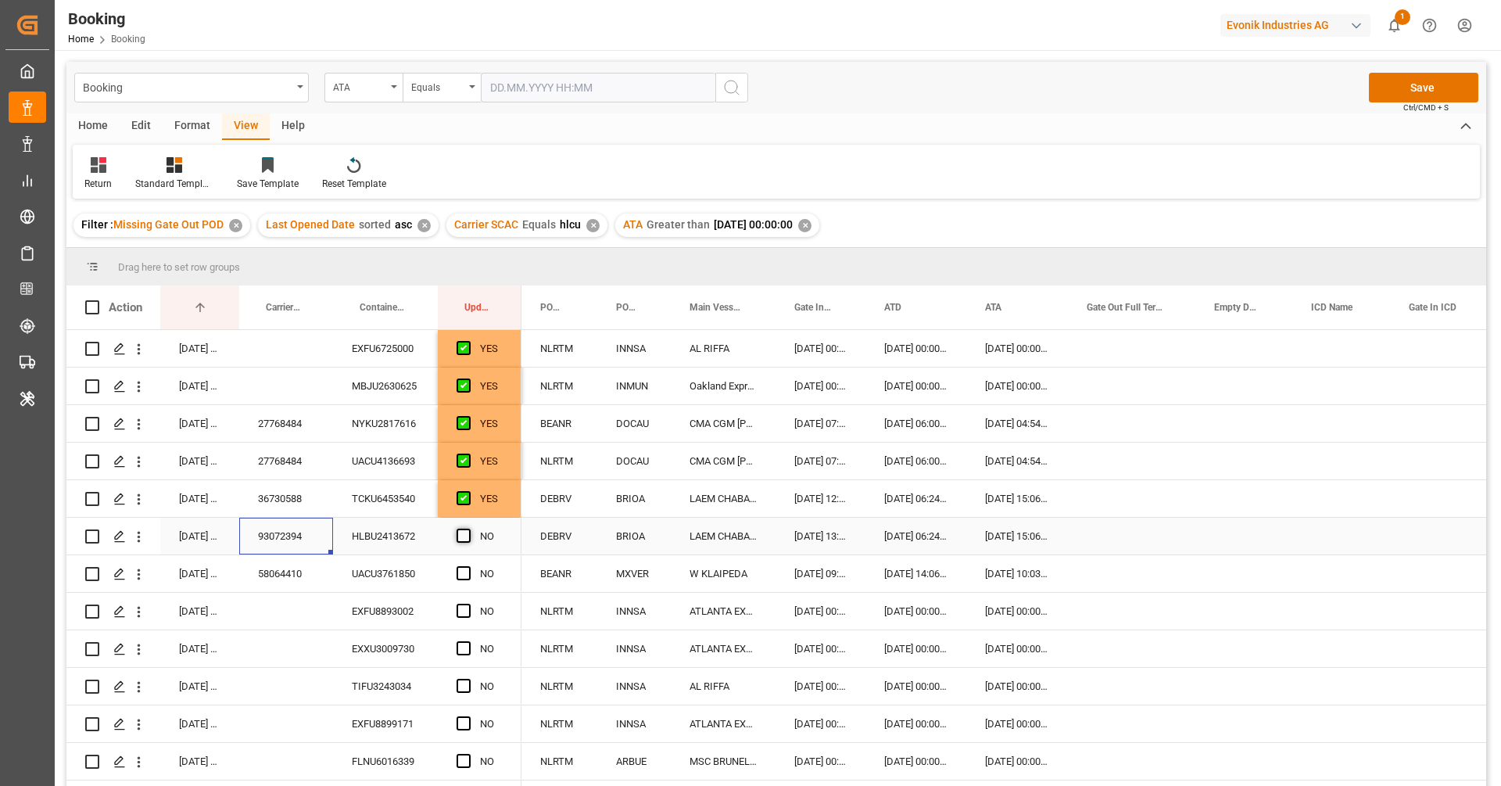
click at [468, 528] on input "Press SPACE to select this row." at bounding box center [468, 528] width 0 height 0
click at [288, 585] on div "58064410" at bounding box center [286, 573] width 94 height 37
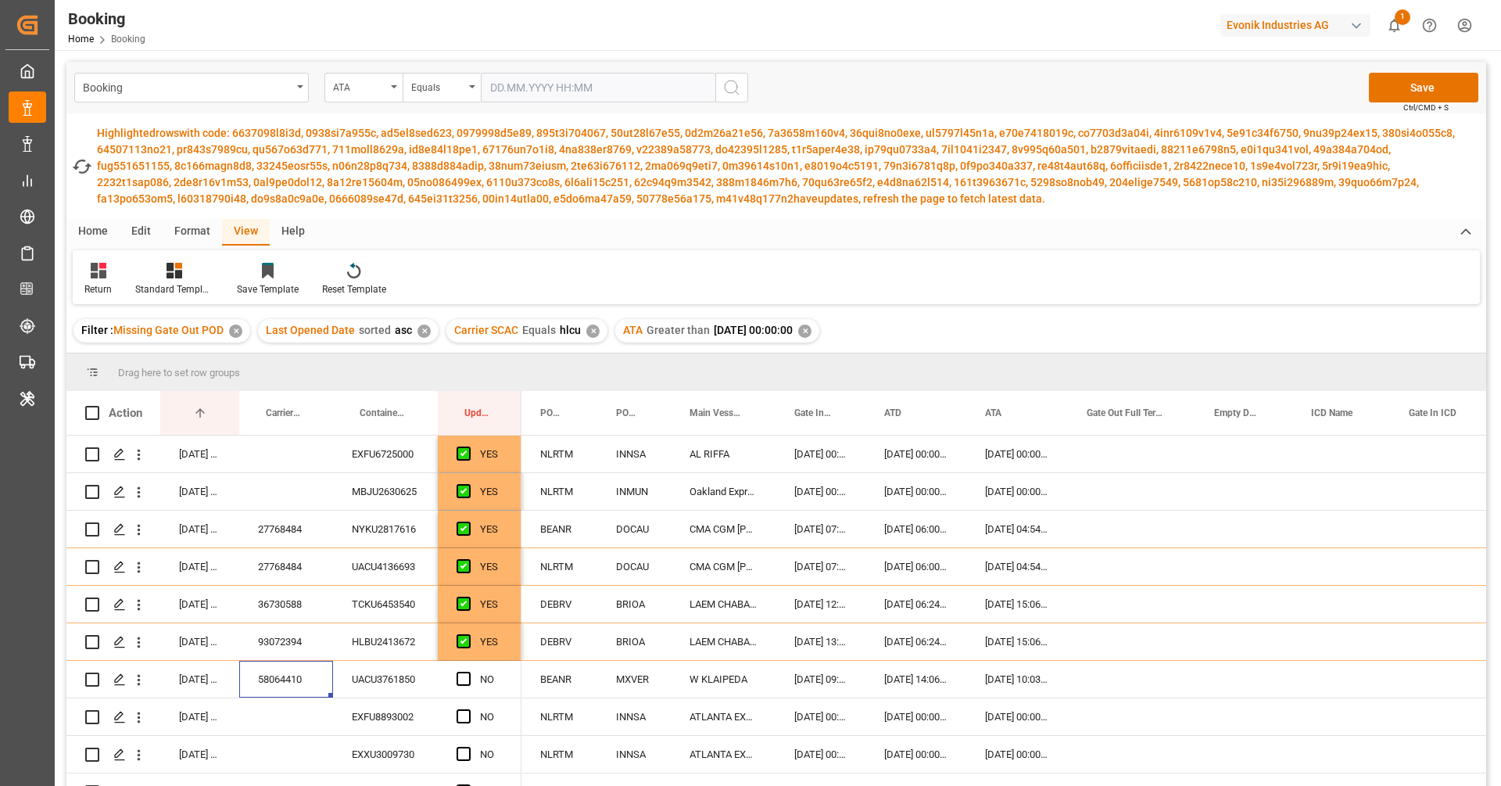
scroll to position [252, 0]
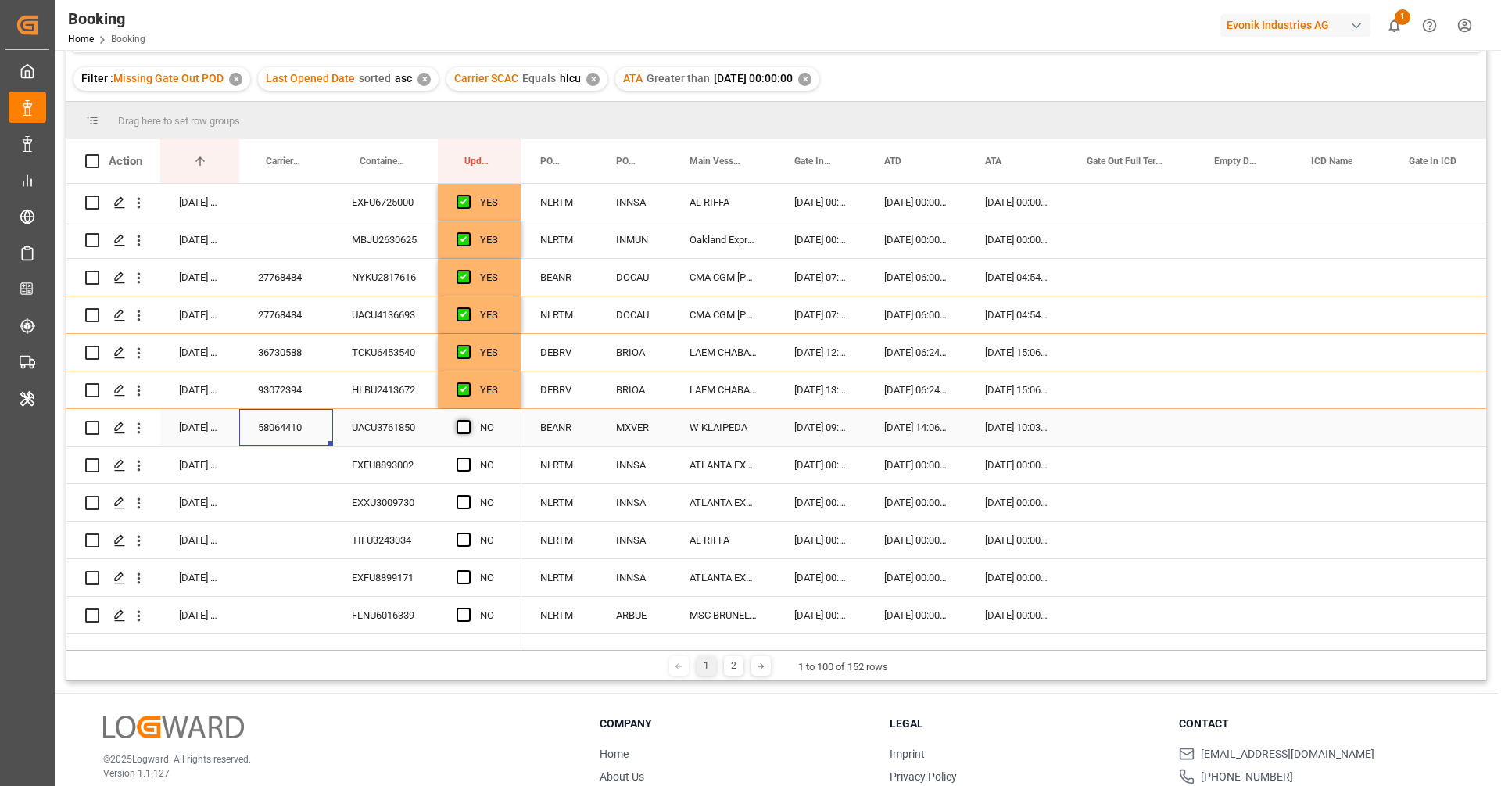
click at [466, 431] on span "Press SPACE to select this row." at bounding box center [463, 427] width 14 height 14
click at [468, 420] on input "Press SPACE to select this row." at bounding box center [468, 420] width 0 height 0
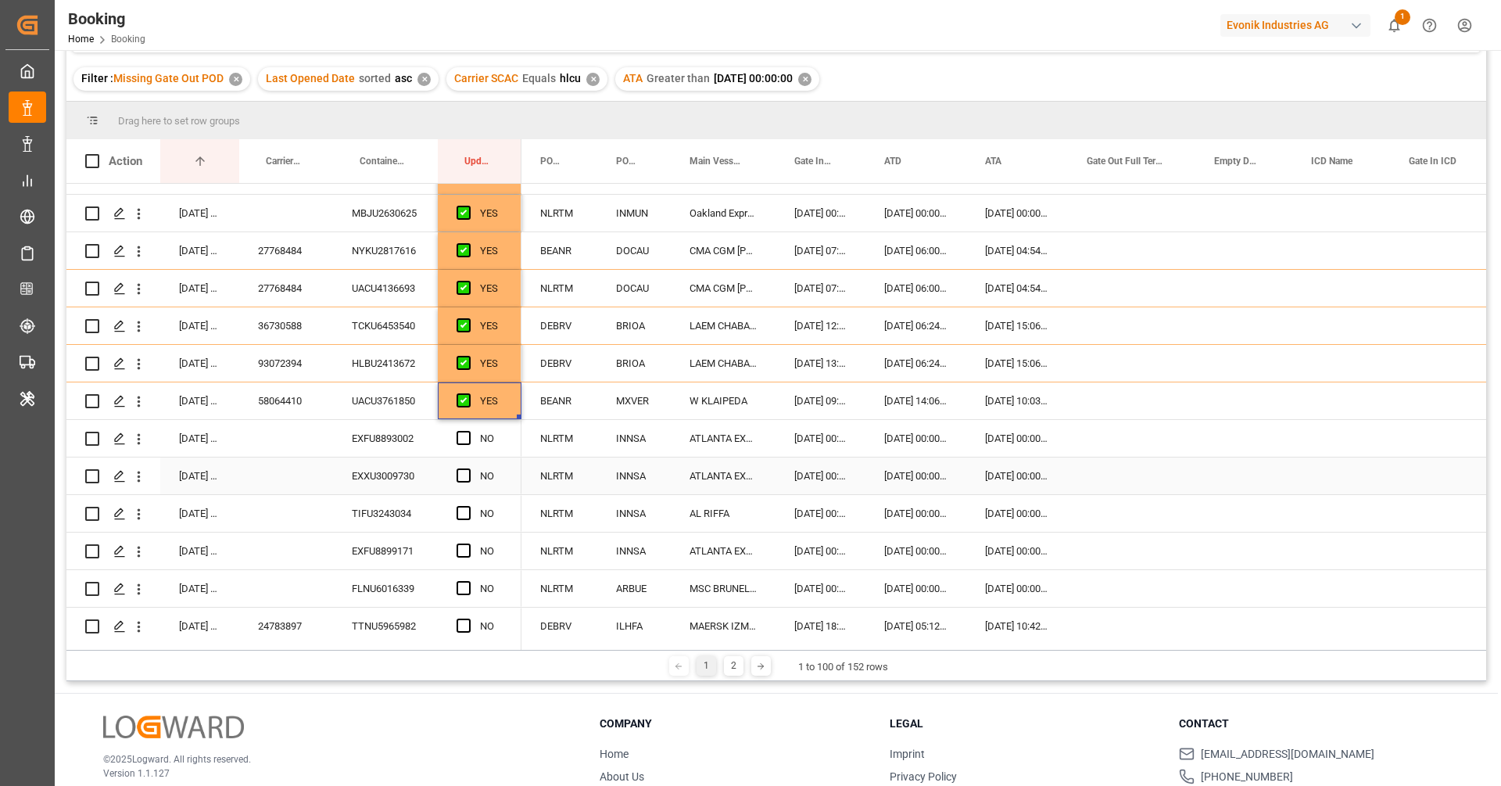
scroll to position [41, 0]
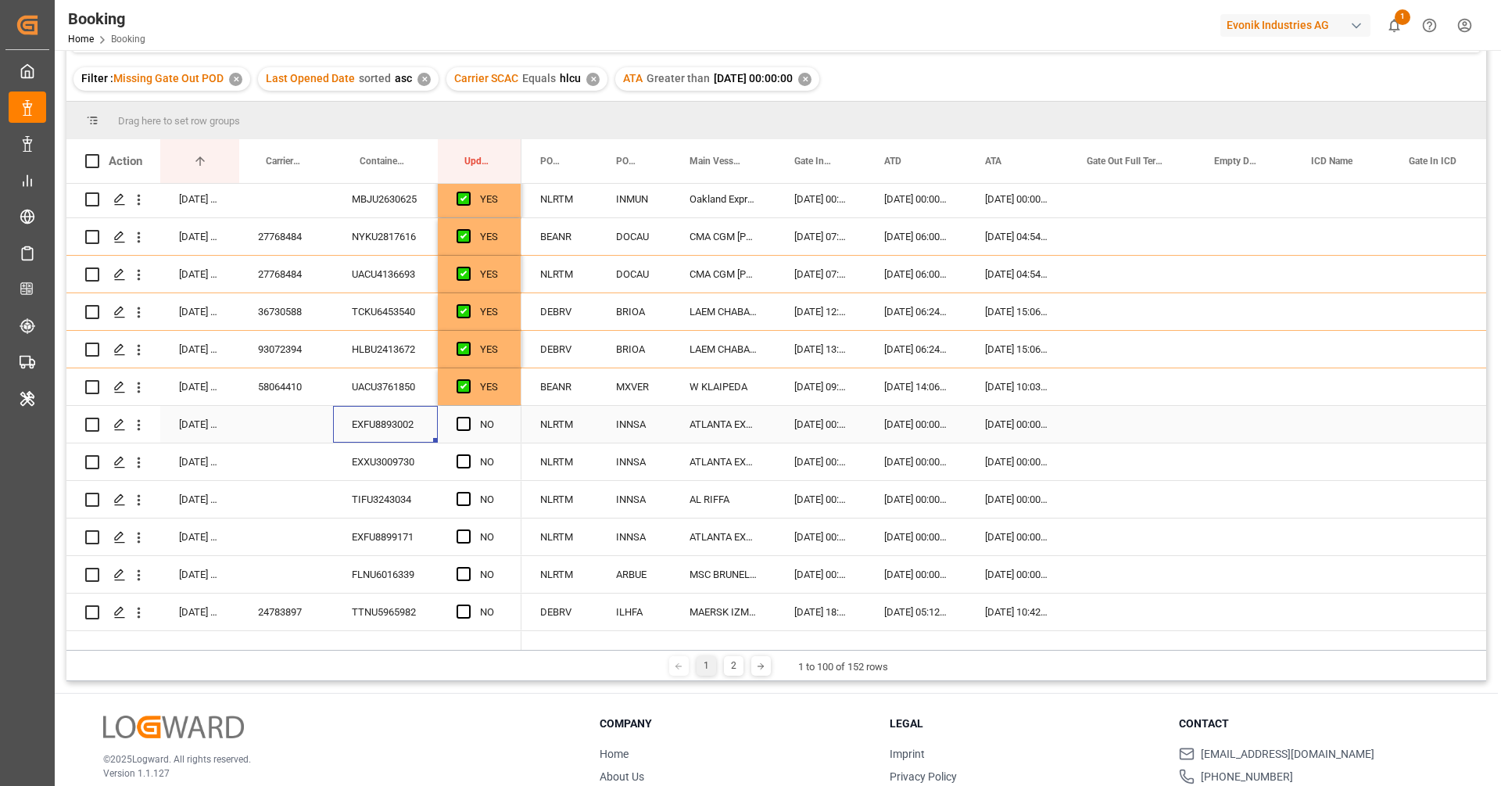
click at [395, 435] on div "EXFU8893002" at bounding box center [385, 424] width 105 height 37
click at [460, 424] on span "Press SPACE to select this row." at bounding box center [463, 424] width 14 height 14
click at [468, 417] on input "Press SPACE to select this row." at bounding box center [468, 417] width 0 height 0
click at [406, 458] on div "EXXU3009730" at bounding box center [385, 461] width 105 height 37
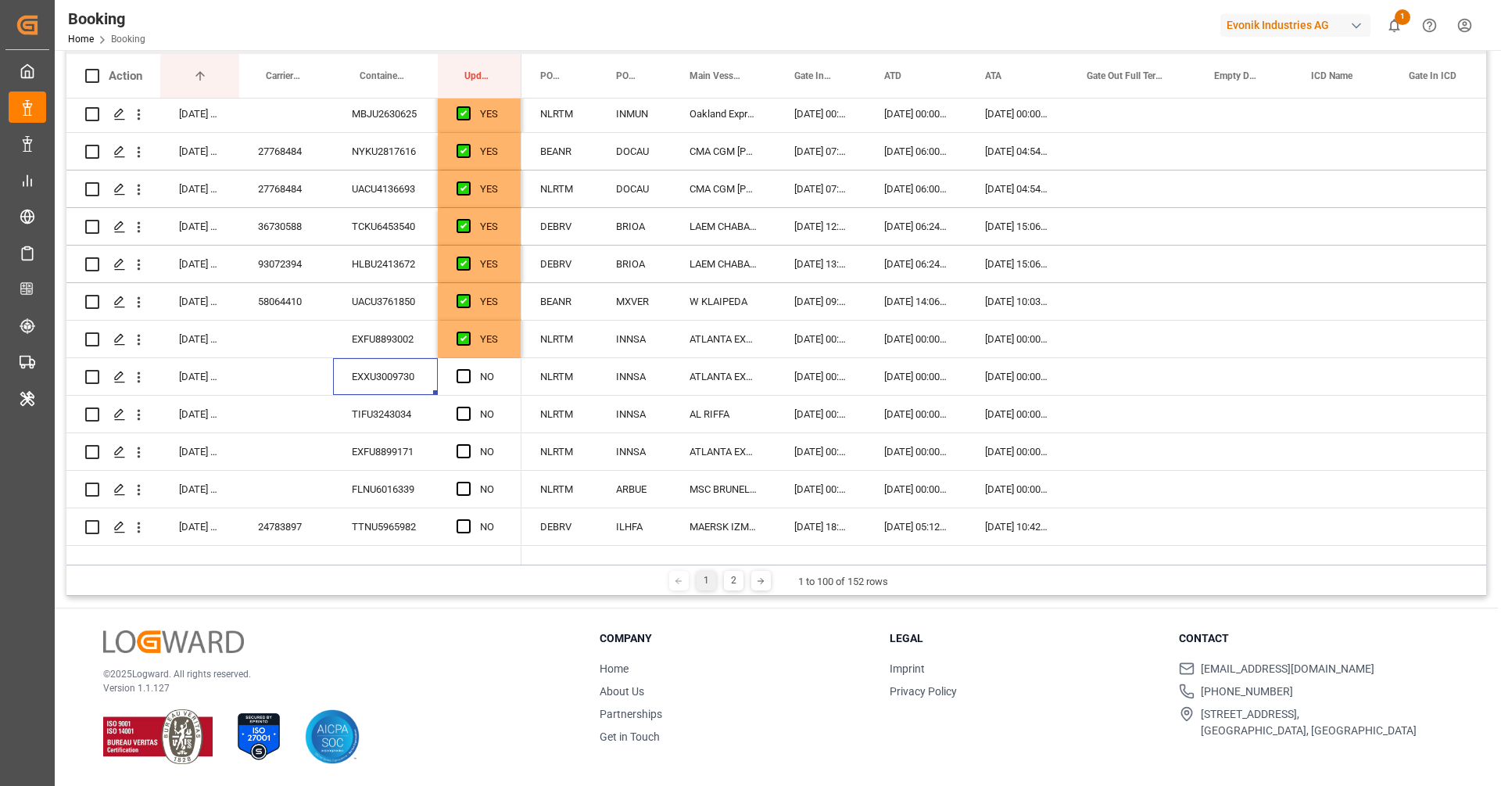
scroll to position [147, 0]
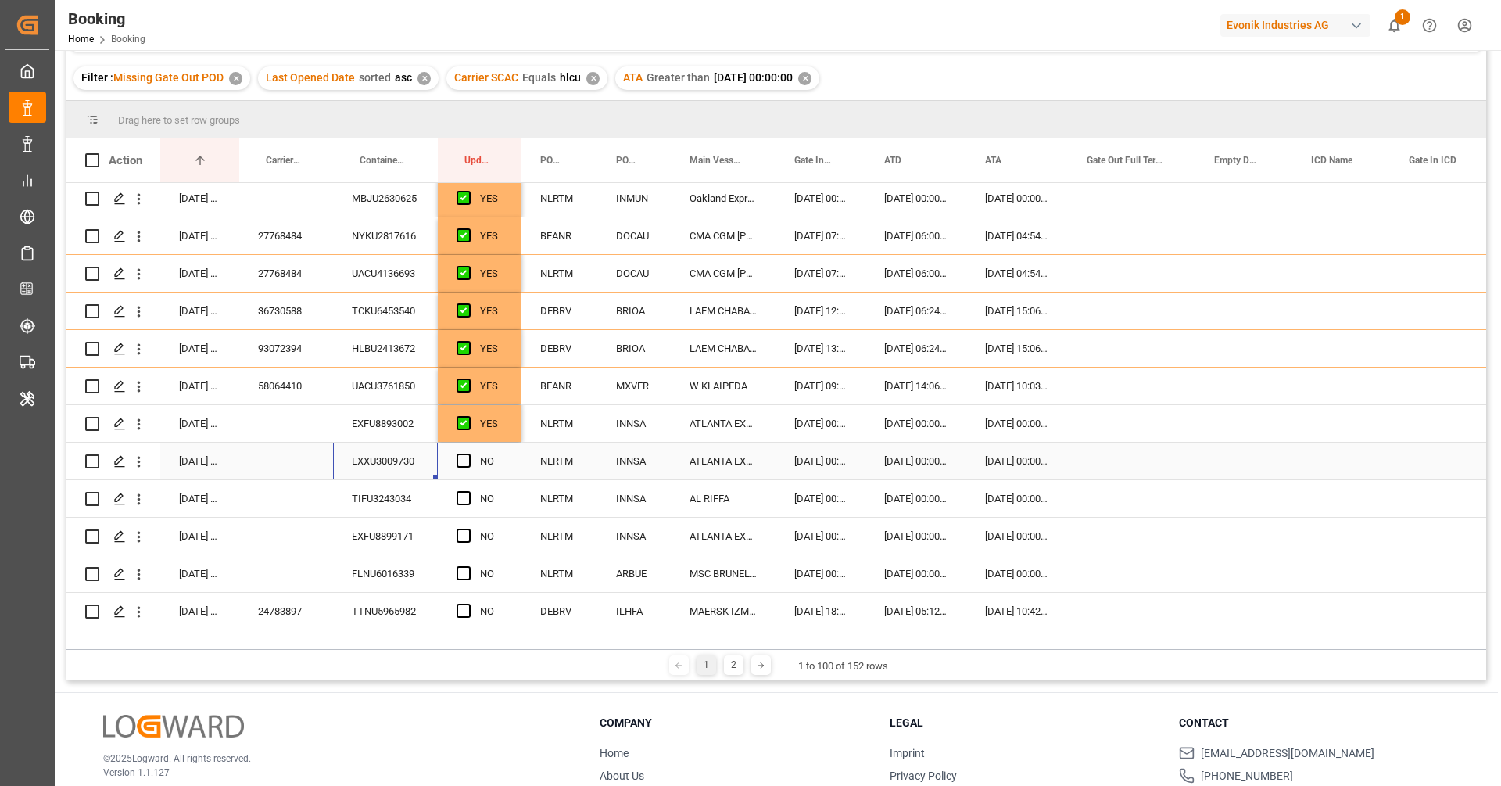
click at [463, 463] on span "Press SPACE to select this row." at bounding box center [463, 460] width 14 height 14
click at [468, 453] on input "Press SPACE to select this row." at bounding box center [468, 453] width 0 height 0
click at [399, 486] on div "TIFU3243034" at bounding box center [385, 498] width 105 height 37
click at [466, 499] on span "Press SPACE to select this row." at bounding box center [463, 498] width 14 height 14
click at [468, 491] on input "Press SPACE to select this row." at bounding box center [468, 491] width 0 height 0
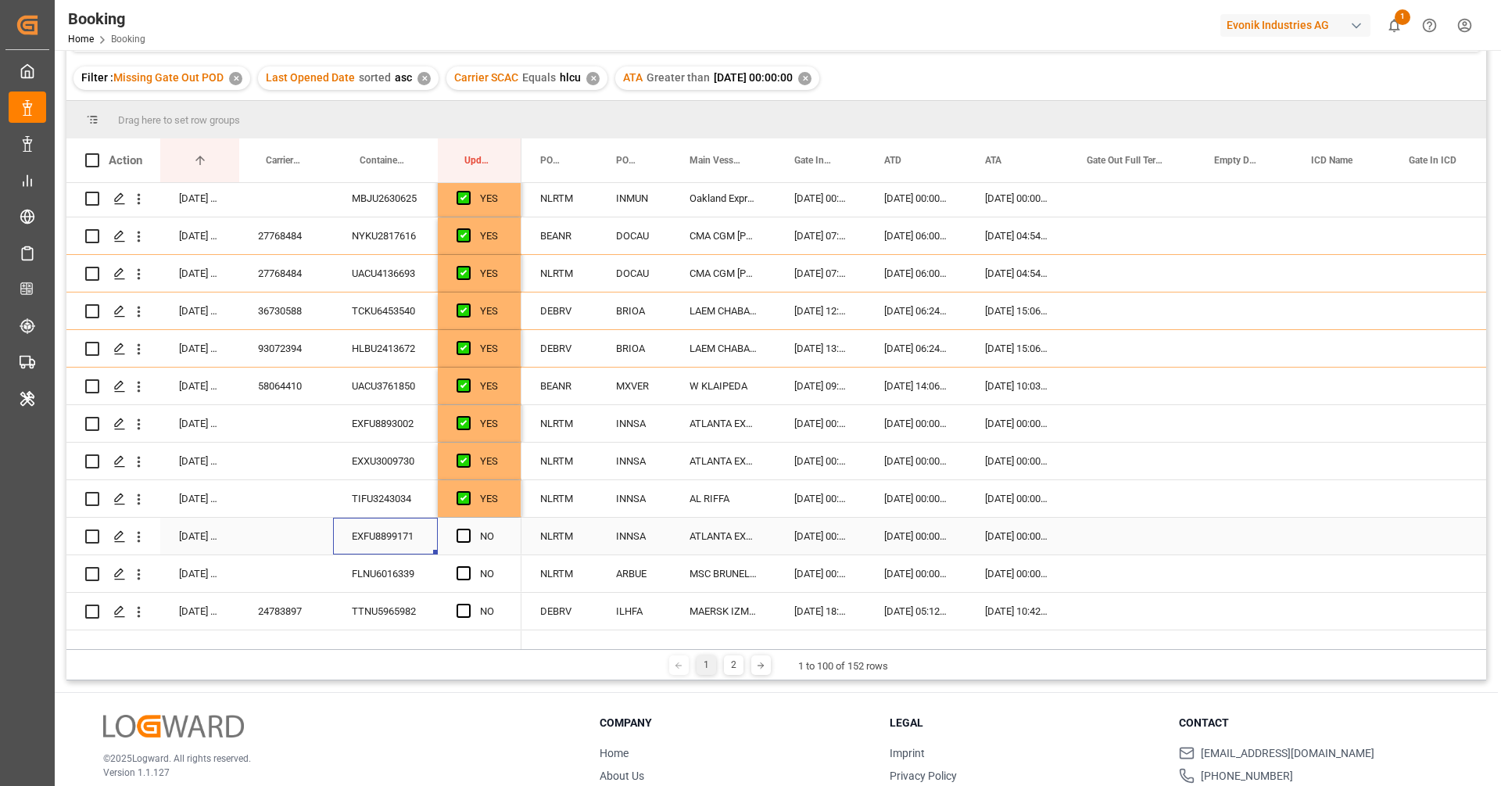
click at [387, 541] on div "EXFU8899171" at bounding box center [385, 535] width 105 height 37
click at [420, 494] on div "TIFU3243034" at bounding box center [385, 498] width 105 height 37
click at [383, 537] on div "EXFU8899171" at bounding box center [385, 535] width 105 height 37
click at [466, 542] on div "Press SPACE to select this row." at bounding box center [467, 536] width 23 height 36
click at [463, 539] on span "Press SPACE to select this row." at bounding box center [463, 535] width 14 height 14
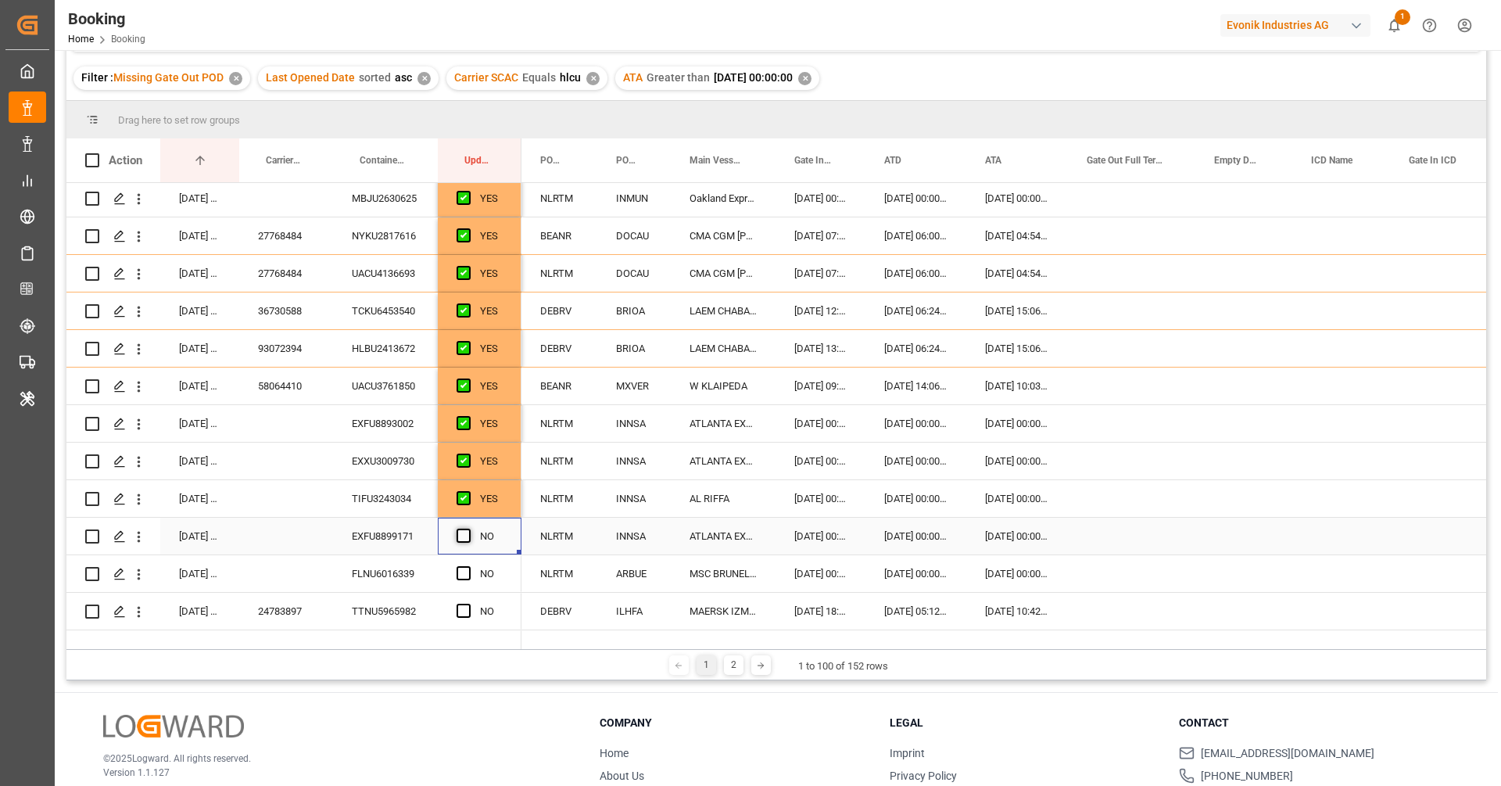
click at [468, 528] on input "Press SPACE to select this row." at bounding box center [468, 528] width 0 height 0
click at [401, 583] on div "FLNU6016339" at bounding box center [385, 573] width 105 height 37
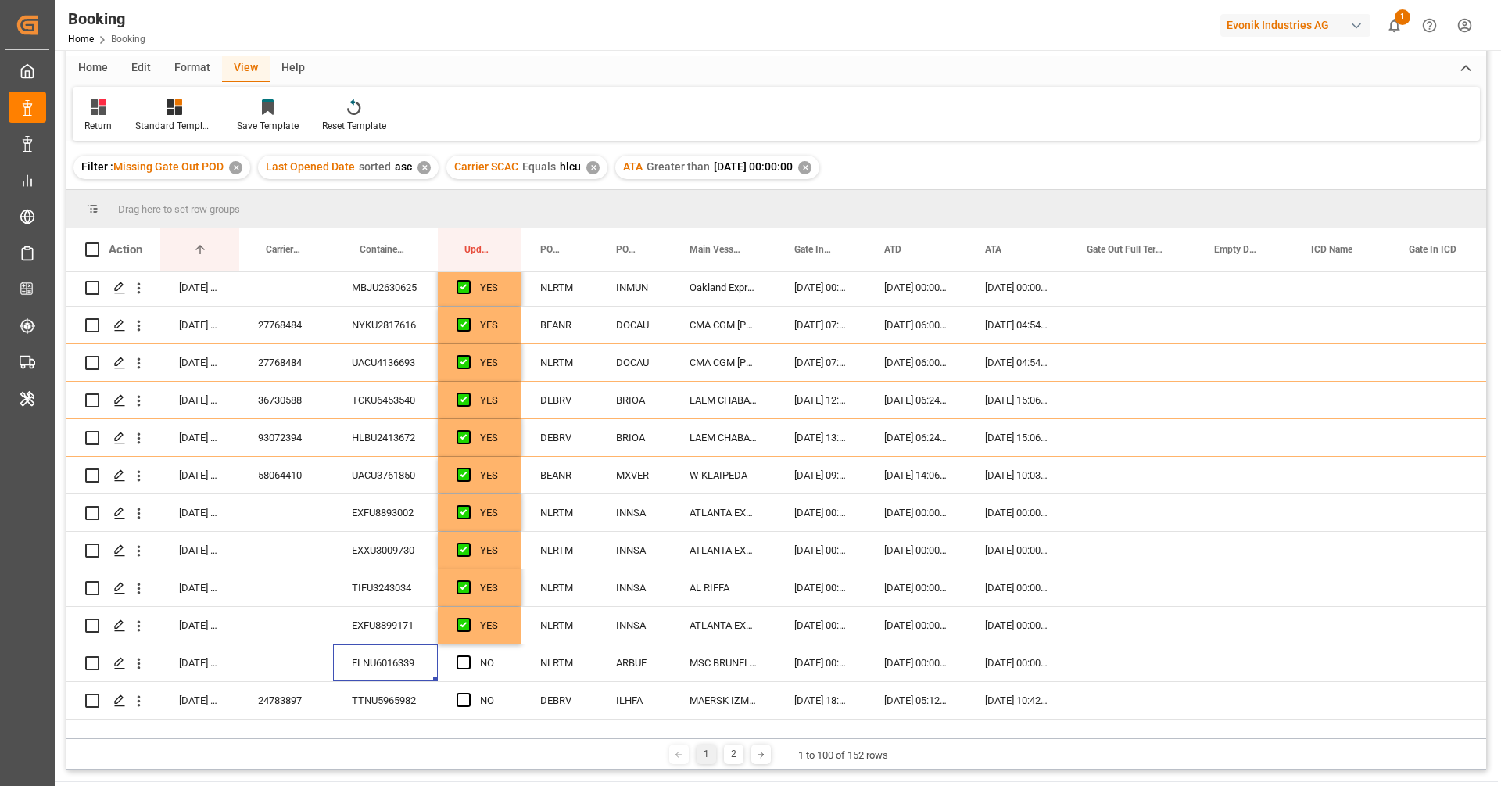
scroll to position [236, 0]
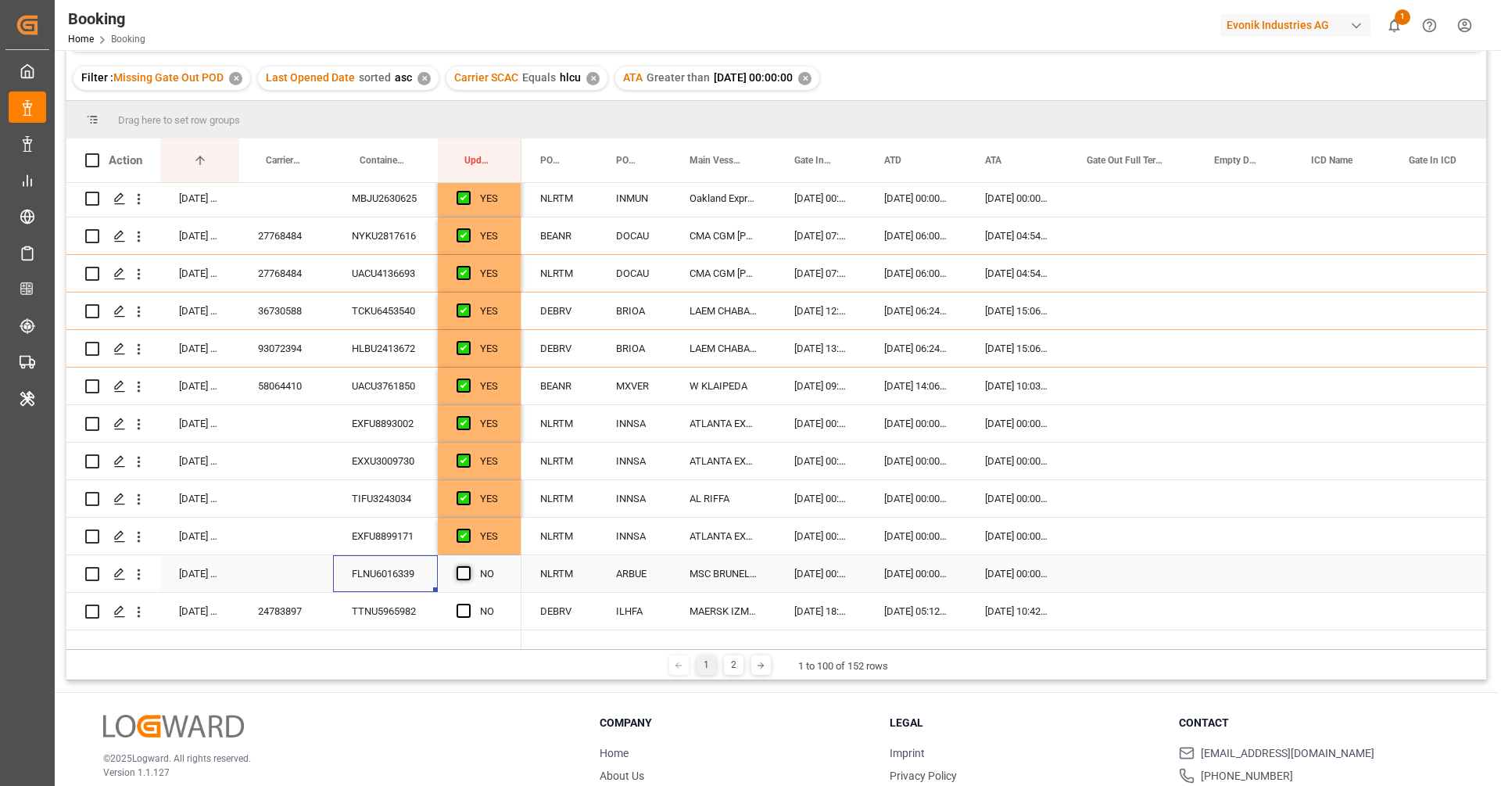
click at [463, 571] on span "Press SPACE to select this row." at bounding box center [463, 573] width 14 height 14
click at [468, 566] on input "Press SPACE to select this row." at bounding box center [468, 566] width 0 height 0
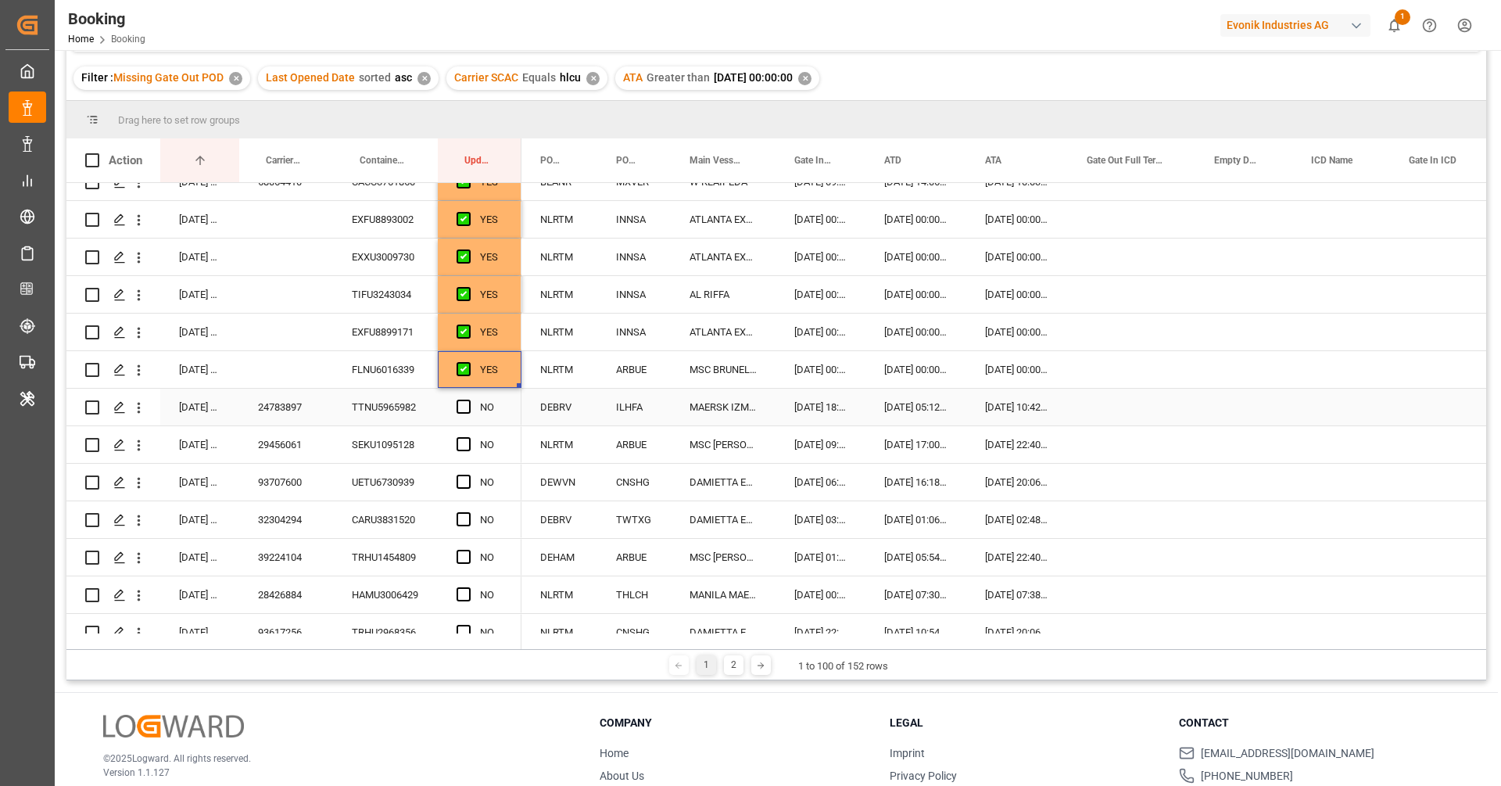
scroll to position [311, 0]
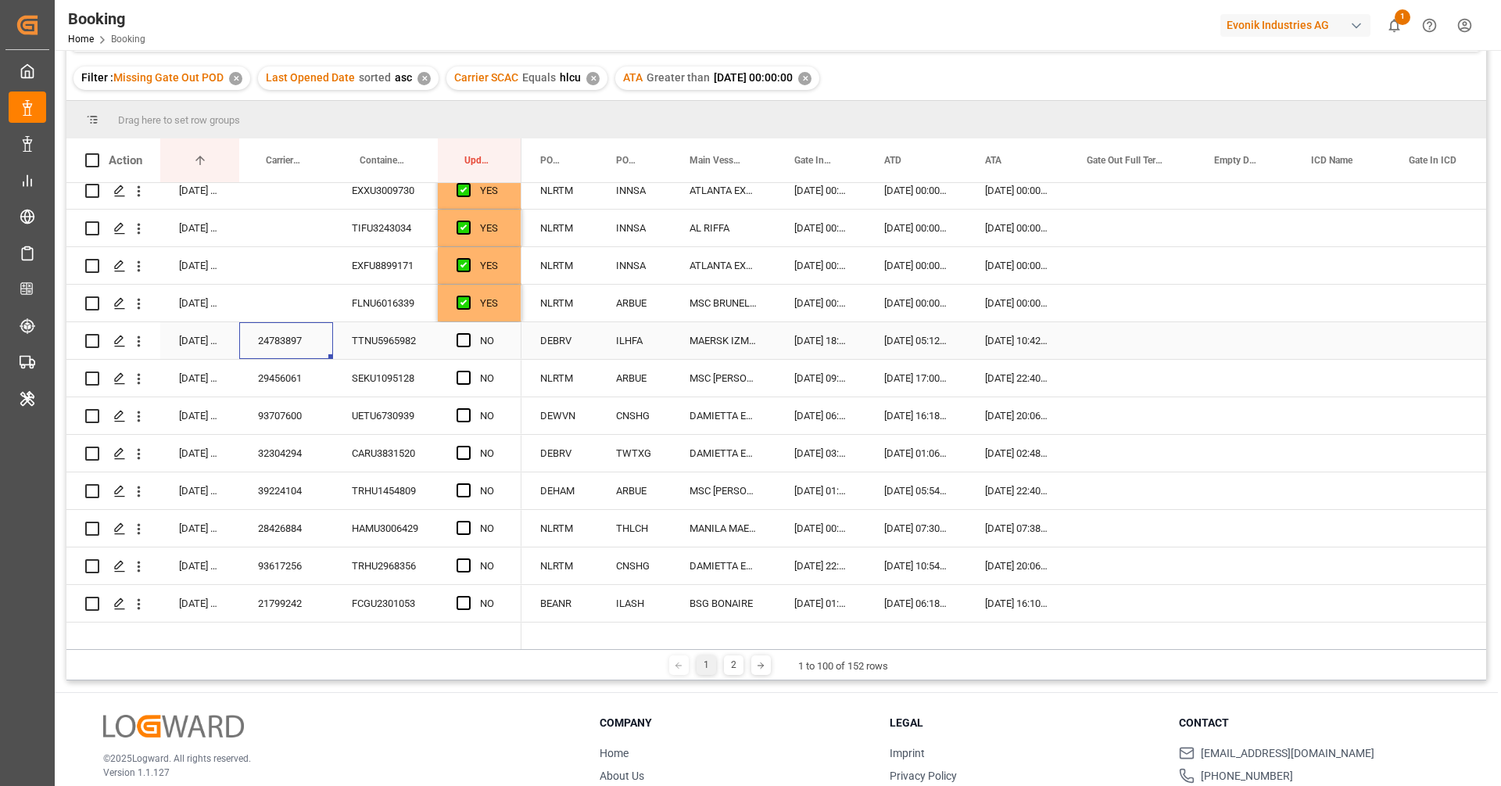
click at [323, 355] on div "24783897" at bounding box center [286, 340] width 94 height 37
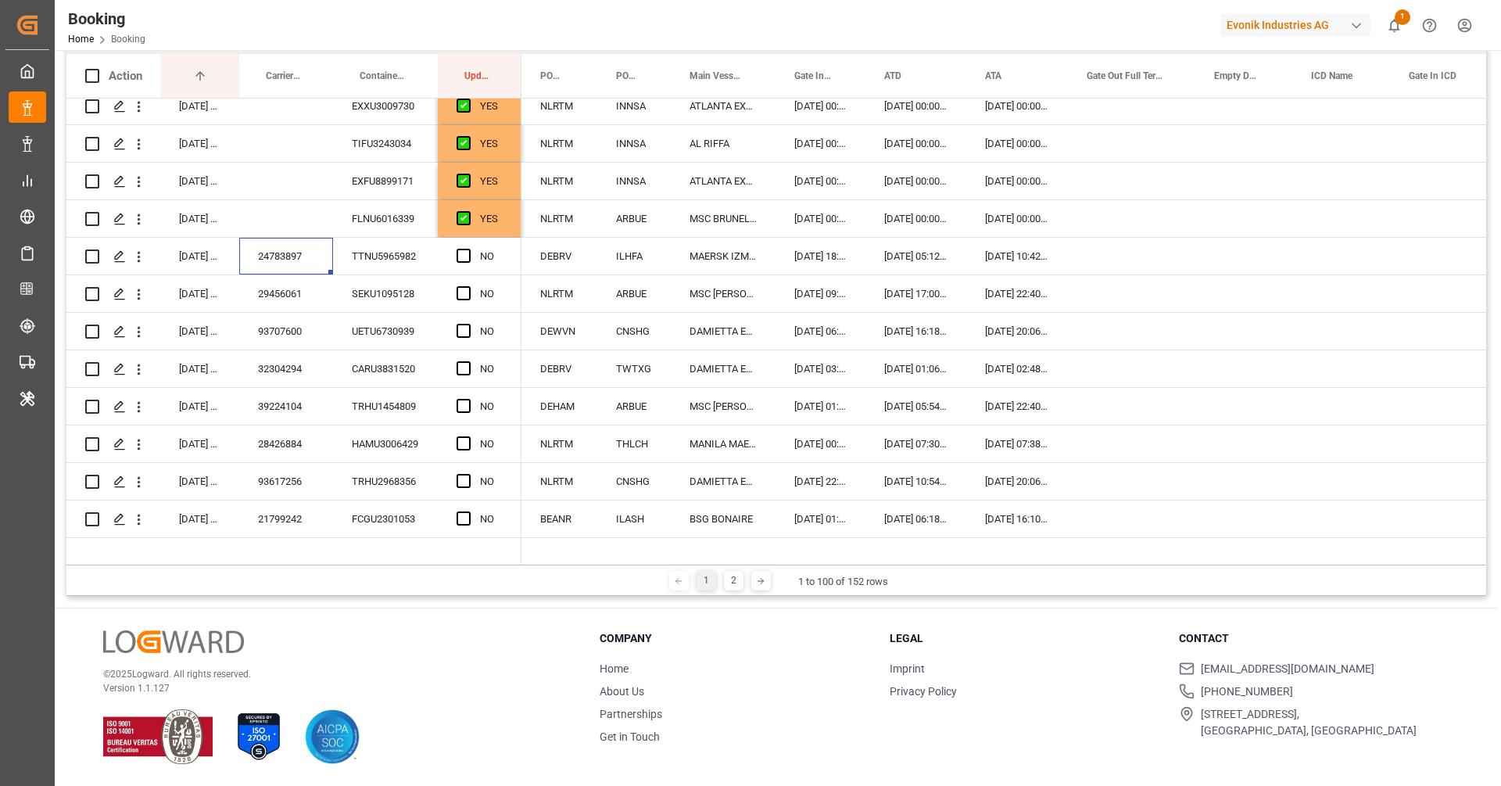
scroll to position [147, 0]
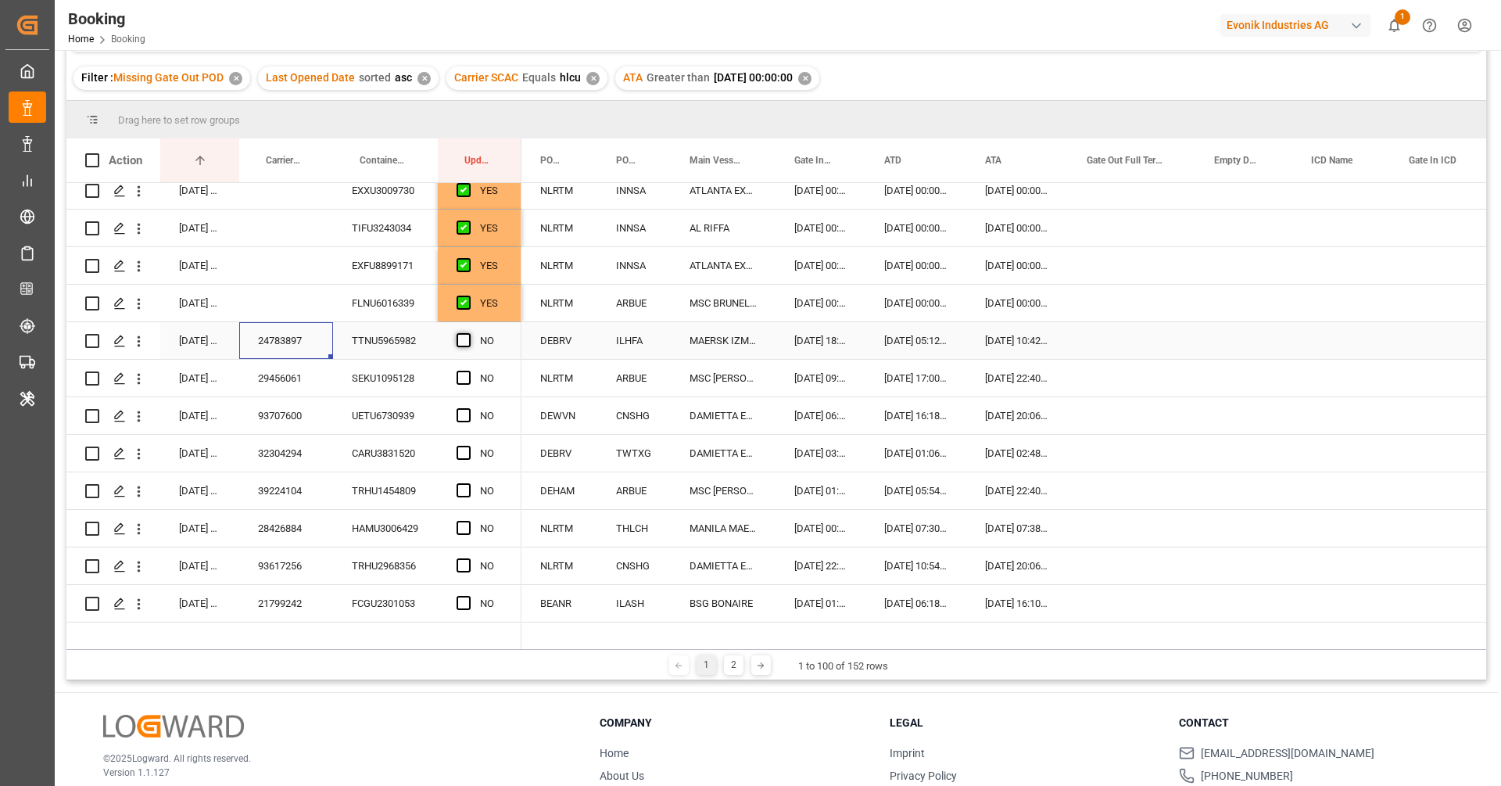
click at [462, 338] on span "Press SPACE to select this row." at bounding box center [463, 340] width 14 height 14
click at [468, 333] on input "Press SPACE to select this row." at bounding box center [468, 333] width 0 height 0
click at [302, 395] on div "29456061" at bounding box center [286, 378] width 94 height 37
click at [461, 372] on span "Press SPACE to select this row." at bounding box center [463, 377] width 14 height 14
click at [468, 370] on input "Press SPACE to select this row." at bounding box center [468, 370] width 0 height 0
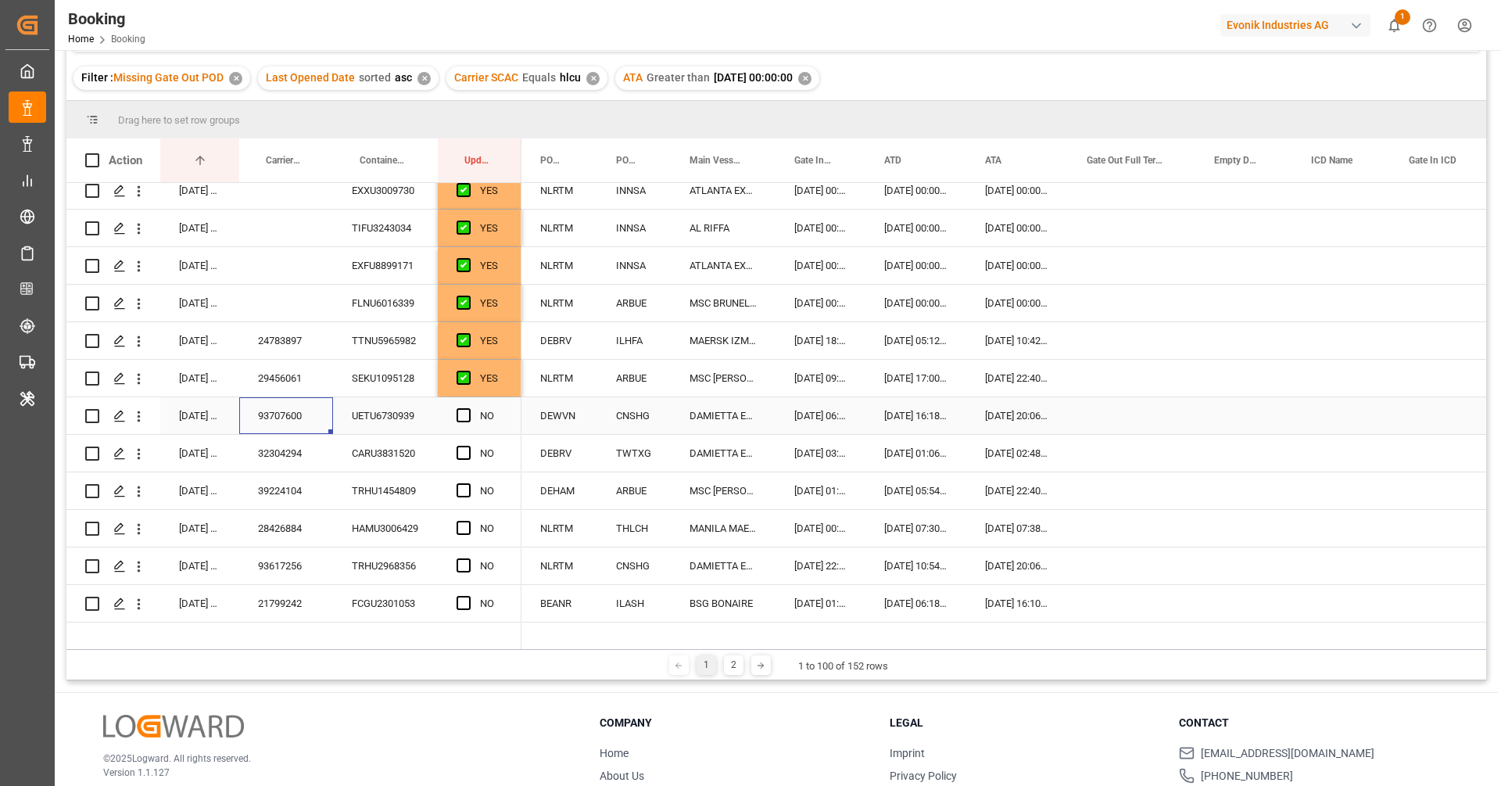
click at [296, 418] on div "93707600" at bounding box center [286, 415] width 94 height 37
click at [327, 407] on div "93707600" at bounding box center [286, 415] width 94 height 37
click at [144, 415] on icon "open menu" at bounding box center [139, 416] width 16 height 16
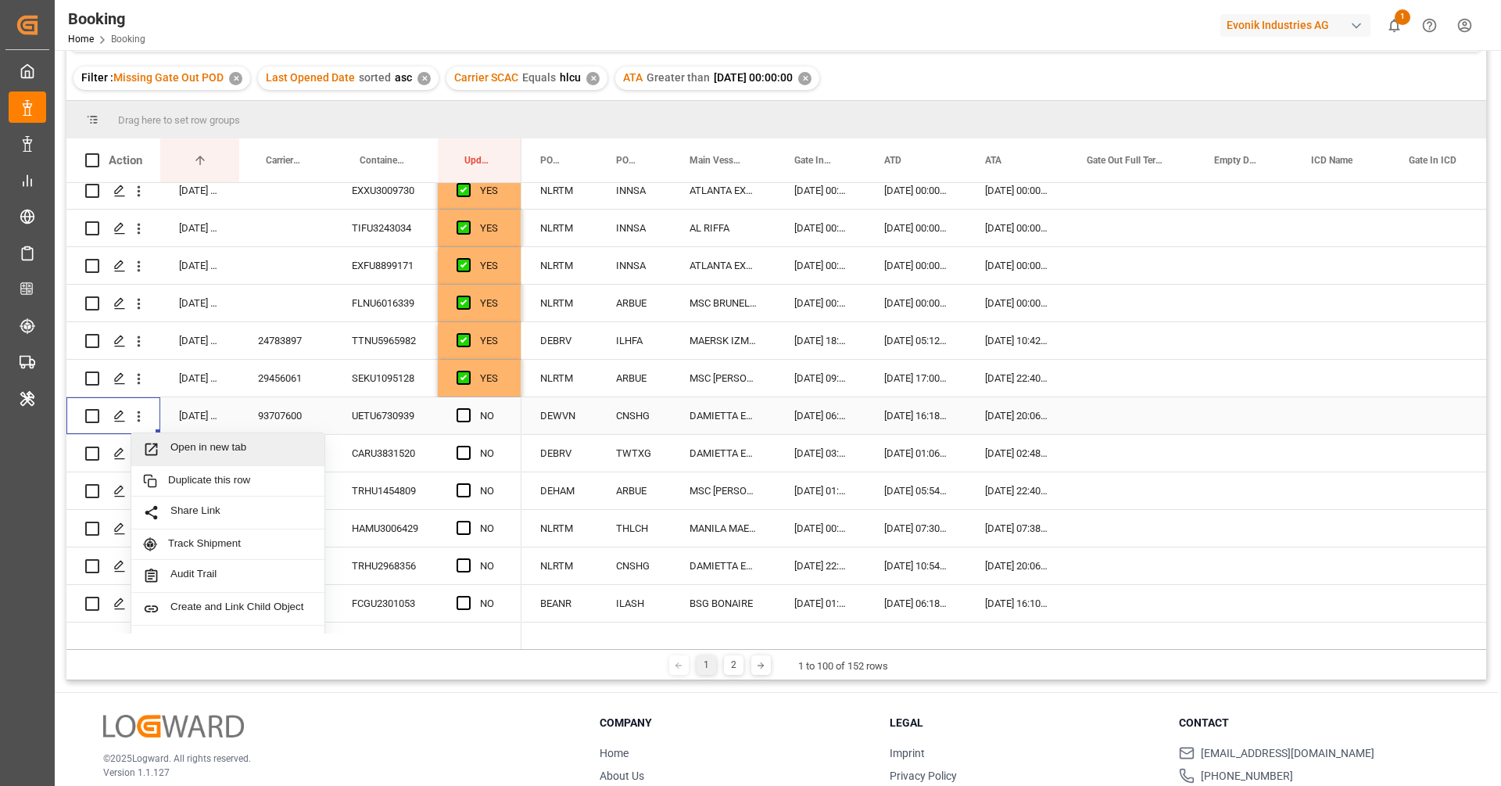
click at [178, 442] on span "Open in new tab" at bounding box center [241, 449] width 142 height 16
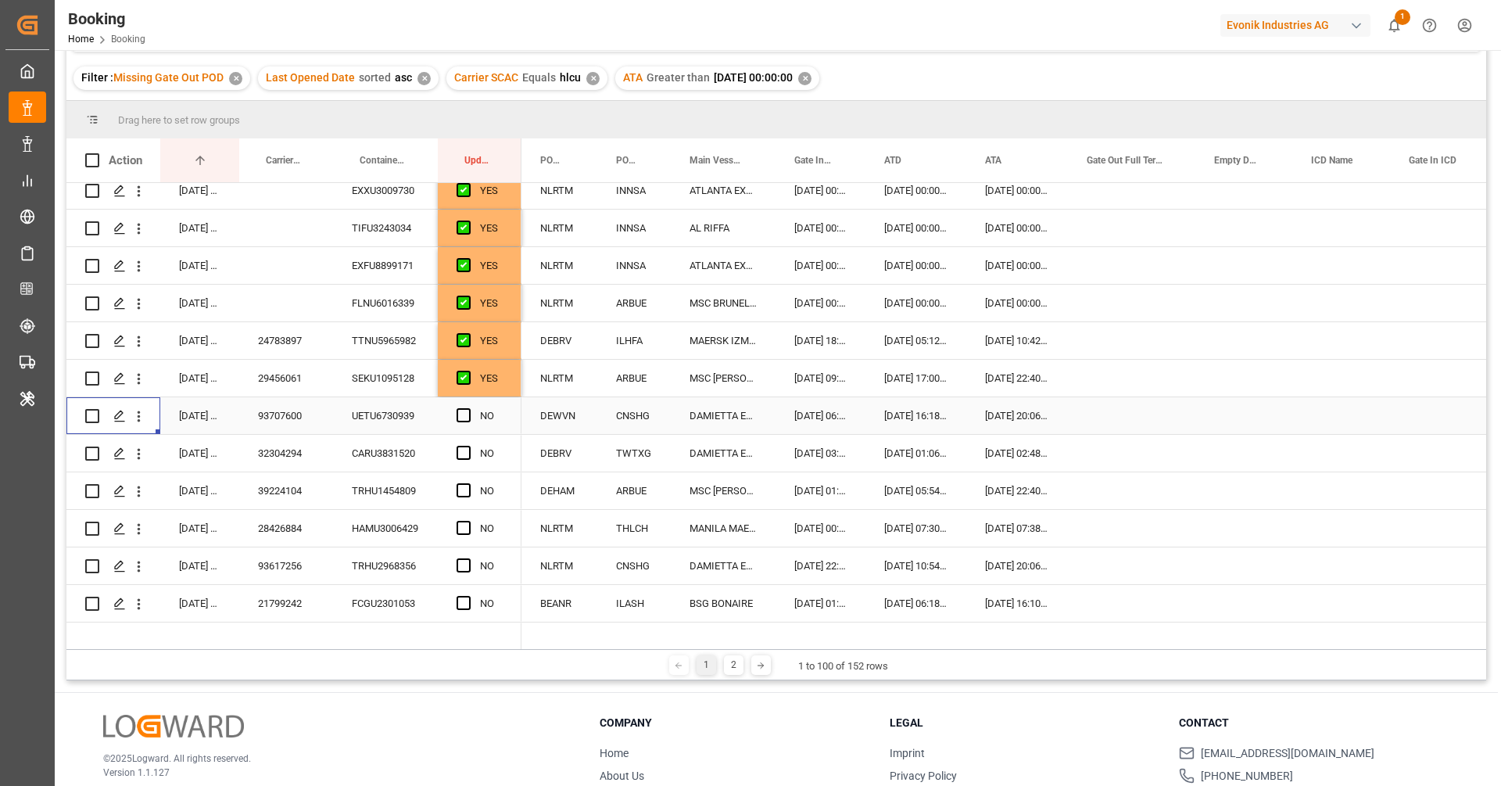
click at [1110, 423] on div "Press SPACE to select this row." at bounding box center [1131, 415] width 127 height 37
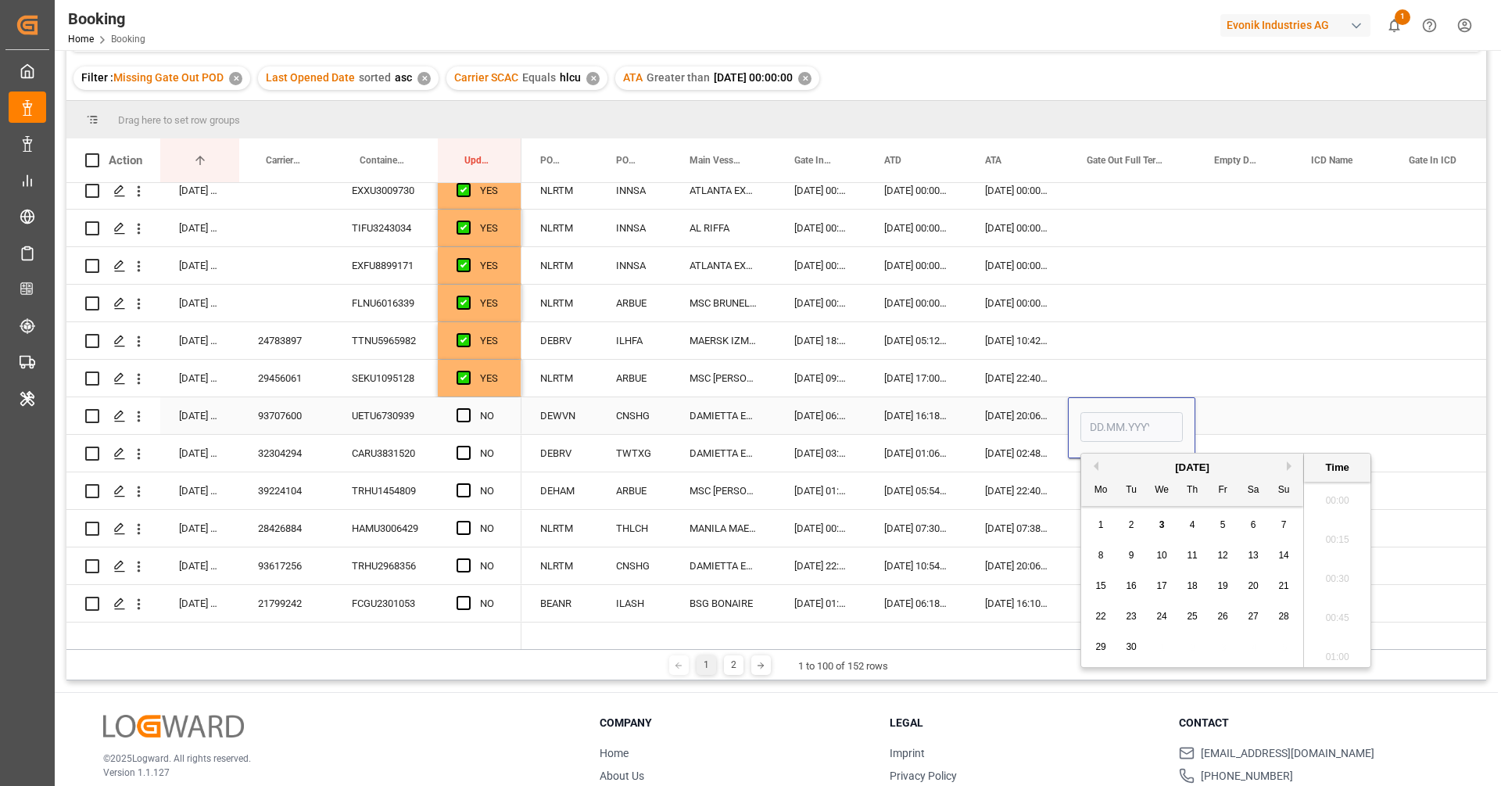
scroll to position [2076, 0]
click at [1163, 530] on div "3" at bounding box center [1162, 525] width 20 height 19
type input "03.09.2025 00:00"
click at [460, 415] on span "Press SPACE to select this row." at bounding box center [463, 415] width 14 height 14
click at [468, 408] on input "Press SPACE to select this row." at bounding box center [468, 408] width 0 height 0
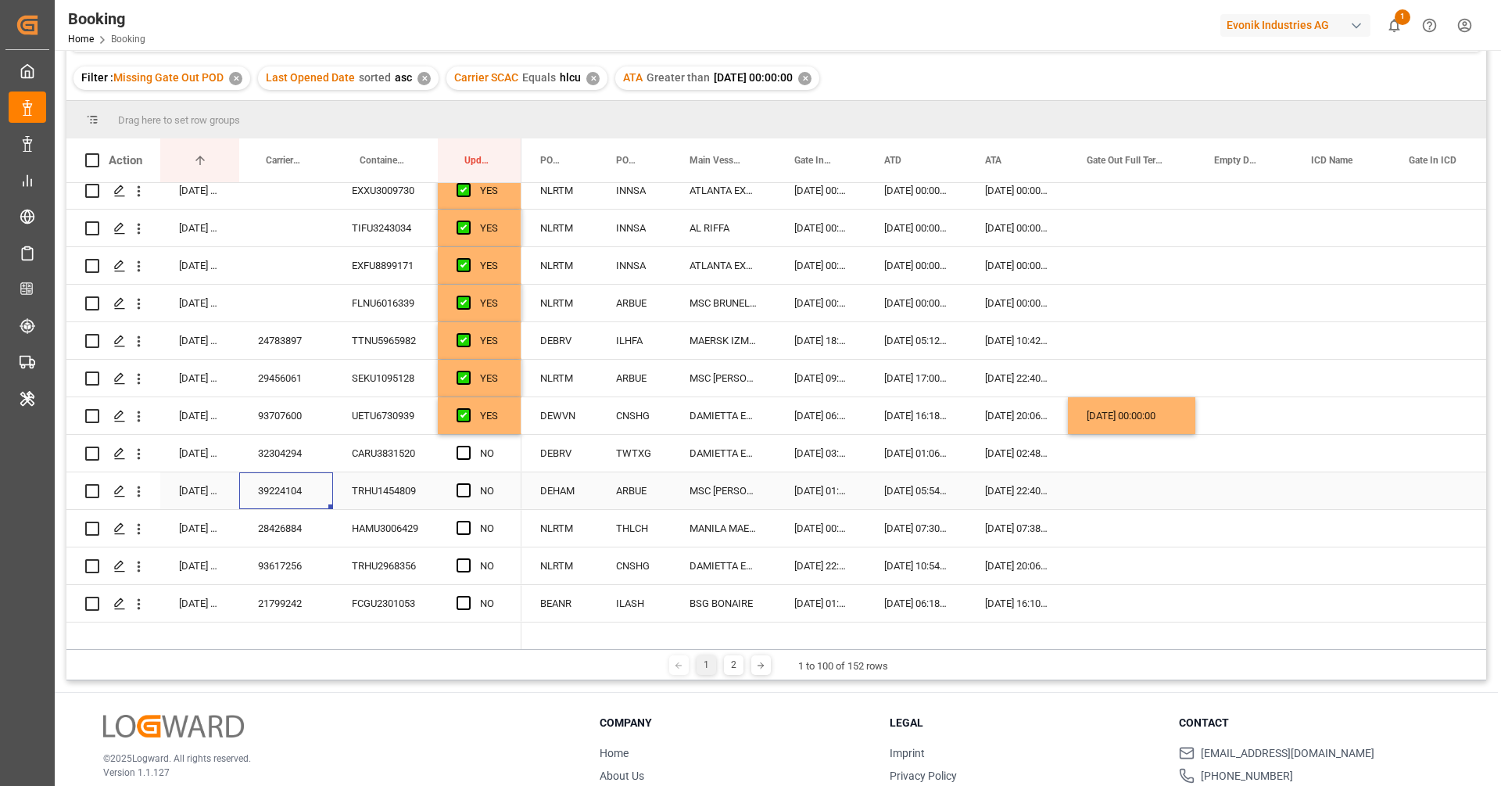
click at [315, 477] on div "39224104" at bounding box center [286, 490] width 94 height 37
click at [307, 459] on div "32304294" at bounding box center [286, 453] width 94 height 37
click at [471, 449] on div "Press SPACE to select this row." at bounding box center [467, 453] width 23 height 36
click at [464, 448] on span "Press SPACE to select this row." at bounding box center [463, 453] width 14 height 14
click at [468, 446] on input "Press SPACE to select this row." at bounding box center [468, 446] width 0 height 0
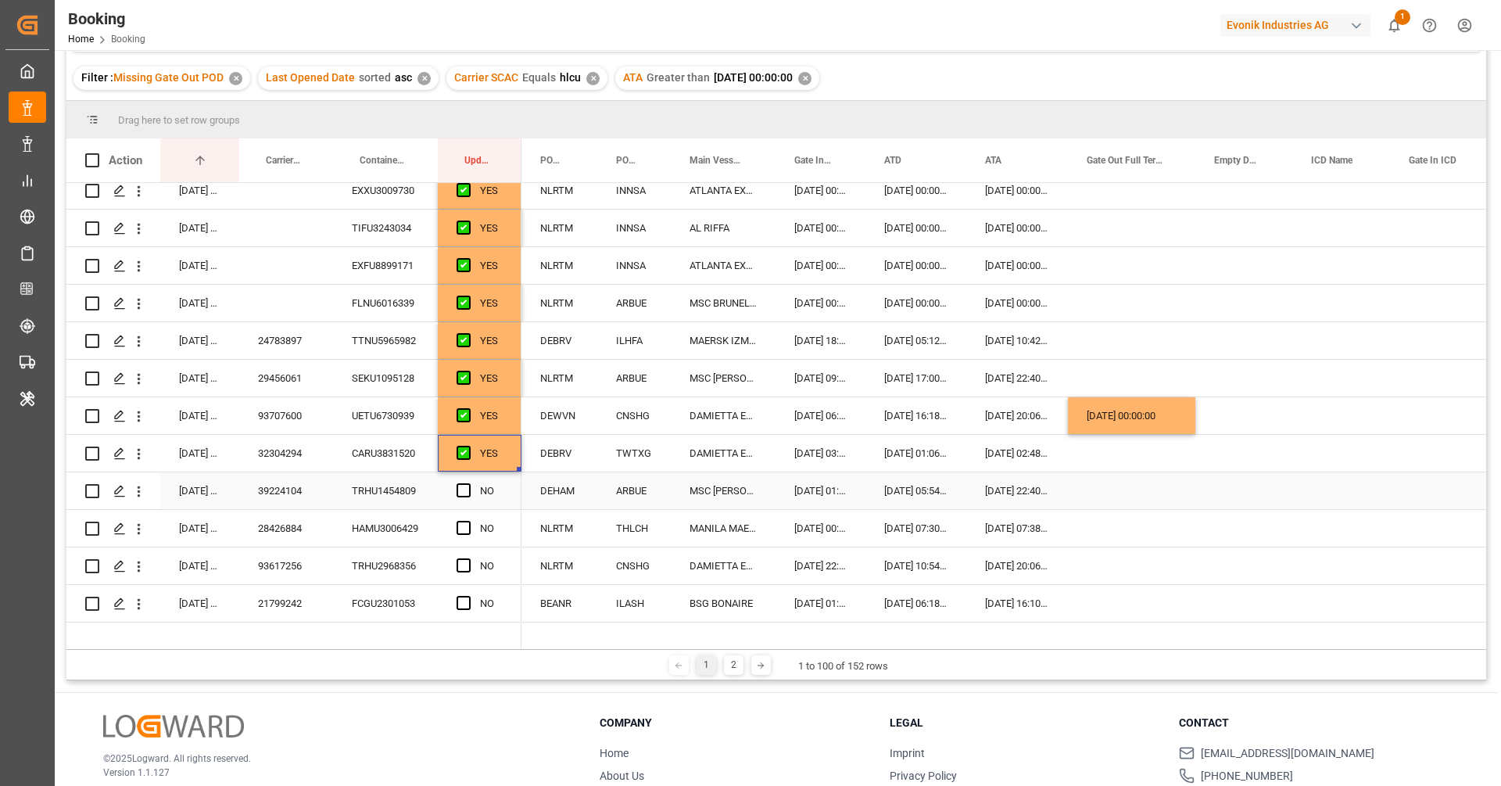
click at [309, 488] on div "39224104" at bounding box center [286, 490] width 94 height 37
click at [463, 493] on span "Press SPACE to select this row." at bounding box center [463, 490] width 14 height 14
click at [468, 483] on input "Press SPACE to select this row." at bounding box center [468, 483] width 0 height 0
click at [720, 495] on div "MSC [PERSON_NAME]" at bounding box center [723, 490] width 105 height 37
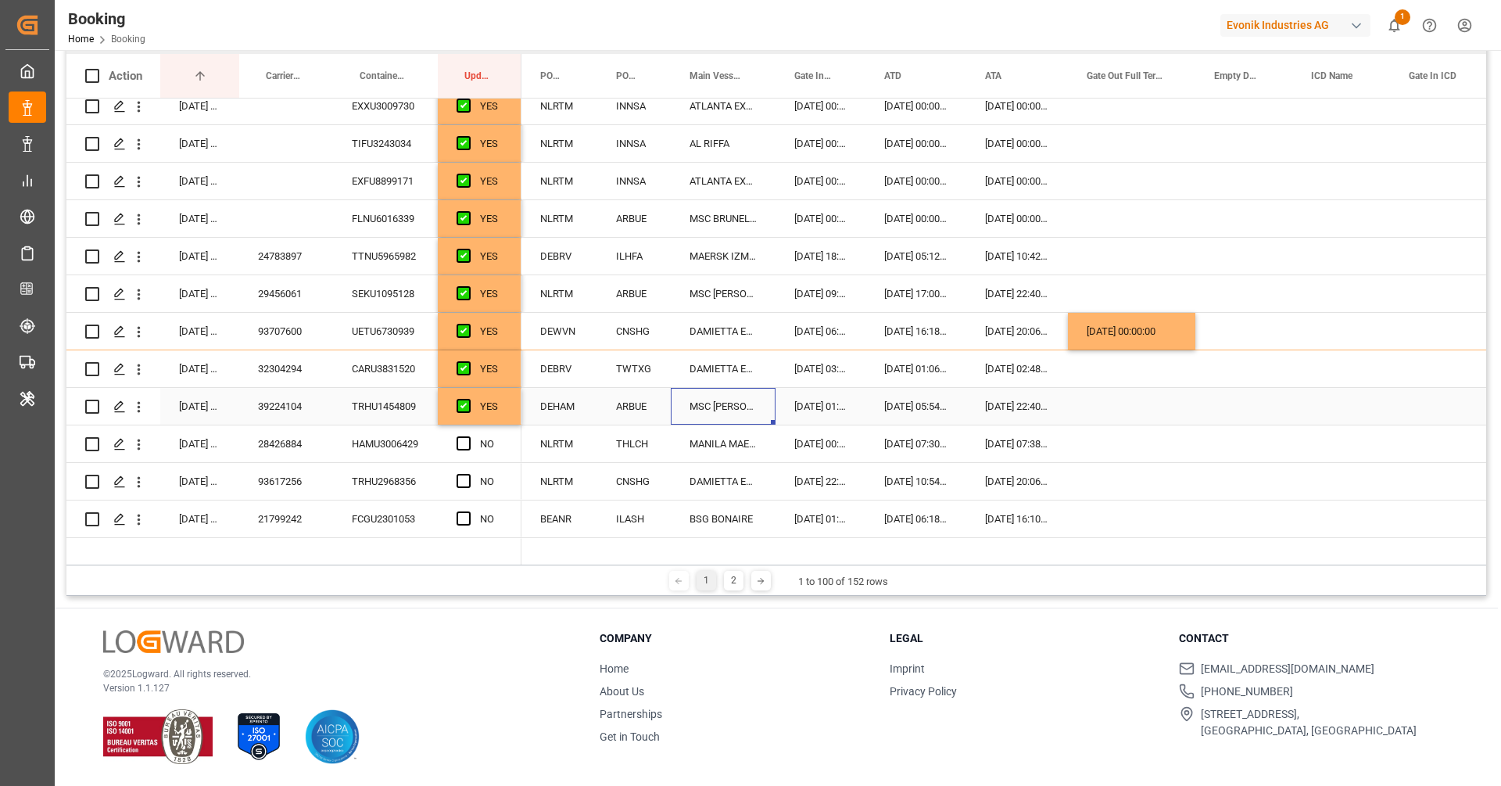
scroll to position [147, 0]
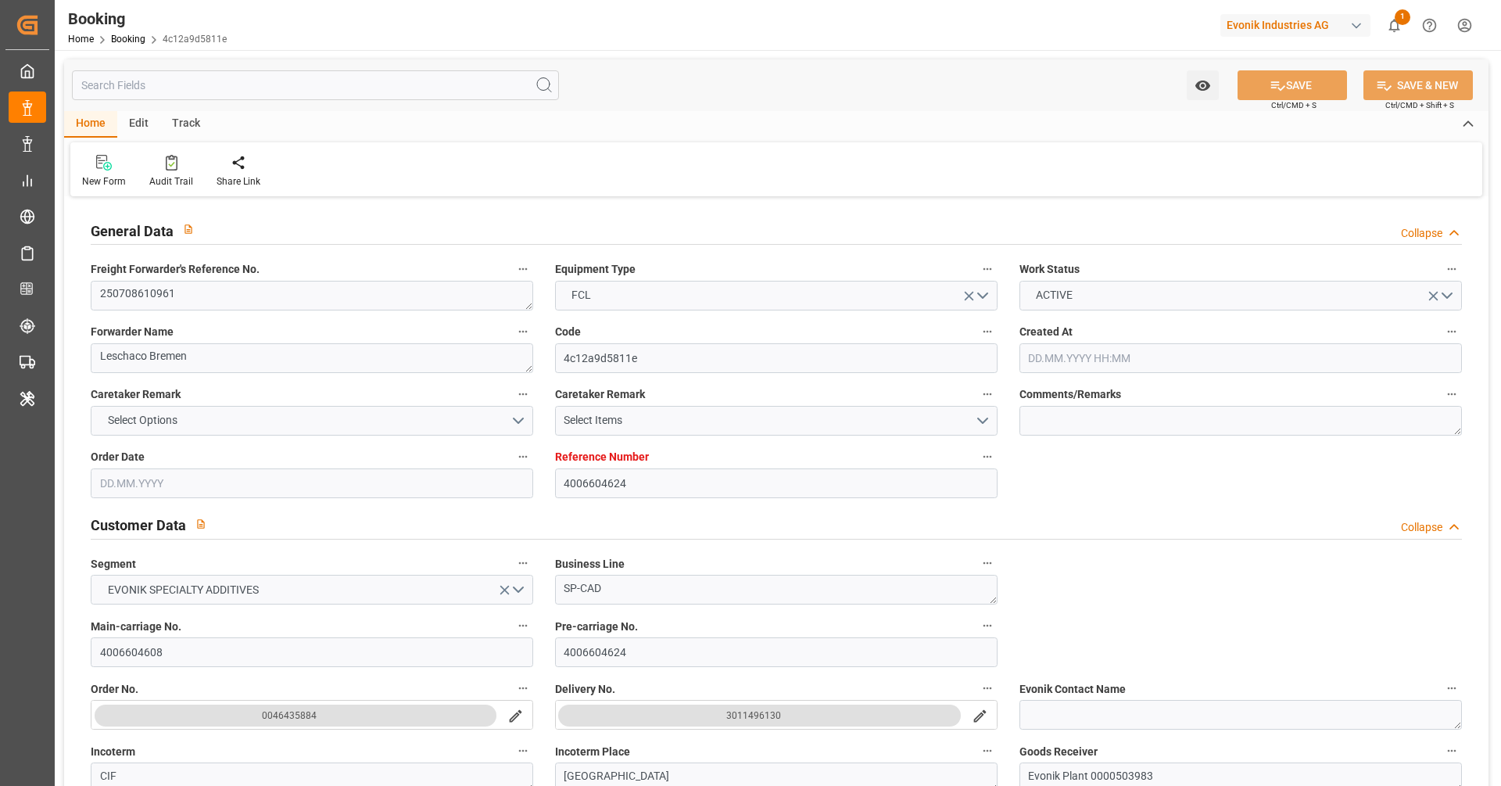
type input "[DATE] 10:30"
type input "[DATE]"
type input "12.06.2025 00:00"
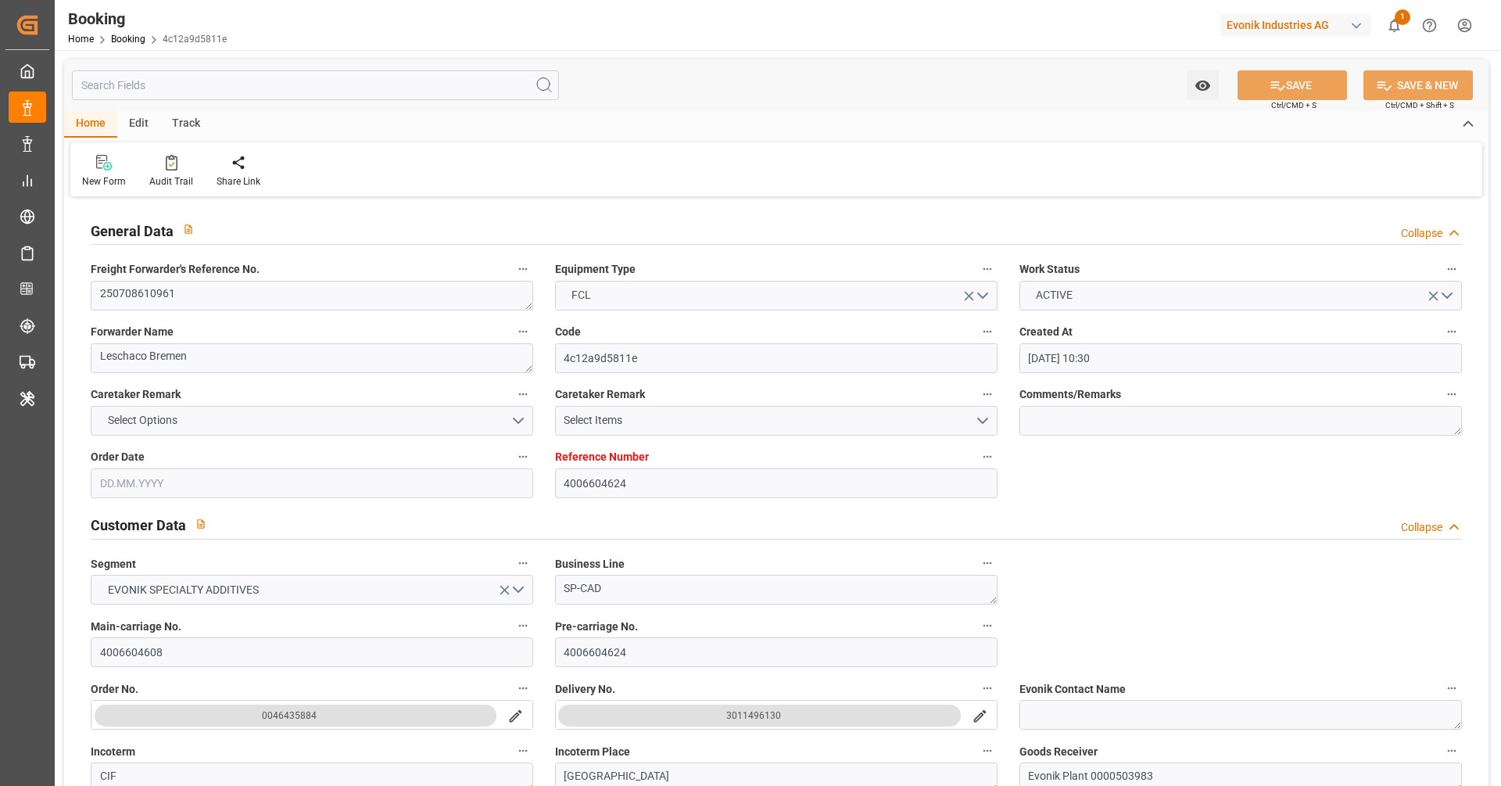
type input "12.07.2025 00:00"
type input "12.07.2025 16:18"
type input "03.07.2025 06:38"
type input "01.09.2025 19:00"
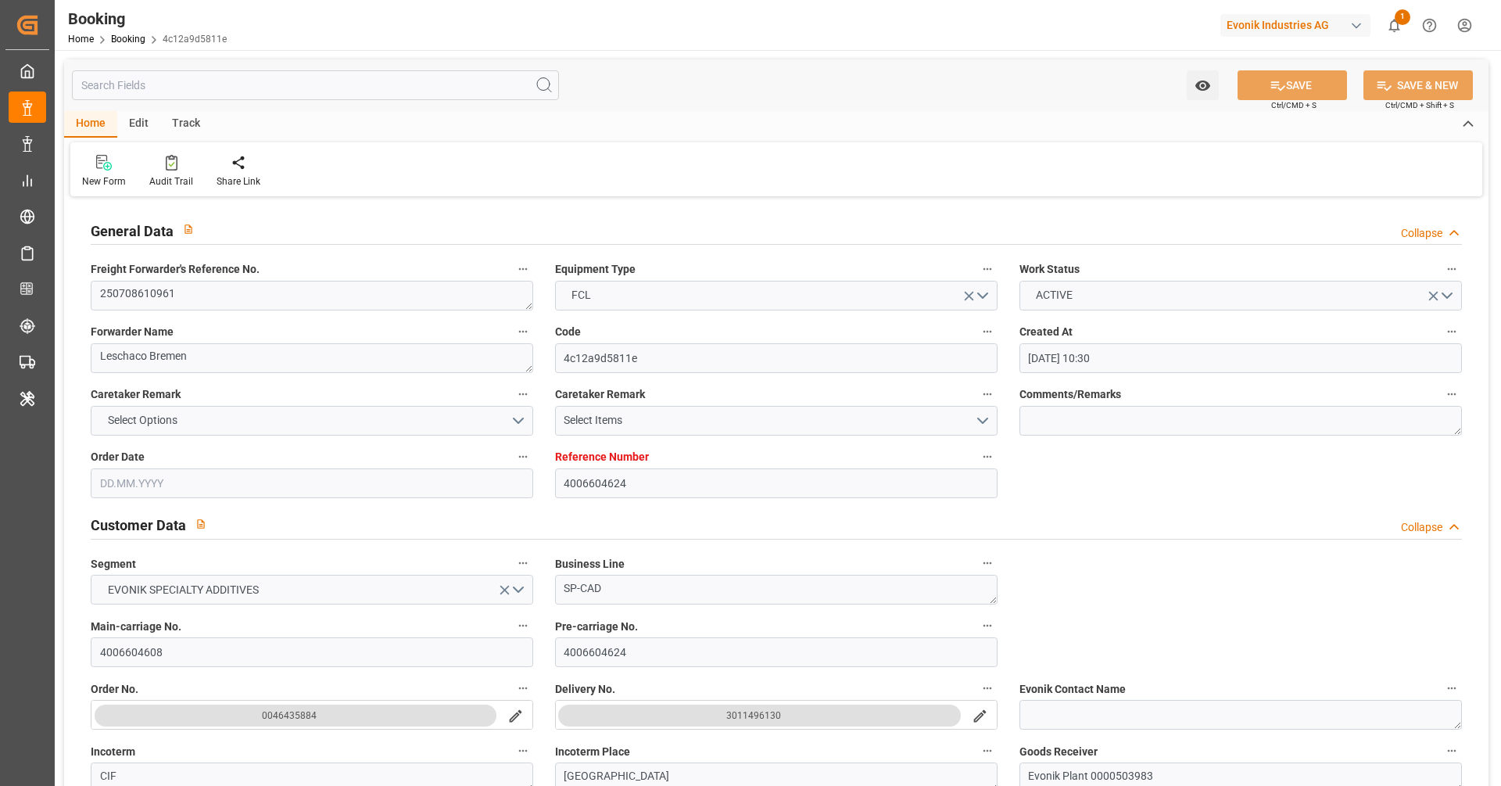
type input "02.09.2025 00:00"
type input "01.09.2025 20:06"
type input "12.06.2025"
type input "02.09.2025 10:20"
type input "02.09.2025"
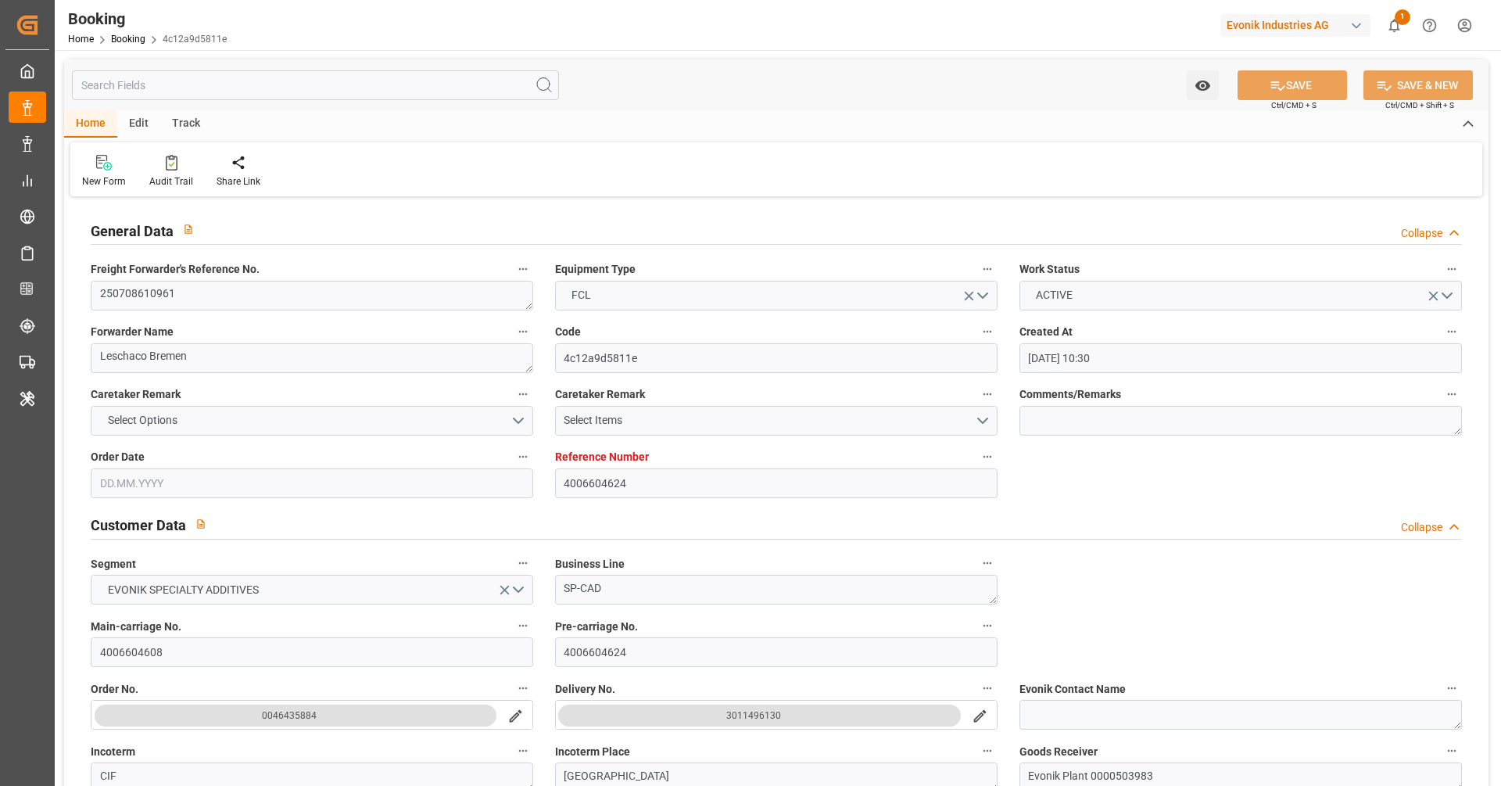
type input "11.06.2025 10:49"
type input "02.07.2025 17:44"
type input "10.07.2025 17:51"
type input "12.07.2025 16:29"
type input "01.09.2025 19:00"
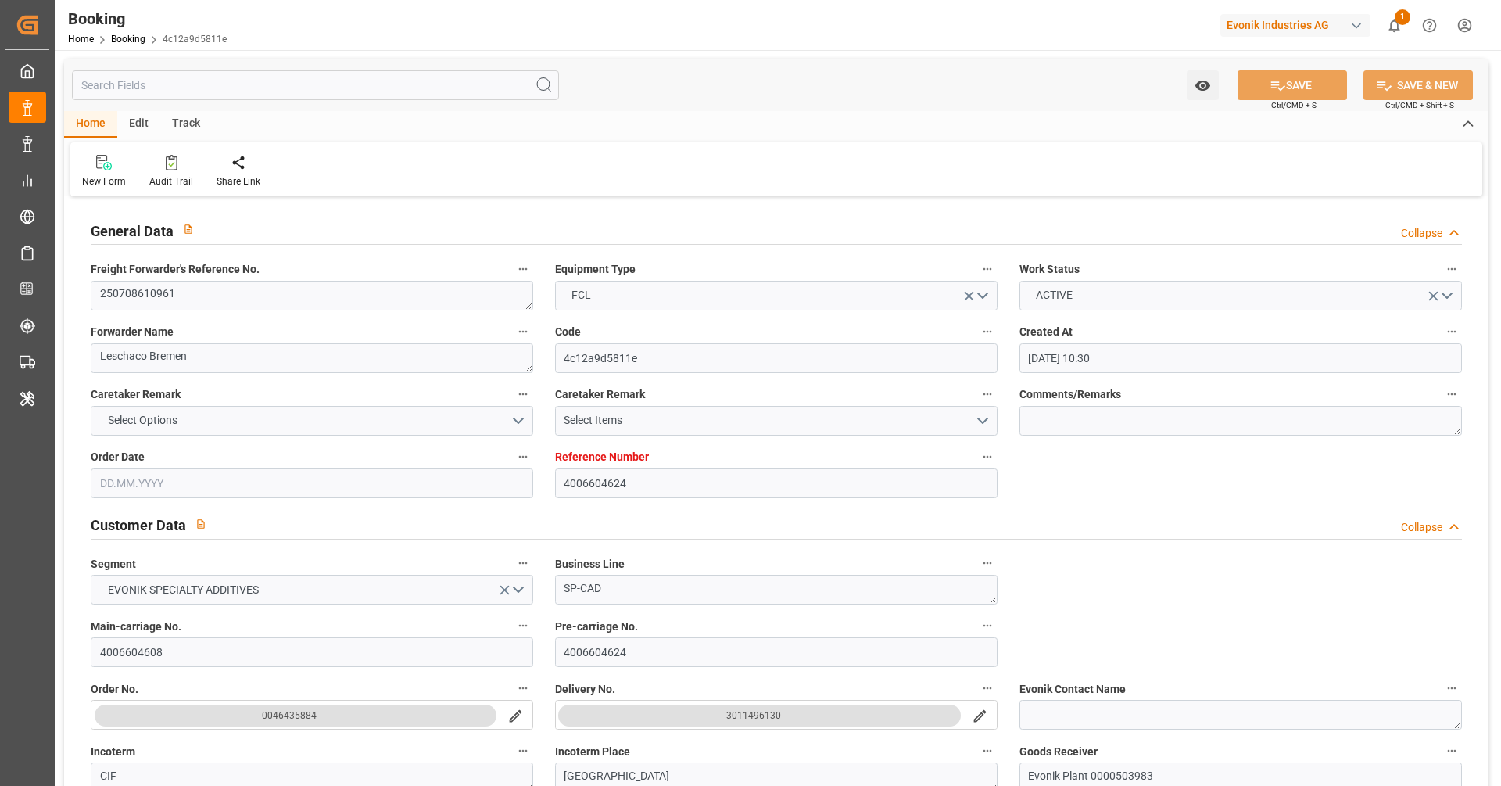
type input "01.09.2025 19:59"
type input "02.09.2025 04:41"
type input "01.09.2025 20:06"
type input "05.09.2025 20:06"
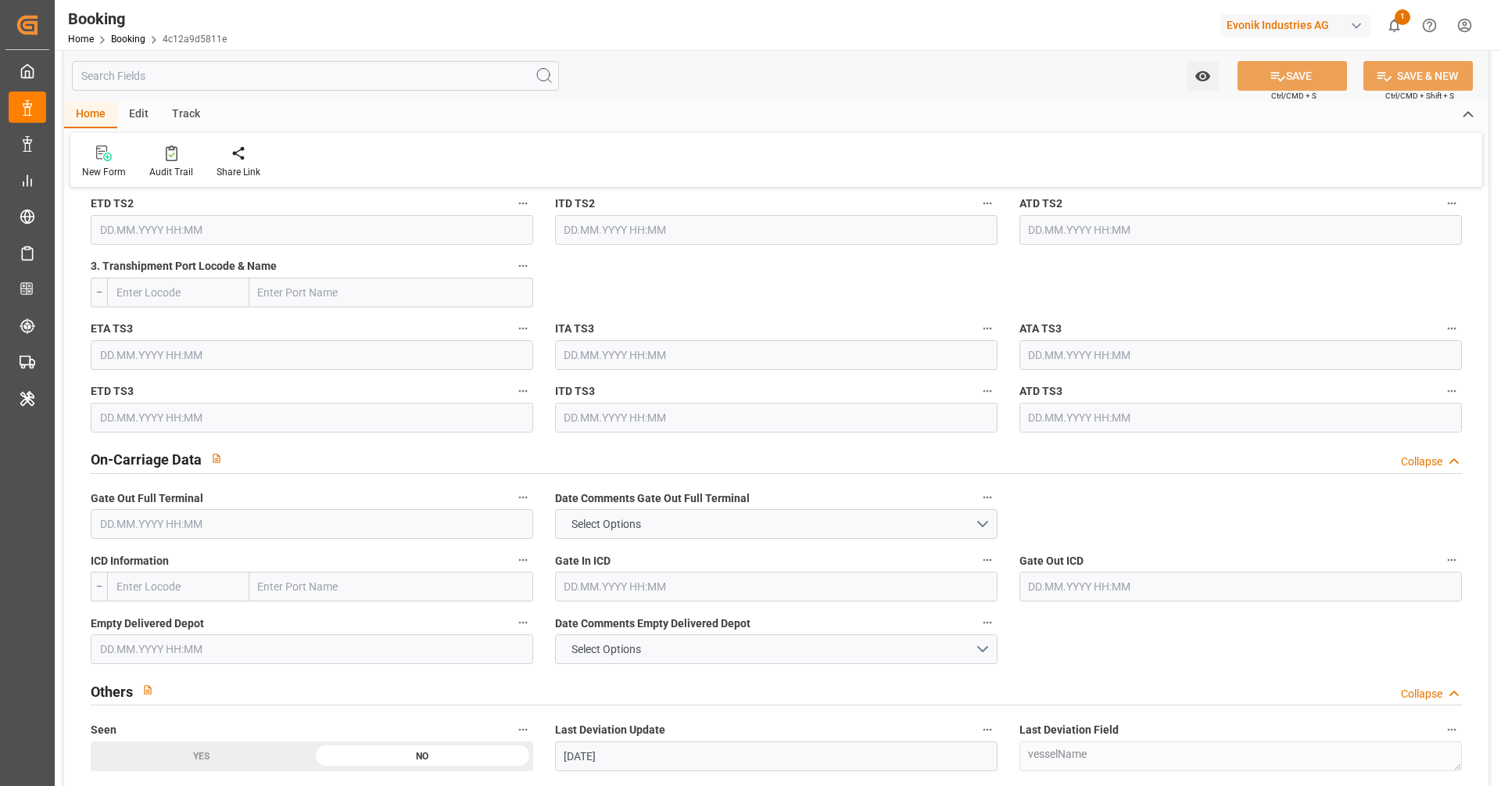
scroll to position [2189, 0]
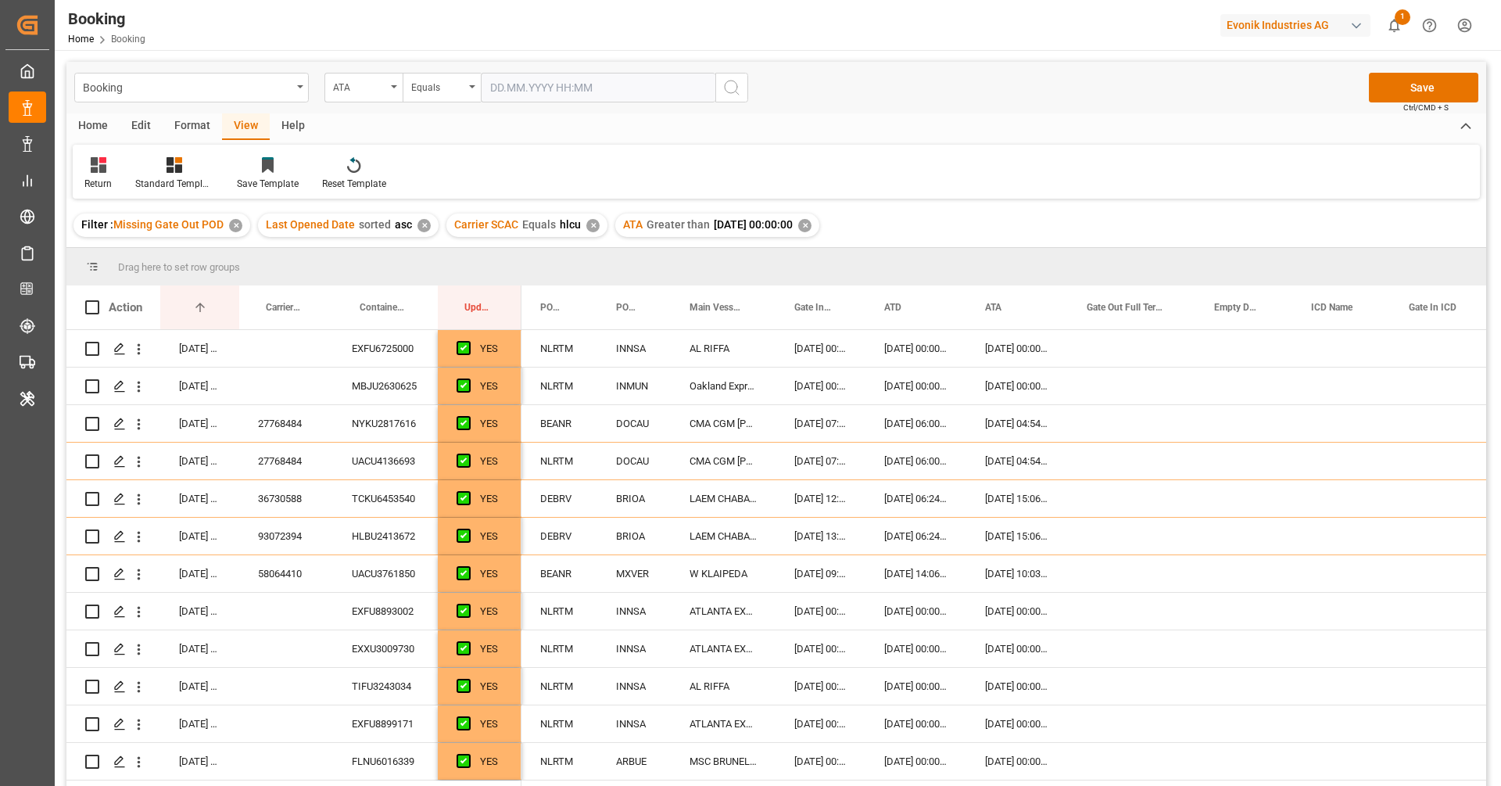
scroll to position [311, 0]
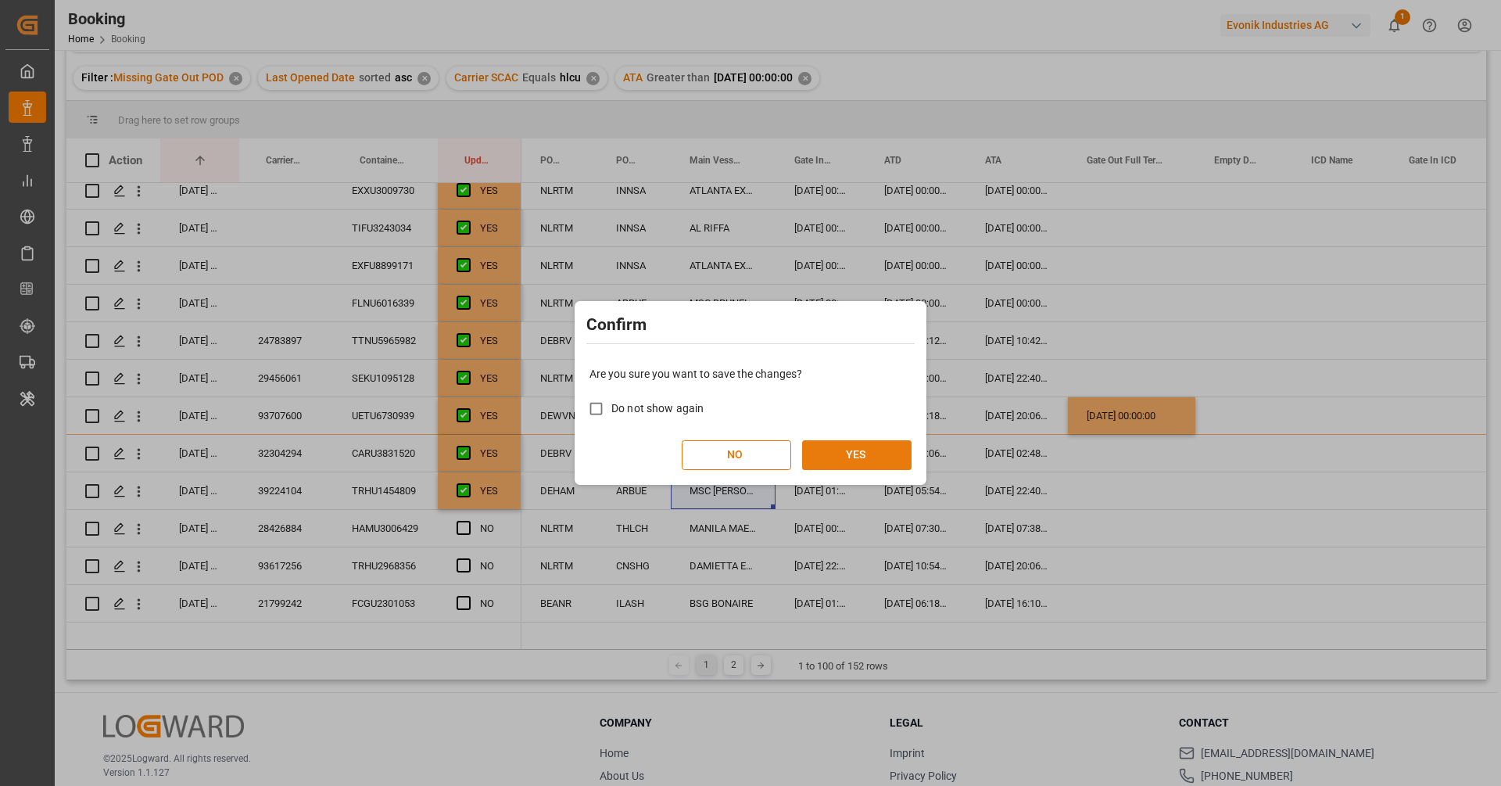
click at [893, 453] on button "YES" at bounding box center [856, 455] width 109 height 30
